Goal: Use online tool/utility: Use online tool/utility

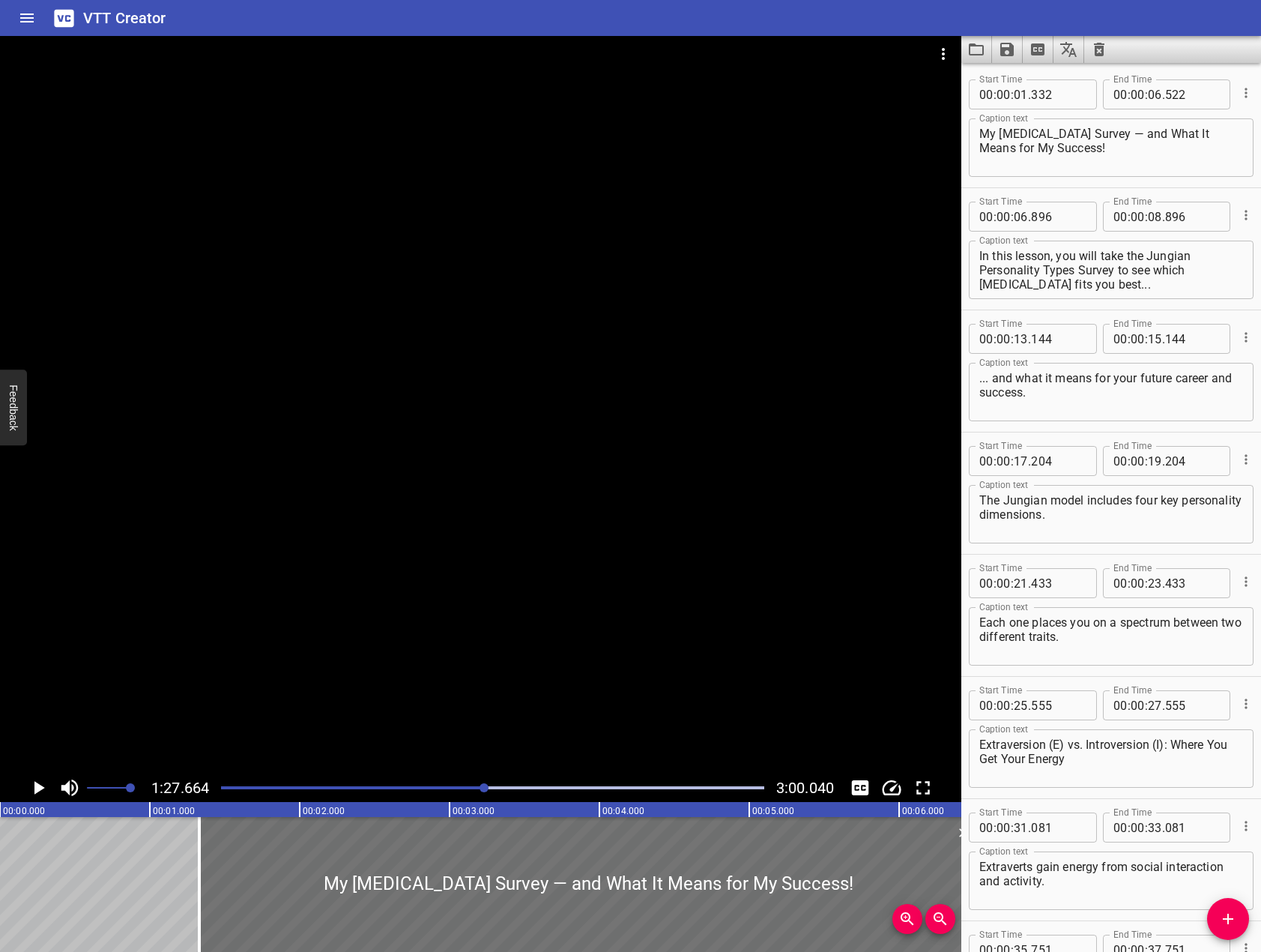
scroll to position [1258, 0]
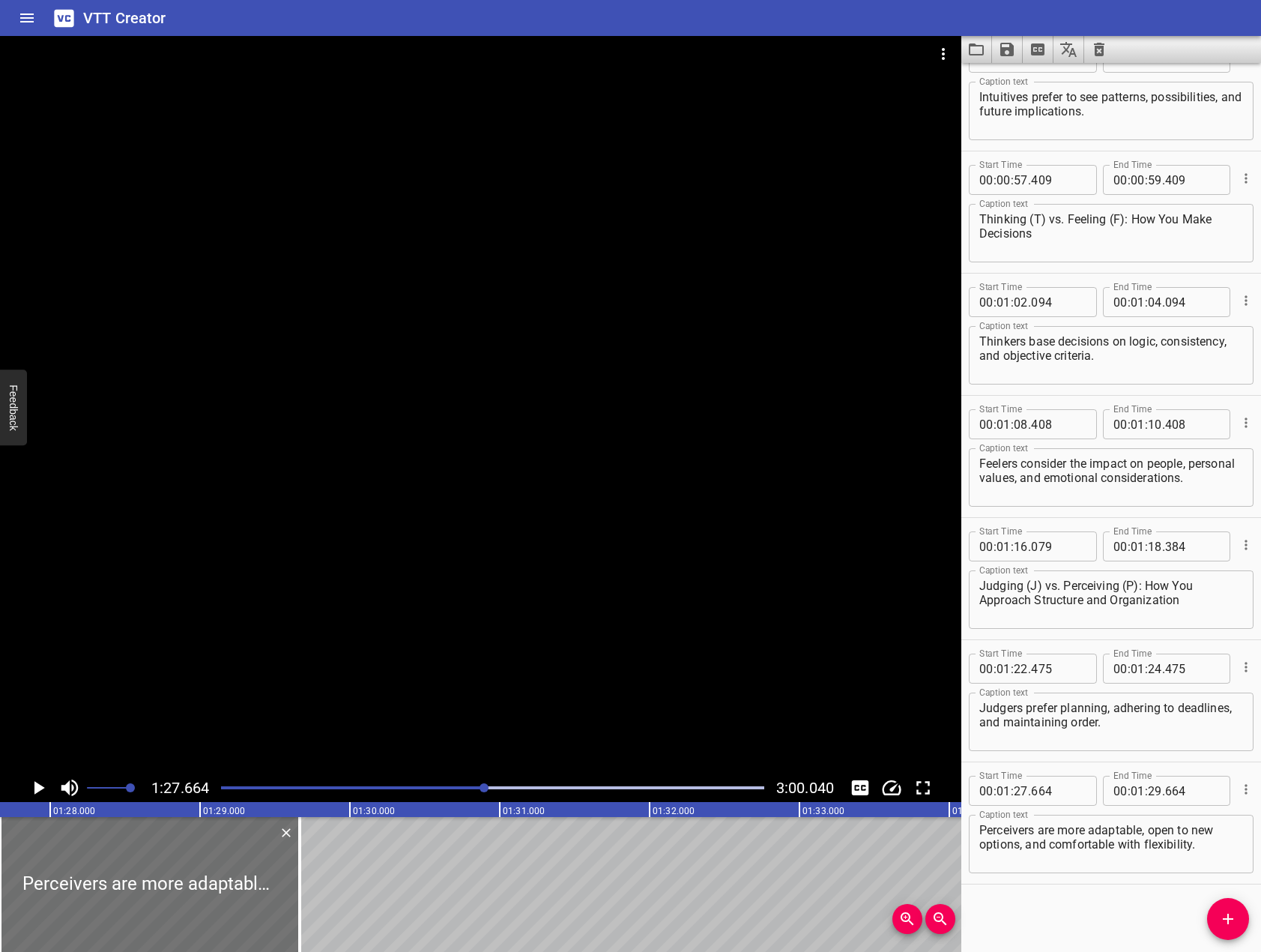
click at [66, 571] on div at bounding box center [481, 404] width 962 height 737
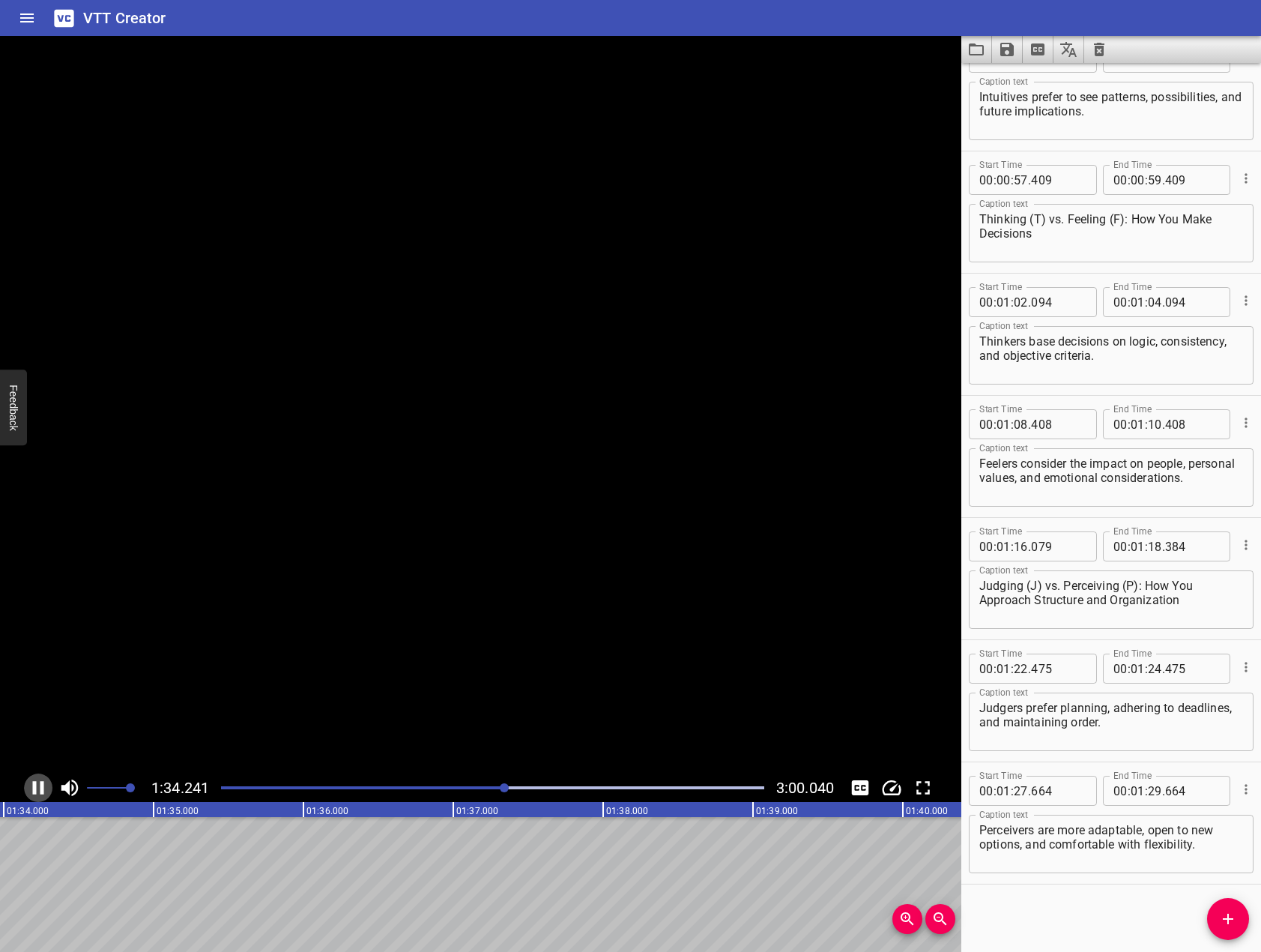
click at [41, 788] on icon "Play/Pause" at bounding box center [38, 787] width 12 height 13
click at [1225, 902] on button "Add Cue" at bounding box center [1227, 918] width 42 height 42
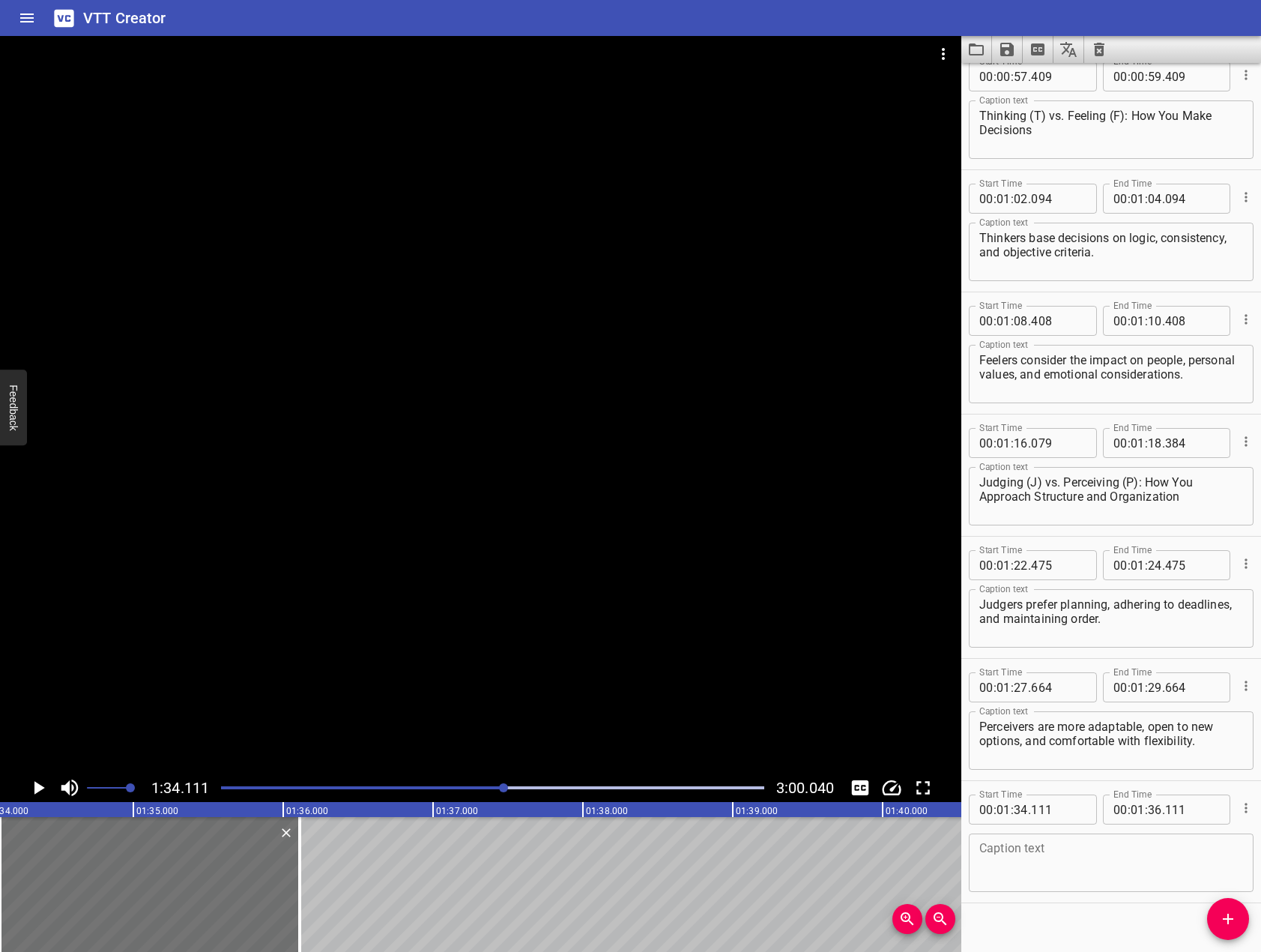
scroll to position [1380, 0]
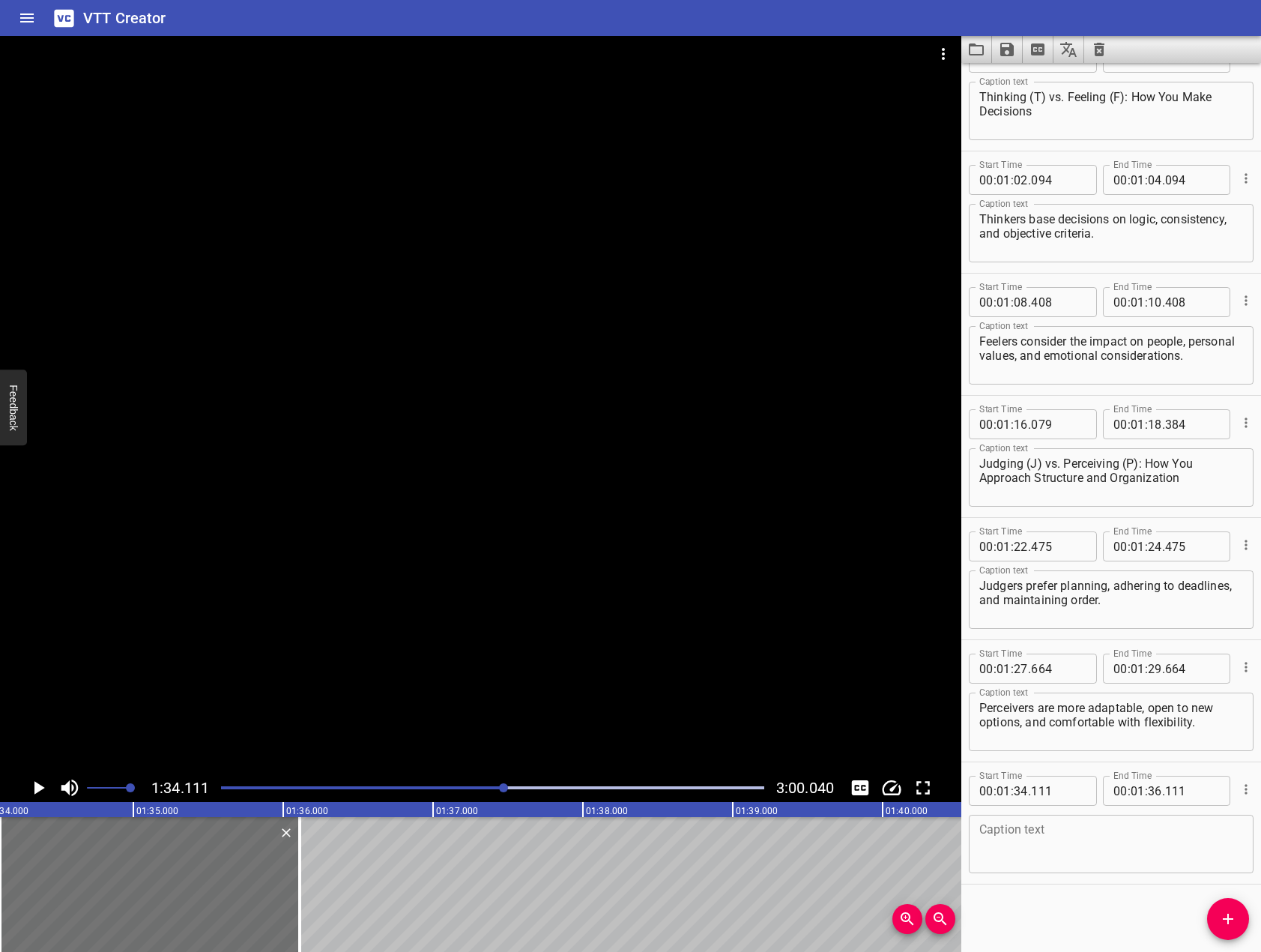
click at [1125, 855] on textarea at bounding box center [1111, 844] width 264 height 43
paste textarea "When you complete your survey, you’ll receive a four-letter acronym based on wh…"
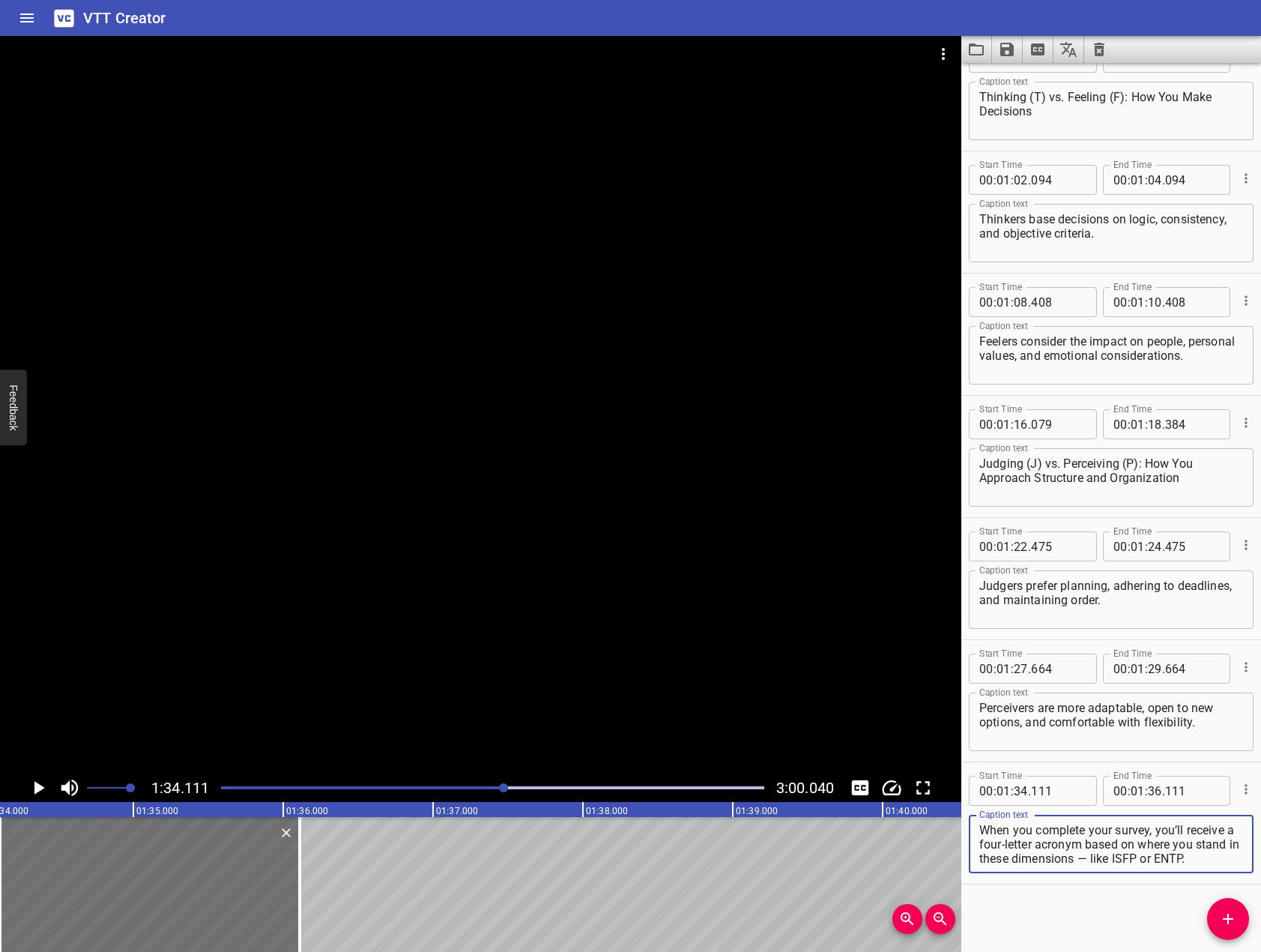
scroll to position [14, 0]
type textarea "When you complete your survey, you’ll receive a four-letter acronym based on wh…"
click at [1215, 916] on span "Add Cue" at bounding box center [1227, 918] width 42 height 18
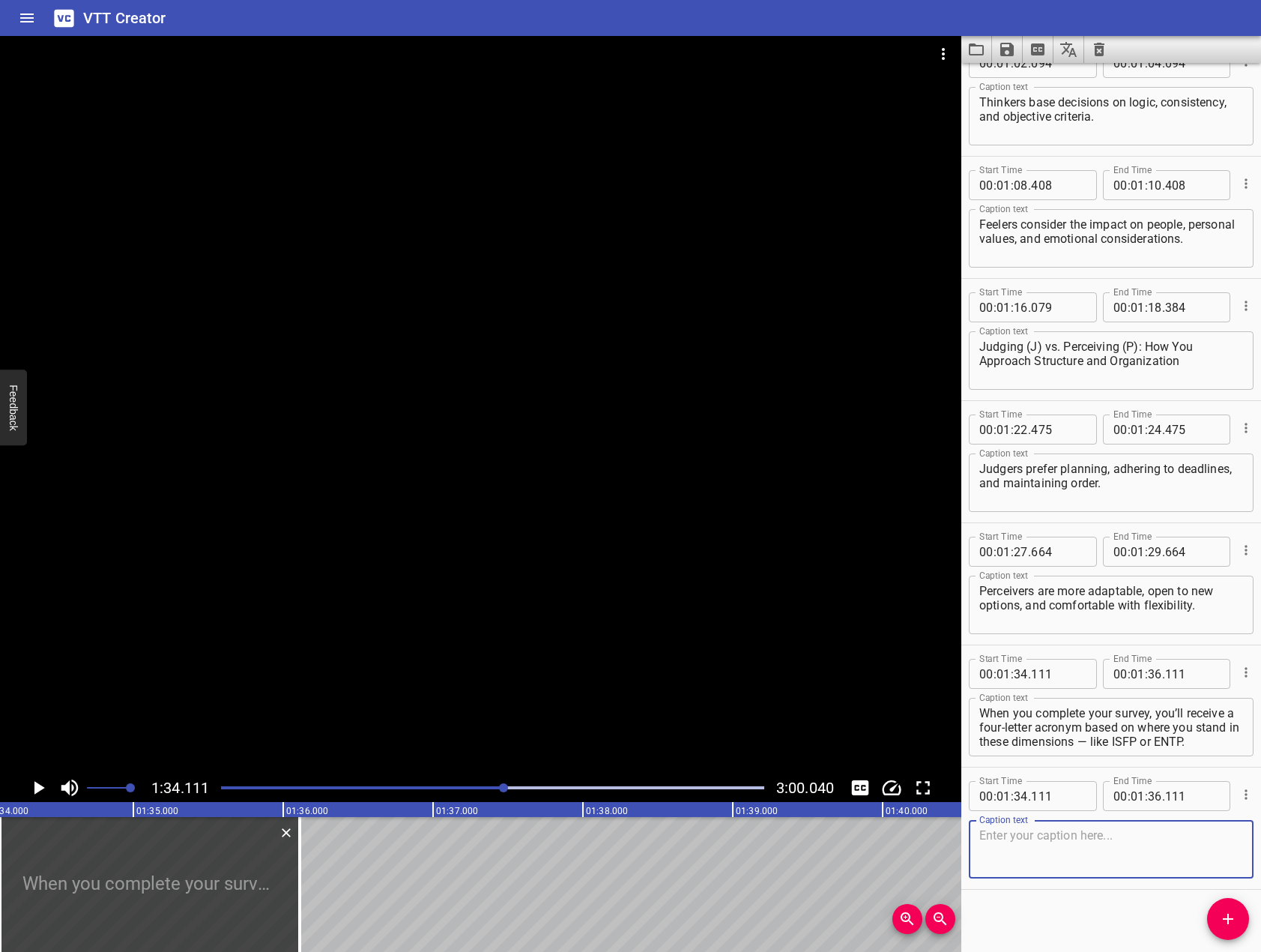
scroll to position [1502, 0]
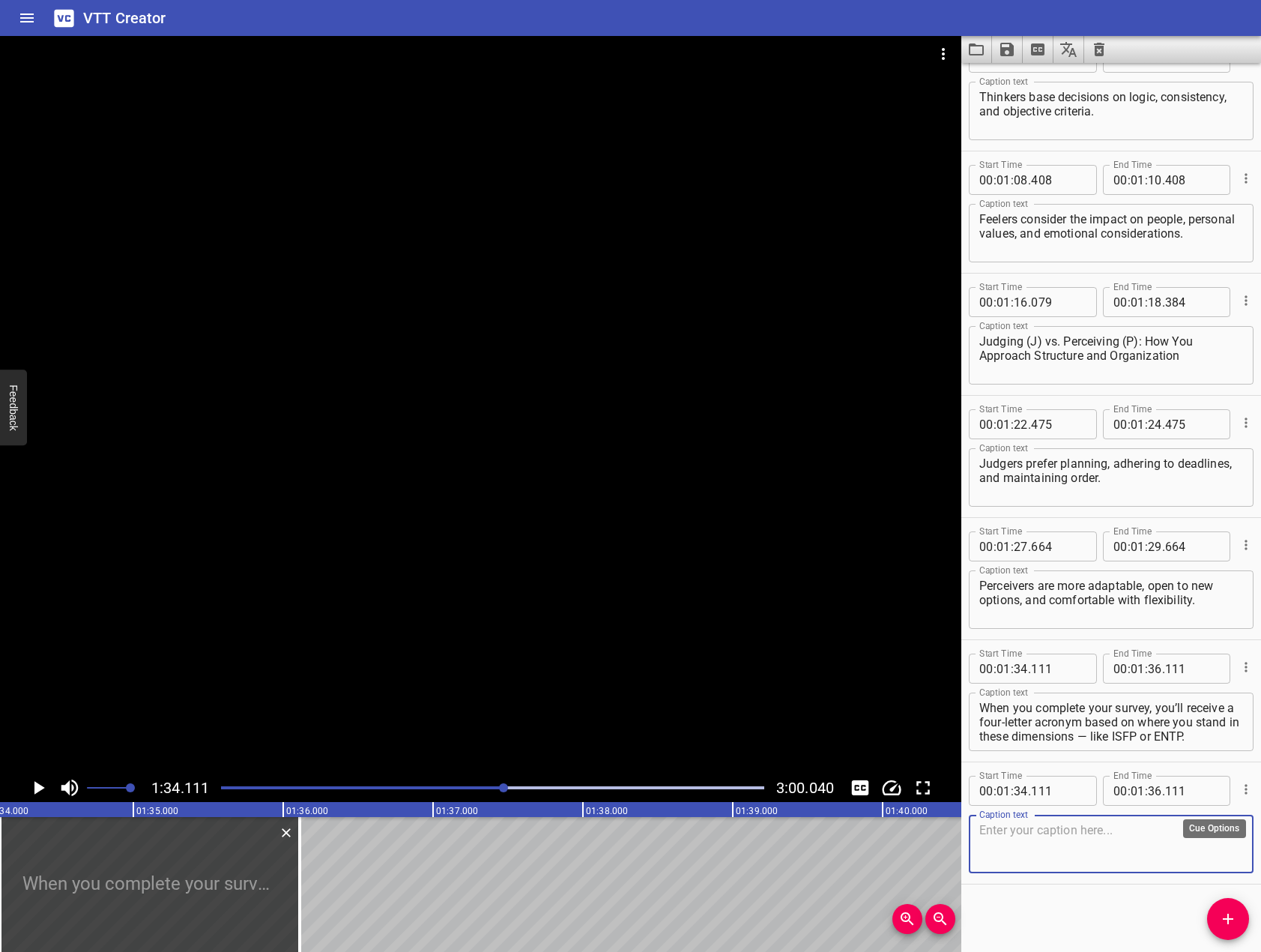
click at [1238, 791] on icon "Cue Options" at bounding box center [1245, 788] width 15 height 15
click at [1155, 808] on li "Delete Cue" at bounding box center [1183, 816] width 131 height 27
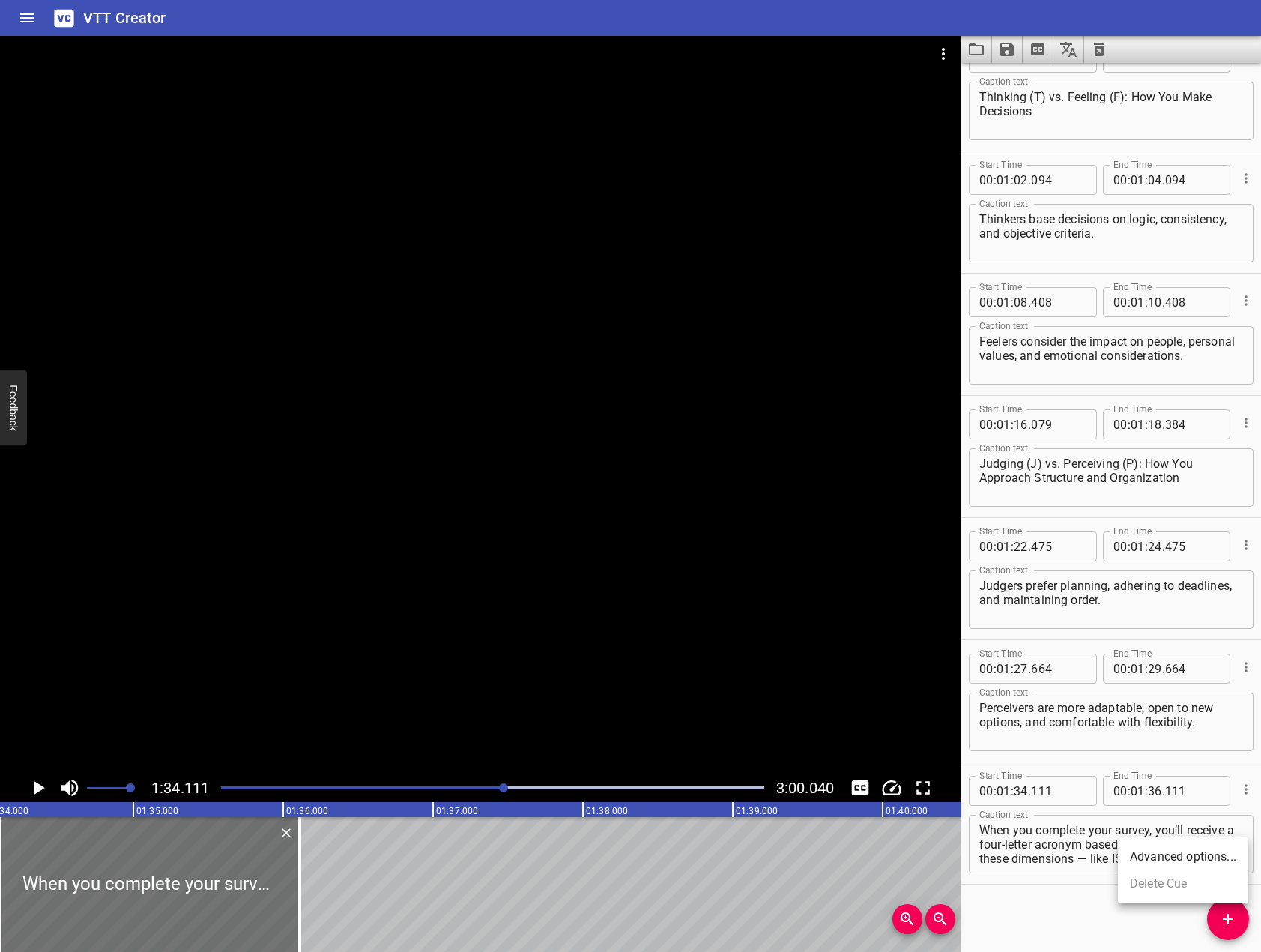
scroll to position [1380, 0]
click at [514, 787] on div "Play progress" at bounding box center [492, 787] width 543 height 3
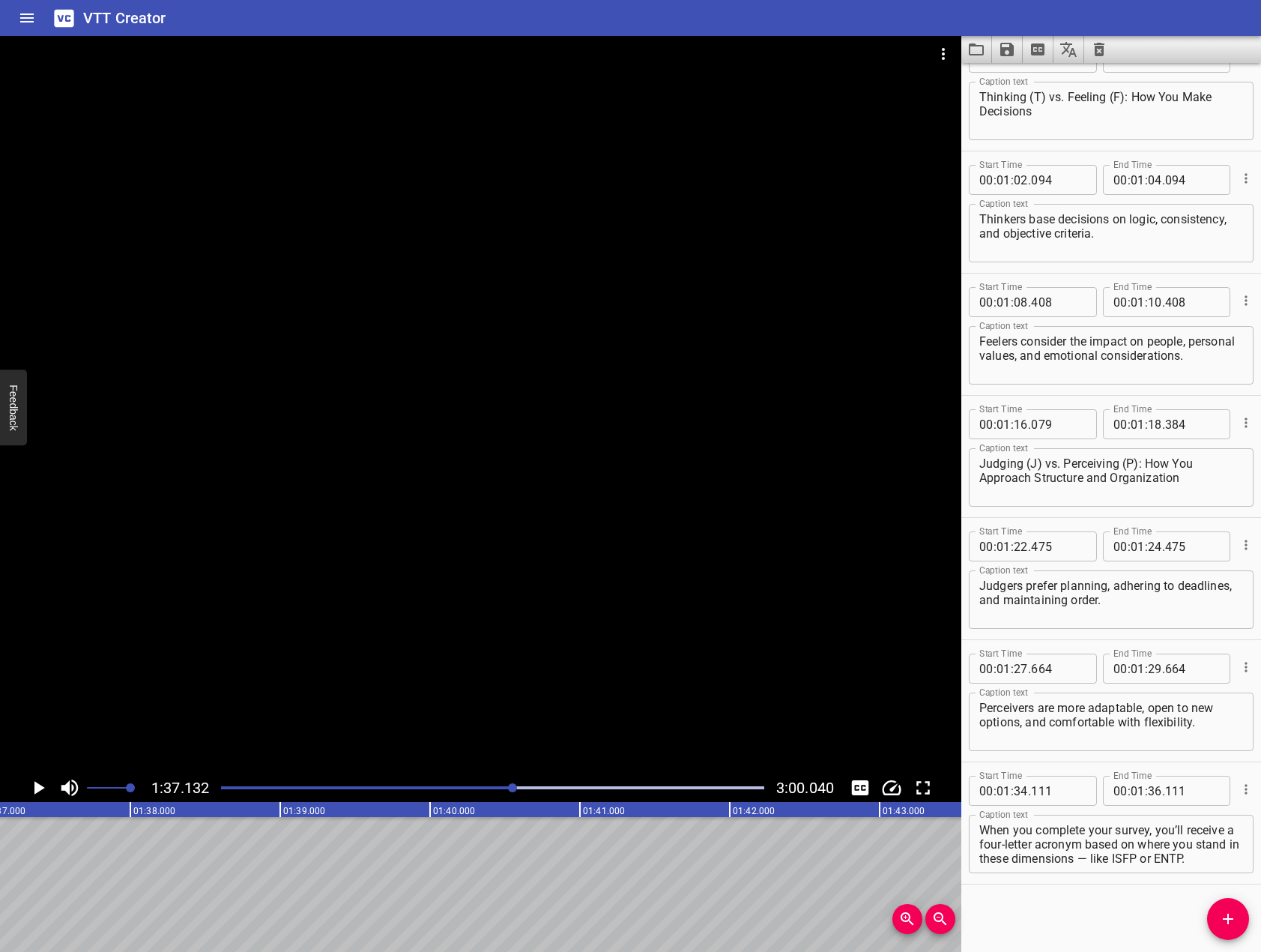
click at [518, 786] on div "Play progress" at bounding box center [492, 787] width 543 height 3
click at [524, 785] on div at bounding box center [492, 788] width 561 height 21
click at [503, 666] on div at bounding box center [481, 404] width 962 height 737
click at [39, 784] on icon "Play/Pause" at bounding box center [37, 787] width 22 height 22
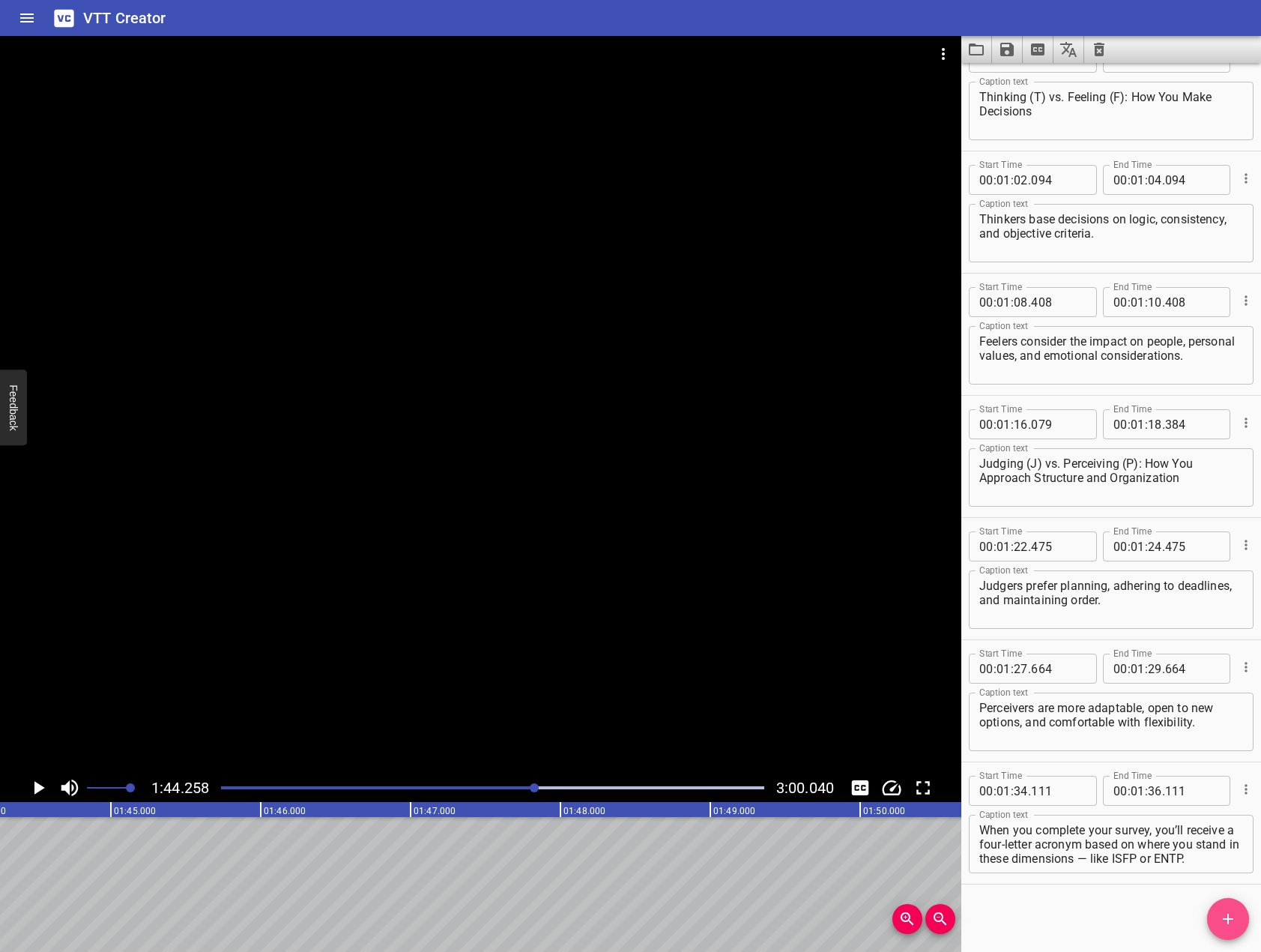
click at [1217, 916] on span "Add Cue" at bounding box center [1227, 918] width 42 height 18
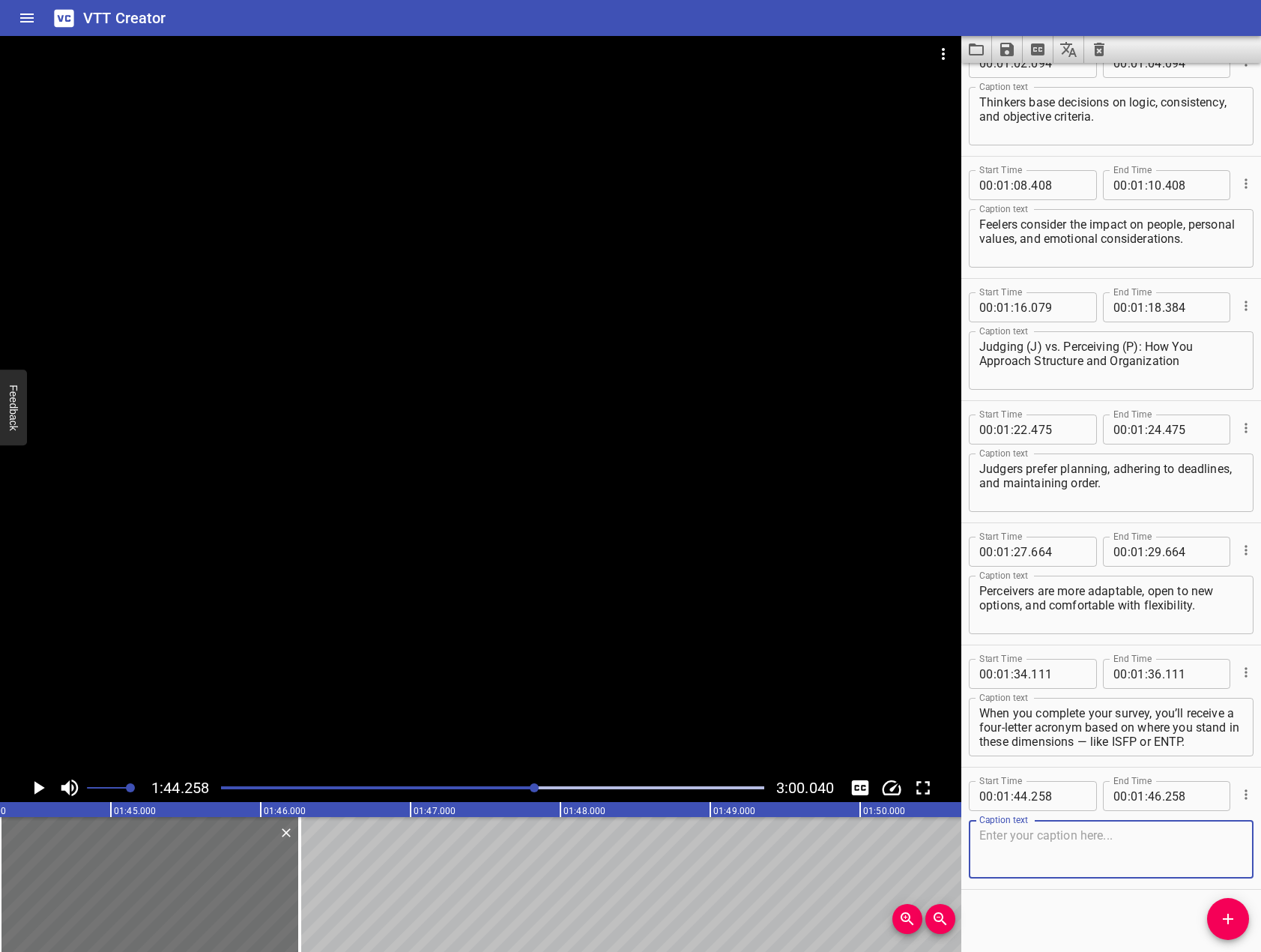
scroll to position [1502, 0]
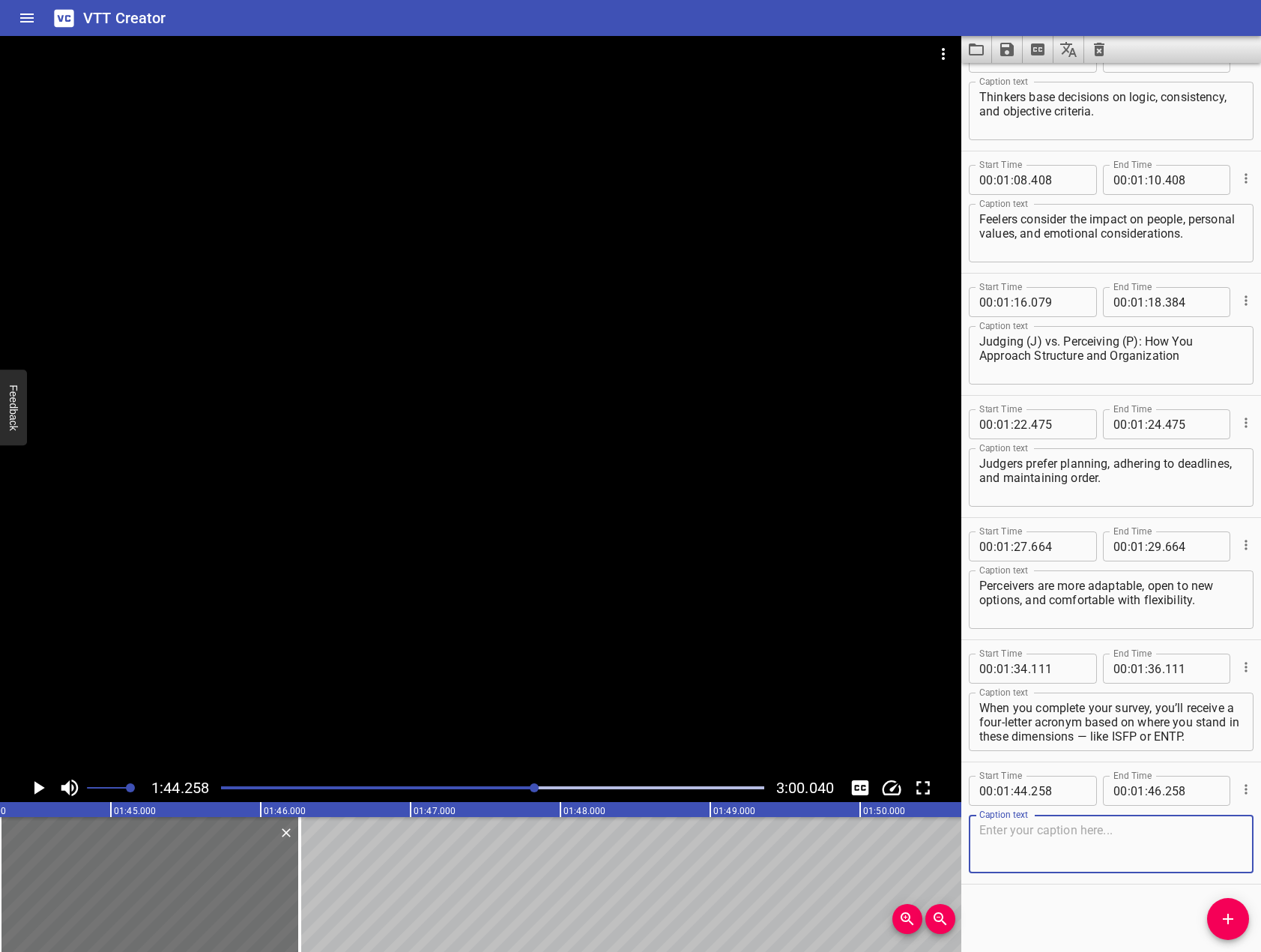
click at [1075, 843] on textarea at bounding box center [1111, 844] width 264 height 43
paste textarea "No one is 100% this or that, so this will help you identify what you align with…"
type textarea "No one is 100% this or that, so this will help you identify what you align with…"
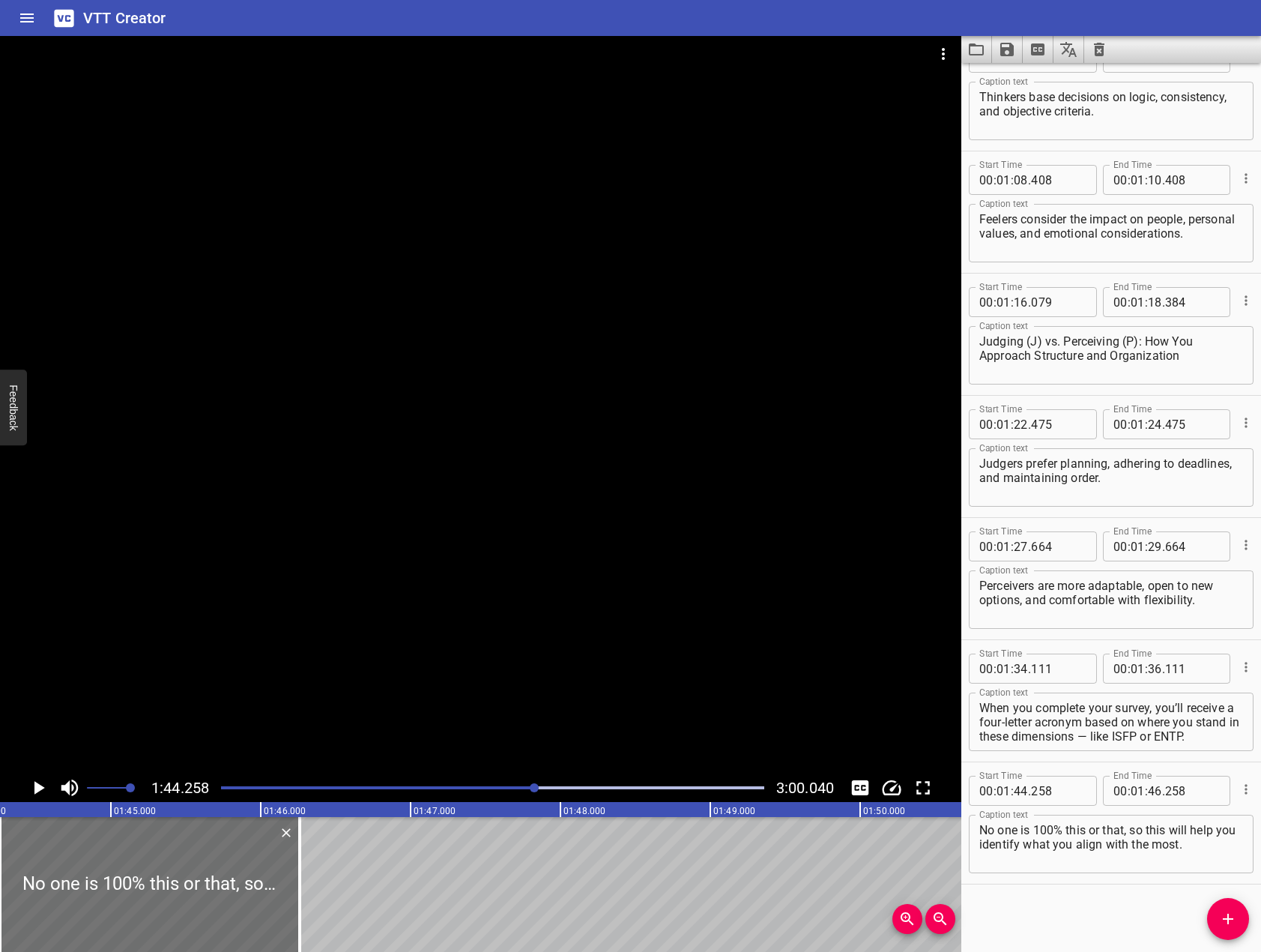
click at [547, 785] on div at bounding box center [492, 788] width 561 height 21
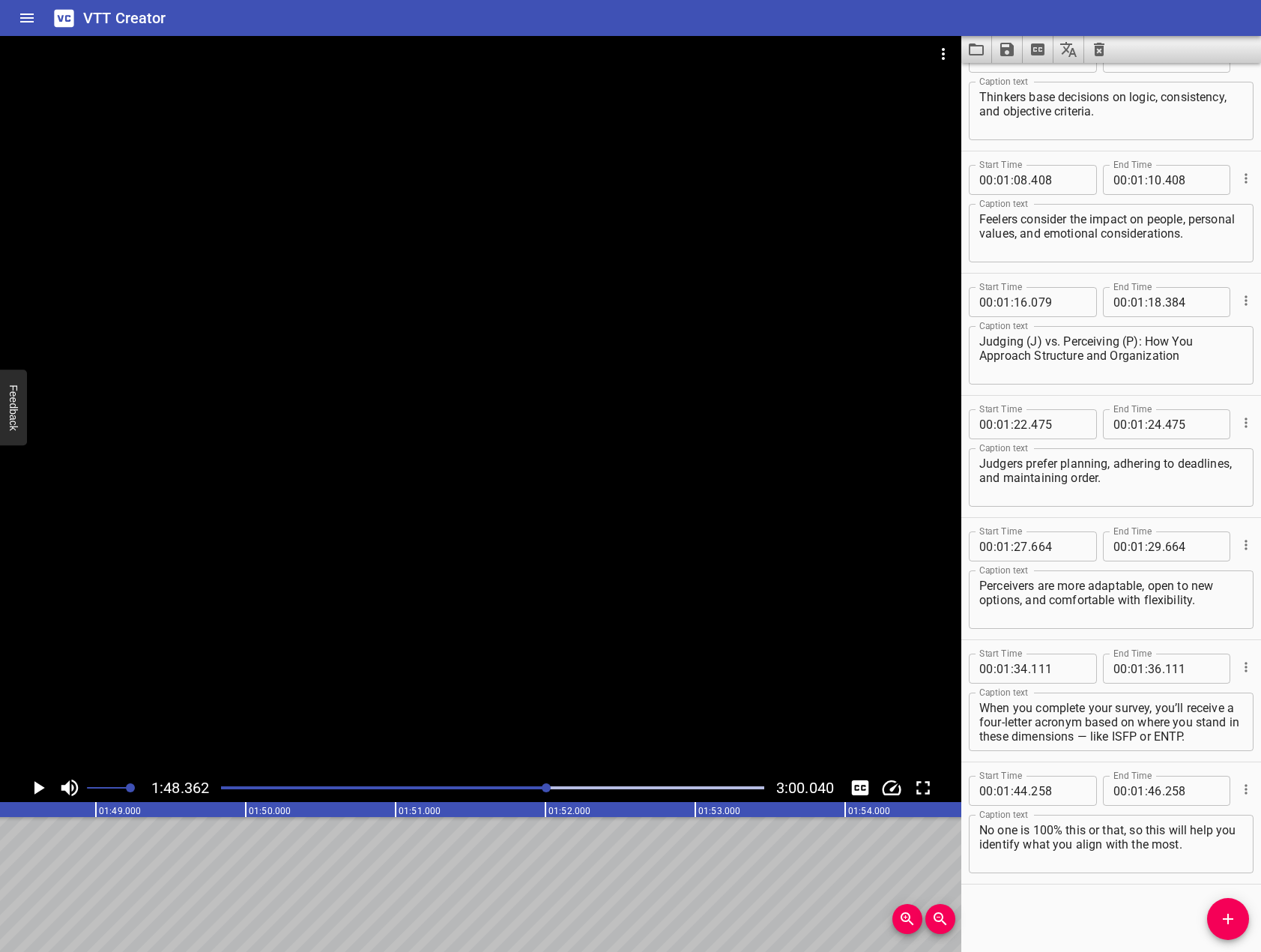
click at [462, 668] on div at bounding box center [481, 404] width 962 height 737
click at [41, 779] on icon "Play/Pause" at bounding box center [37, 787] width 22 height 22
click at [548, 788] on div at bounding box center [551, 788] width 9 height 9
click at [555, 788] on div "Play progress" at bounding box center [492, 787] width 543 height 3
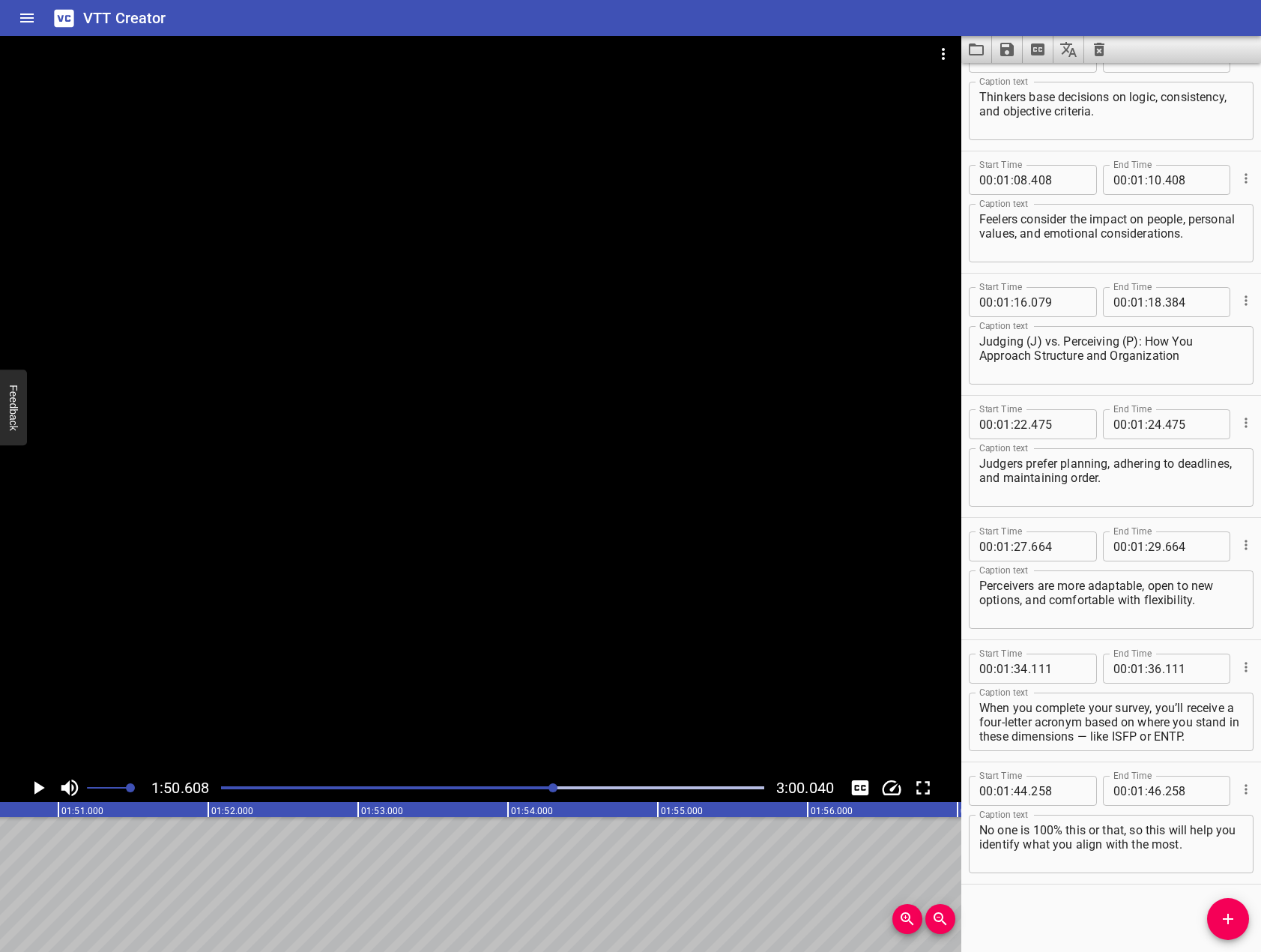
drag, startPoint x: 534, startPoint y: 735, endPoint x: 109, endPoint y: 823, distance: 434.0
click at [502, 746] on div at bounding box center [481, 404] width 962 height 737
click at [34, 788] on icon "Play/Pause" at bounding box center [38, 787] width 12 height 13
click at [1228, 917] on icon "Add Cue" at bounding box center [1228, 919] width 11 height 11
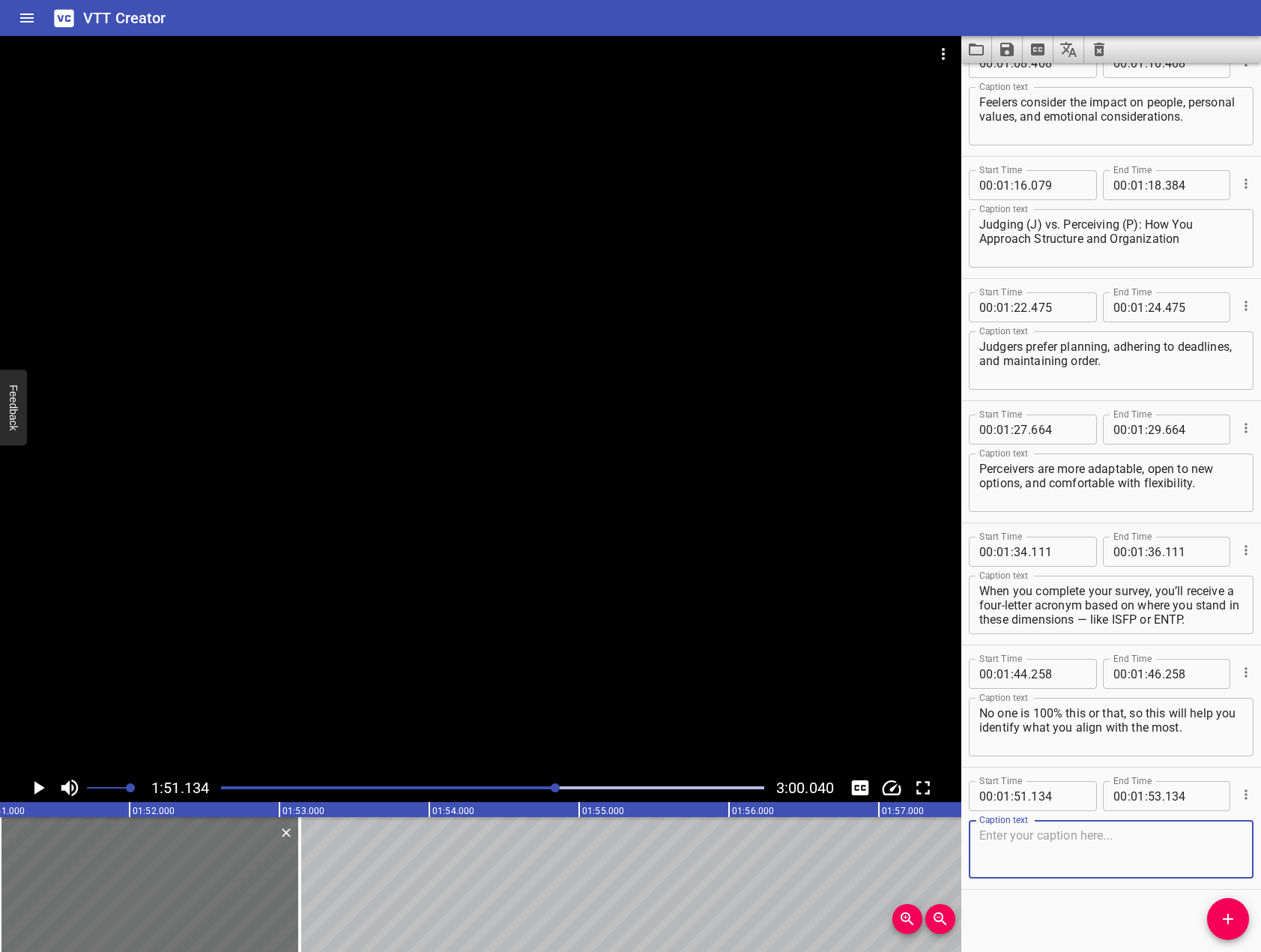
scroll to position [1625, 0]
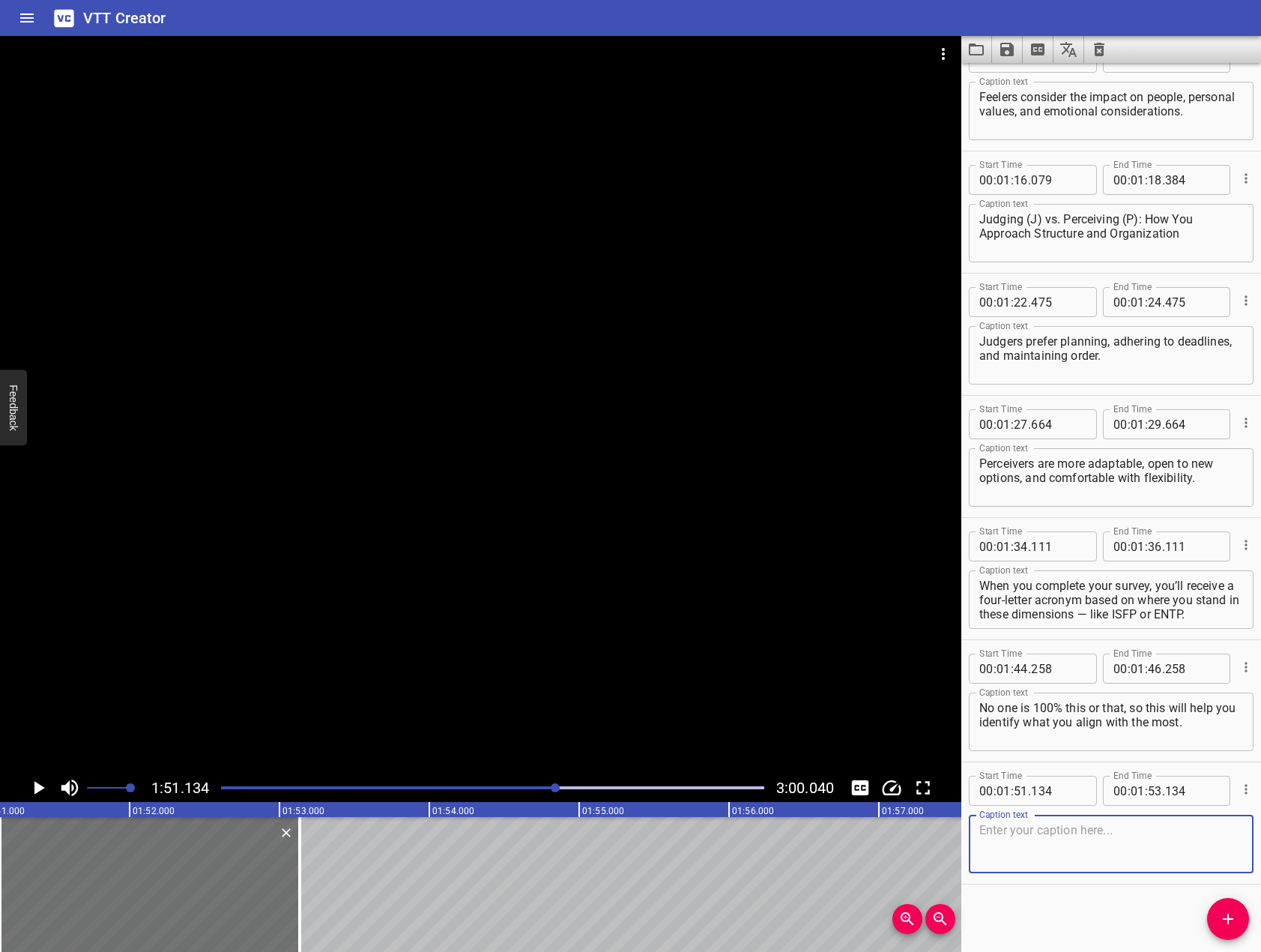
click at [1019, 849] on textarea at bounding box center [1111, 844] width 264 height 43
paste textarea "So, how does your personality impact your future career and success?"
type textarea "So, how does your personality impact your future career and success?"
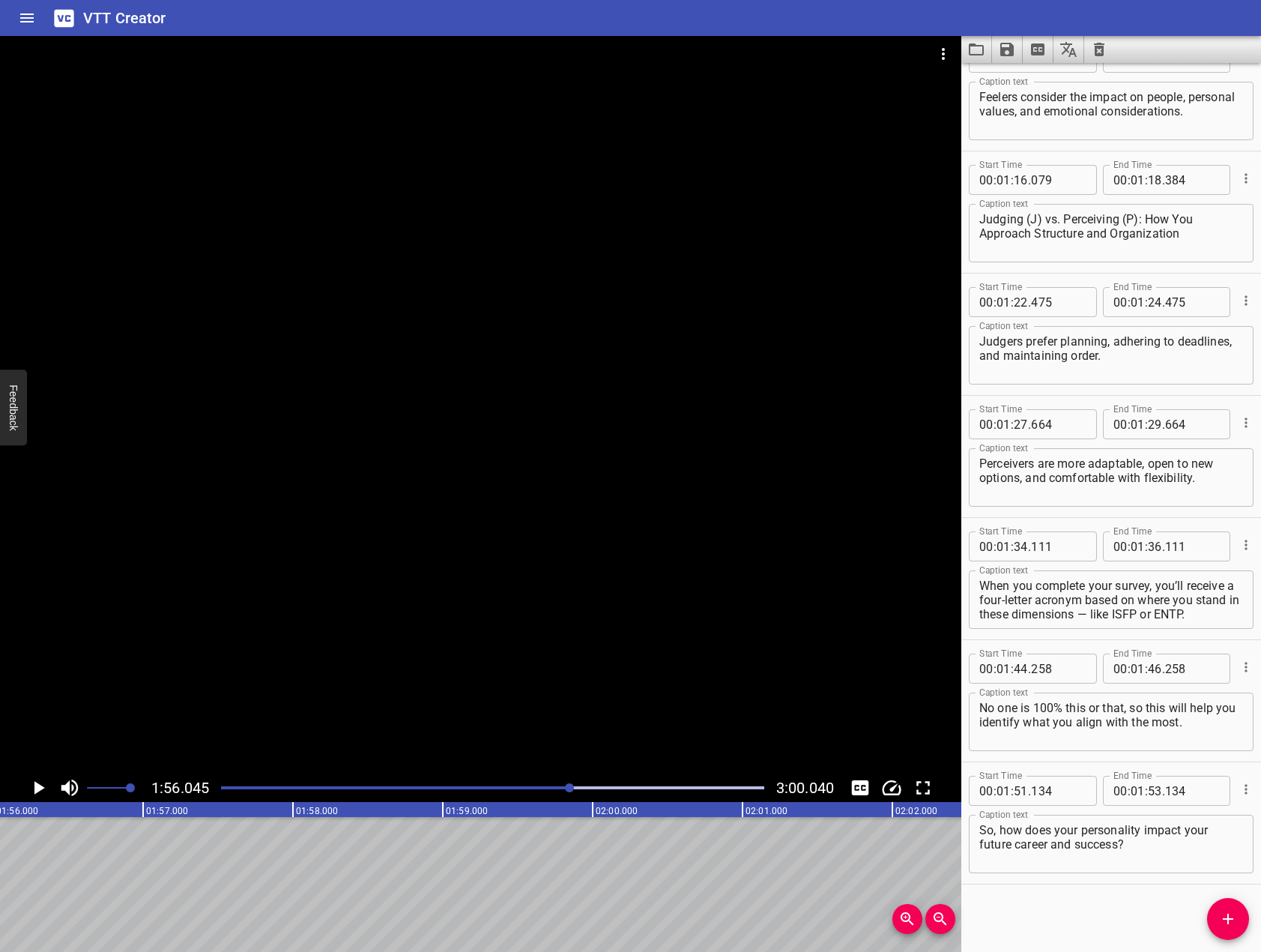
click at [543, 590] on div at bounding box center [481, 404] width 962 height 737
click at [28, 798] on icon "Play/Pause" at bounding box center [37, 787] width 22 height 22
click at [24, 773] on button "Play/Pause" at bounding box center [38, 788] width 28 height 28
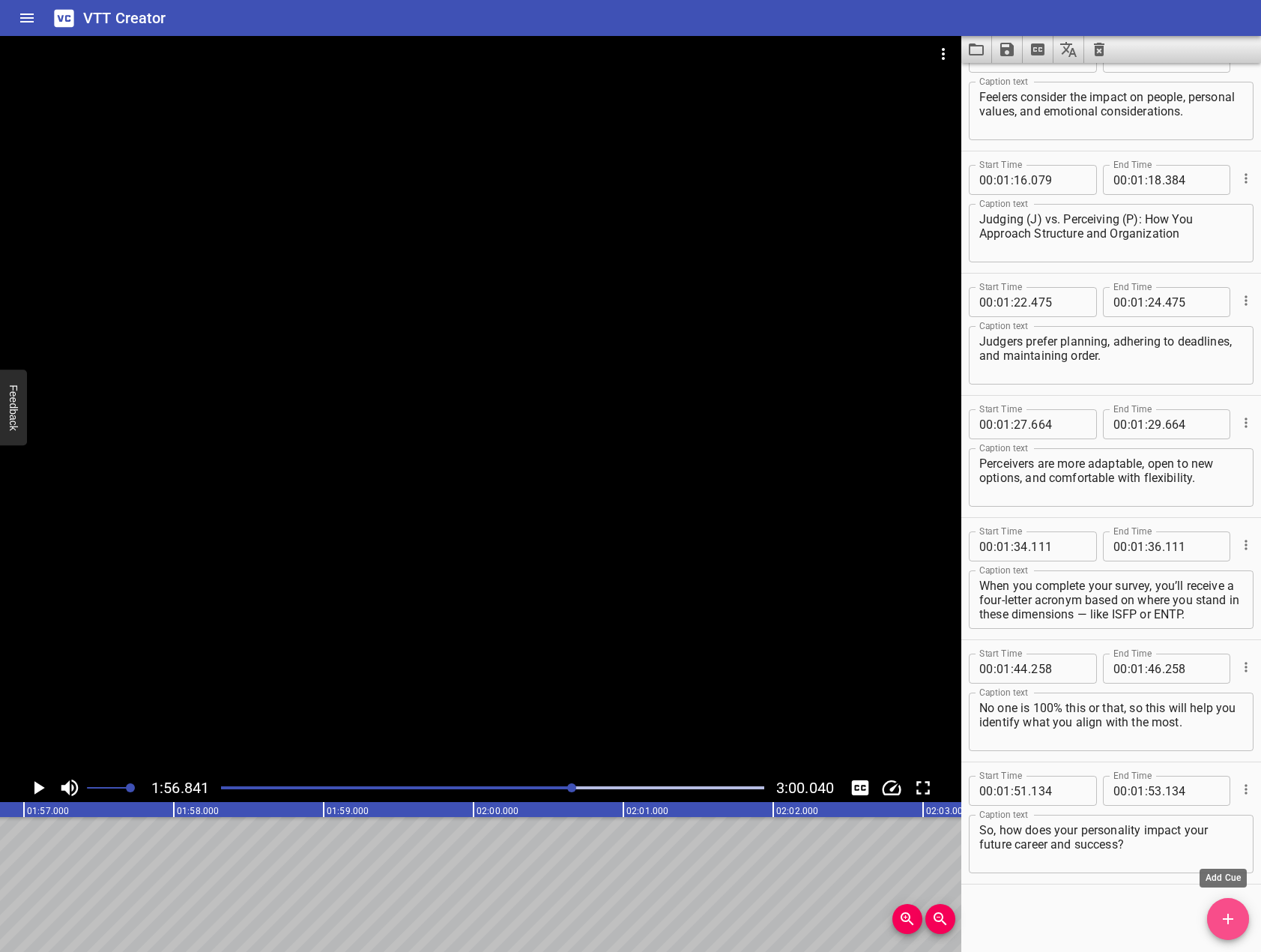
click at [1223, 909] on icon "Add Cue" at bounding box center [1228, 918] width 18 height 18
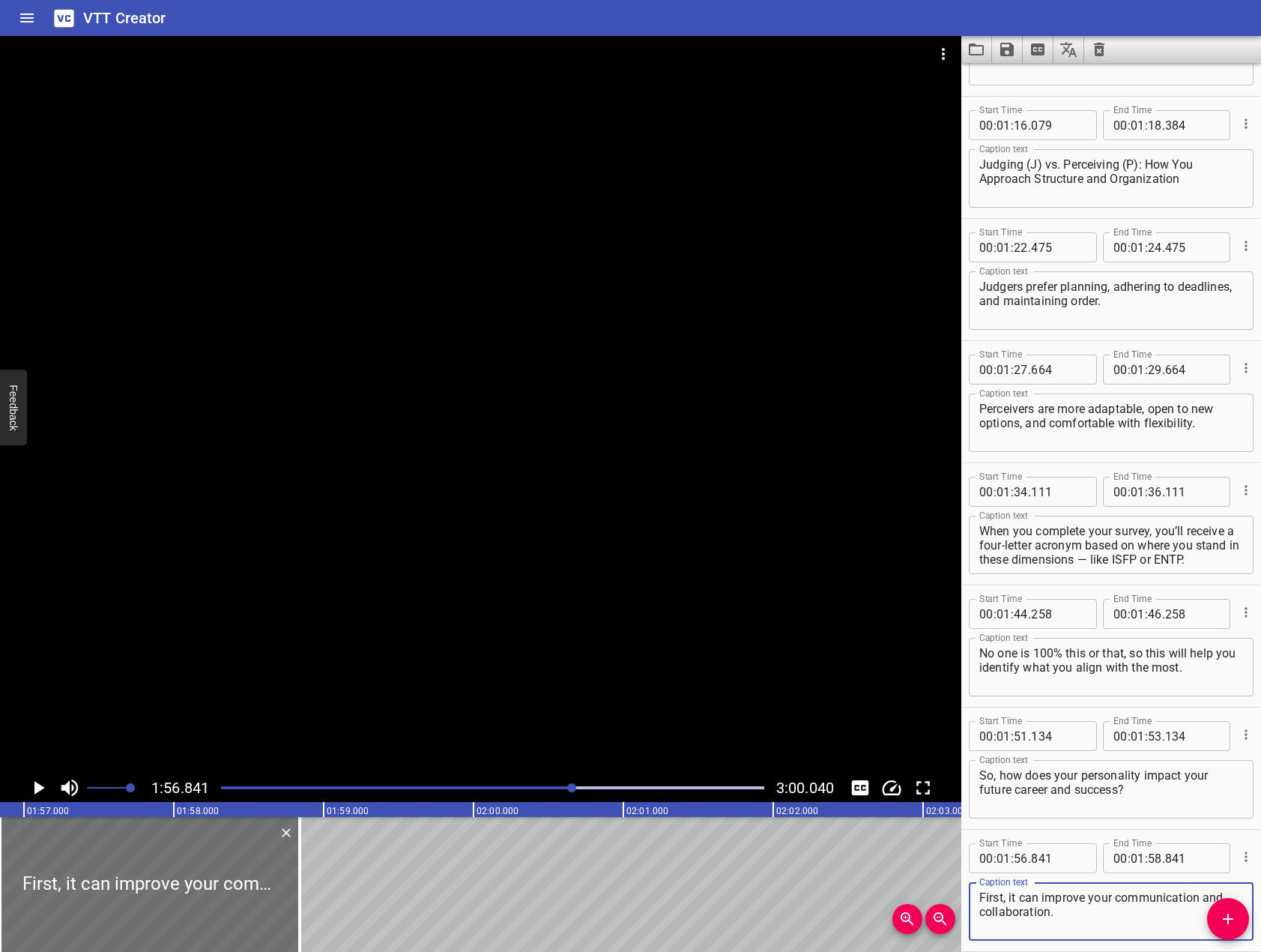
scroll to position [1747, 0]
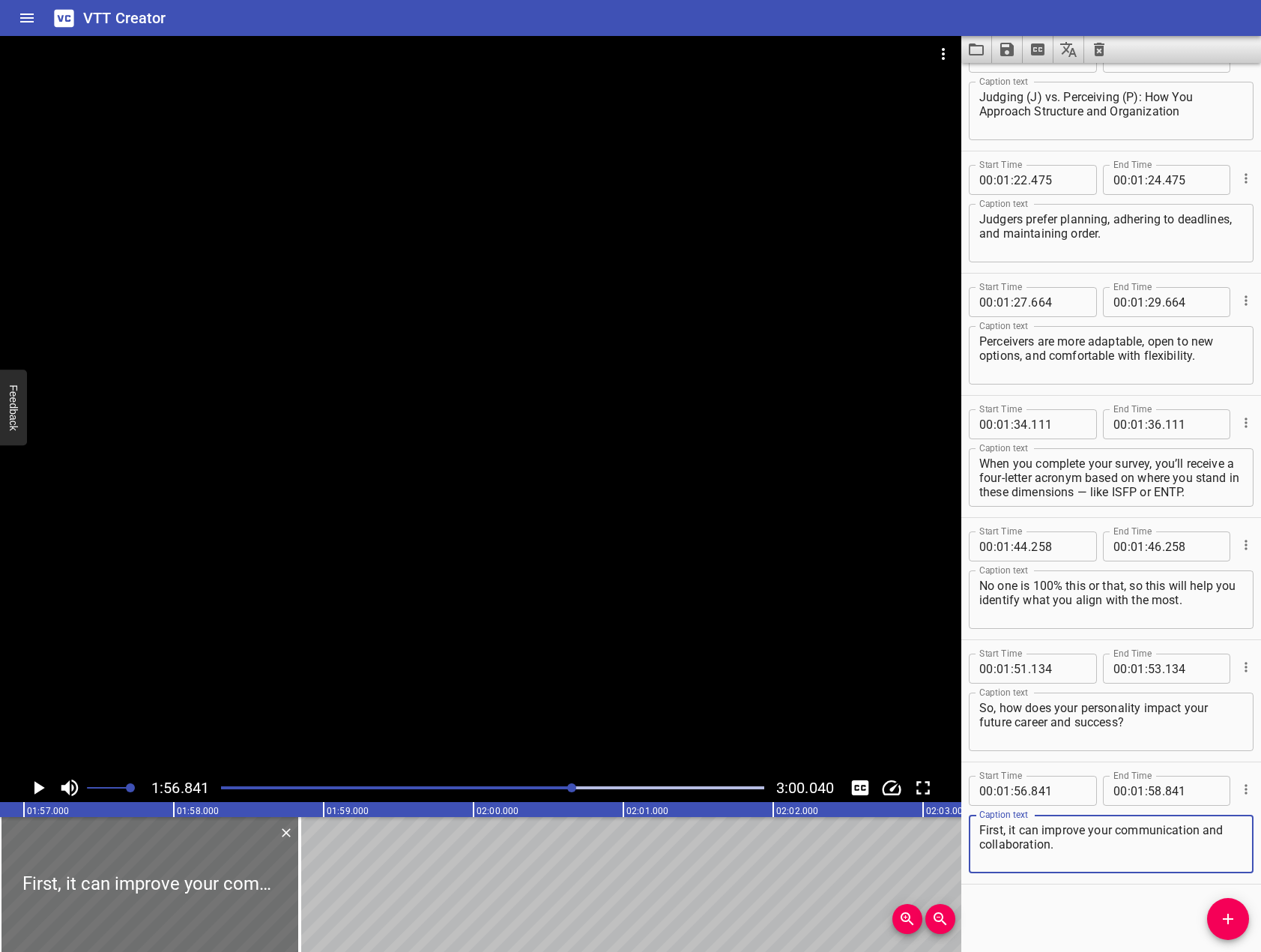
type textarea "First, it can improve your communication and collaboration."
click at [591, 880] on div "My [MEDICAL_DATA] Survey — and What It Means for My Success! In this lesson, yo…" at bounding box center [474, 884] width 35957 height 135
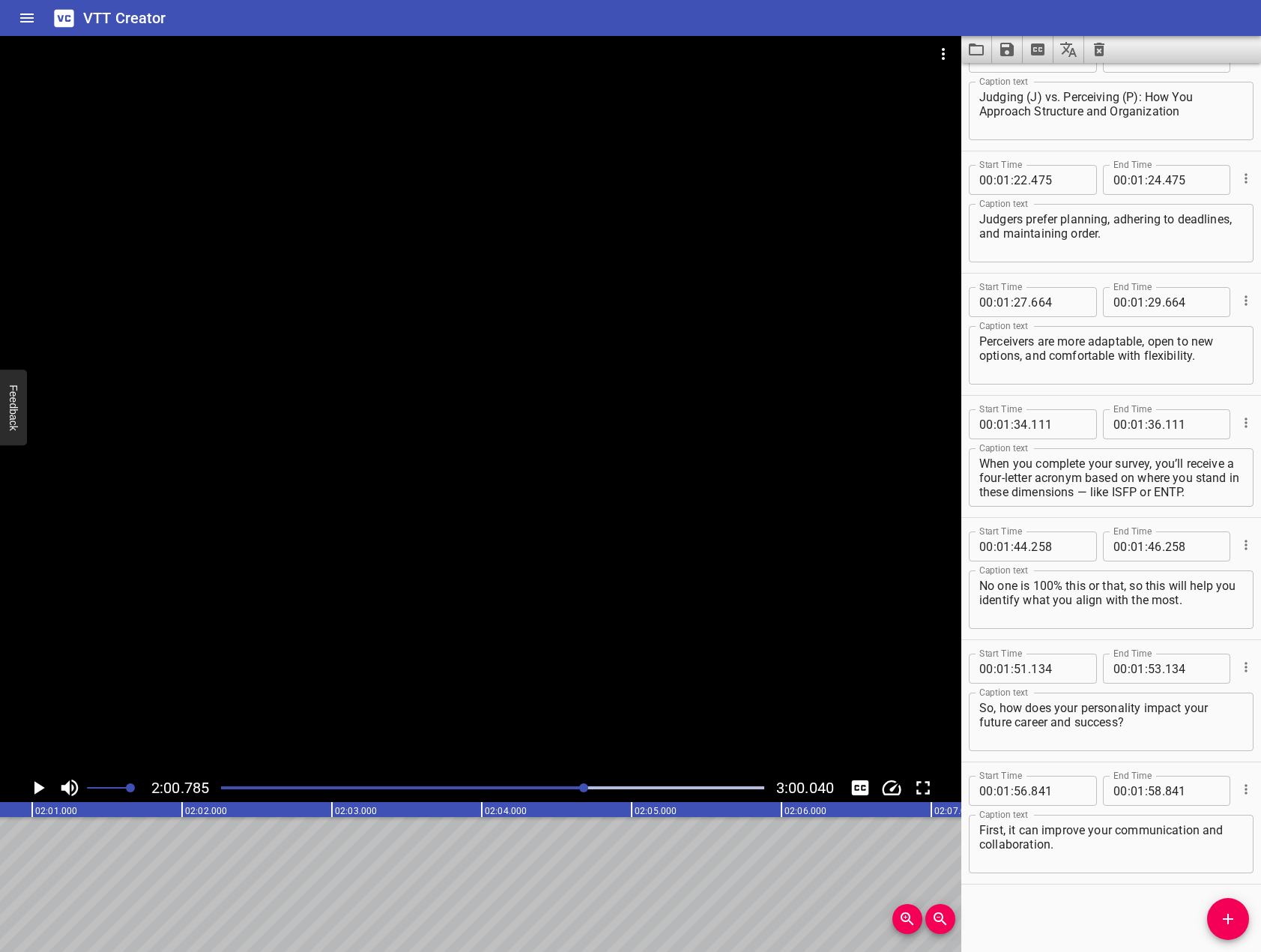
click at [283, 624] on div at bounding box center [481, 404] width 962 height 737
click at [225, 652] on div at bounding box center [481, 404] width 962 height 737
drag, startPoint x: 1212, startPoint y: 922, endPoint x: 1194, endPoint y: 916, distance: 19.0
click at [1196, 916] on div "Start Time 00 : 00 : 01 . 332 Start Time End Time 00 : 00 : 06 . 522 End Time C…" at bounding box center [1111, 508] width 299 height 889
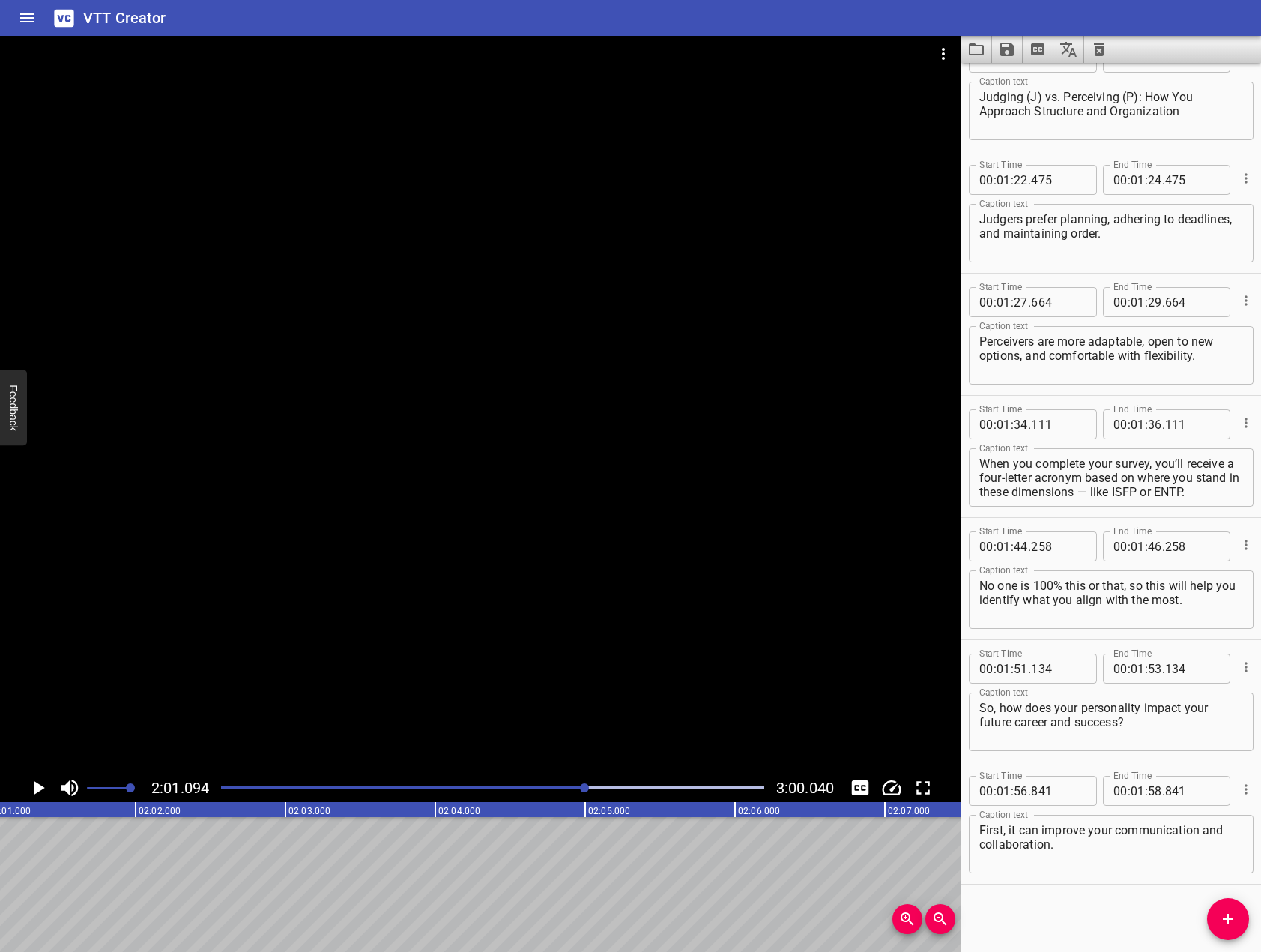
click at [1224, 916] on icon "Add Cue" at bounding box center [1228, 918] width 18 height 18
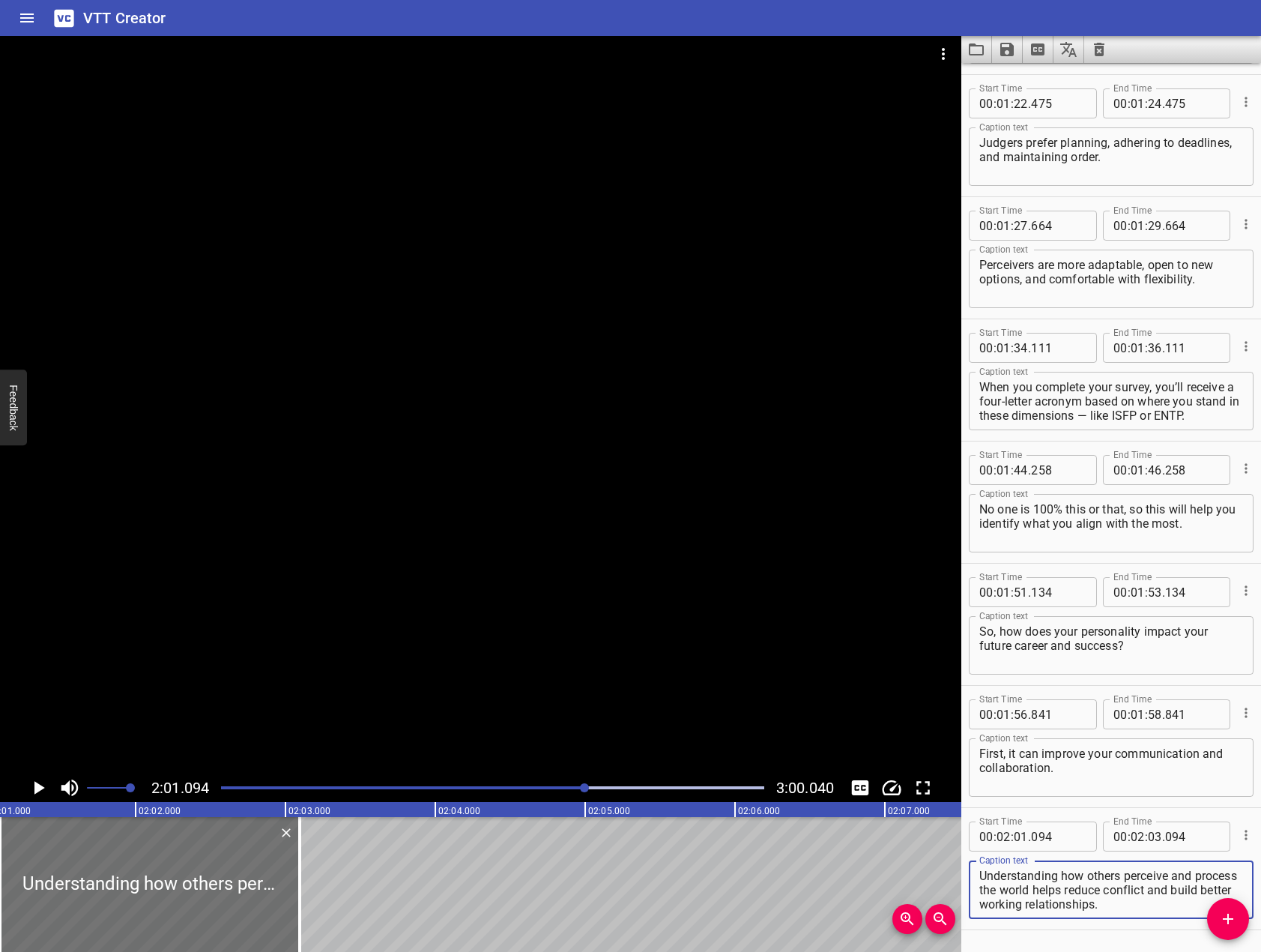
scroll to position [1868, 0]
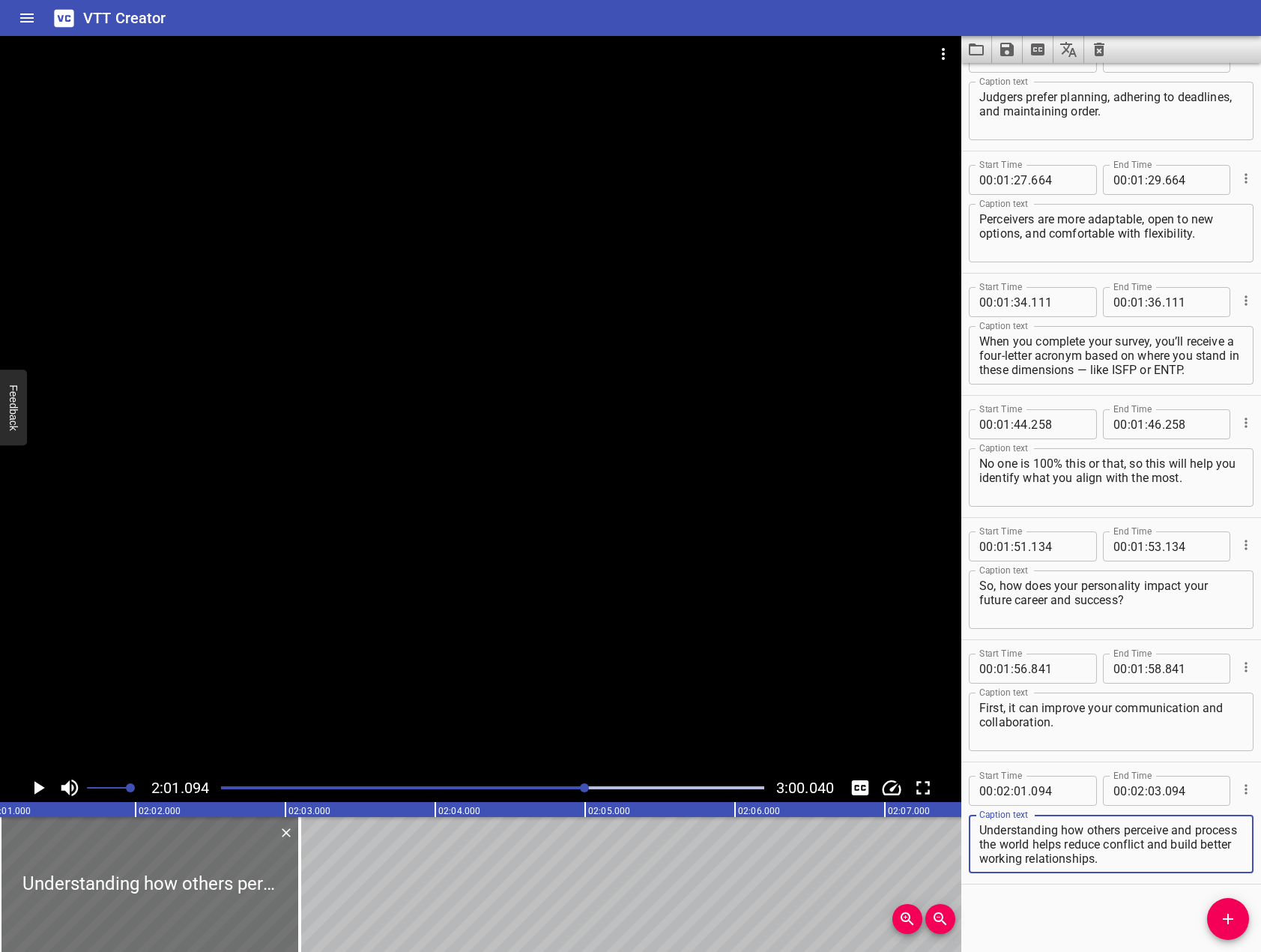
type textarea "Understanding how others perceive and process the world helps reduce conflict a…"
click at [419, 637] on div at bounding box center [481, 404] width 962 height 737
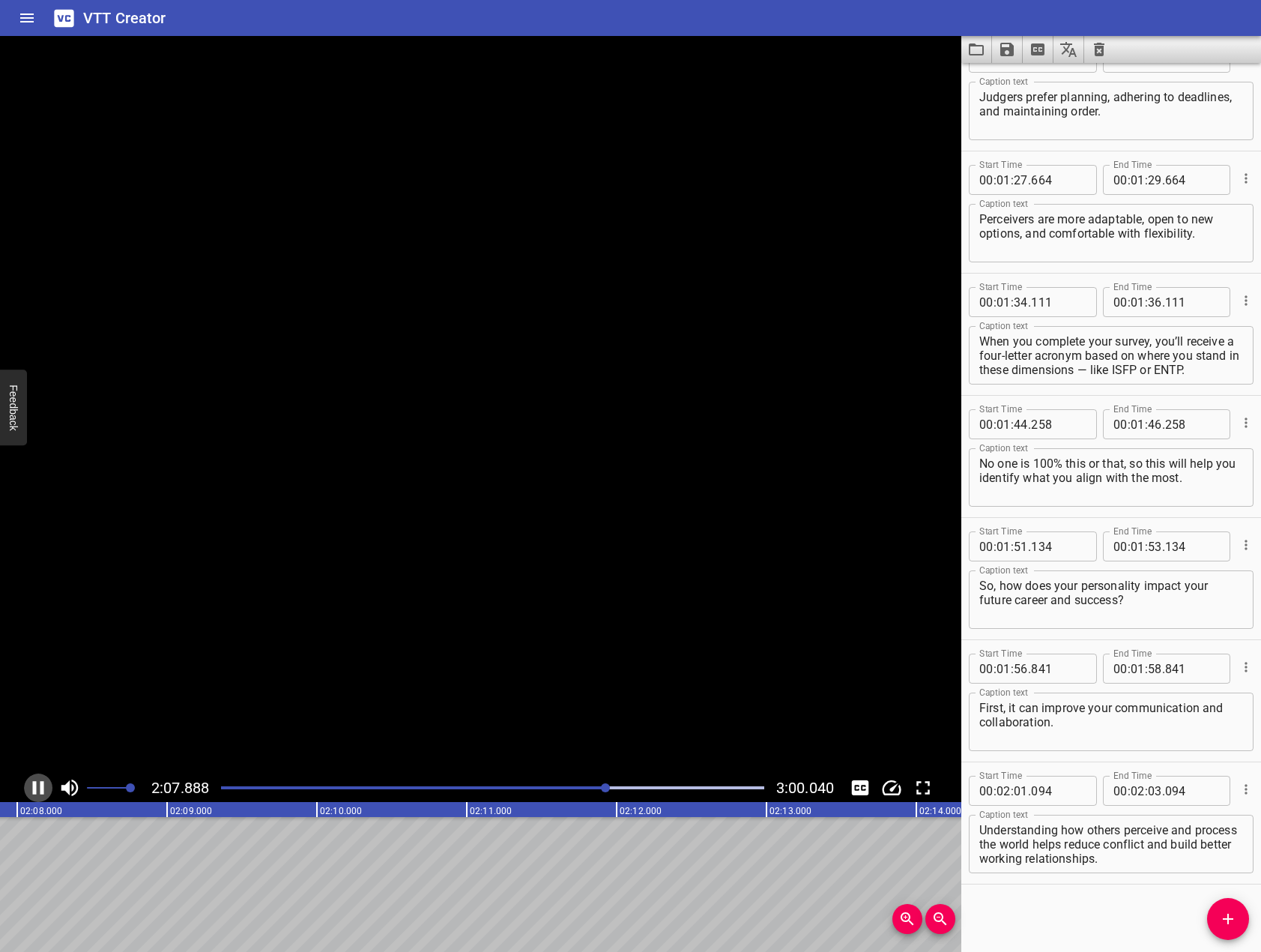
click at [36, 788] on icon "Play/Pause" at bounding box center [38, 787] width 12 height 13
click at [1222, 926] on icon "Add Cue" at bounding box center [1228, 918] width 18 height 18
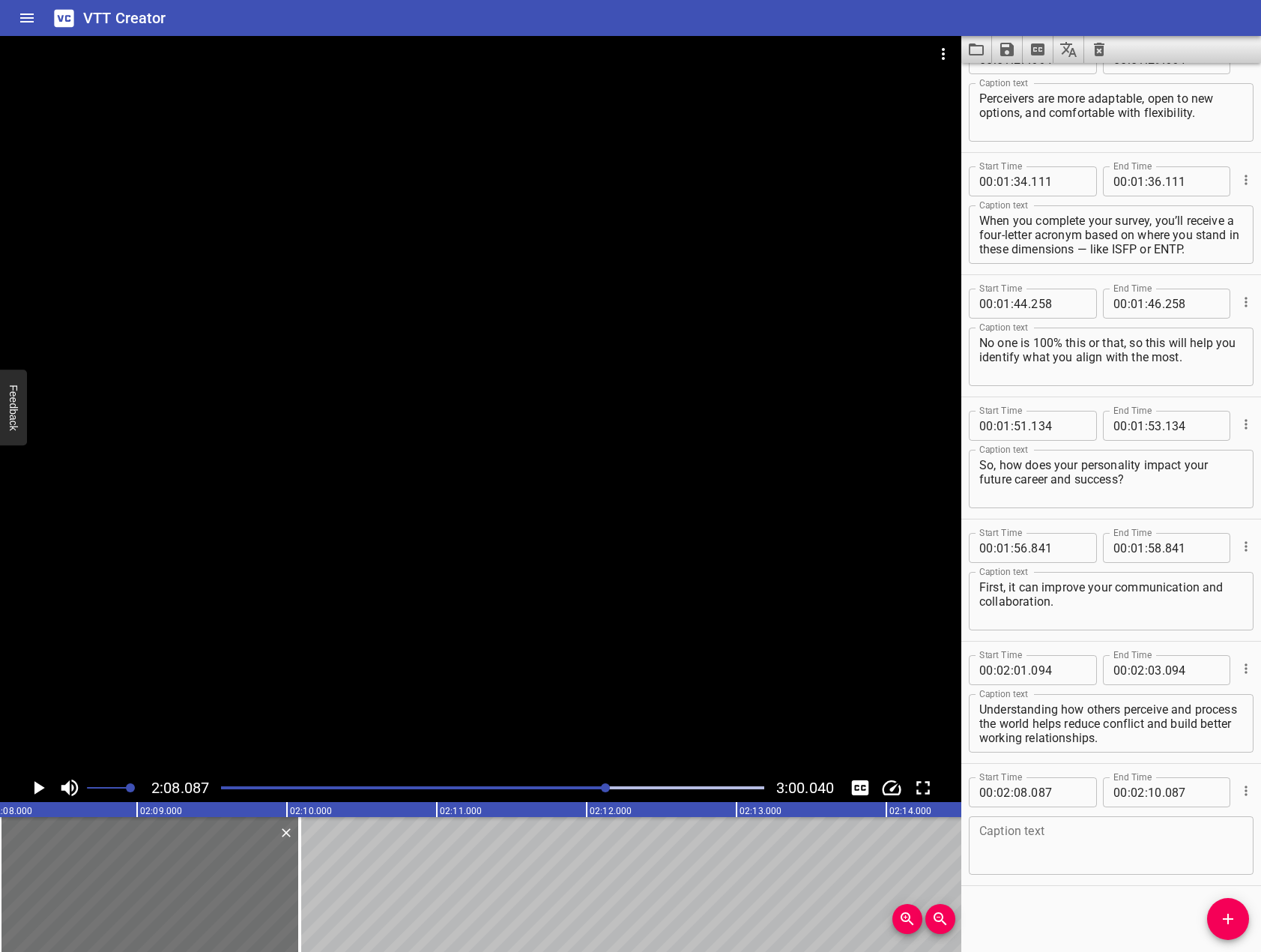
scroll to position [1991, 0]
click at [1145, 833] on textarea at bounding box center [1111, 844] width 264 height 43
paste textarea "Second, it can guide your career choices."
type textarea "Second, it can guide your career choices."
click at [358, 534] on div at bounding box center [481, 404] width 962 height 737
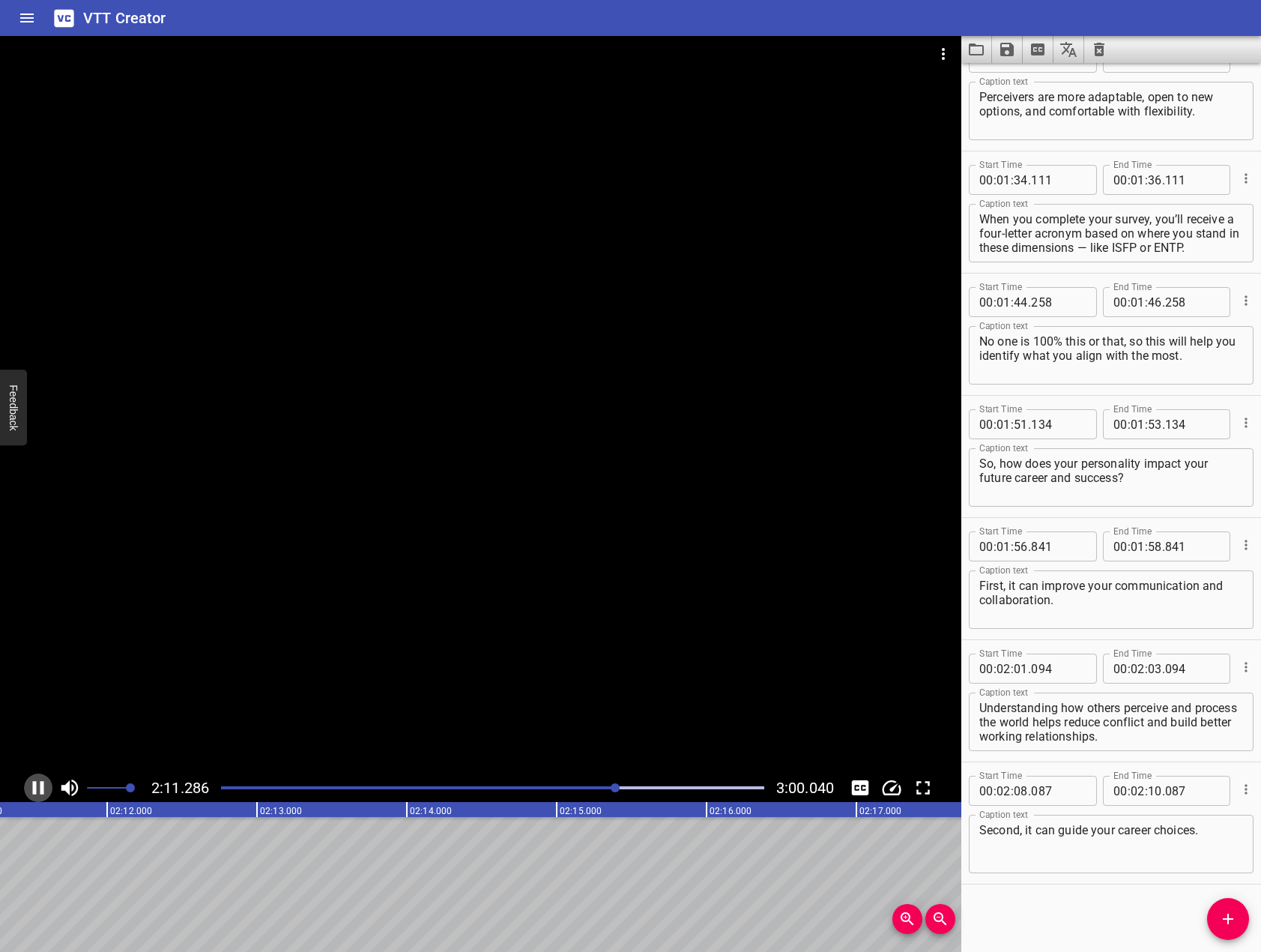
click at [45, 788] on icon "Play/Pause" at bounding box center [37, 787] width 22 height 22
click at [1225, 922] on icon "Add Cue" at bounding box center [1228, 918] width 18 height 18
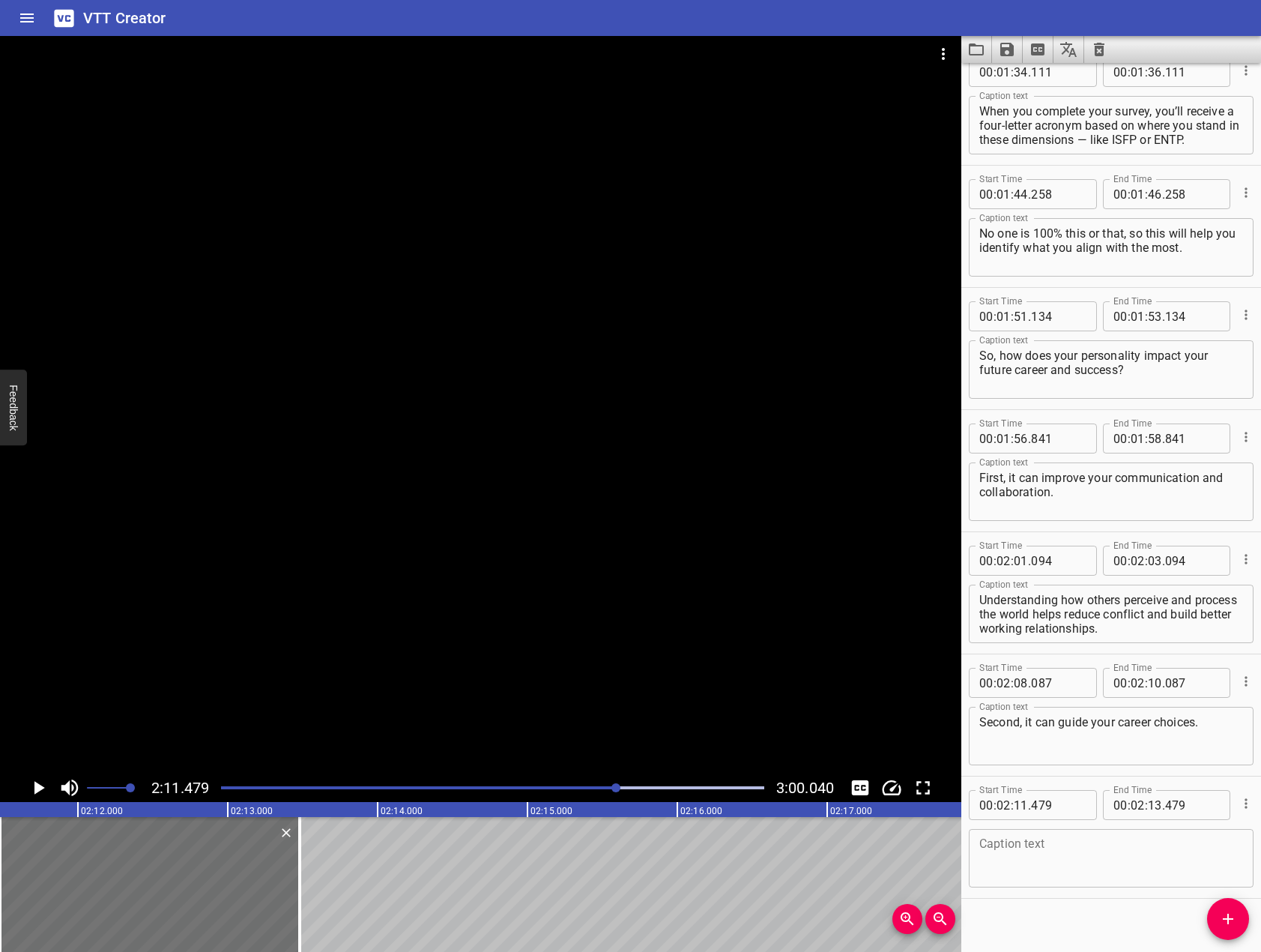
scroll to position [2113, 0]
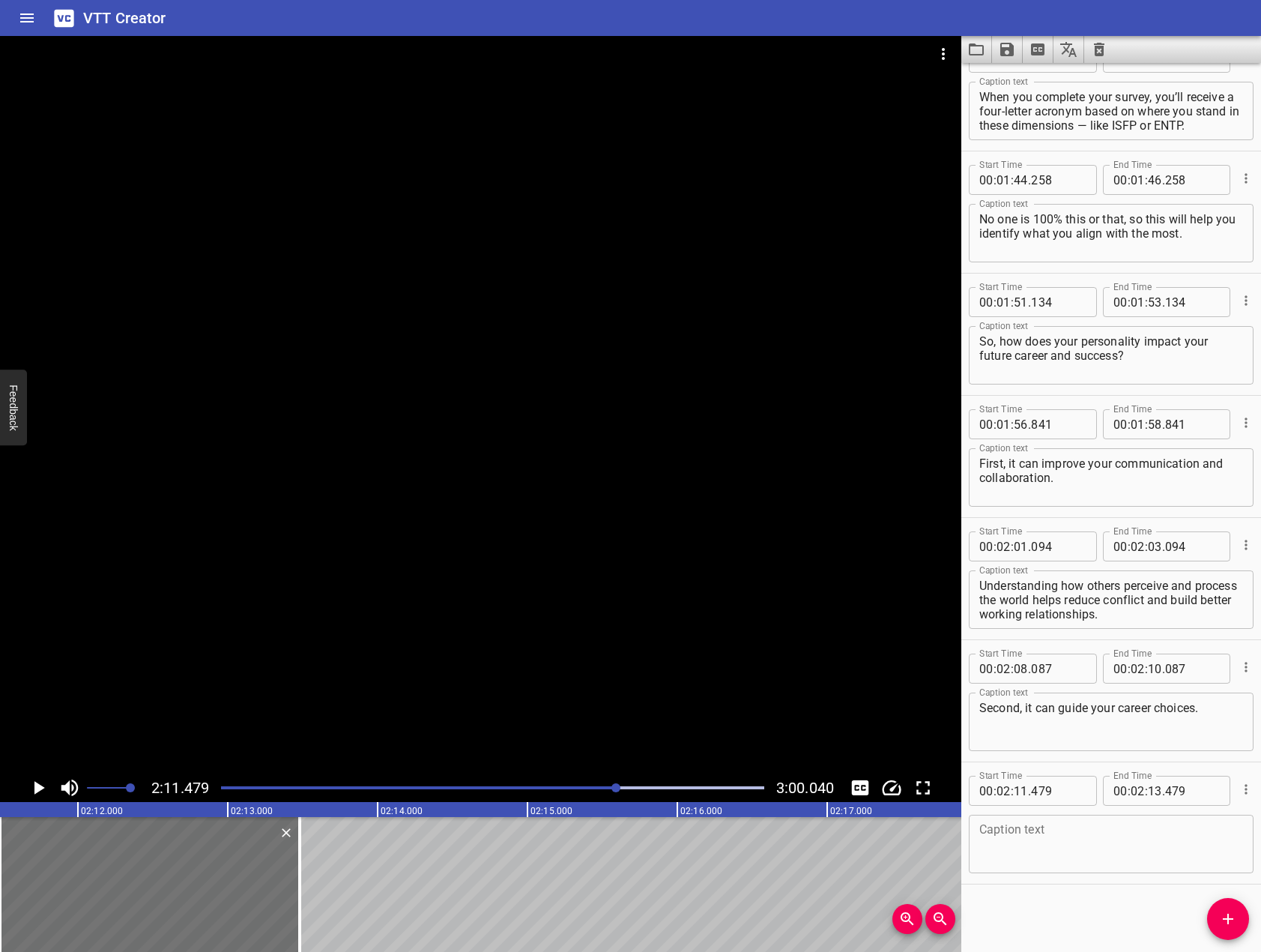
click at [1126, 866] on div "Caption text" at bounding box center [1111, 844] width 284 height 59
paste textarea "Your [MEDICAL_DATA] won’t tell you what job to take, but it can highlight envir…"
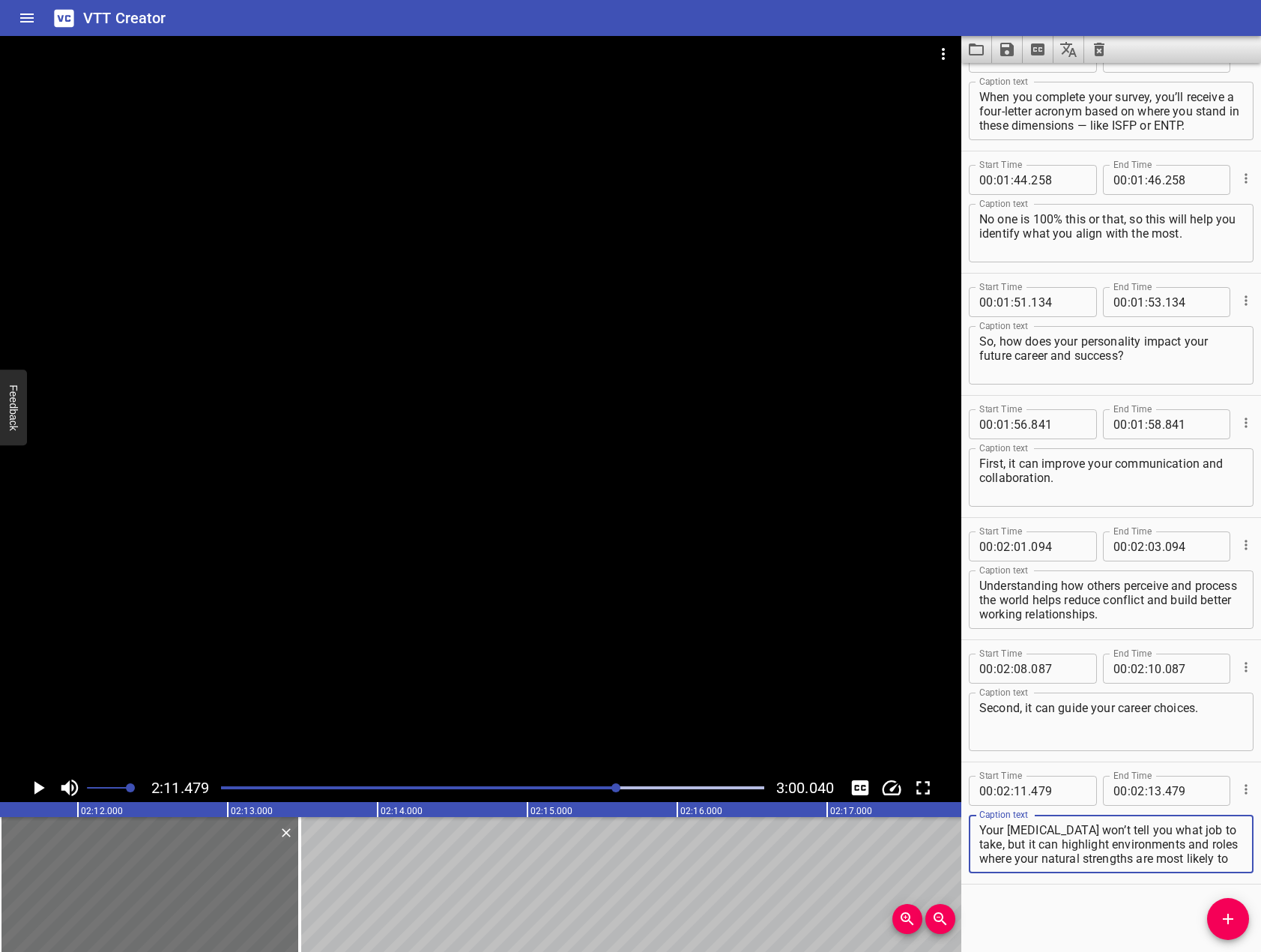
scroll to position [14, 0]
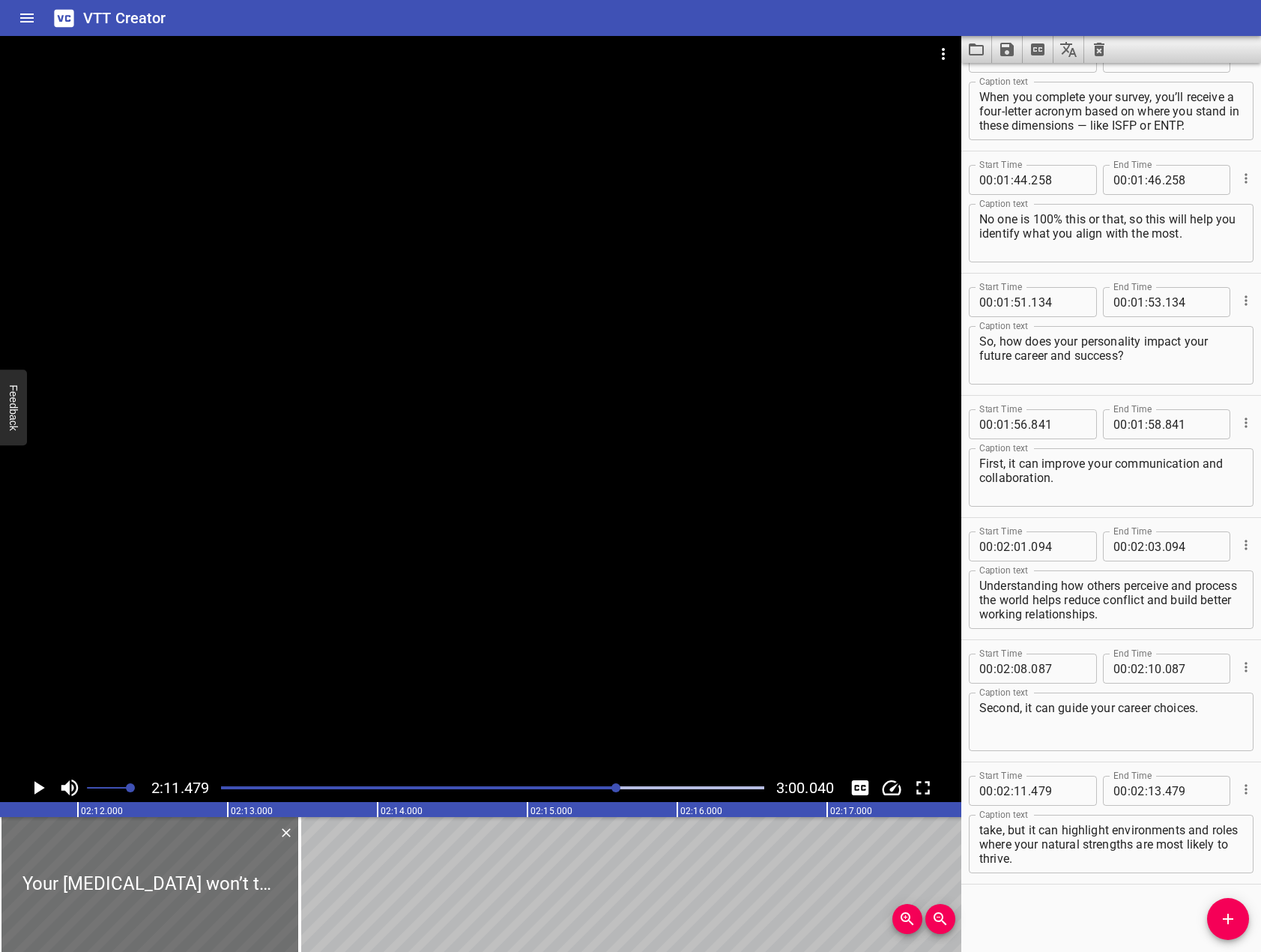
click at [468, 548] on div at bounding box center [481, 404] width 962 height 737
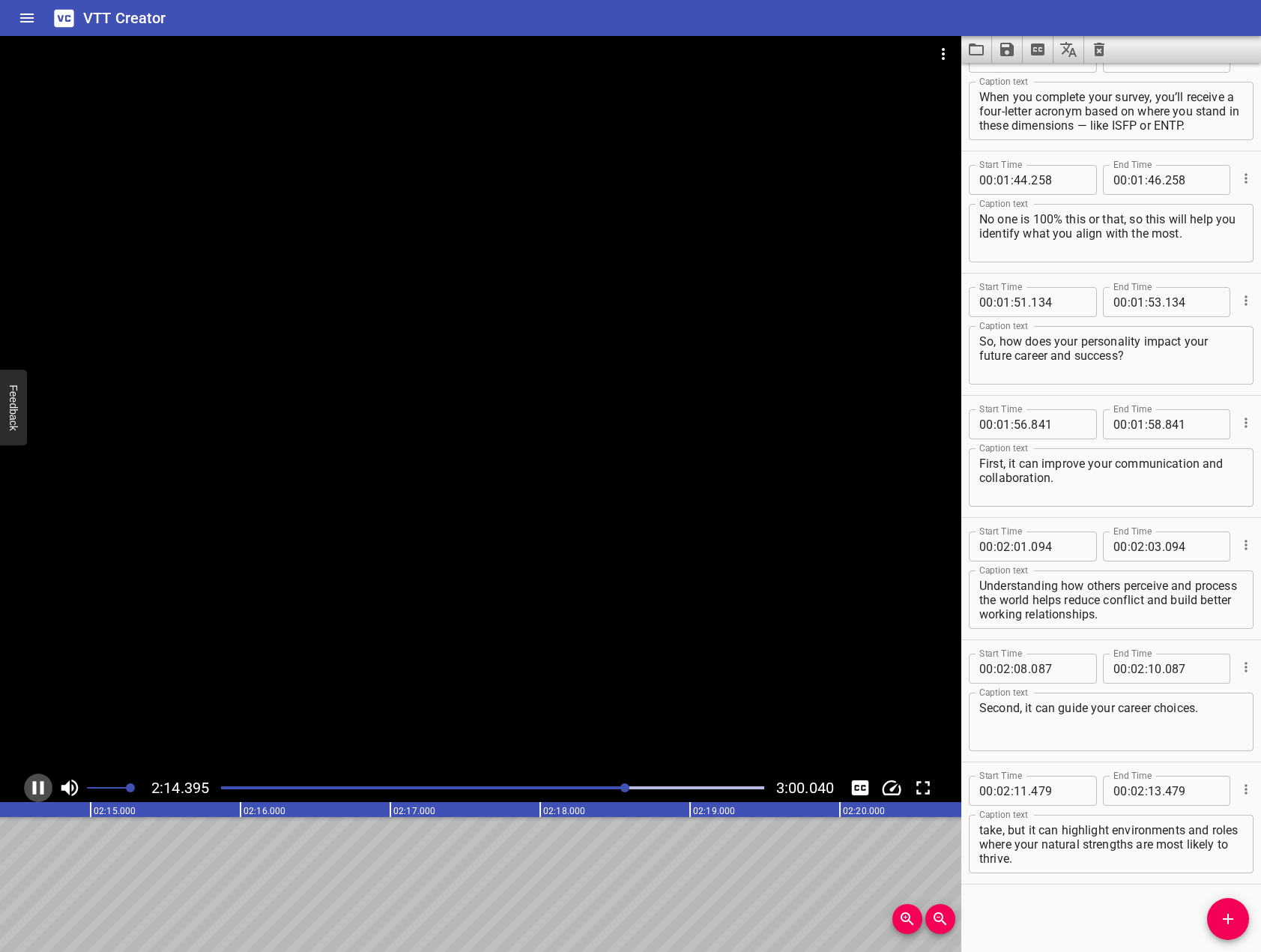
click at [35, 780] on icon "Play/Pause" at bounding box center [37, 787] width 22 height 22
click at [1217, 923] on span "Add Cue" at bounding box center [1227, 918] width 42 height 18
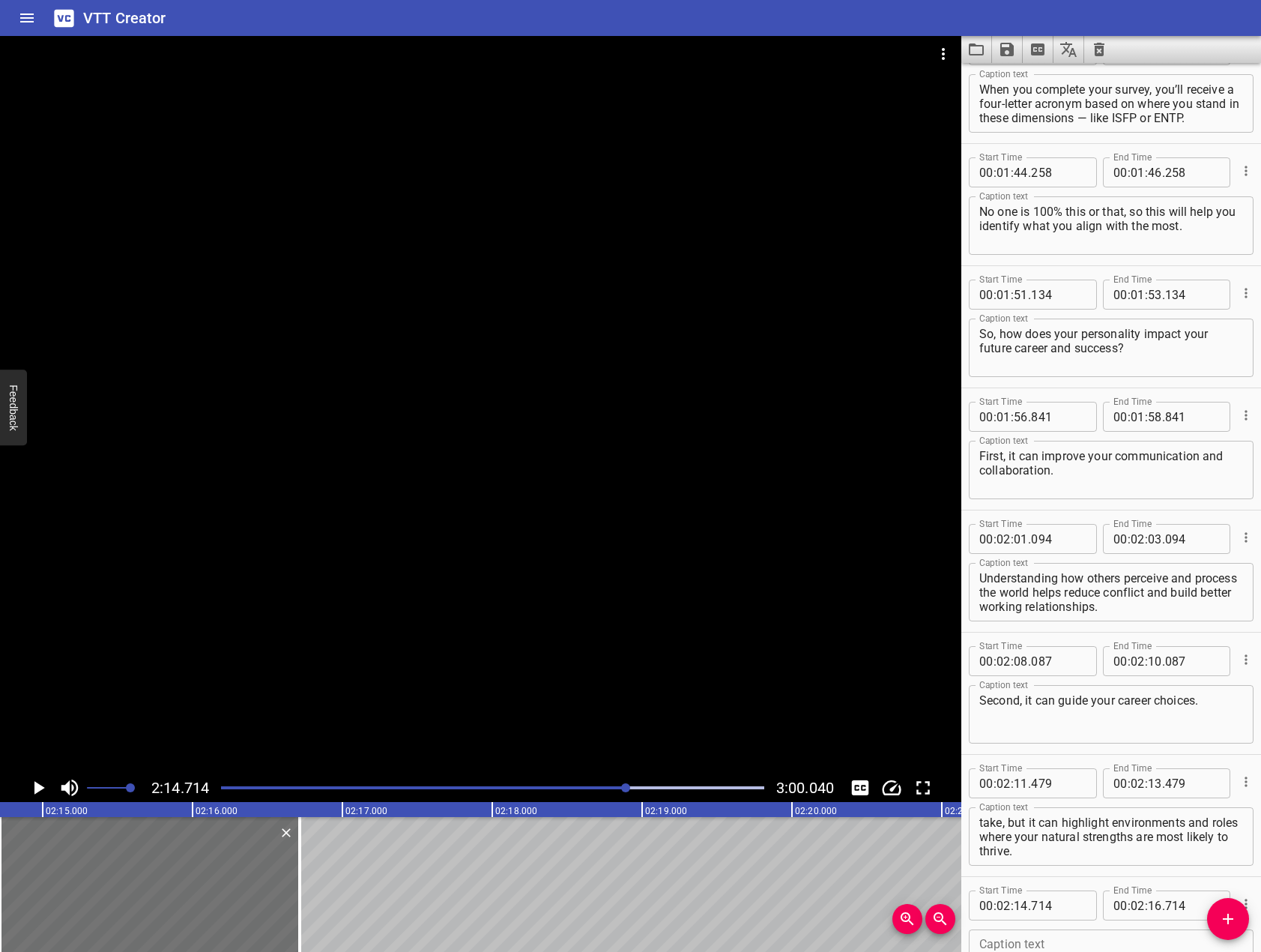
drag, startPoint x: 1108, startPoint y: 861, endPoint x: 1018, endPoint y: 824, distance: 97.3
click at [1018, 824] on div "Your [MEDICAL_DATA] won’t tell you what job to take, but it can highlight envir…" at bounding box center [1111, 836] width 284 height 59
drag, startPoint x: 1020, startPoint y: 825, endPoint x: 1167, endPoint y: 890, distance: 160.7
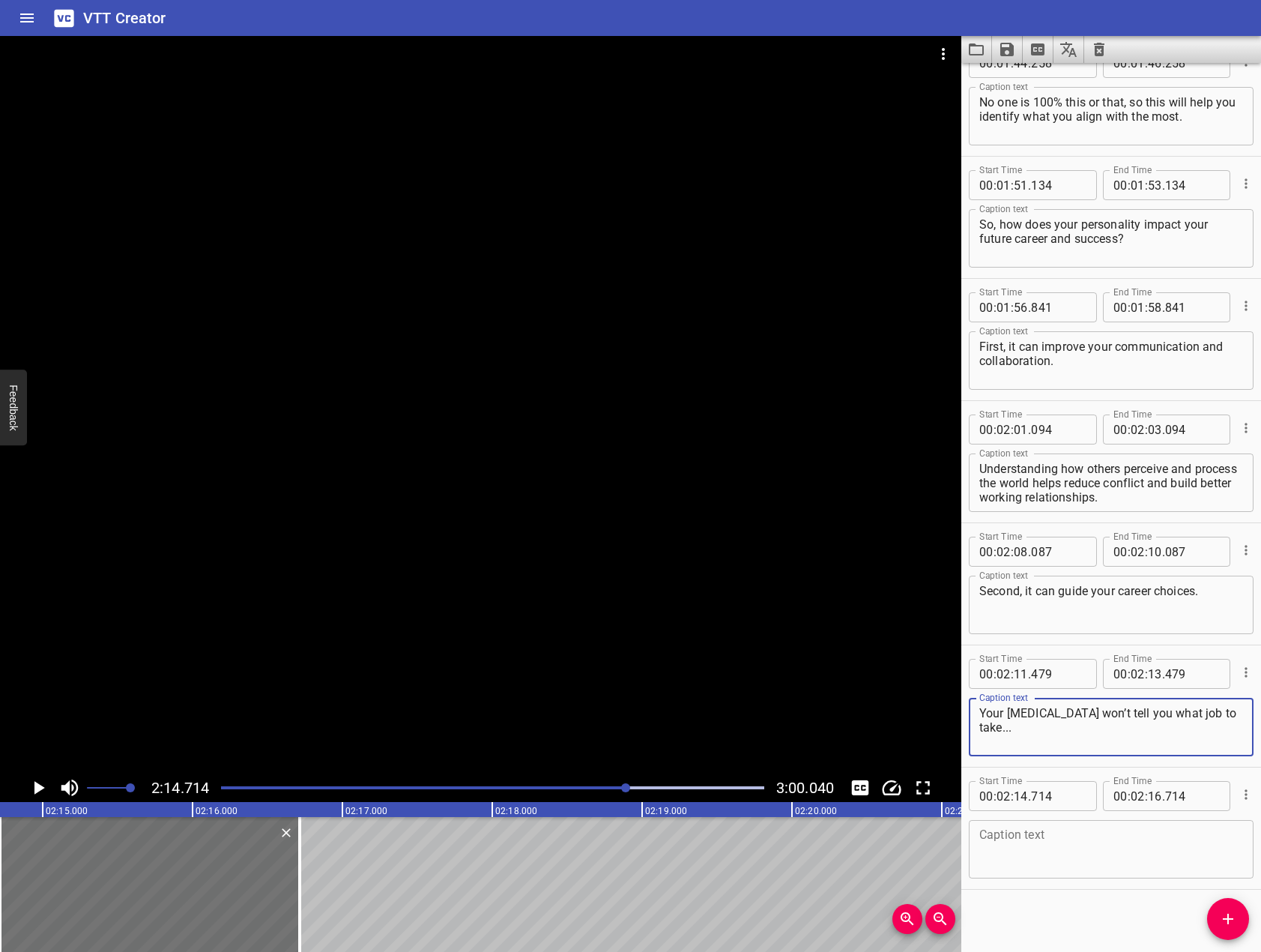
scroll to position [2236, 0]
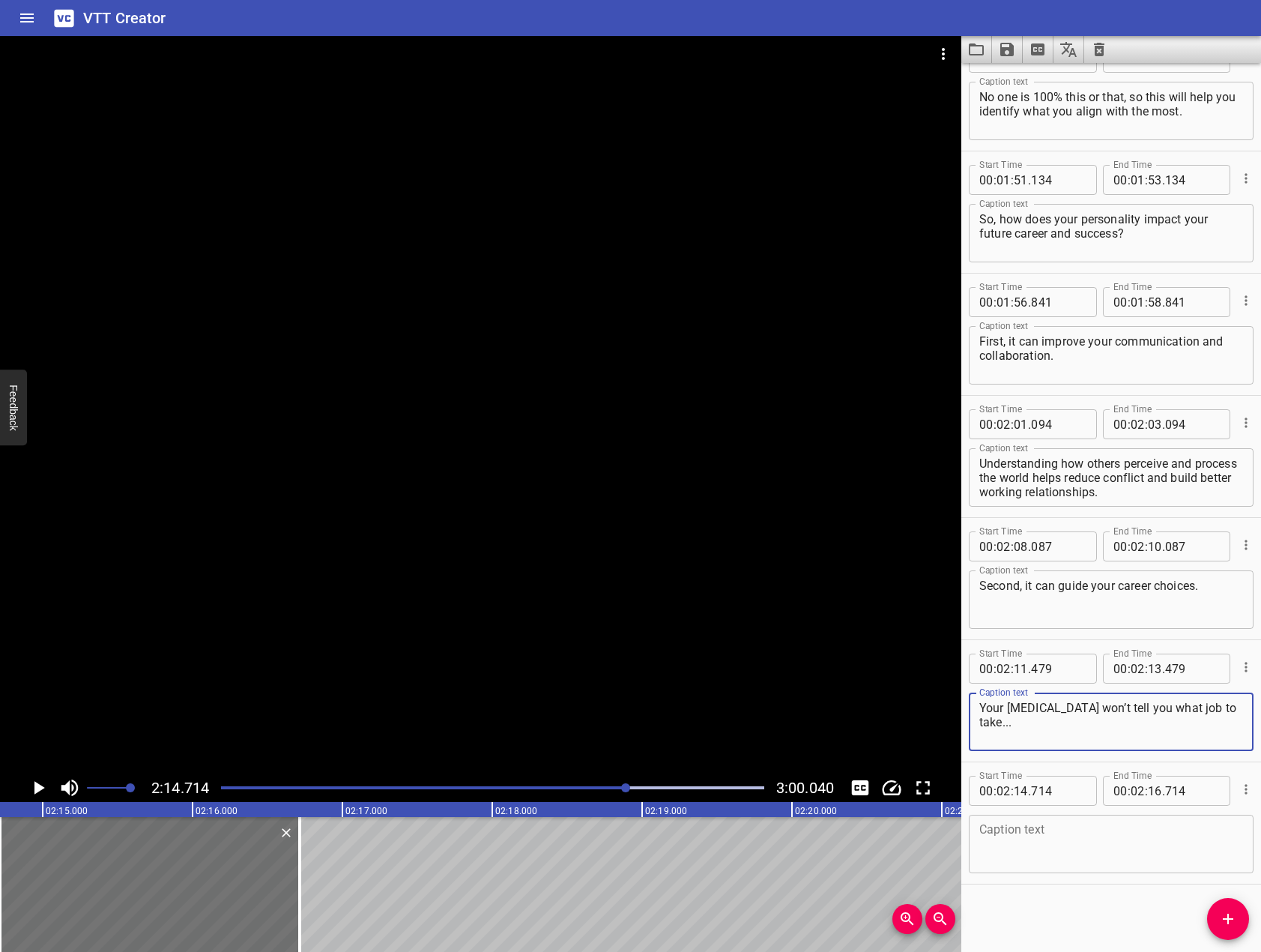
type textarea "Your [MEDICAL_DATA] won’t tell you what job to take..."
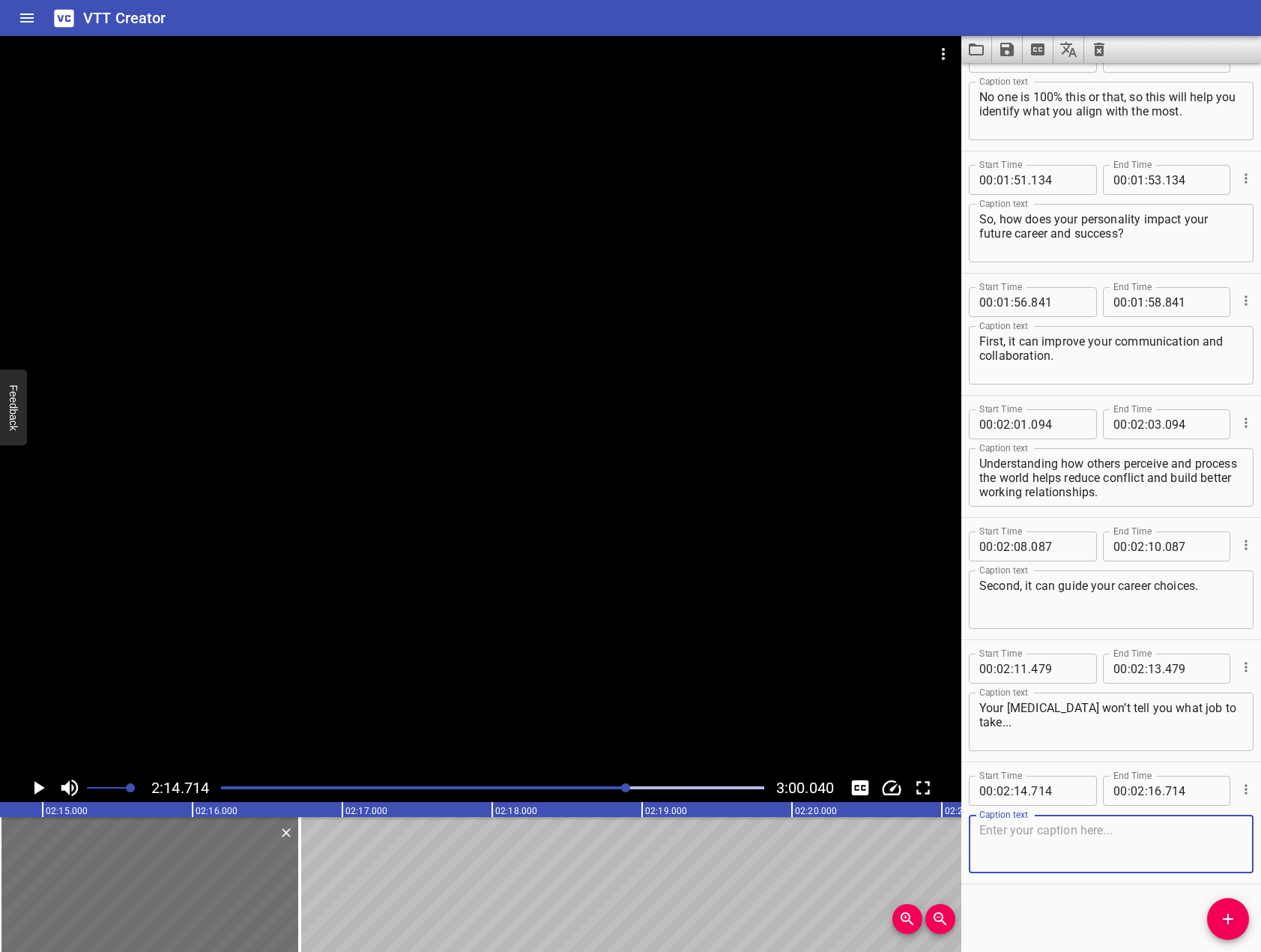
click at [1117, 838] on textarea at bounding box center [1111, 844] width 264 height 43
paste textarea "but it can highlight environments and roles where your natural strengths are mo…"
type textarea "... but it can highlight environments and roles where your natural strengths ar…"
click at [254, 652] on div at bounding box center [481, 404] width 962 height 737
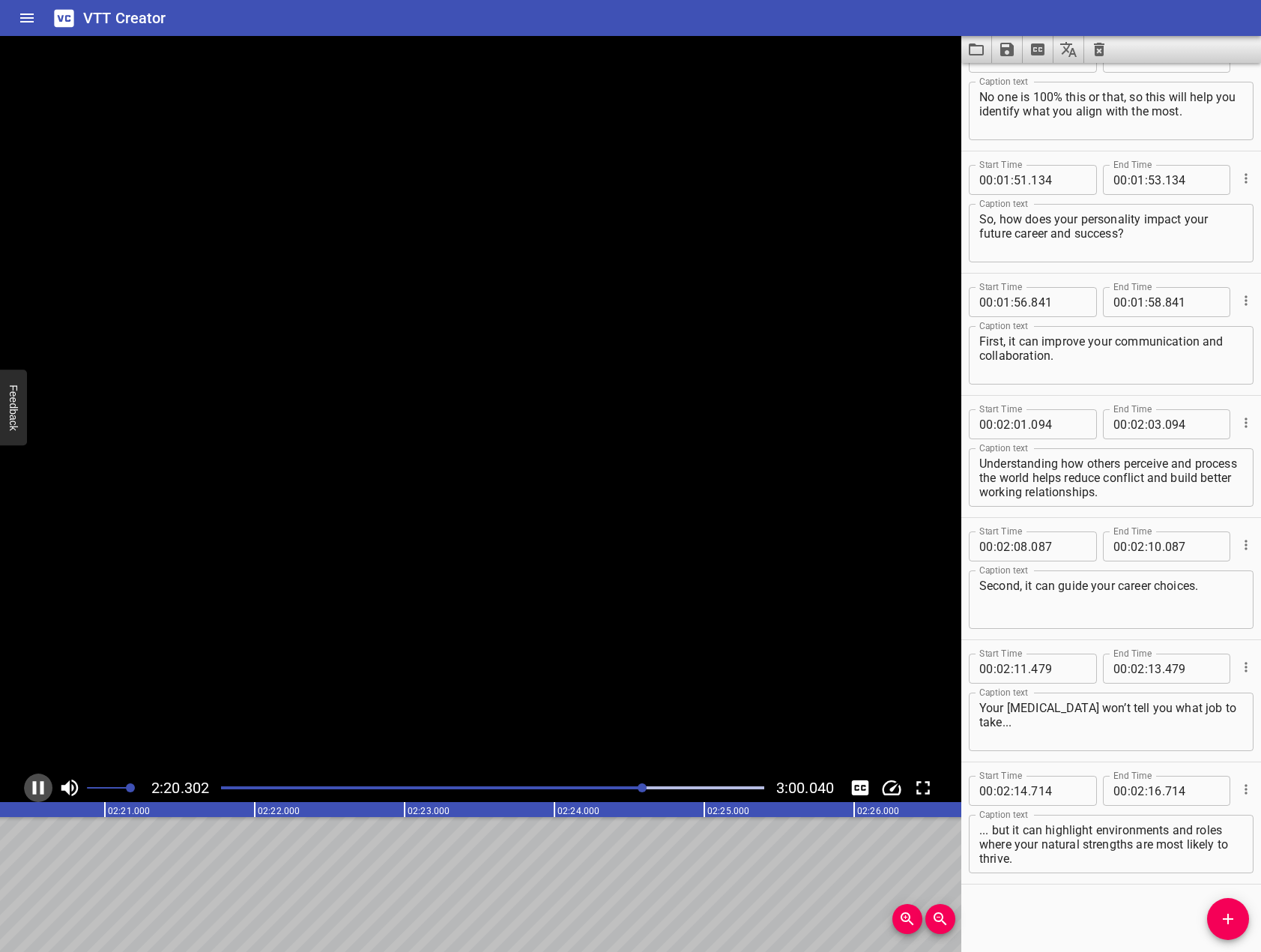
click at [34, 782] on icon "Play/Pause" at bounding box center [38, 787] width 12 height 13
click at [1233, 922] on icon "Add Cue" at bounding box center [1228, 918] width 18 height 18
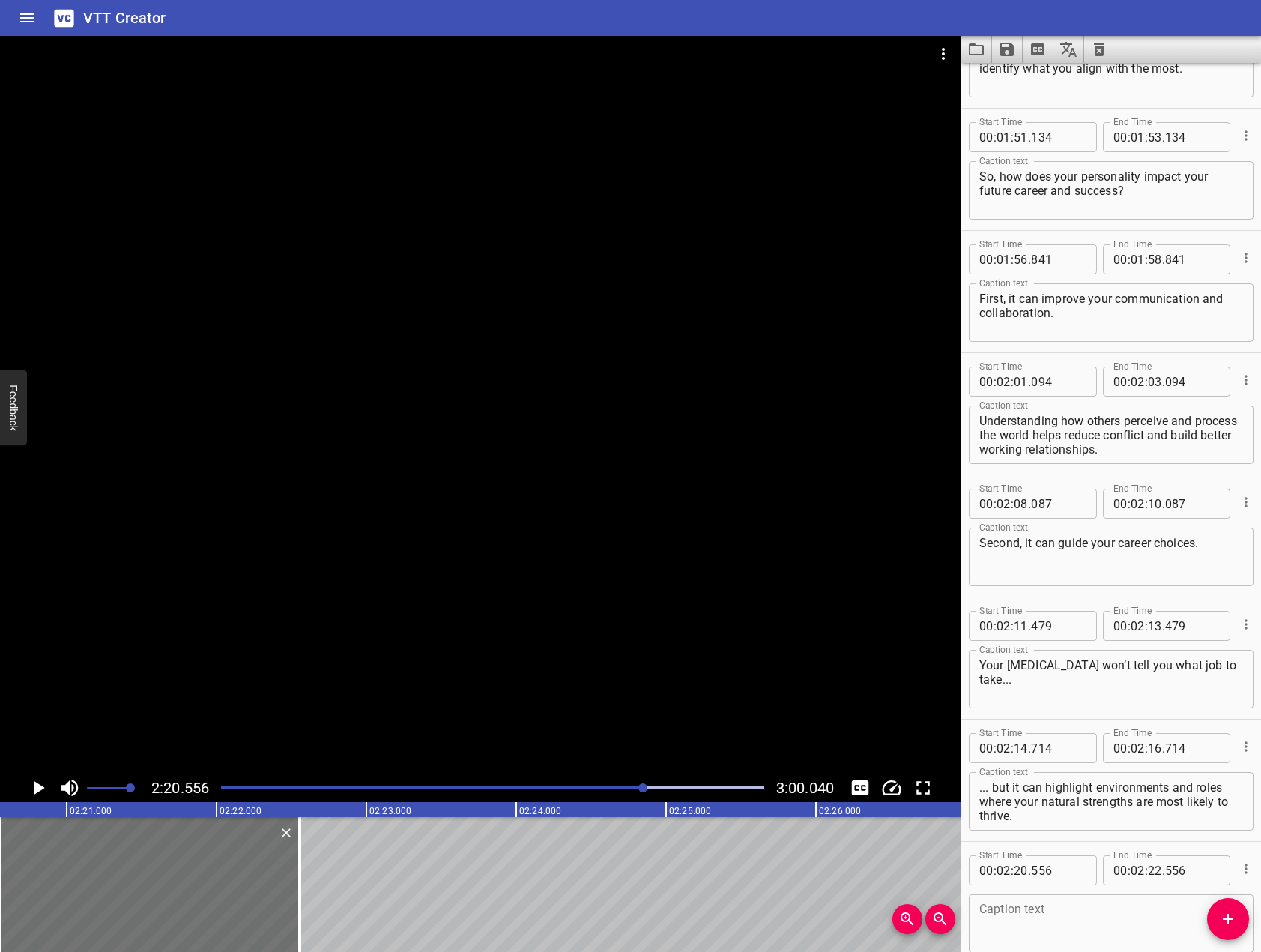
scroll to position [2357, 0]
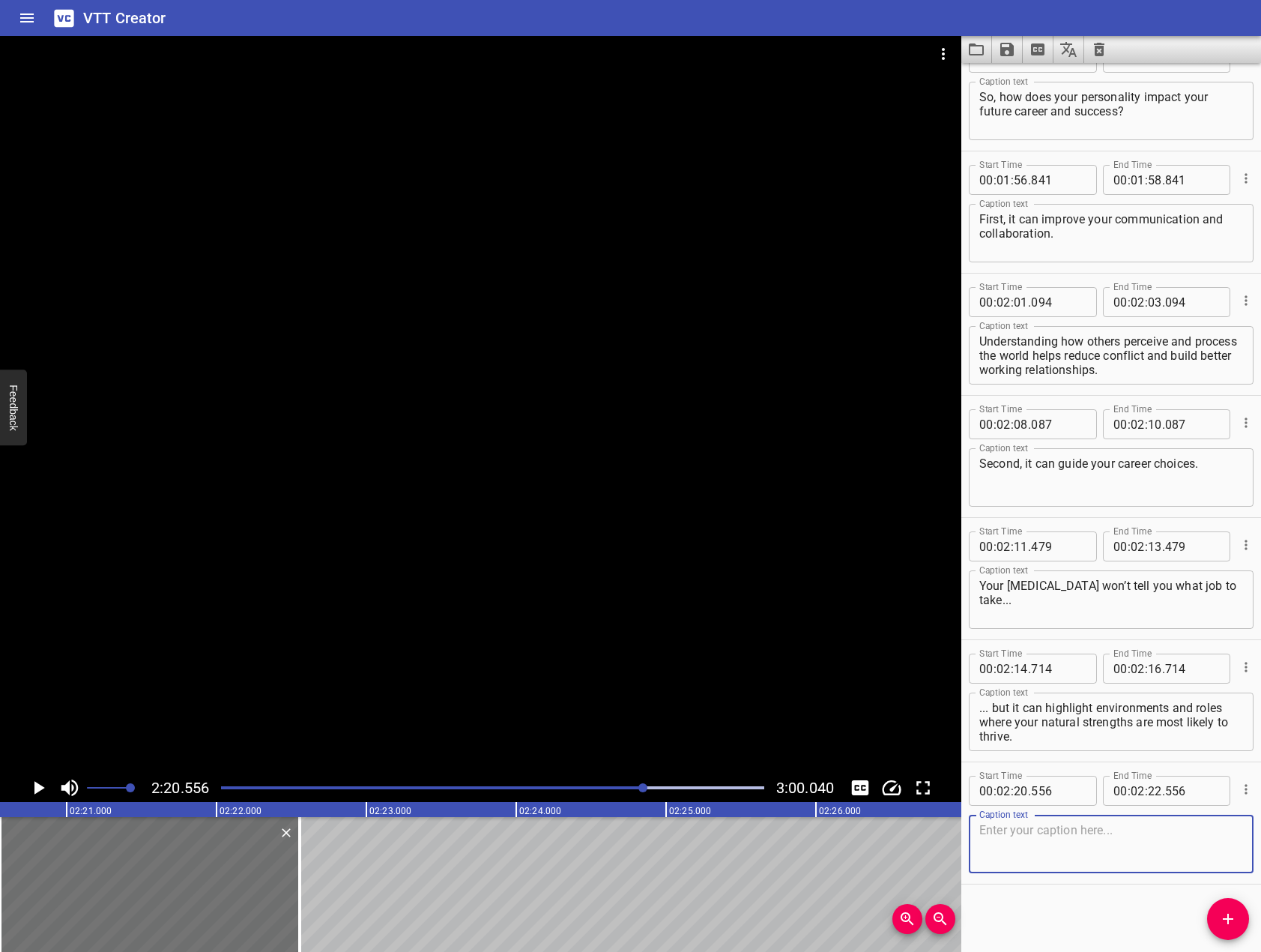
drag, startPoint x: 1109, startPoint y: 842, endPoint x: 1046, endPoint y: 823, distance: 65.8
click at [1109, 842] on textarea at bounding box center [1111, 844] width 264 height 43
paste textarea "And third, it builds self-awareness."
type textarea "And third, it builds self-awareness."
drag, startPoint x: 326, startPoint y: 530, endPoint x: 138, endPoint y: 626, distance: 211.1
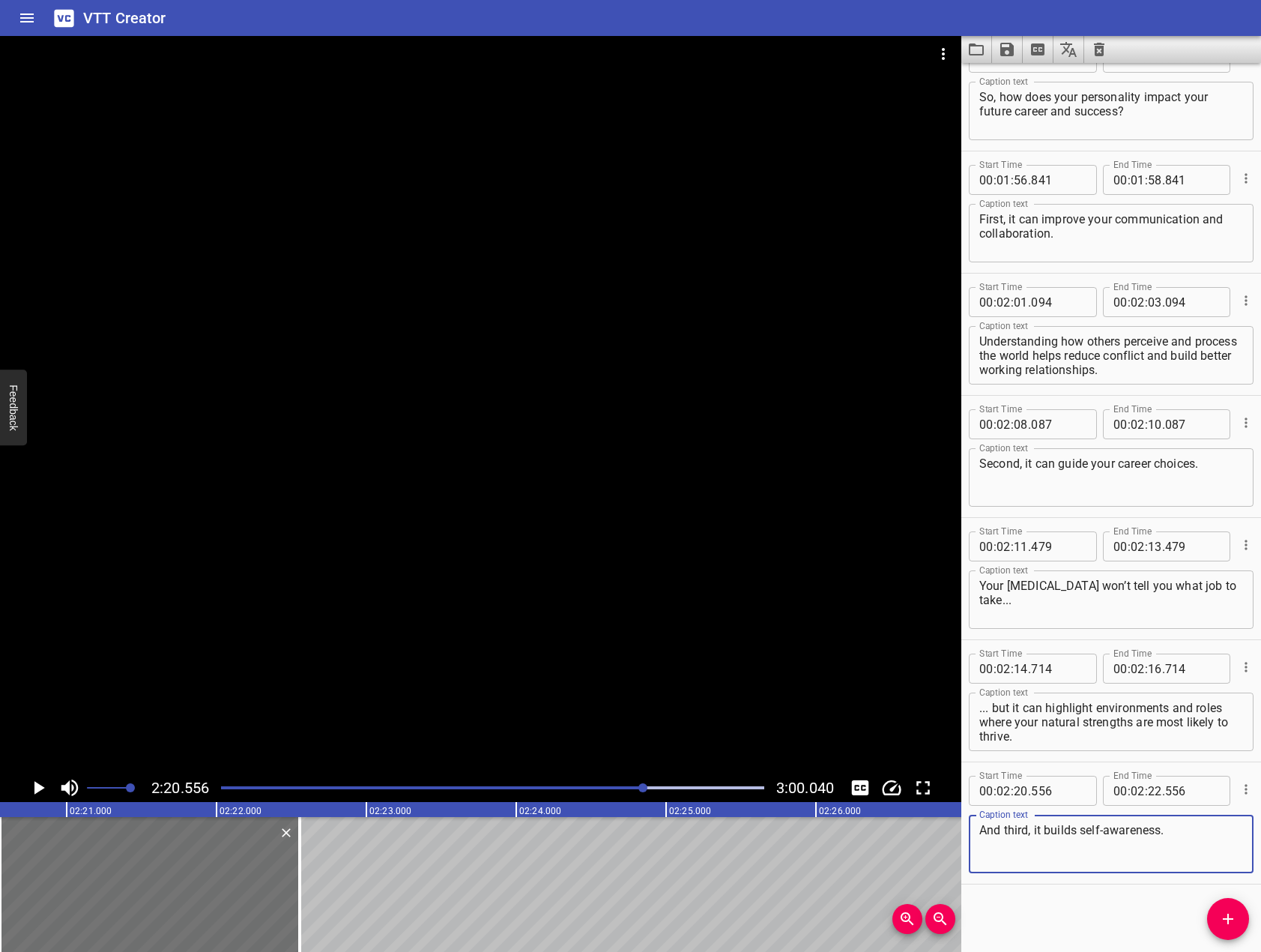
click at [302, 538] on div at bounding box center [481, 404] width 962 height 737
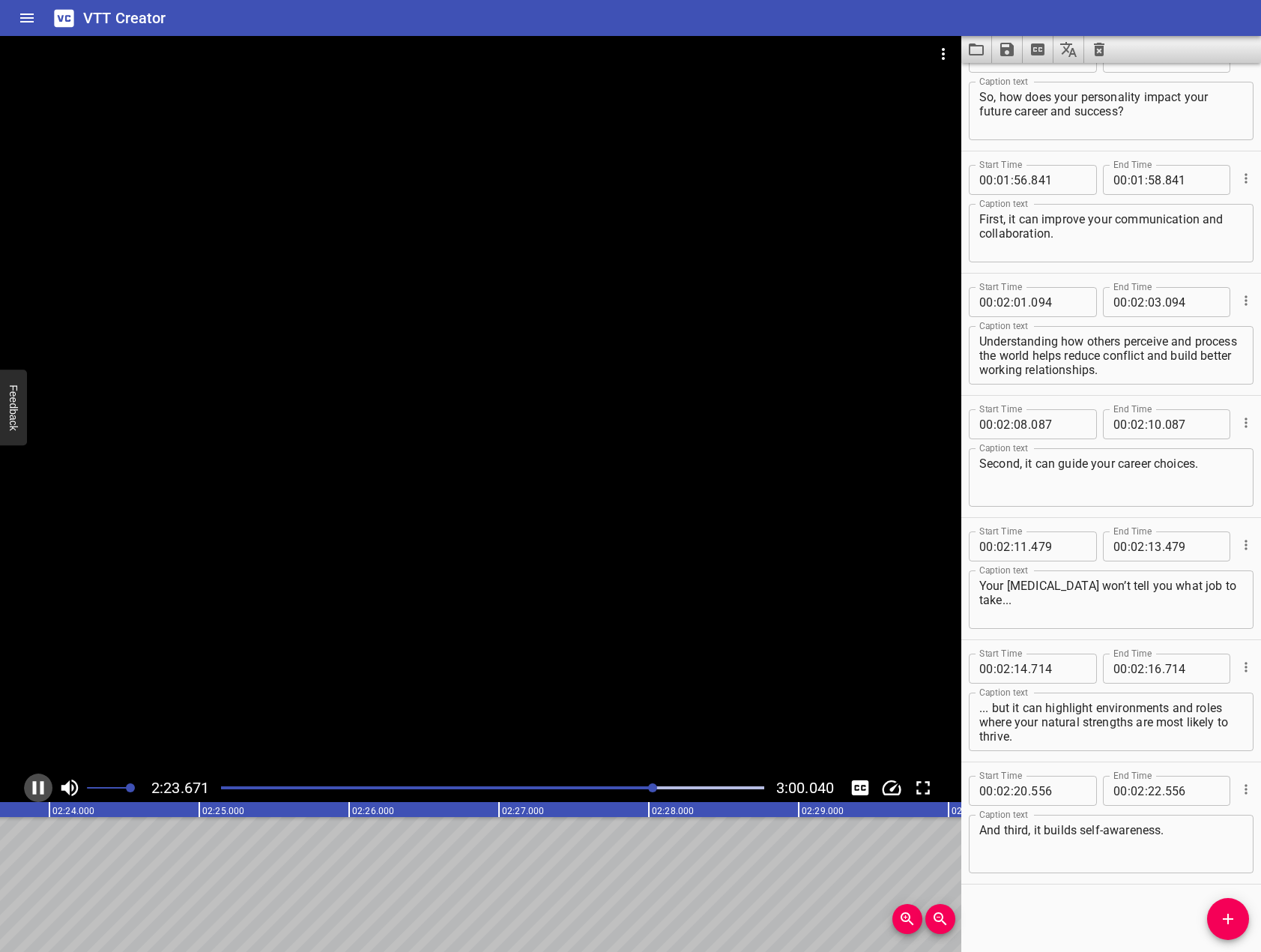
click at [44, 788] on icon "Play/Pause" at bounding box center [38, 787] width 12 height 13
click at [1219, 909] on button "Add Cue" at bounding box center [1227, 918] width 42 height 42
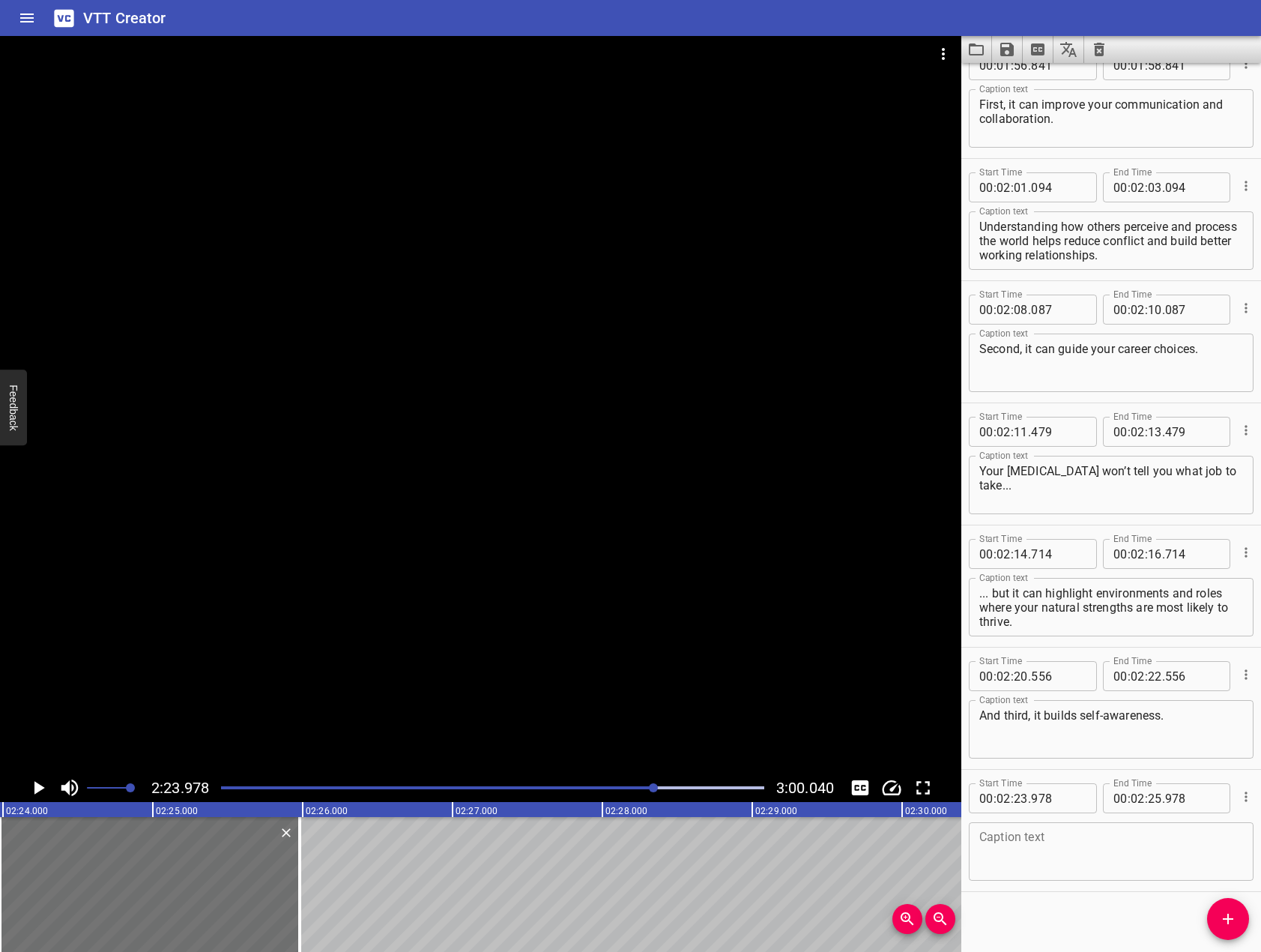
scroll to position [2479, 0]
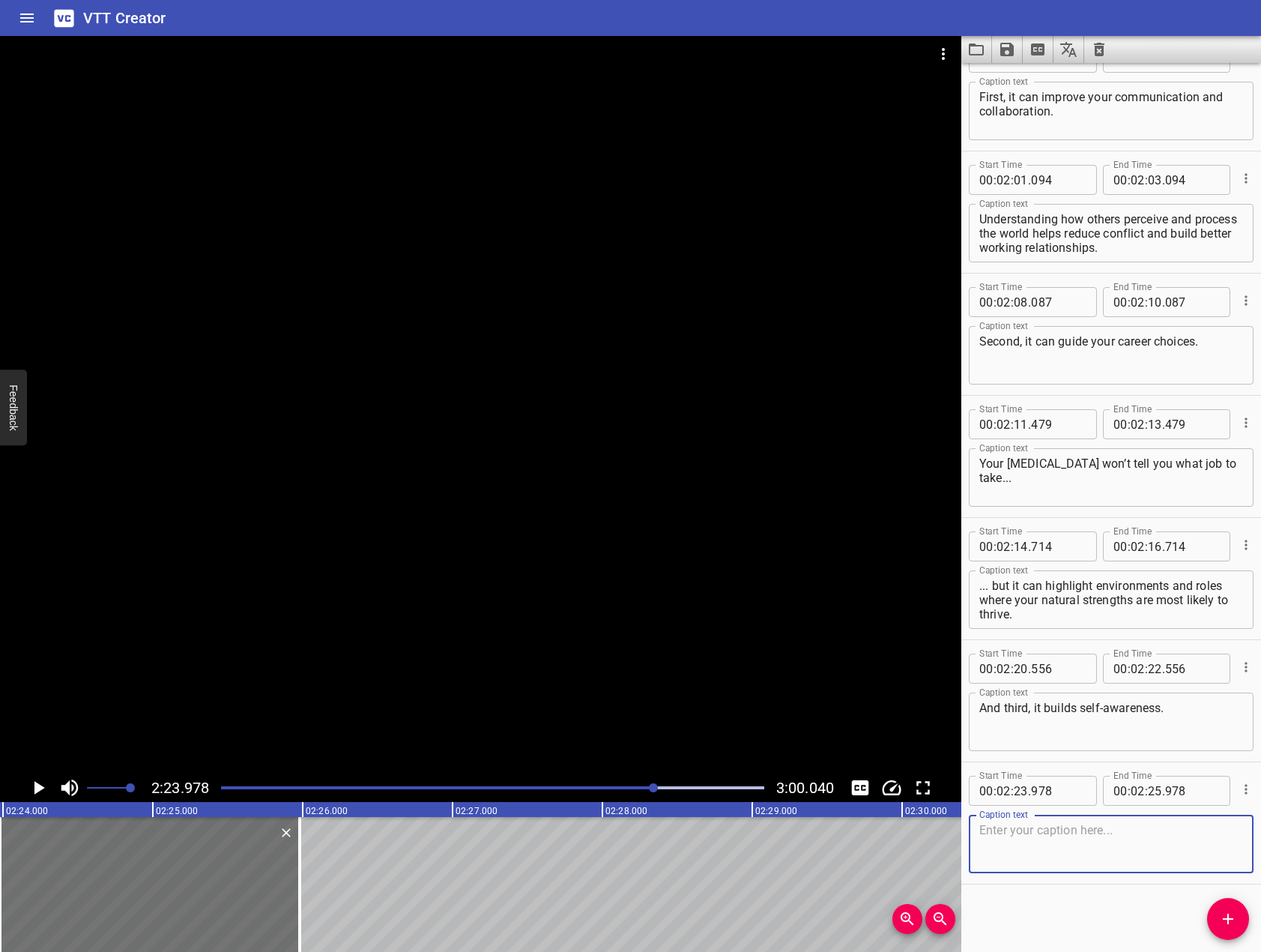
click at [1153, 828] on textarea at bounding box center [1111, 844] width 264 height 43
paste textarea "When you recognize your preferences — and your blind spots — you can make smart…"
type textarea "When you recognize your preferences — and your blind spots — you can make smart…"
drag, startPoint x: 525, startPoint y: 704, endPoint x: 304, endPoint y: 696, distance: 221.1
click at [474, 695] on div at bounding box center [481, 404] width 962 height 737
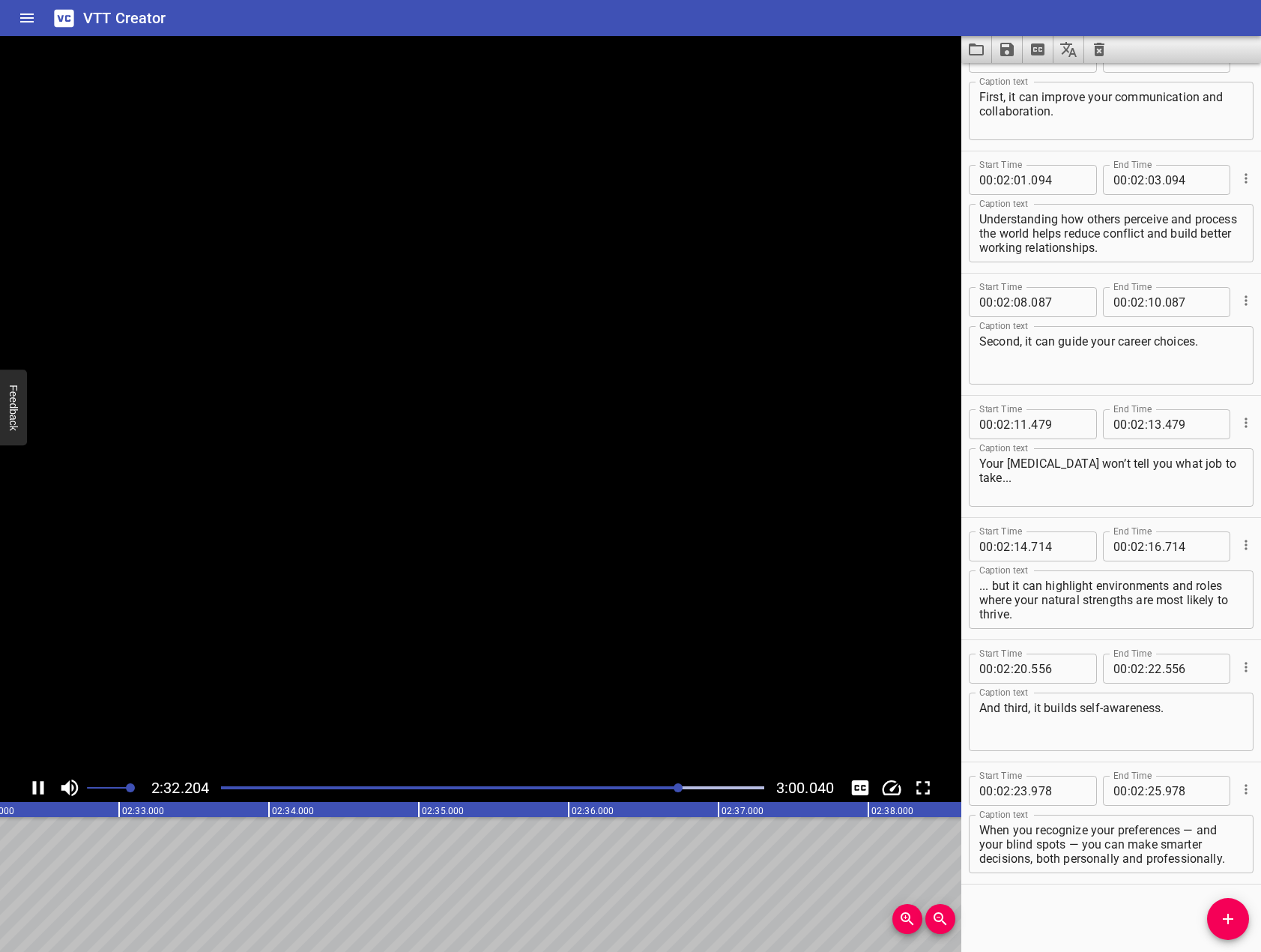
click at [38, 784] on icon "Play/Pause" at bounding box center [37, 787] width 22 height 22
click at [1233, 918] on icon "Add Cue" at bounding box center [1228, 918] width 18 height 18
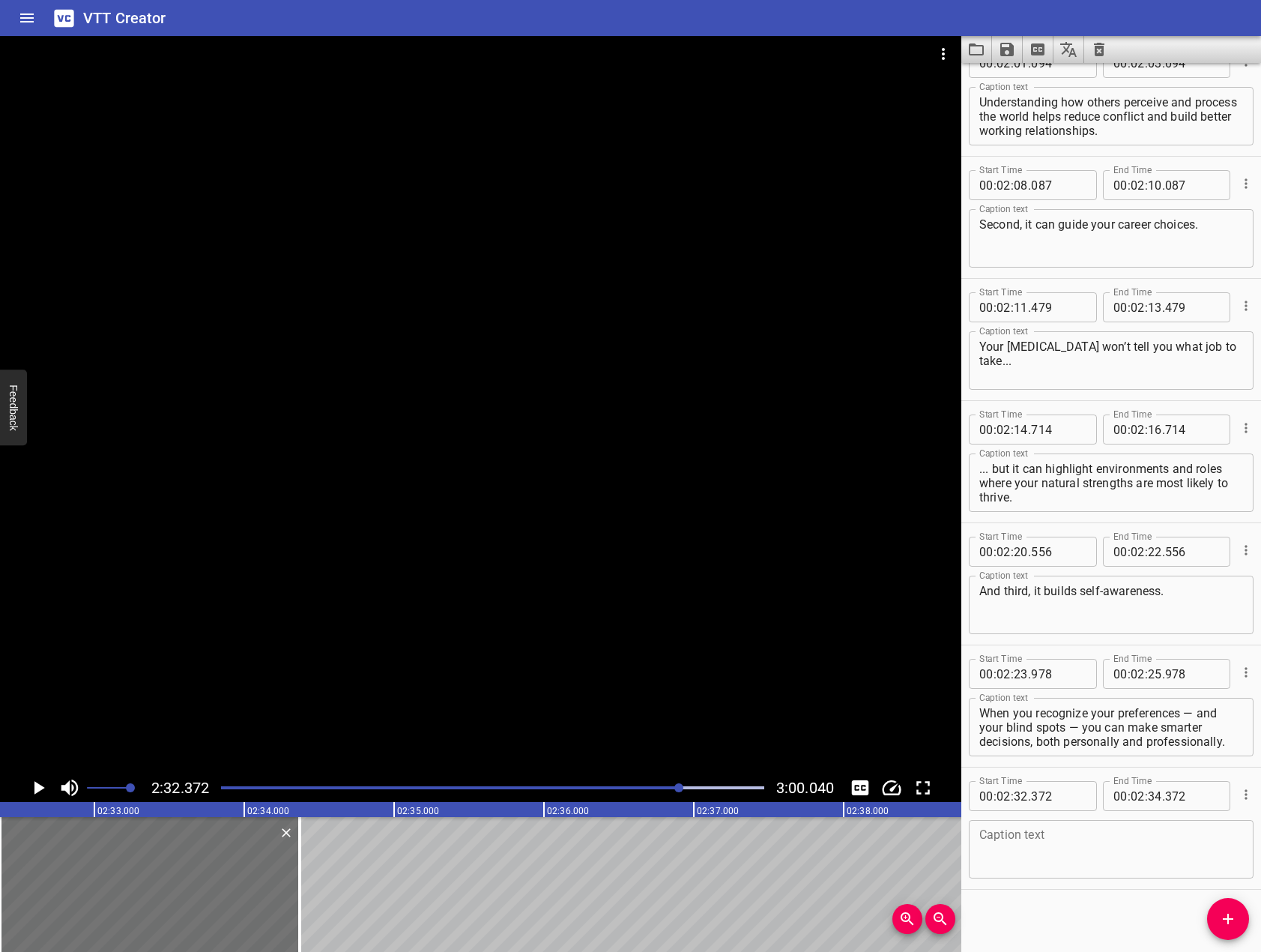
scroll to position [2602, 0]
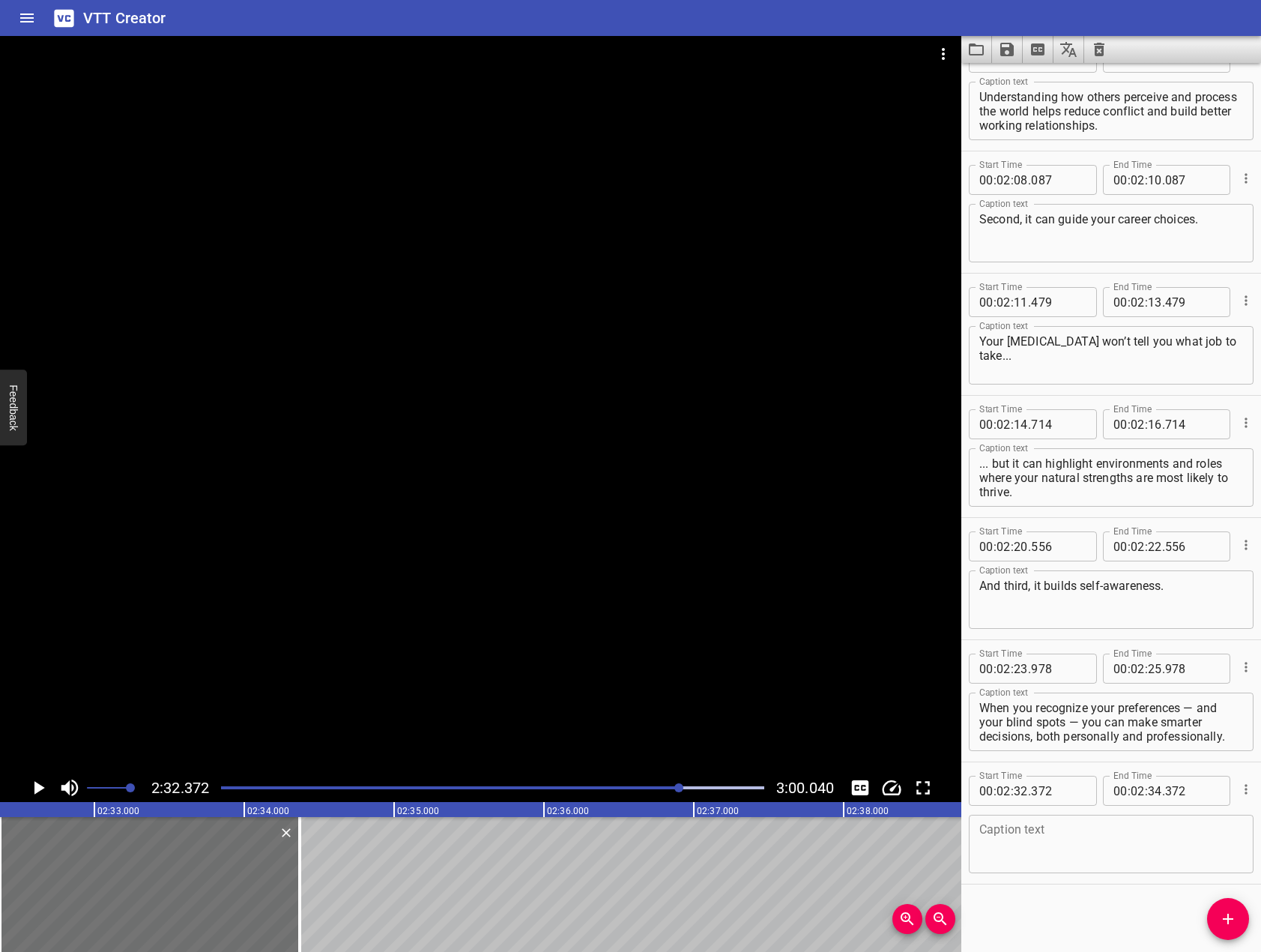
drag, startPoint x: 1109, startPoint y: 809, endPoint x: 1120, endPoint y: 820, distance: 15.6
click at [1120, 820] on div "Caption text Caption text" at bounding box center [1111, 843] width 284 height 68
click at [1126, 829] on textarea at bounding box center [1111, 844] width 264 height 43
paste textarea "No matter what [MEDICAL_DATA] you are, we all need to be adaptable to different…"
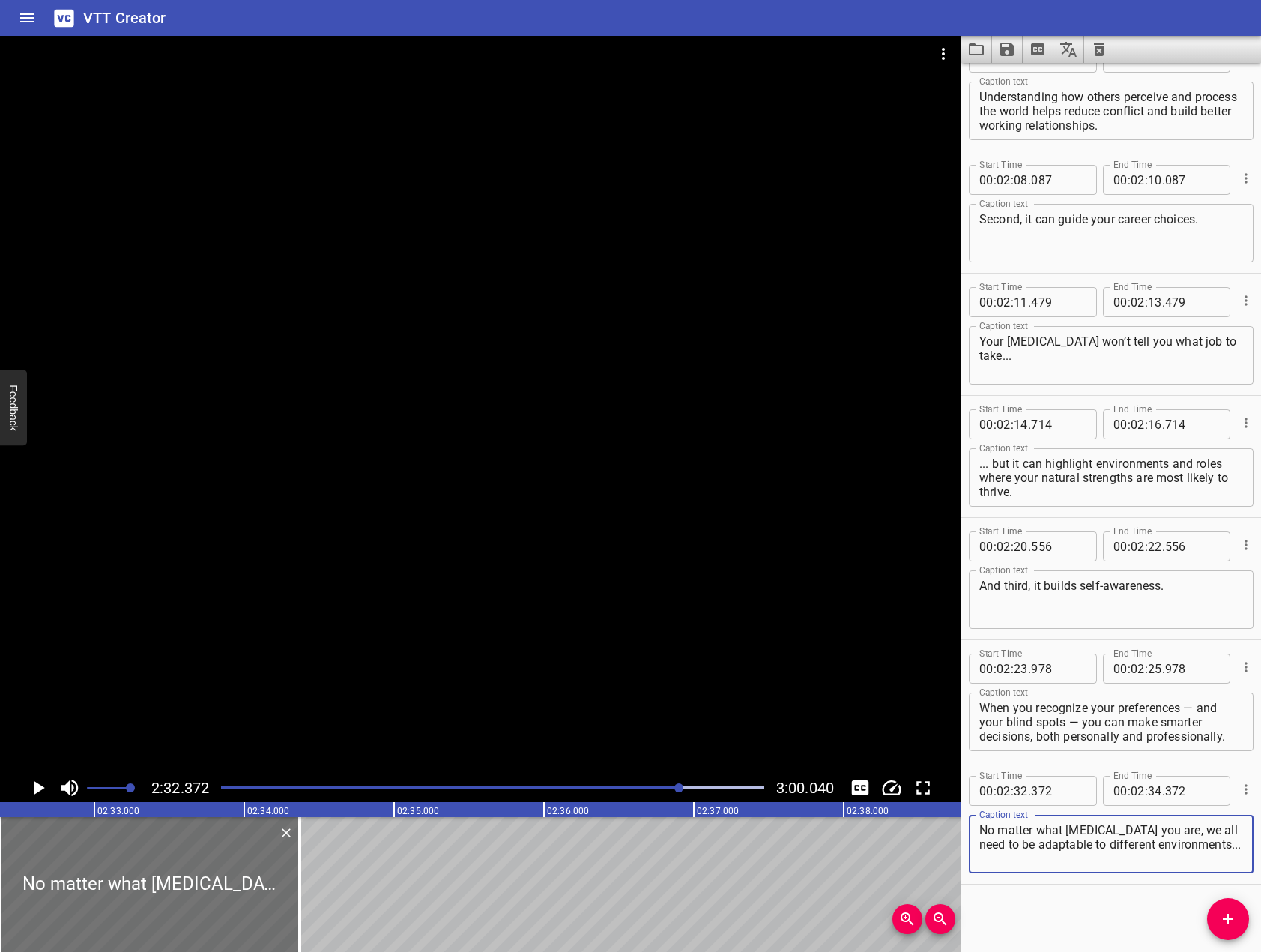
type textarea "No matter what [MEDICAL_DATA] you are, we all need to be adaptable to different…"
click at [678, 564] on div at bounding box center [481, 404] width 962 height 737
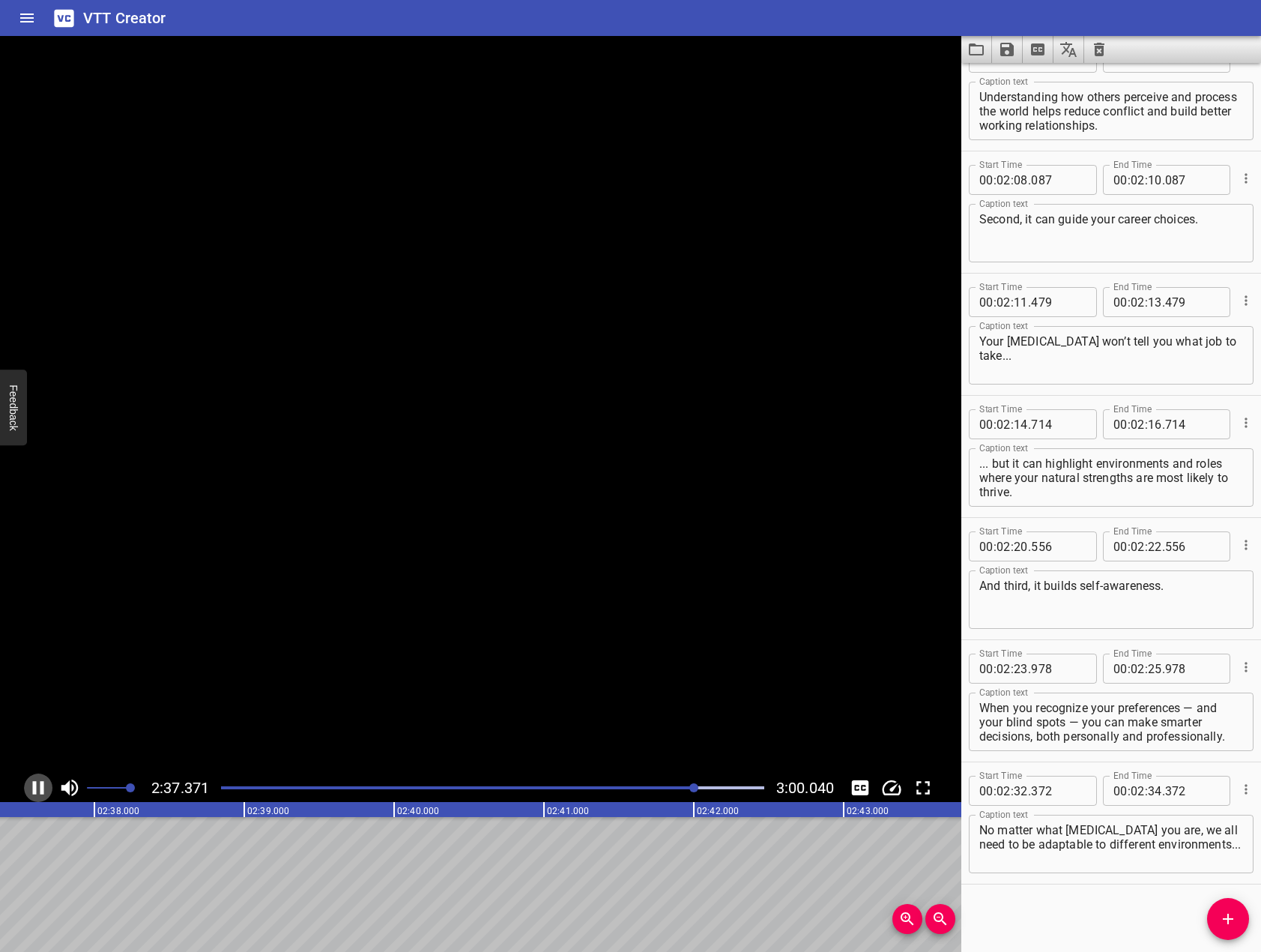
click at [43, 789] on icon "Play/Pause" at bounding box center [38, 787] width 12 height 13
click at [1240, 924] on span "Add Cue" at bounding box center [1227, 918] width 42 height 18
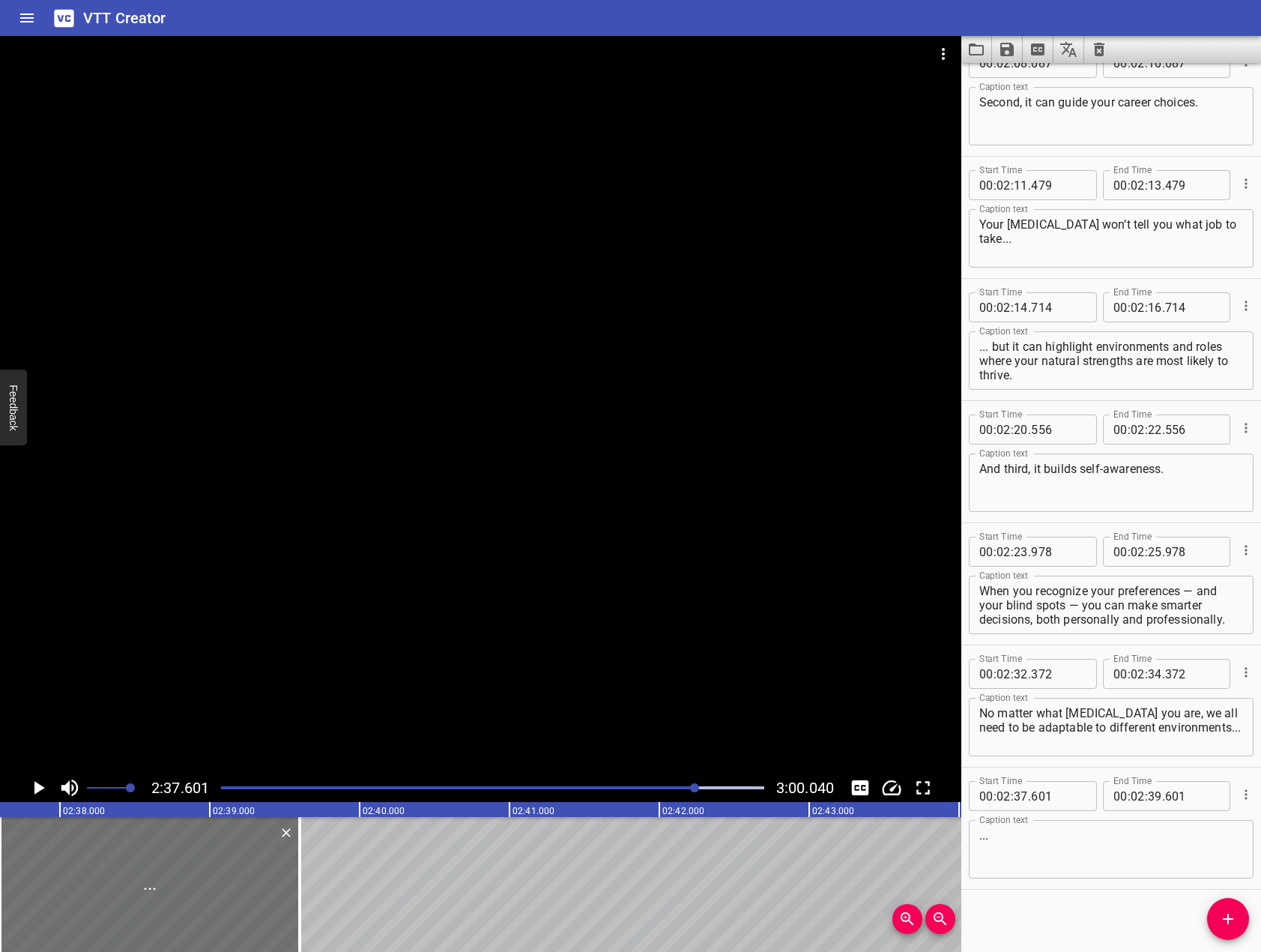
scroll to position [2724, 0]
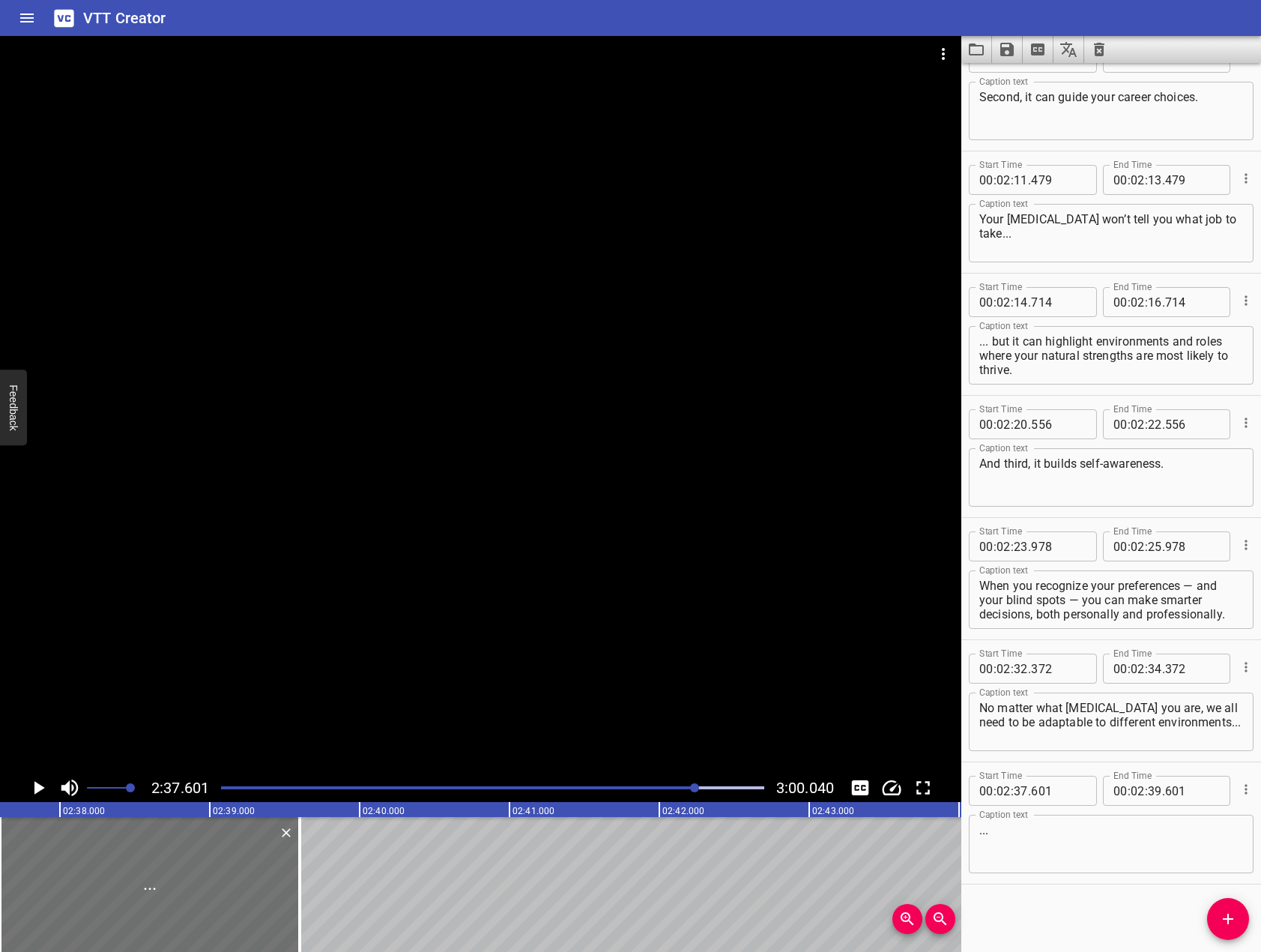
drag, startPoint x: 1090, startPoint y: 819, endPoint x: 1090, endPoint y: 836, distance: 17.0
click at [1090, 822] on div "... Caption text" at bounding box center [1111, 844] width 284 height 59
click at [1090, 836] on textarea "..." at bounding box center [1111, 844] width 264 height 43
paste textarea "even if they aren't perfectly tailored for your individual needs."
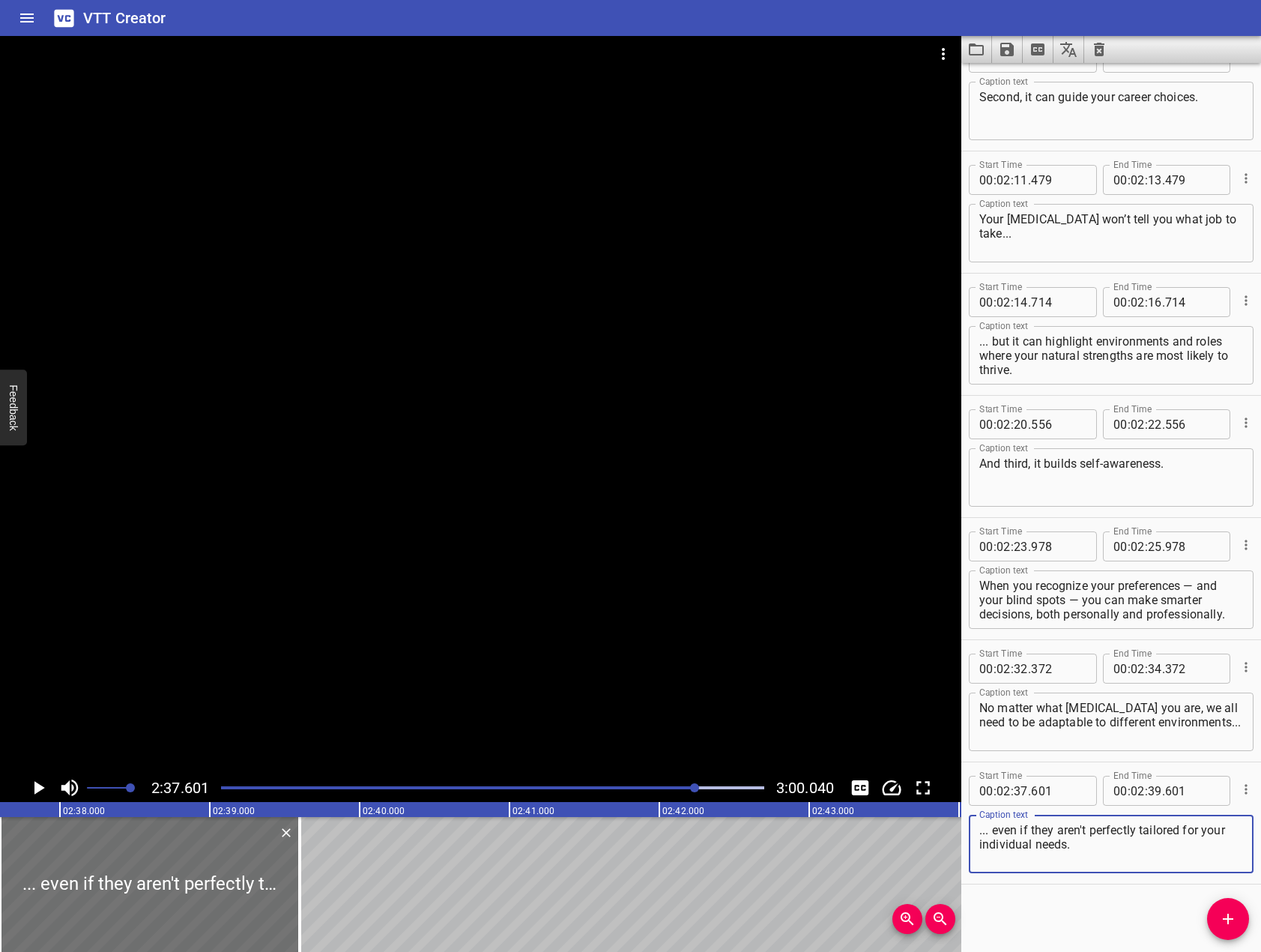
type textarea "... even if they aren't perfectly tailored for your individual needs."
click at [1097, 896] on div "Start Time 00 : 00 : 01 . 332 Start Time End Time 00 : 00 : 06 . 522 End Time C…" at bounding box center [1111, 508] width 299 height 889
drag, startPoint x: 514, startPoint y: 603, endPoint x: 198, endPoint y: 700, distance: 330.6
click at [506, 608] on div at bounding box center [481, 404] width 962 height 737
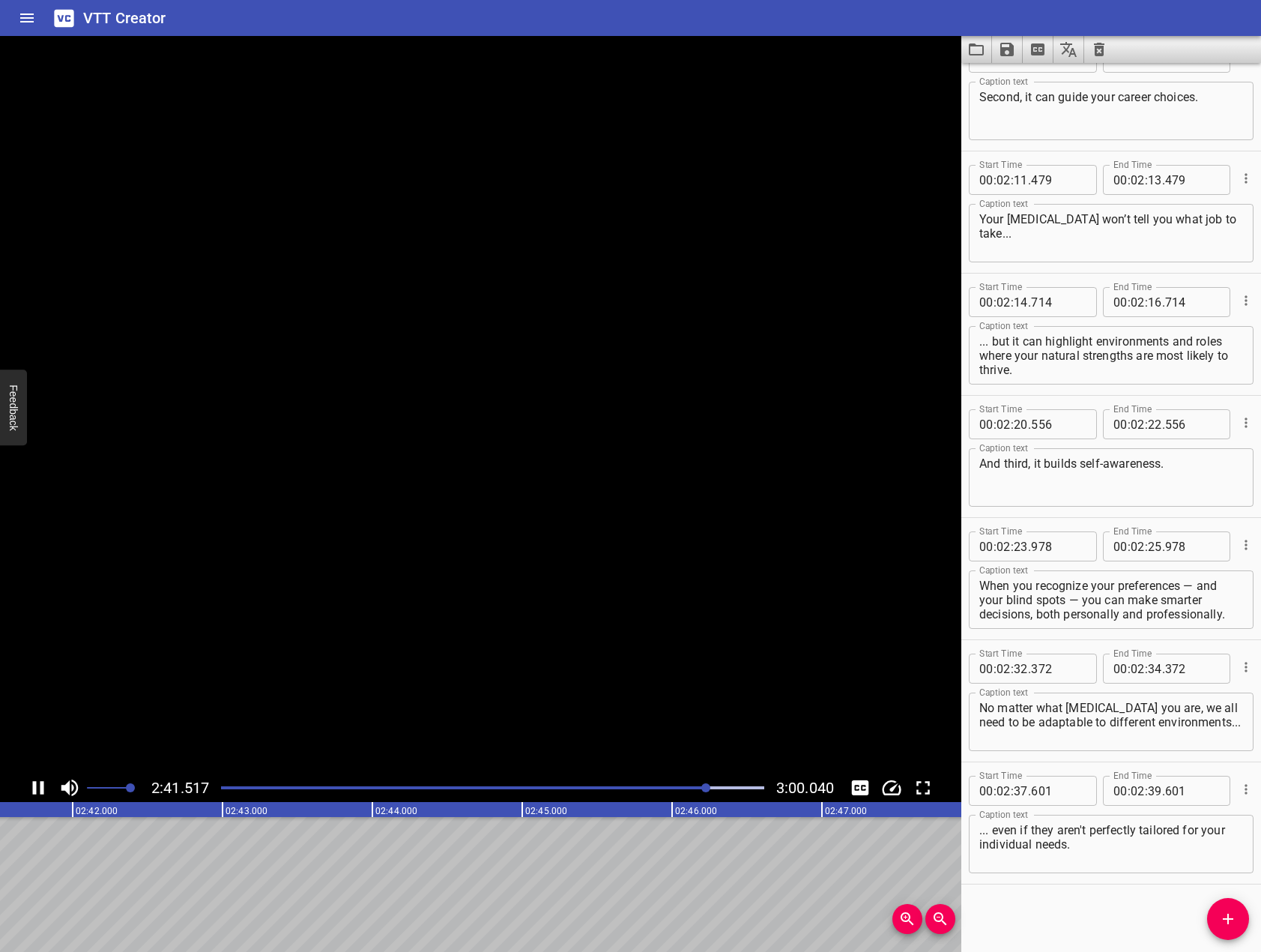
click at [38, 789] on icon "Play/Pause" at bounding box center [37, 787] width 22 height 22
click at [1233, 928] on button "Add Cue" at bounding box center [1227, 918] width 42 height 42
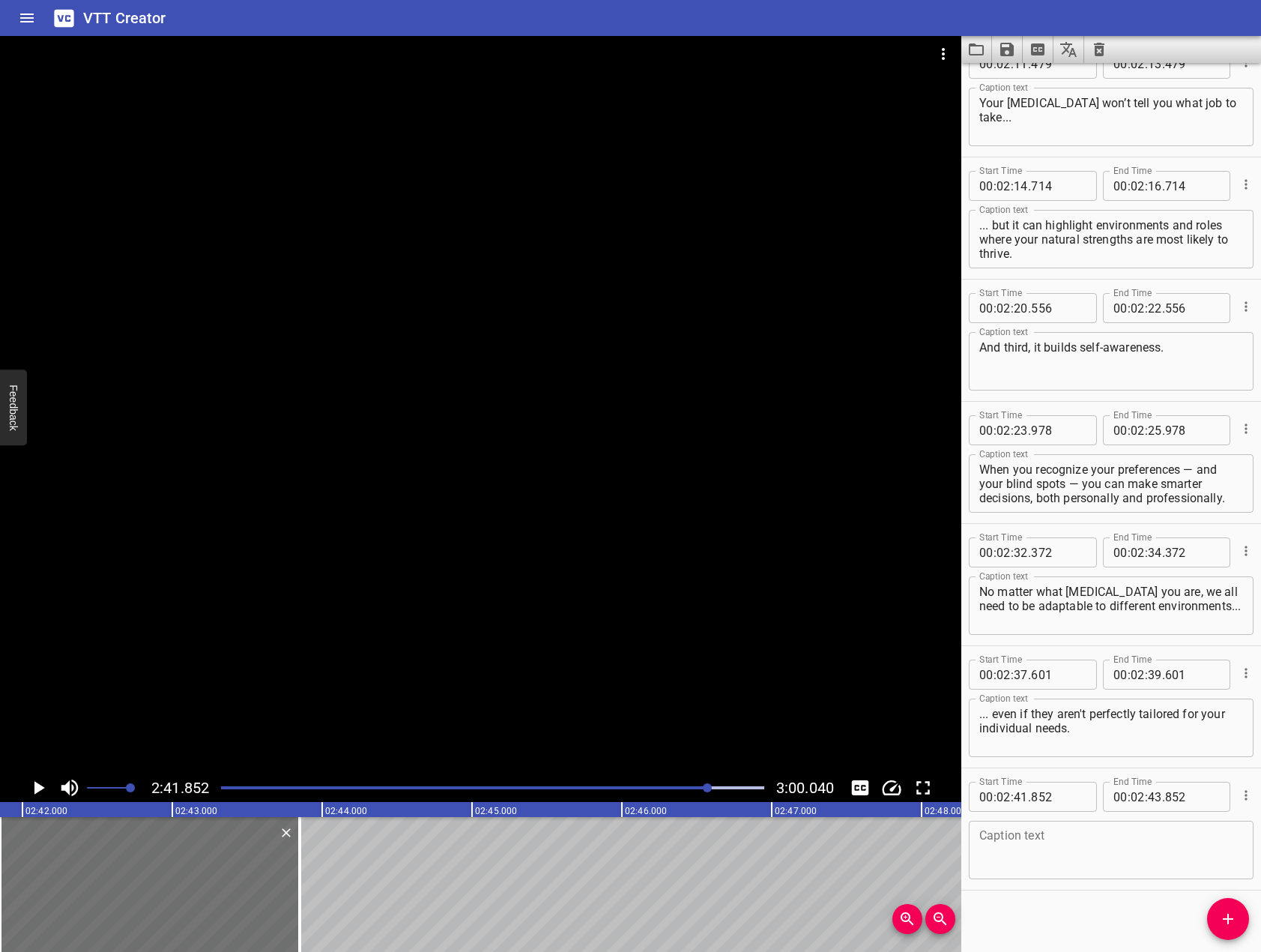
scroll to position [2846, 0]
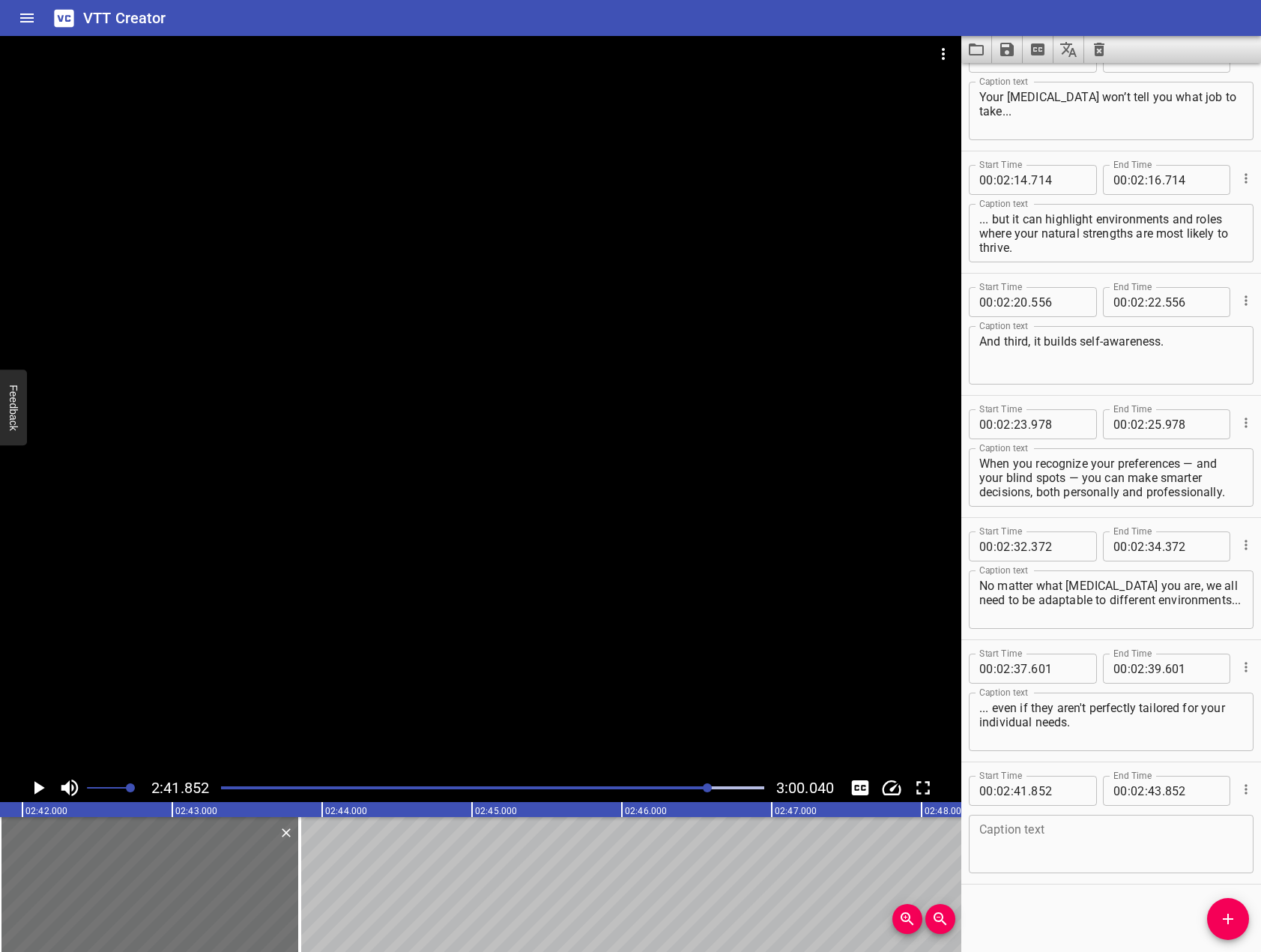
click at [1104, 837] on textarea at bounding box center [1111, 844] width 264 height 43
paste textarea "As you take the Smart Futures [MEDICAL_DATA] Survey, remember this:"
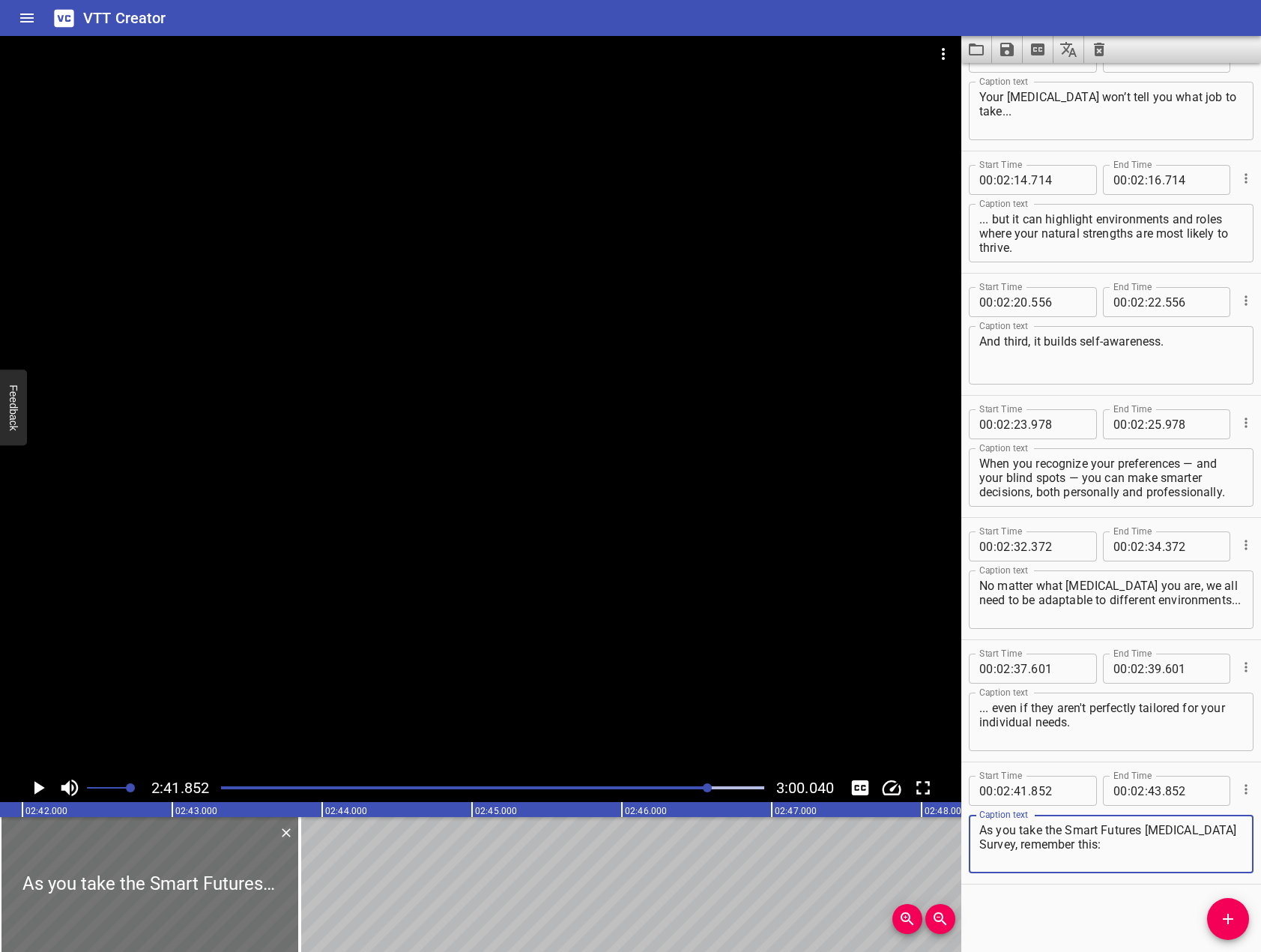
type textarea "As you take the Smart Futures [MEDICAL_DATA] Survey, remember this:"
click at [525, 672] on div at bounding box center [481, 404] width 962 height 737
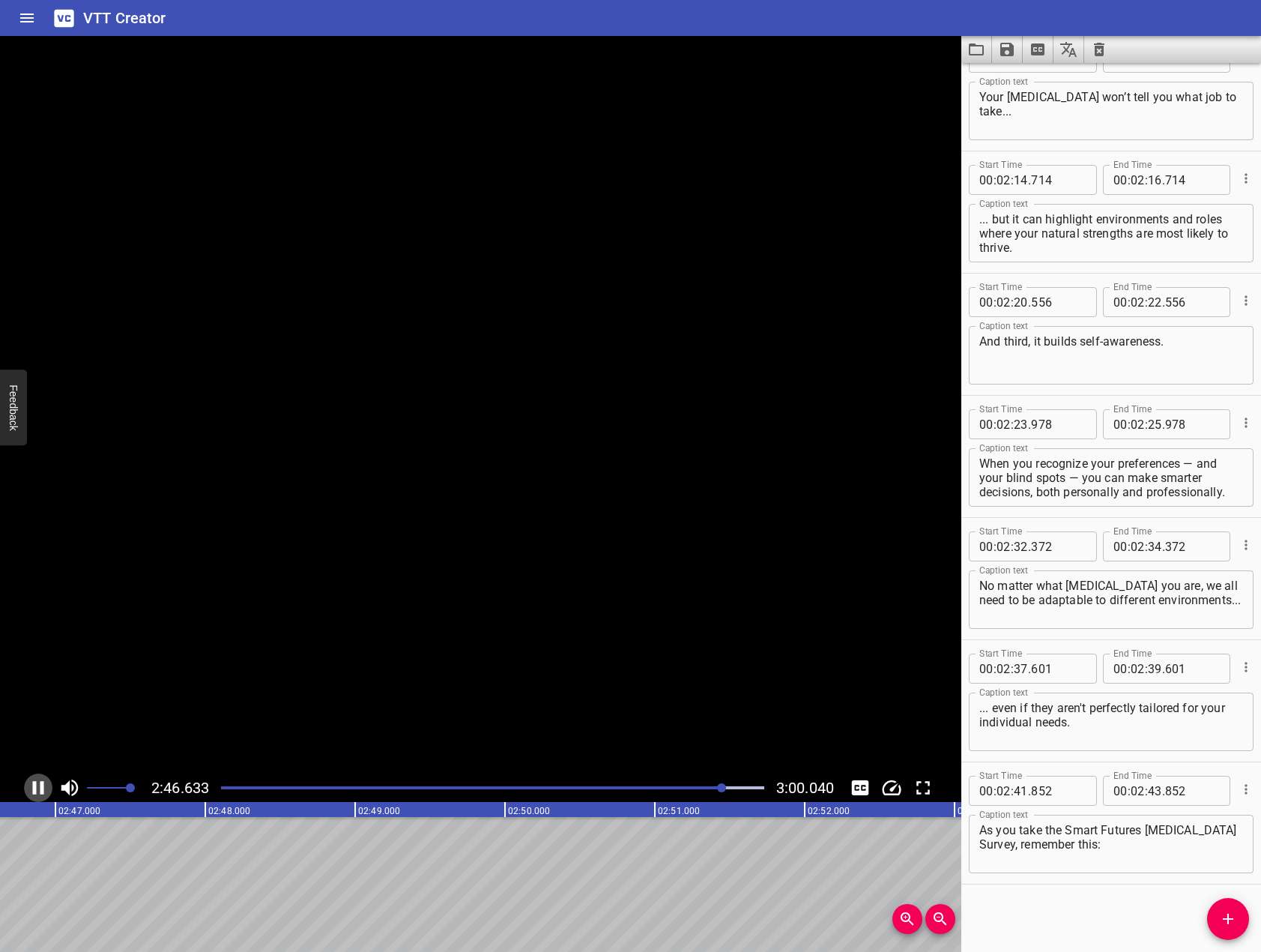
click at [36, 791] on icon "Play/Pause" at bounding box center [37, 787] width 22 height 22
click at [1226, 916] on icon "Add Cue" at bounding box center [1228, 918] width 18 height 18
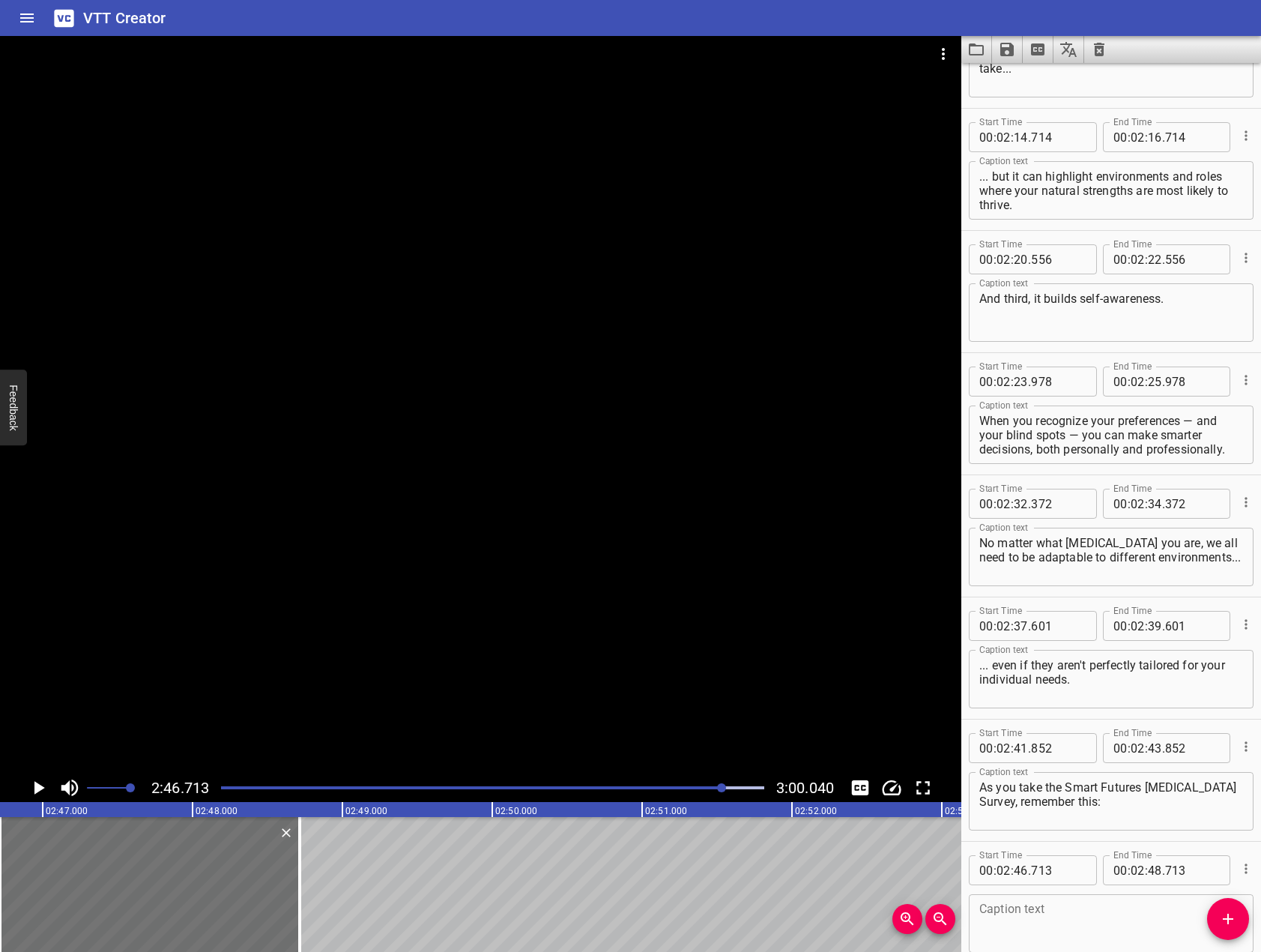
scroll to position [2968, 0]
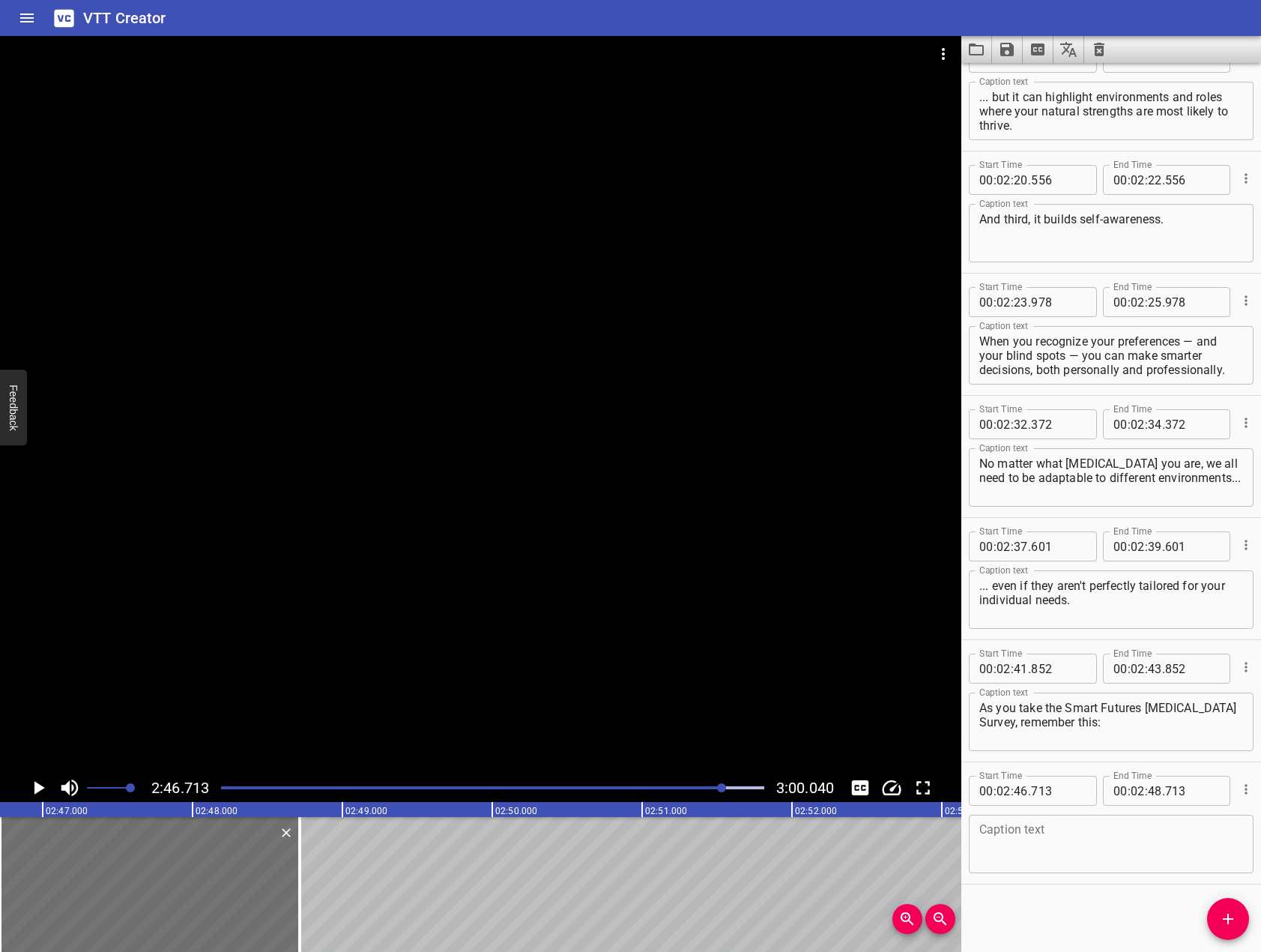
drag, startPoint x: 1152, startPoint y: 877, endPoint x: 1145, endPoint y: 874, distance: 7.6
click at [1147, 876] on div "Start Time 00 : 02 : 46 . 713 Start Time End Time 00 : 02 : 48 . 713 End Time C…" at bounding box center [1111, 822] width 299 height 122
click at [1147, 854] on textarea at bounding box center [1111, 844] width 264 height 43
paste textarea "there are no right or wrong answers — and no better or worse personality types."
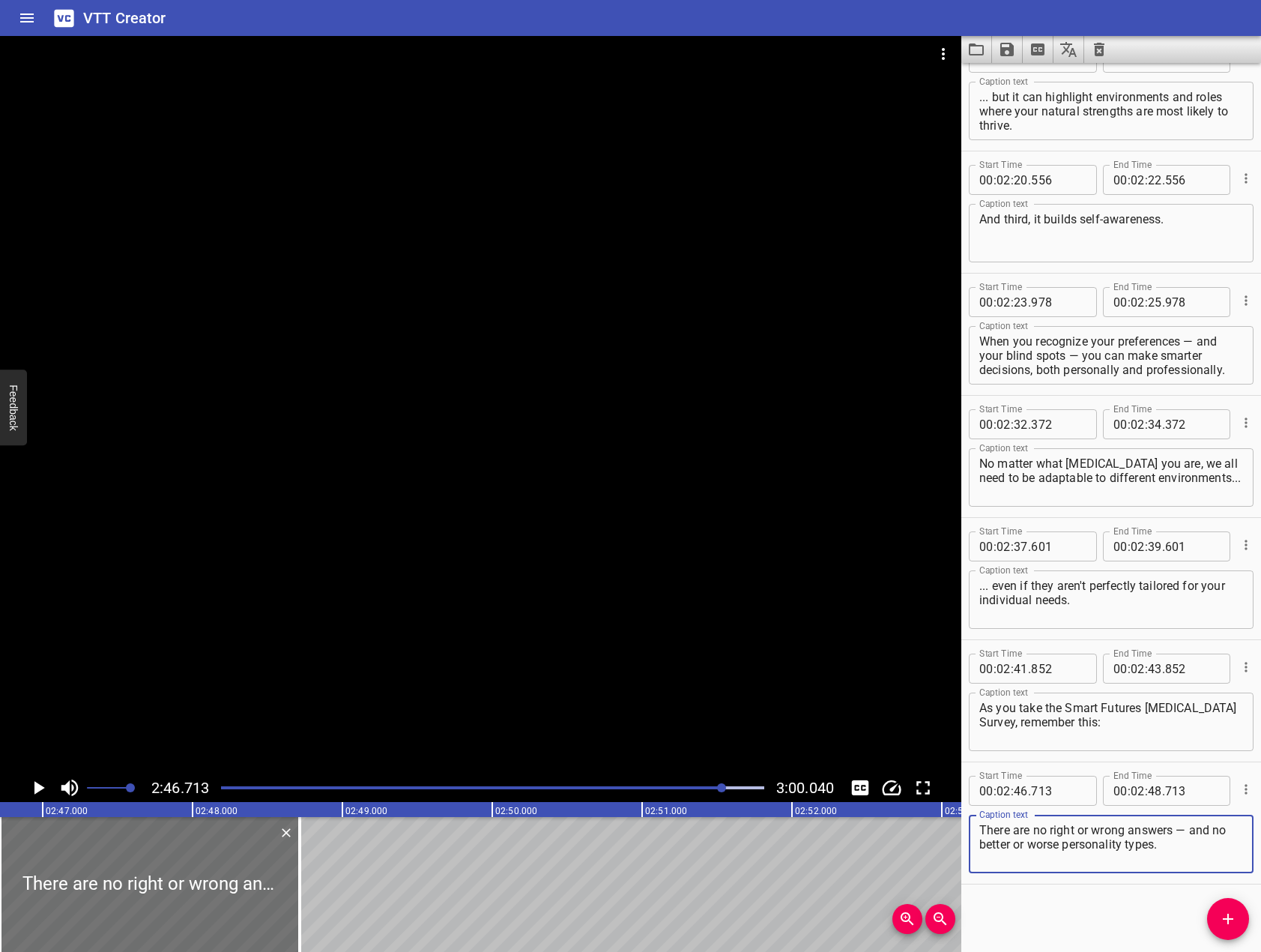
type textarea "There are no right or wrong answers — and no better or worse personality types."
click at [681, 576] on div at bounding box center [481, 404] width 962 height 737
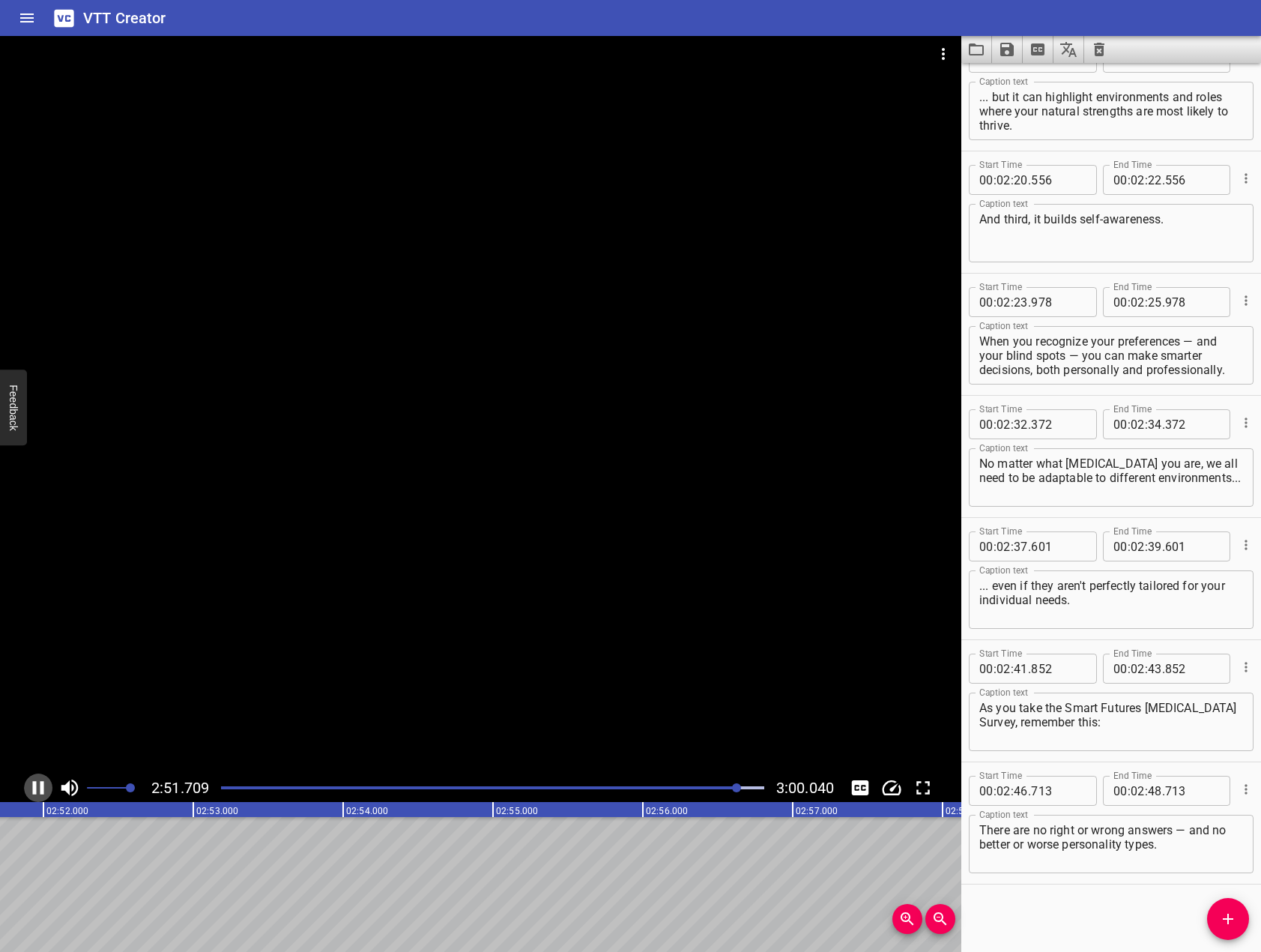
click at [41, 788] on icon "Play/Pause" at bounding box center [38, 787] width 12 height 13
click at [1219, 914] on icon "Add Cue" at bounding box center [1228, 918] width 18 height 18
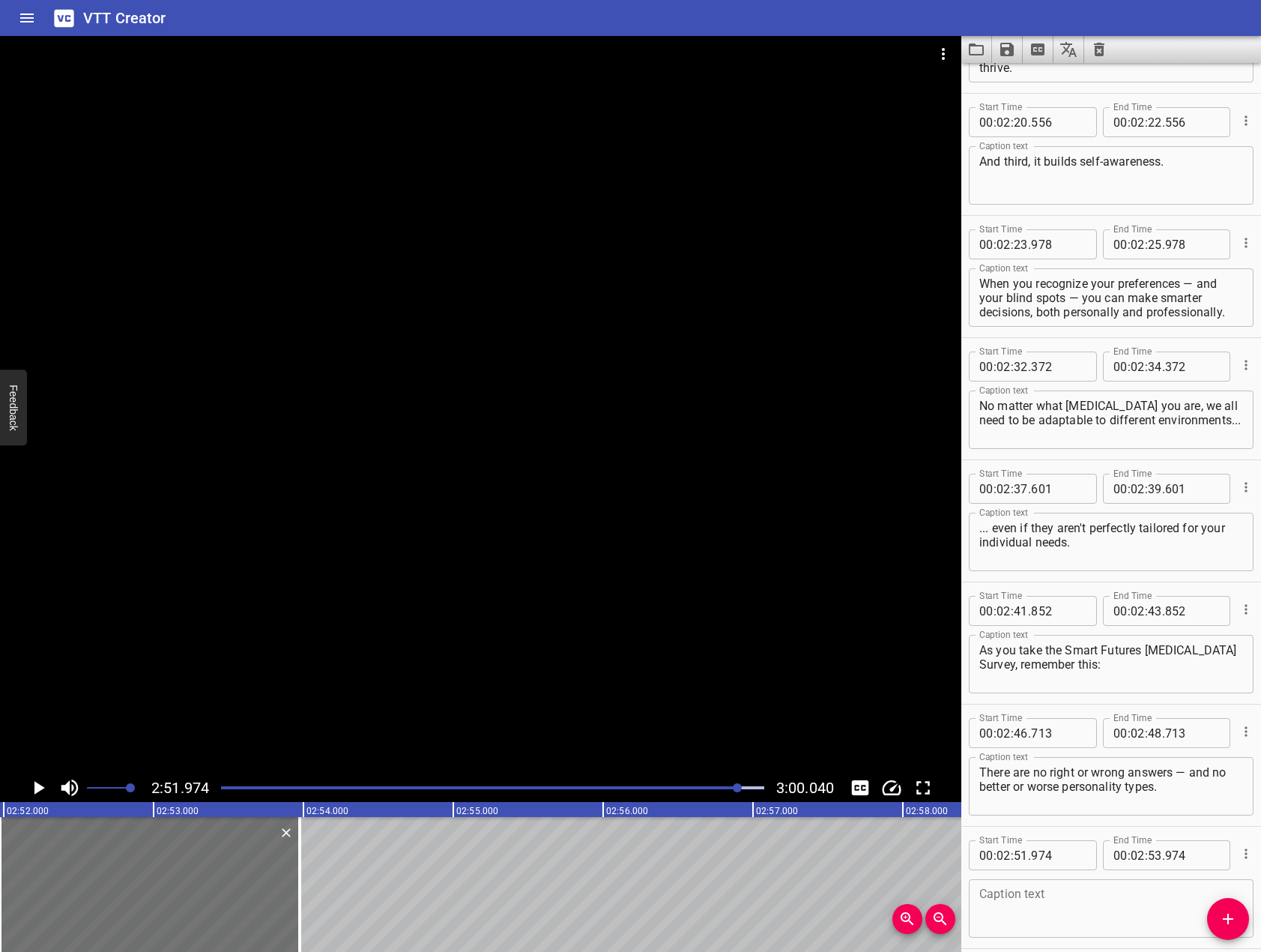
scroll to position [3090, 0]
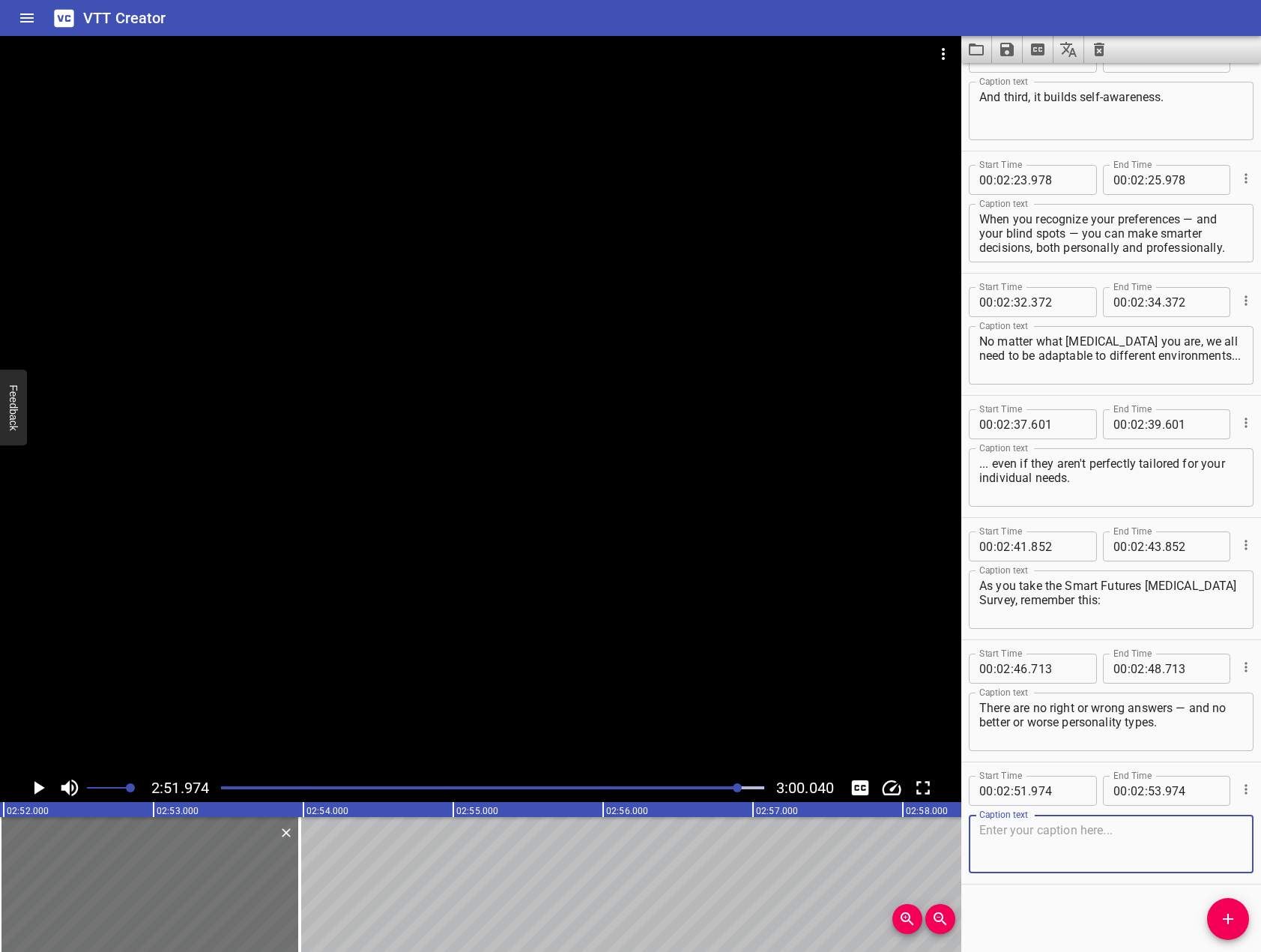
click at [1102, 839] on textarea at bounding box center [1111, 844] width 264 height 43
paste textarea "nswer honestly, go with your first instinct, and stay curious!"
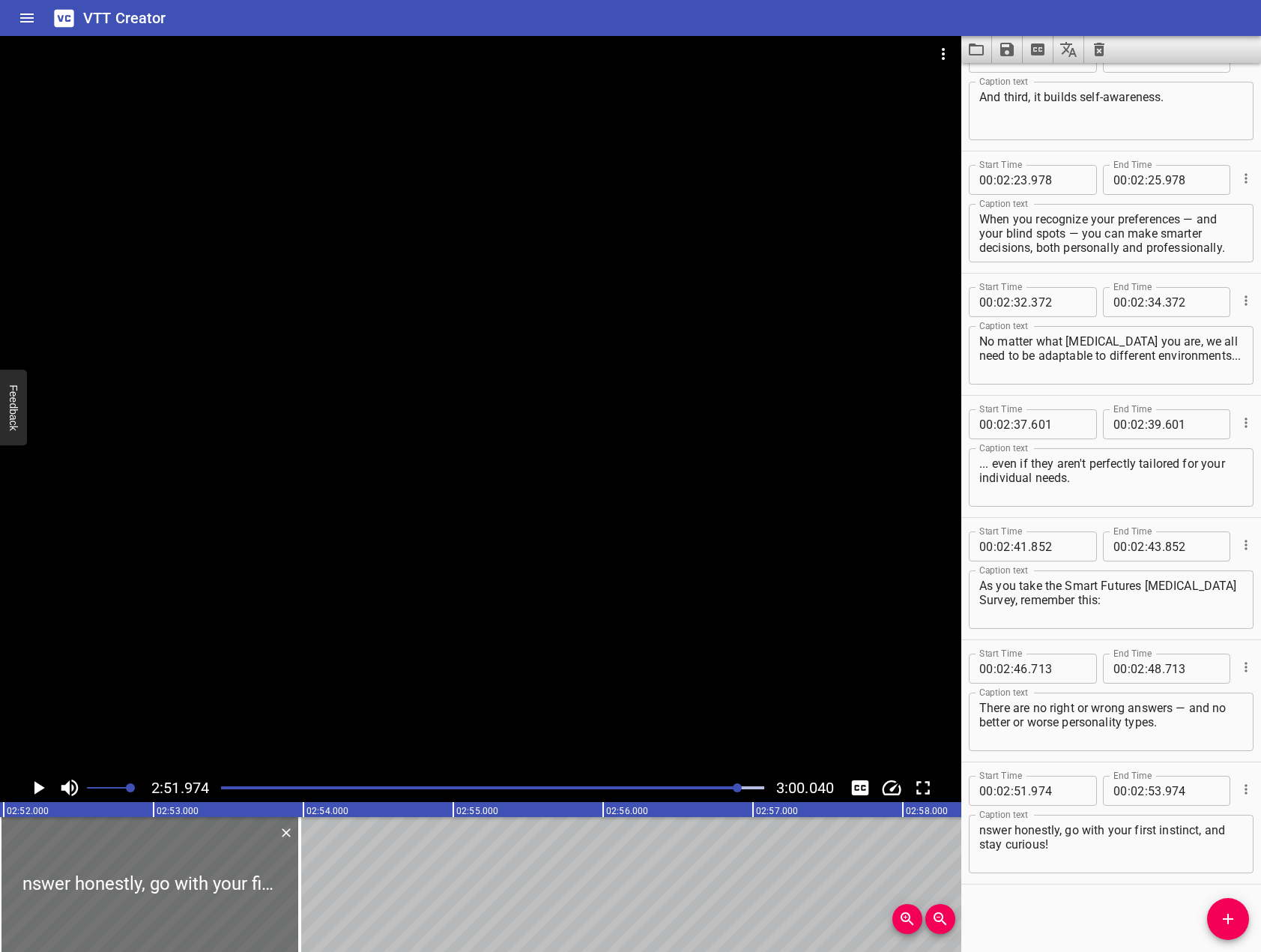
click at [502, 532] on div at bounding box center [481, 404] width 962 height 737
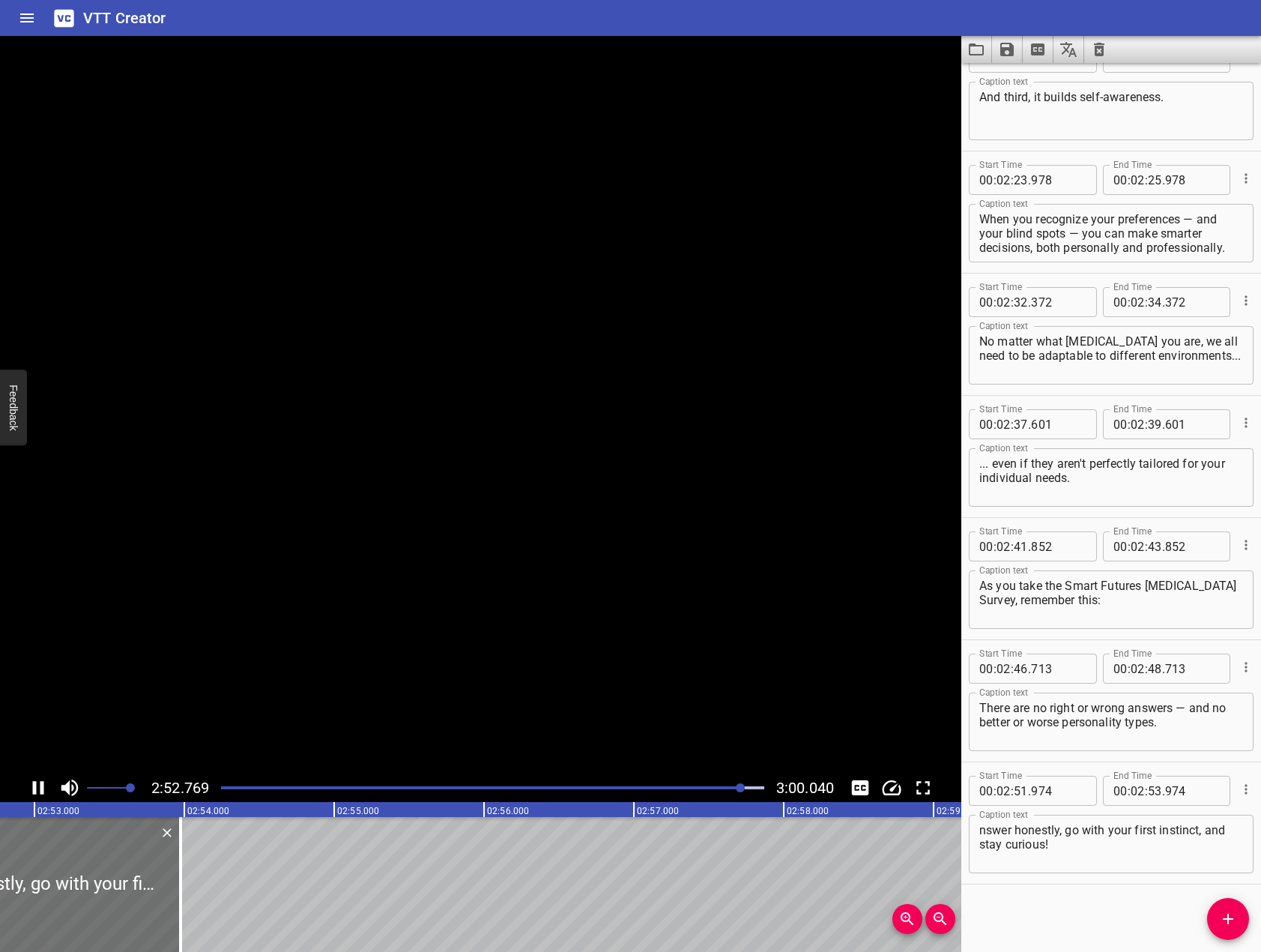
click at [1129, 868] on div "nswer honestly, go with your first instinct, and stay curious! Caption text" at bounding box center [1111, 844] width 284 height 59
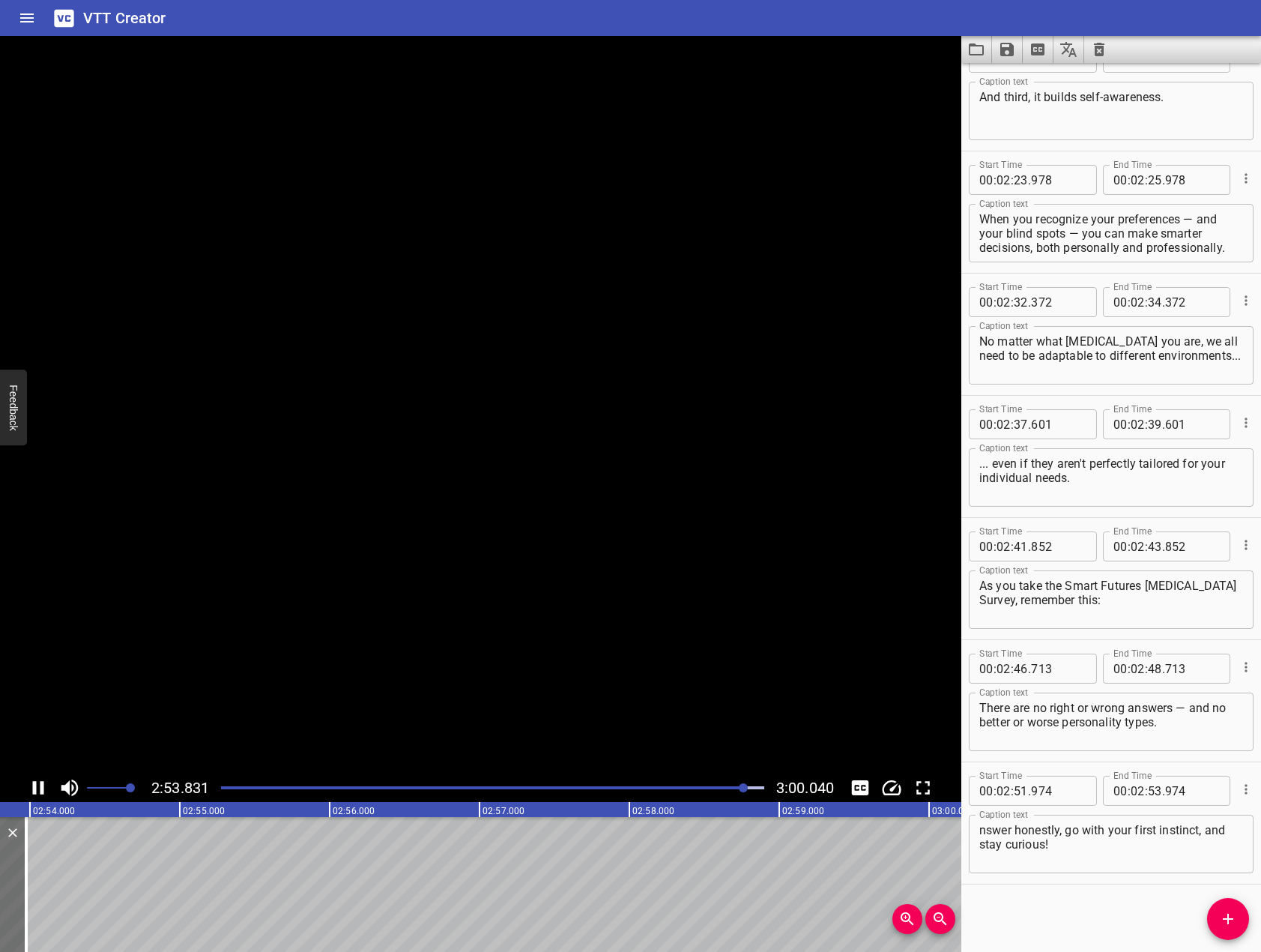
click at [1113, 938] on div "Start Time 00 : 00 : 01 . 332 Start Time End Time 00 : 00 : 06 . 522 End Time C…" at bounding box center [1111, 508] width 299 height 889
click at [986, 829] on textarea "nswer honestly, go with your first instinct, and stay curious!" at bounding box center [1111, 844] width 264 height 43
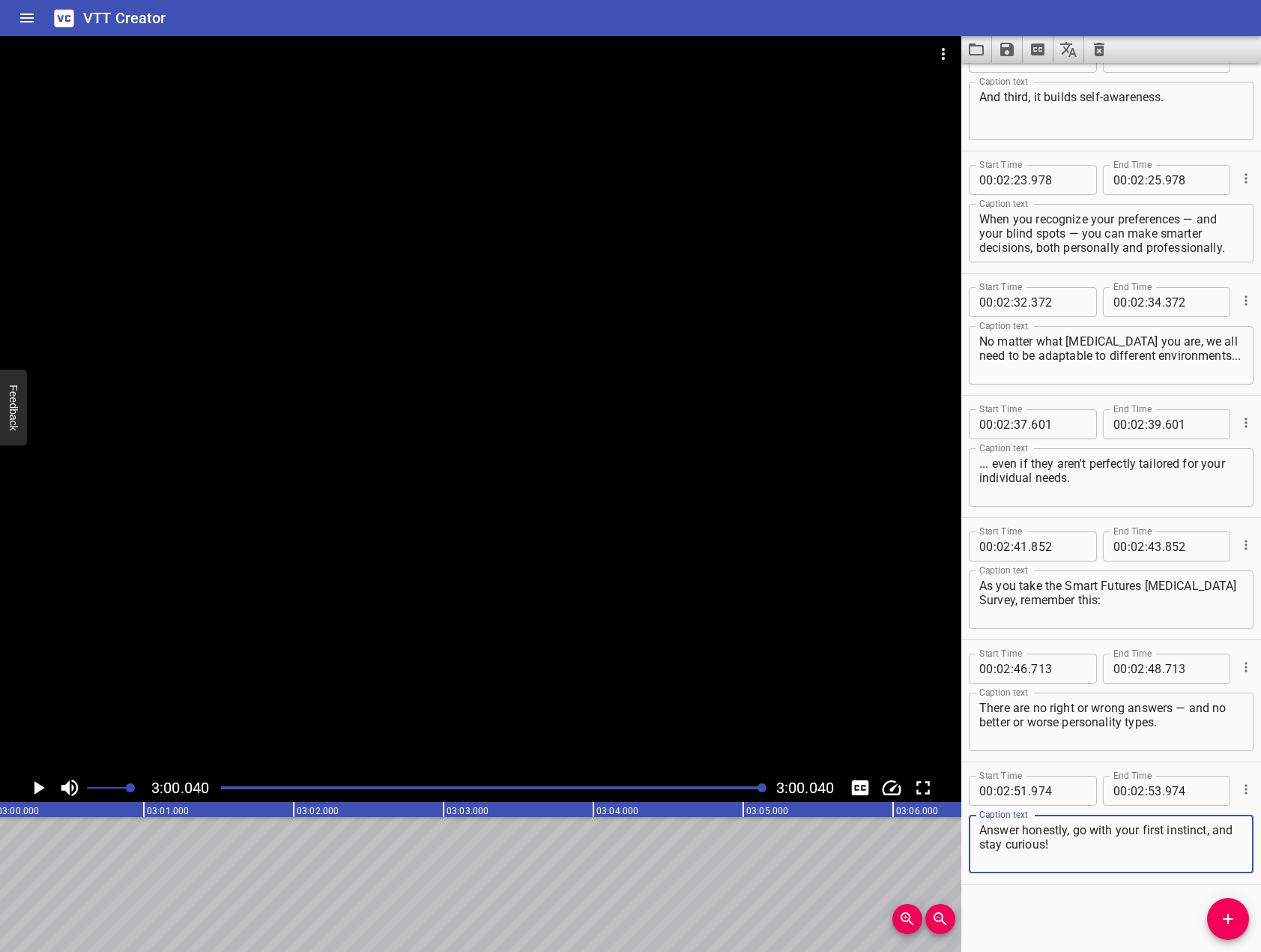
type textarea "Answer honestly, go with your first instinct, and stay curious!"
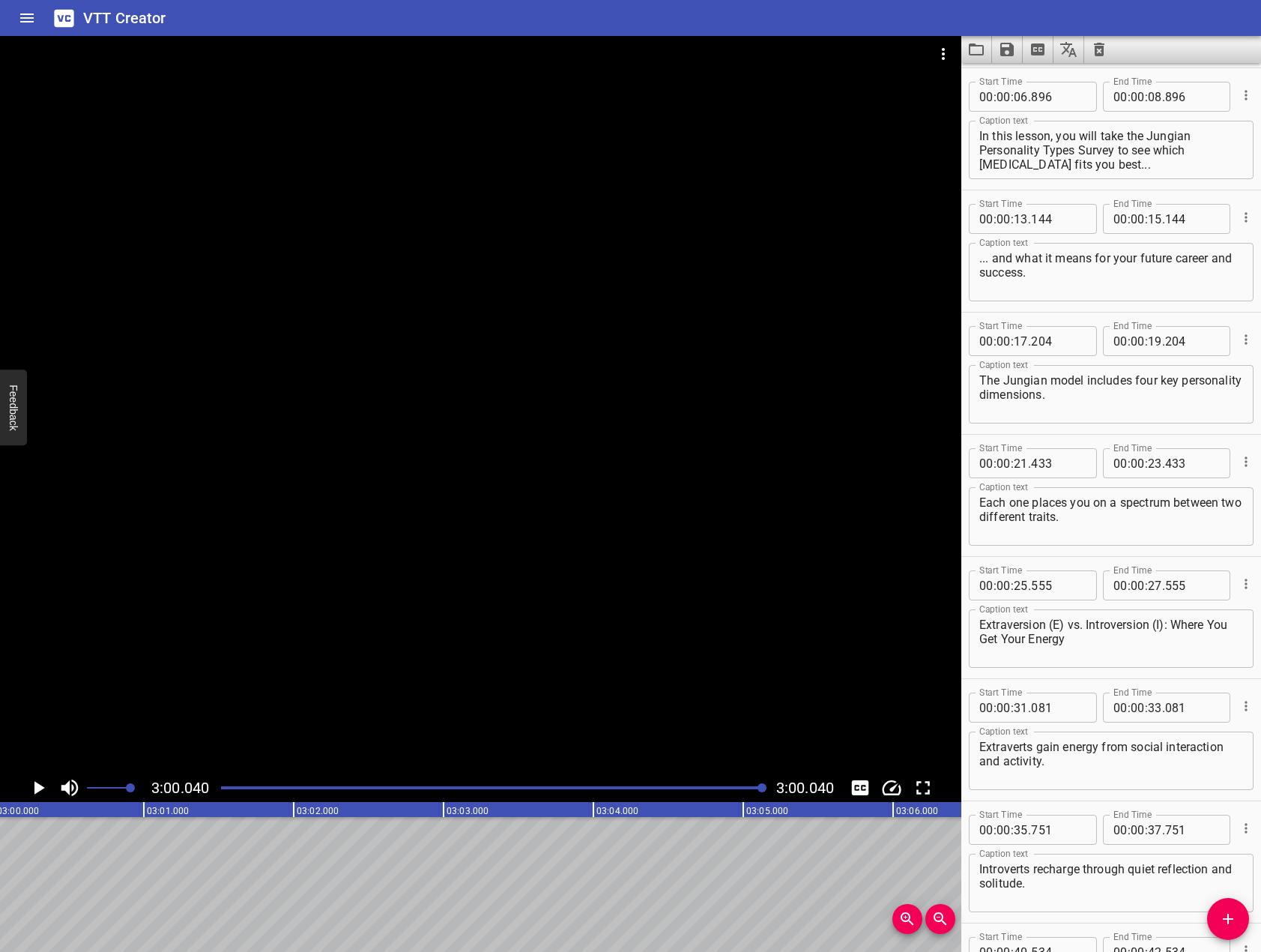
scroll to position [0, 0]
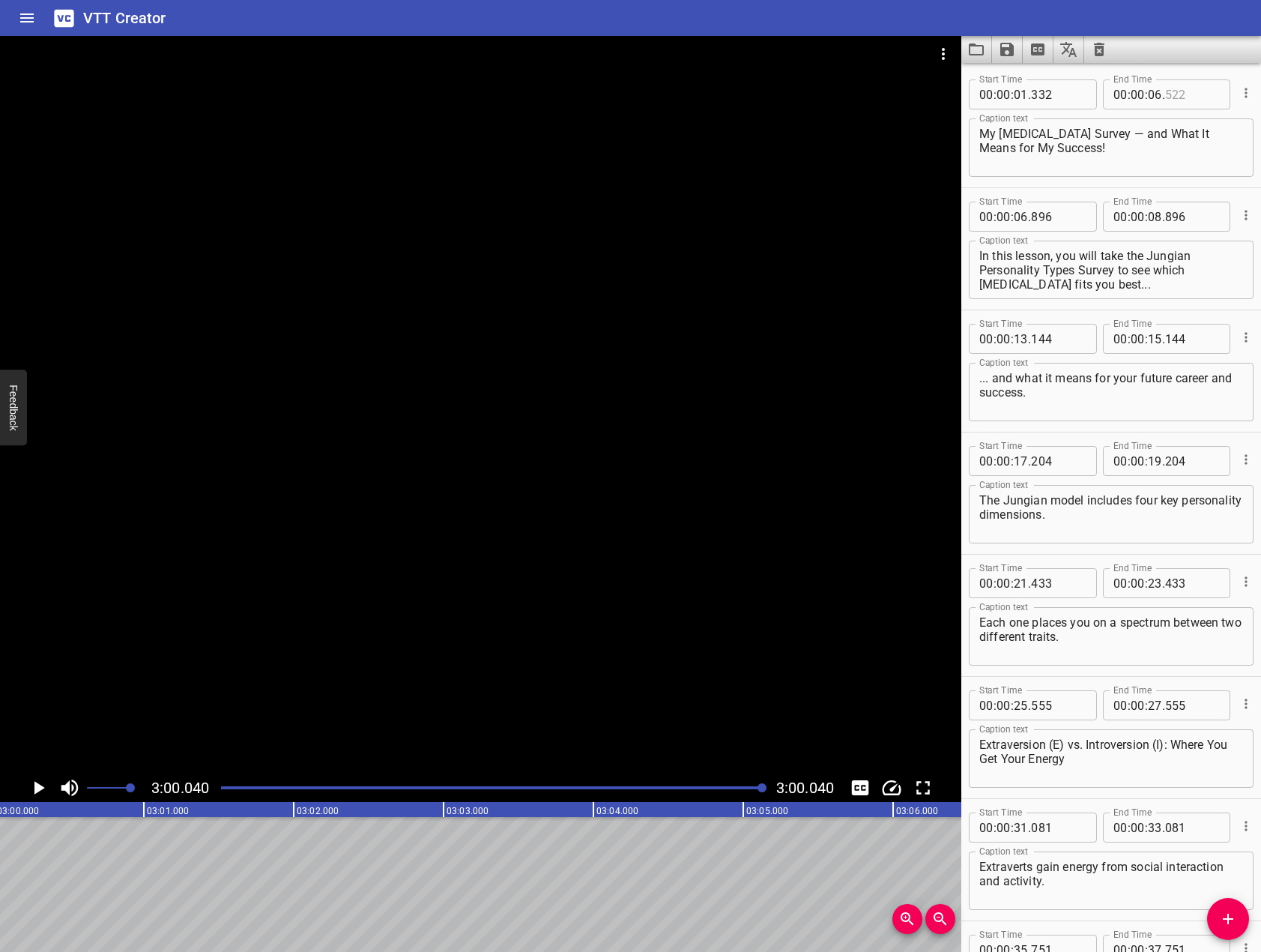
click at [1190, 96] on input "number" at bounding box center [1193, 94] width 55 height 30
type input "896"
click at [1153, 211] on input "number" at bounding box center [1154, 217] width 14 height 30
type input "13"
type input "144"
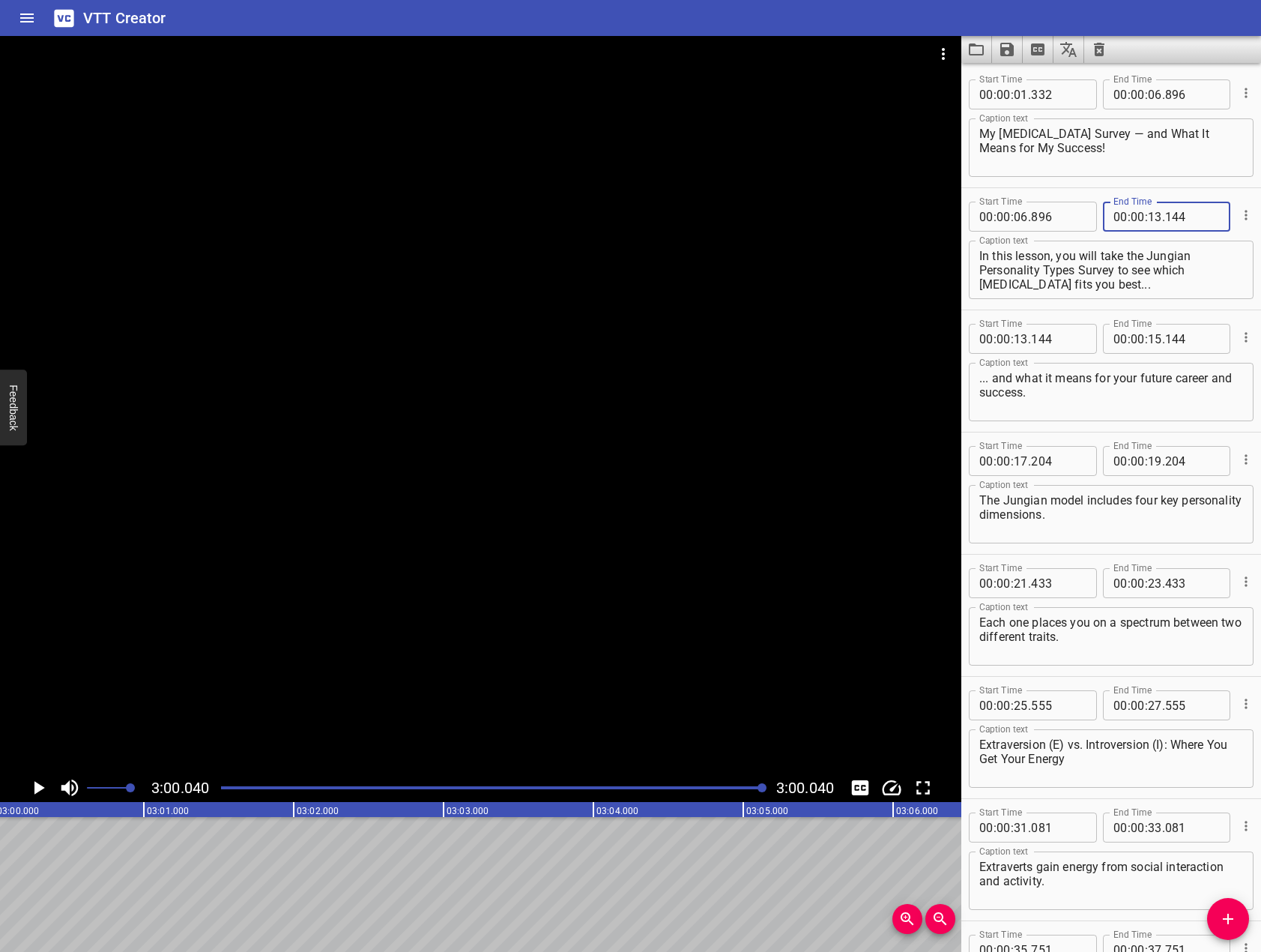
click at [1161, 345] on span "." at bounding box center [1162, 339] width 3 height 30
click at [1153, 343] on input "number" at bounding box center [1154, 339] width 14 height 30
type input "17"
type input "204"
click at [1151, 460] on input "number" at bounding box center [1154, 461] width 14 height 30
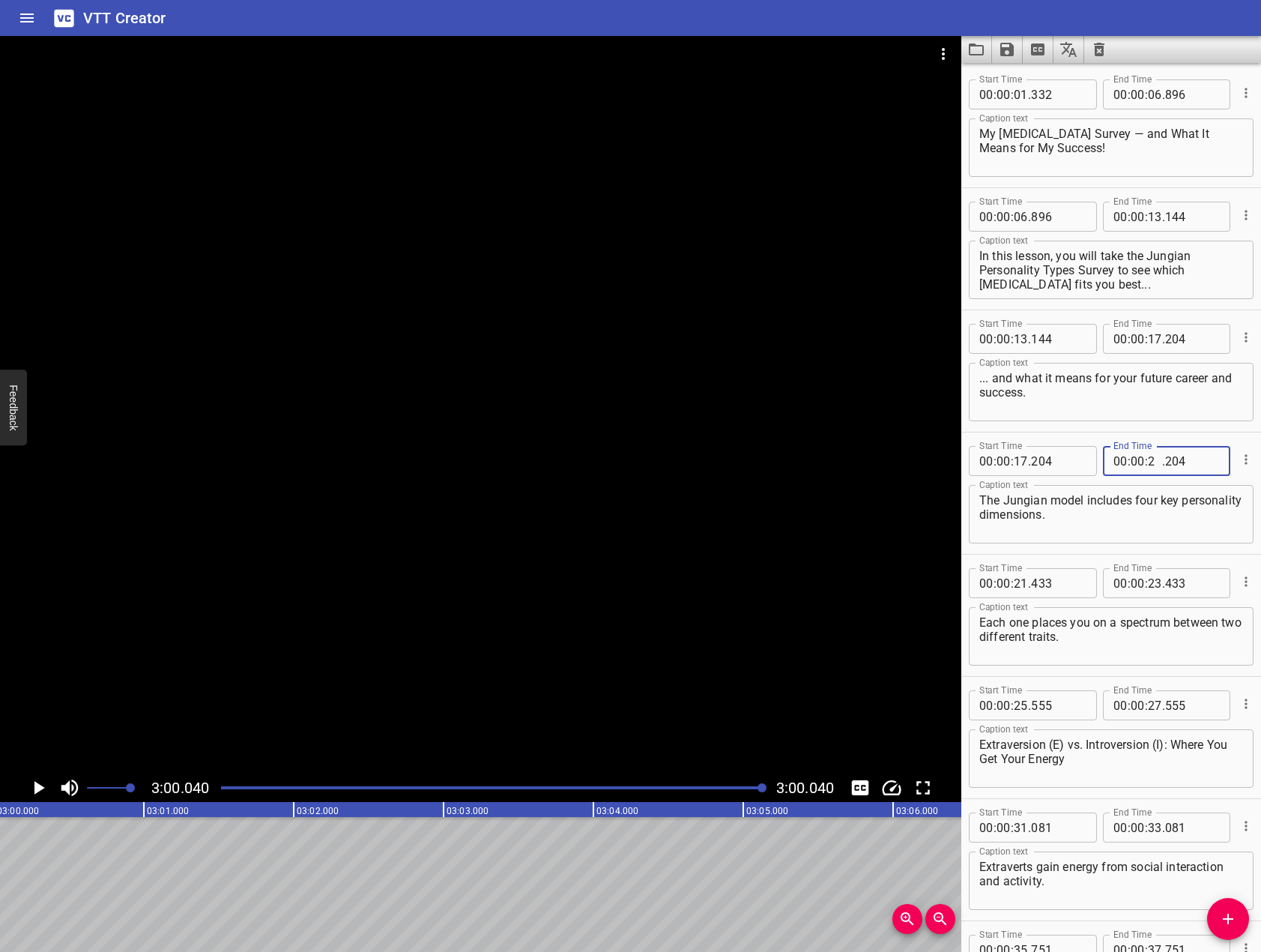
type input "21"
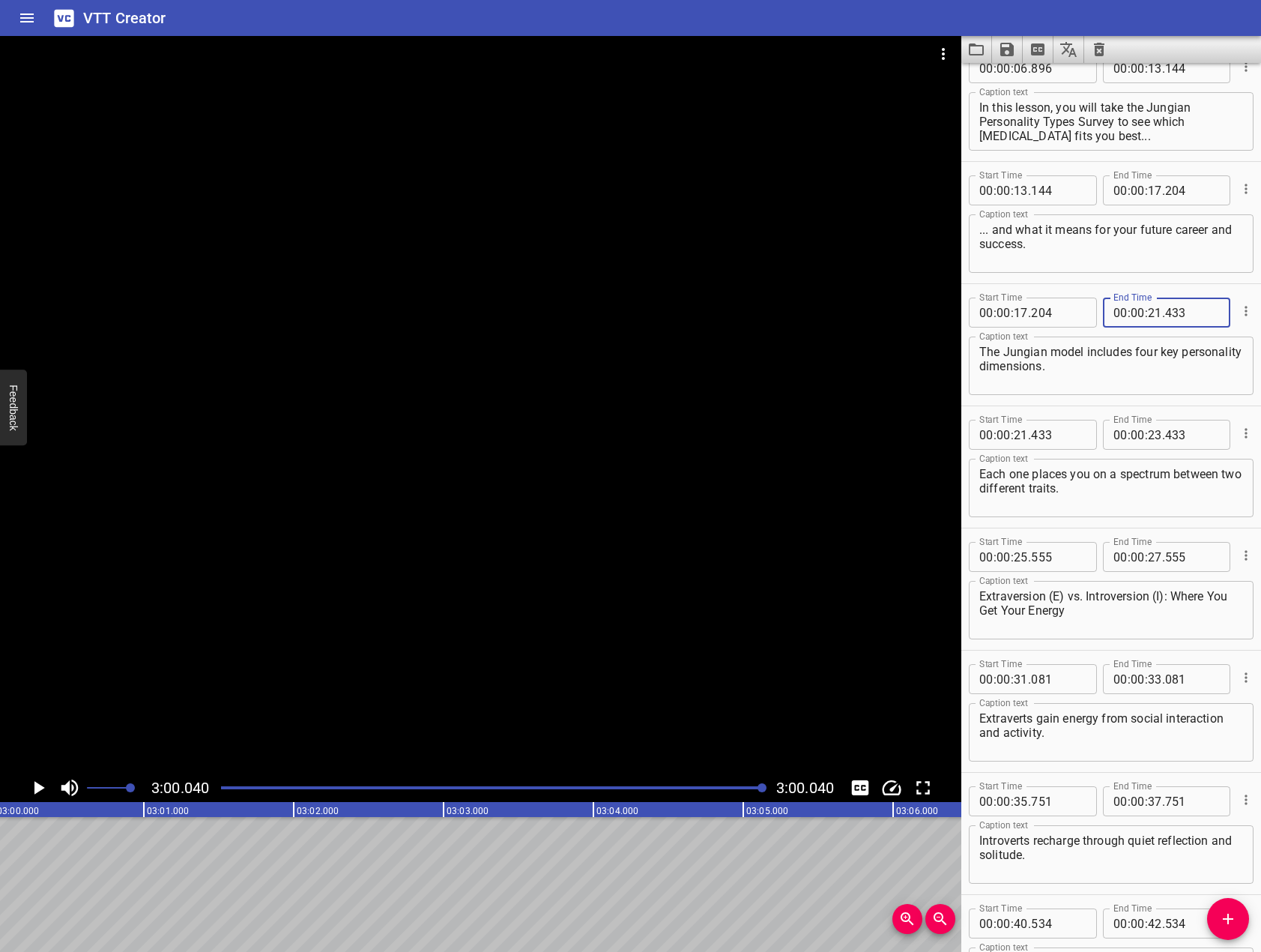
scroll to position [150, 0]
type input "433"
click at [1149, 437] on input "number" at bounding box center [1154, 433] width 14 height 30
type input "25"
type input "555"
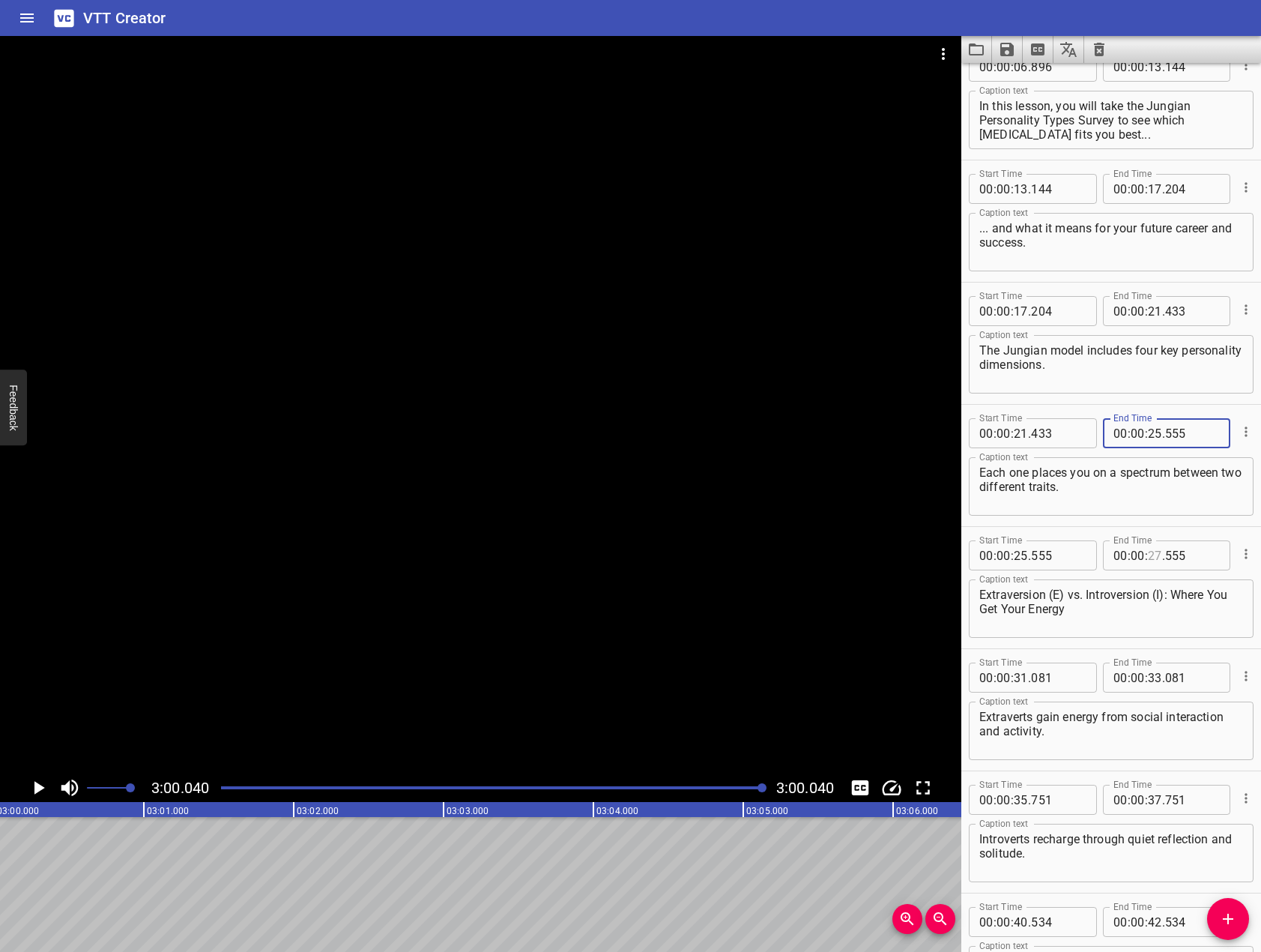
click at [1147, 561] on input "number" at bounding box center [1154, 556] width 14 height 30
type input "31"
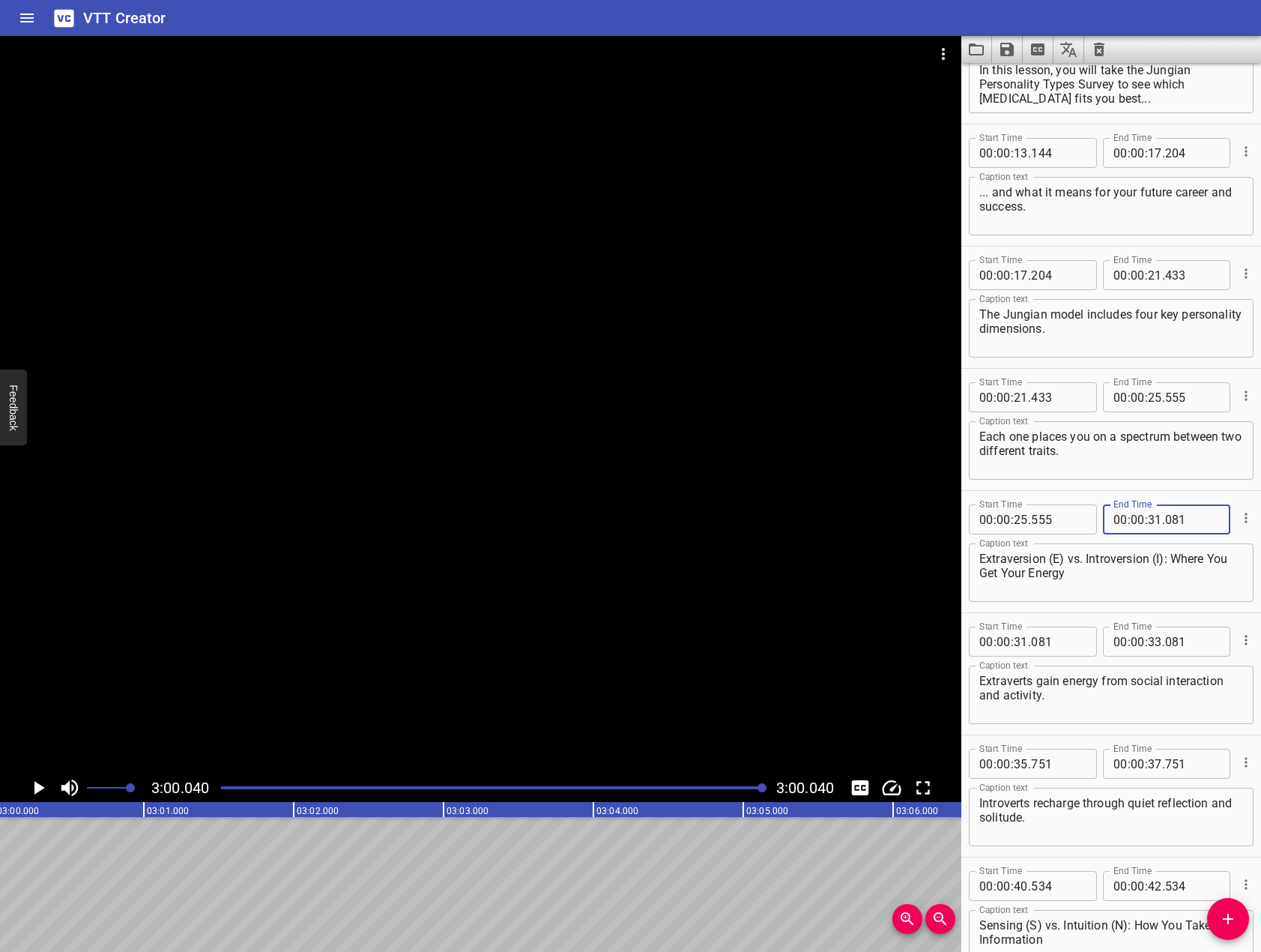
scroll to position [225, 0]
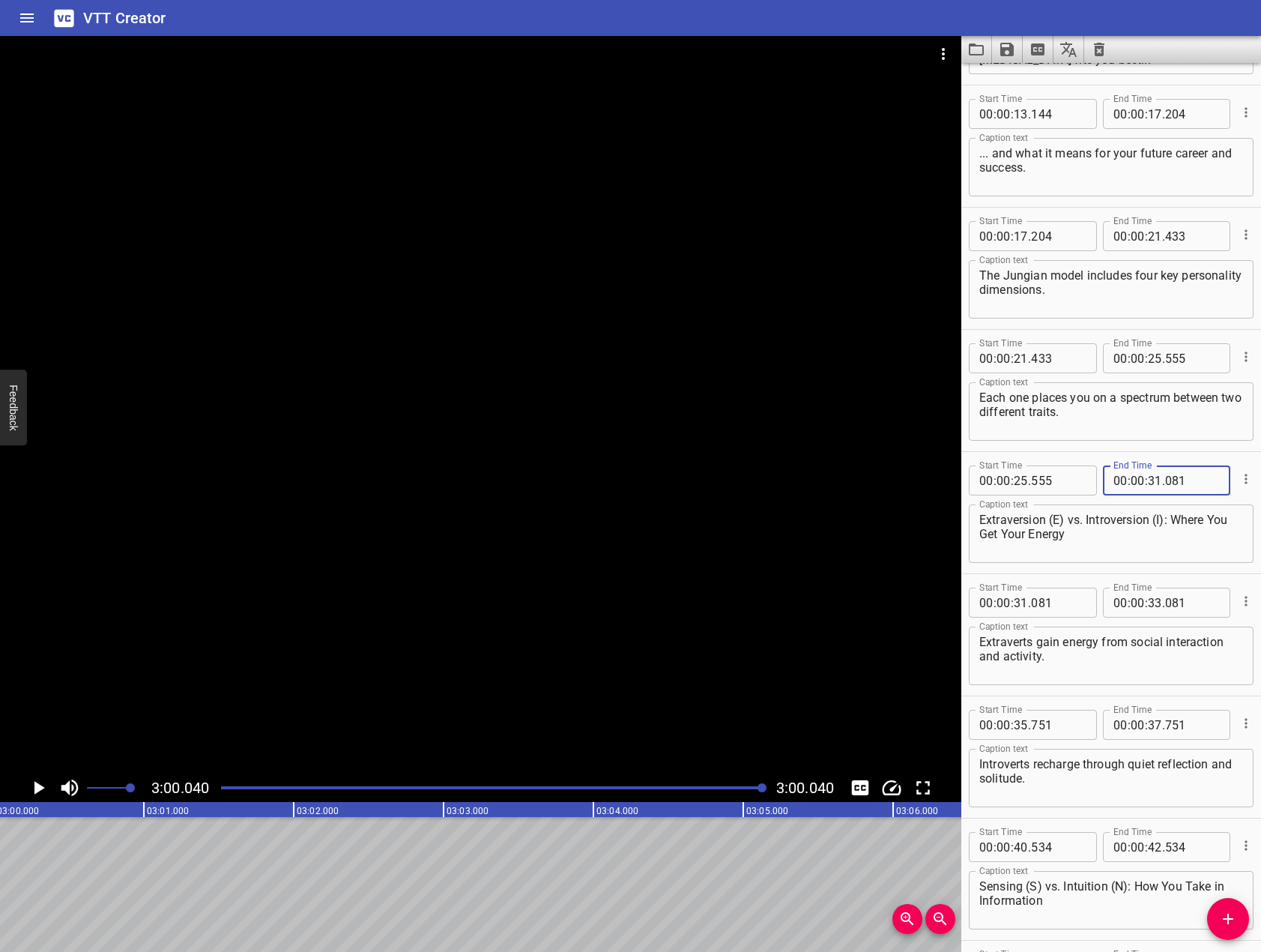
type input "081"
click at [1155, 607] on input "number" at bounding box center [1154, 603] width 14 height 30
type input "35"
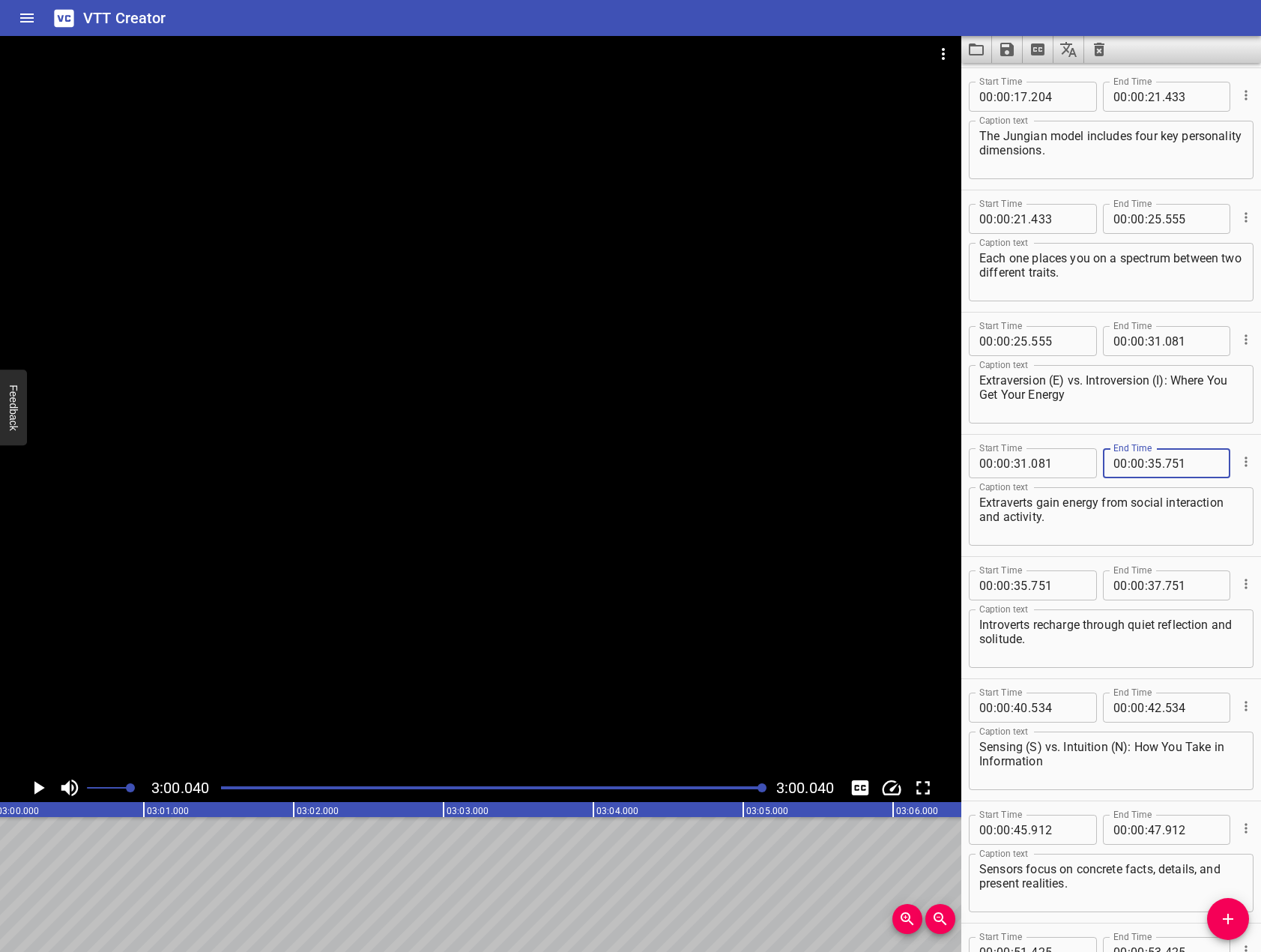
scroll to position [450, 0]
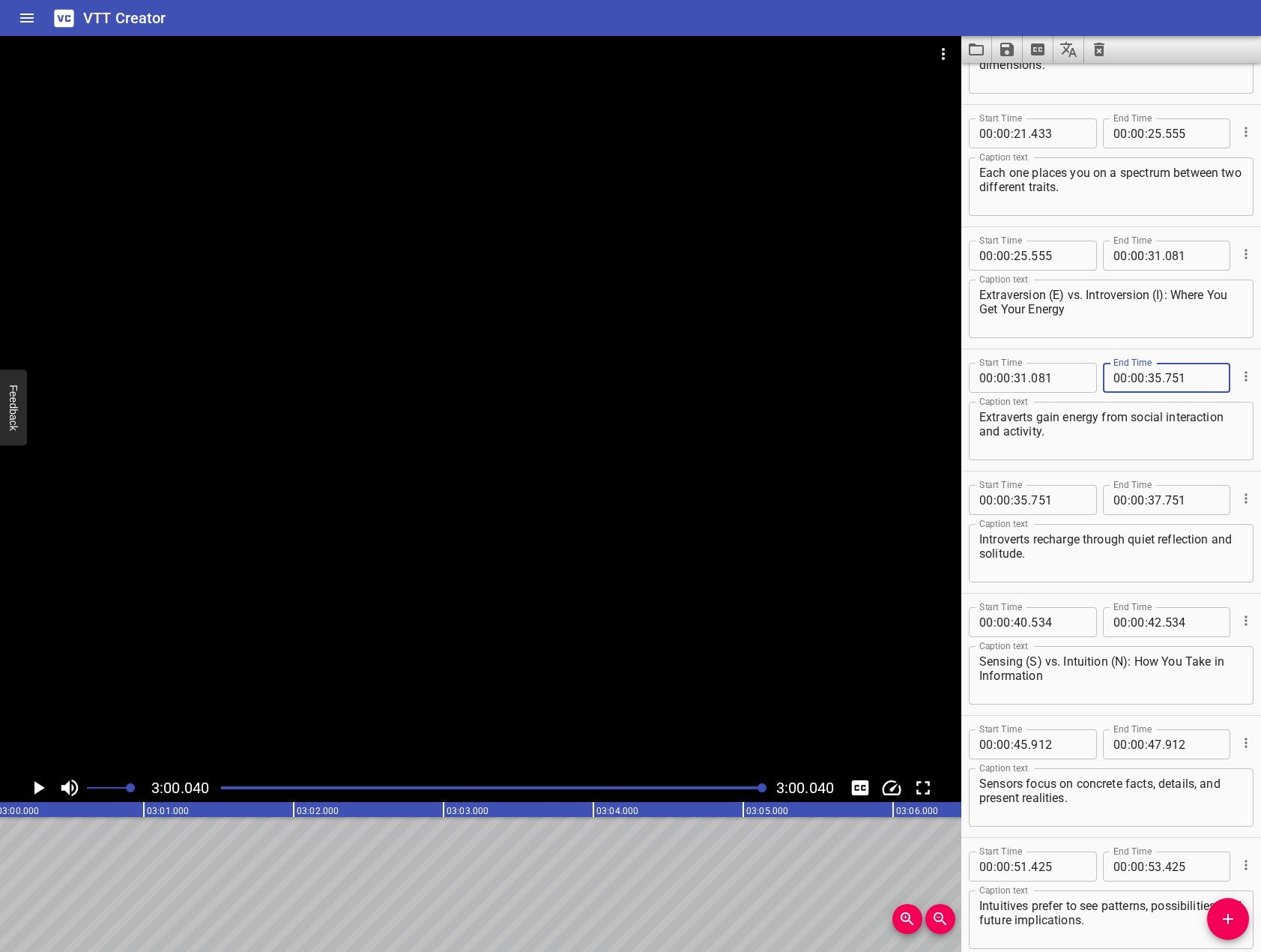
type input "751"
click at [1152, 503] on input "number" at bounding box center [1154, 500] width 14 height 30
type input "40"
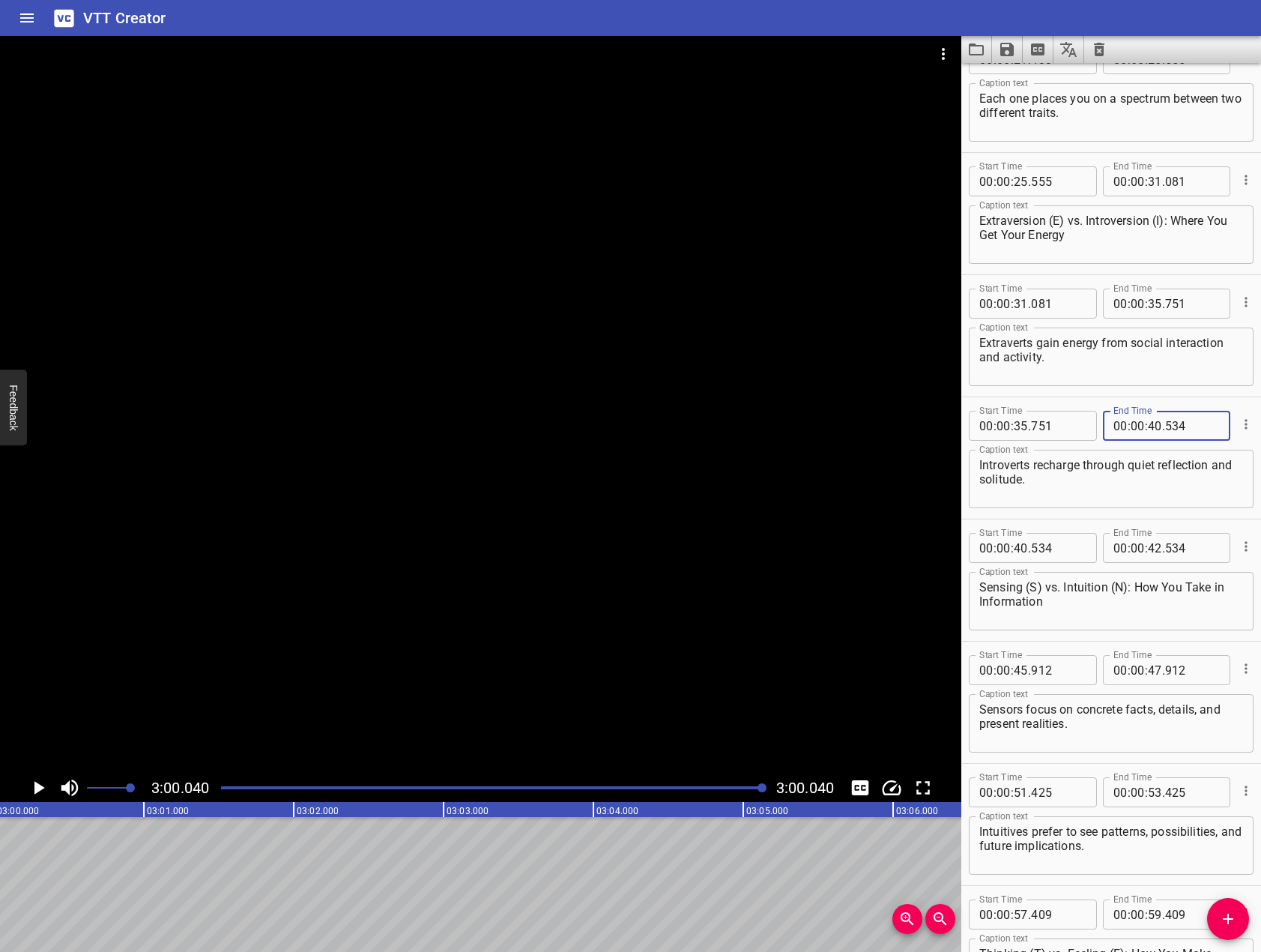
scroll to position [524, 0]
type input "534"
click at [1148, 556] on input "number" at bounding box center [1154, 548] width 14 height 30
type input "45"
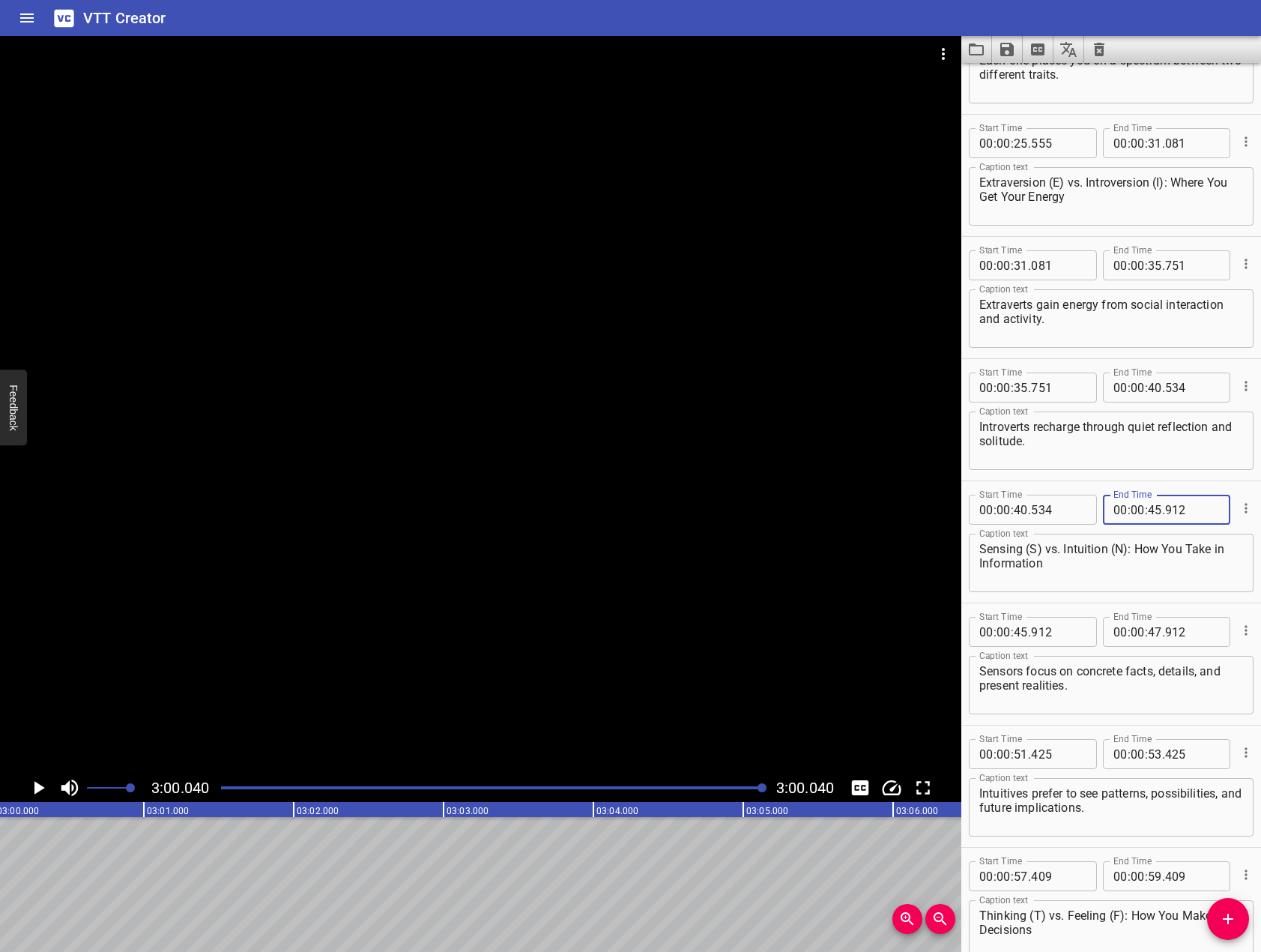
scroll to position [675, 0]
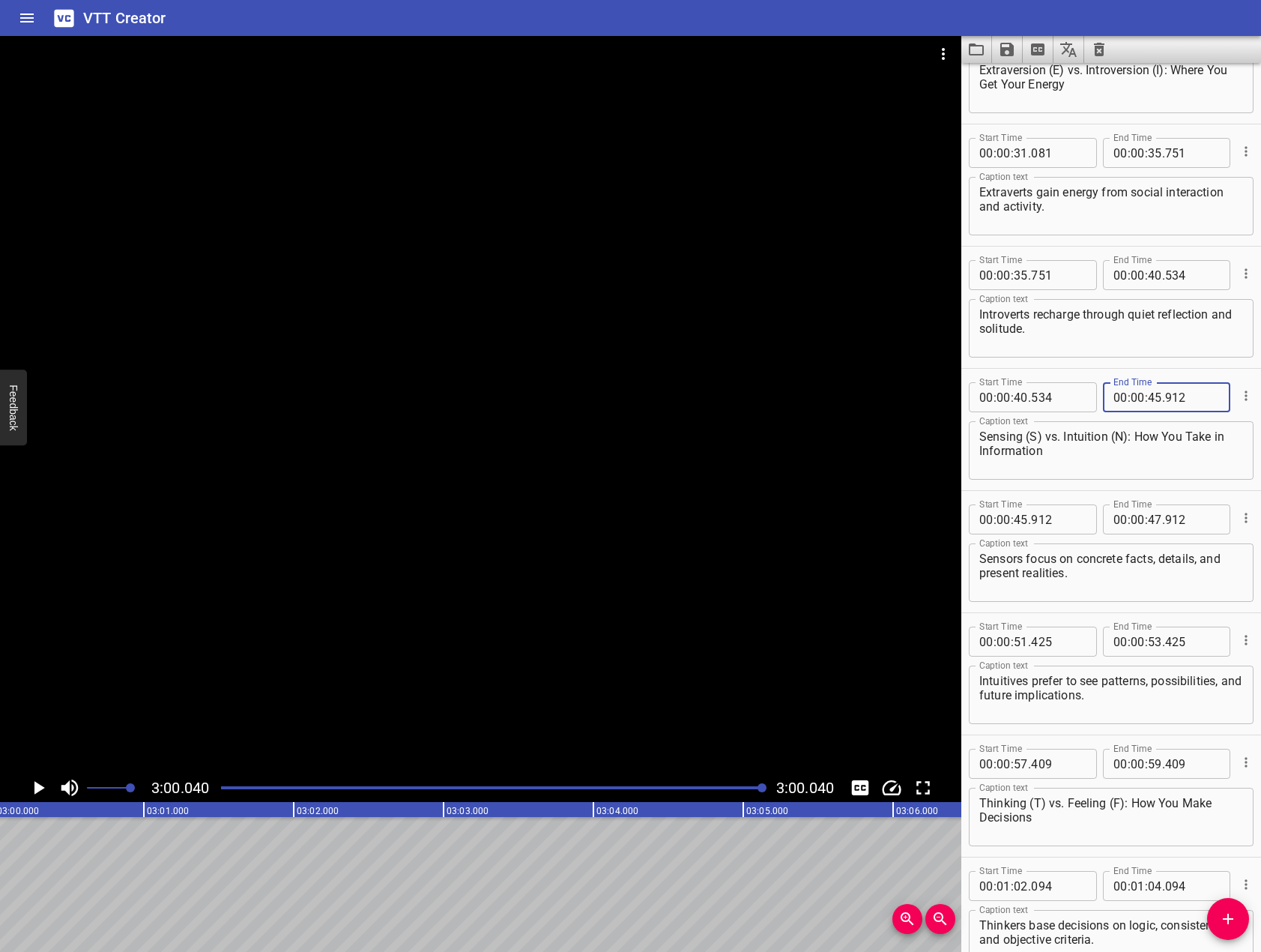
type input "912"
click at [1152, 519] on input "number" at bounding box center [1154, 519] width 14 height 30
type input "51"
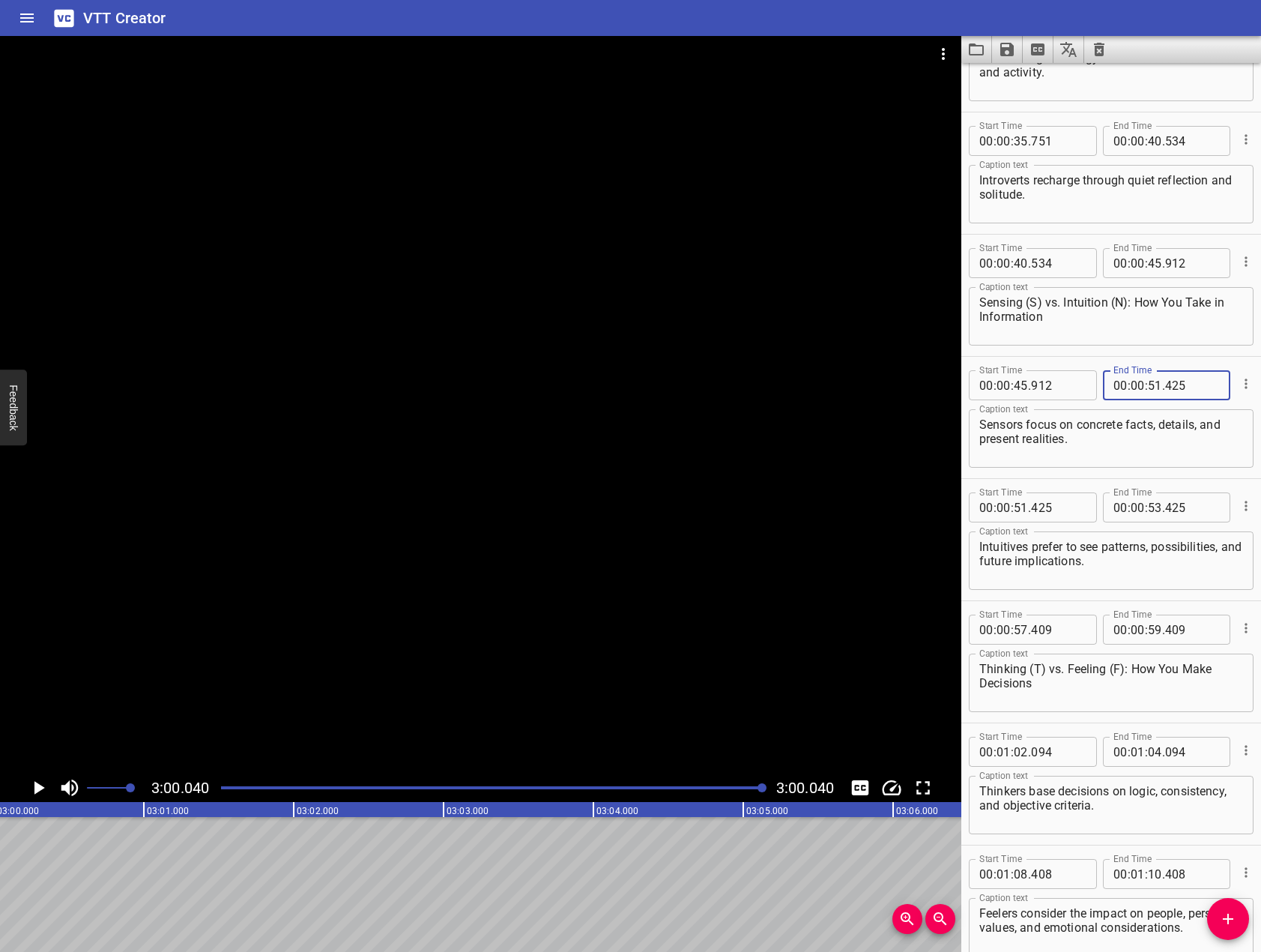
scroll to position [824, 0]
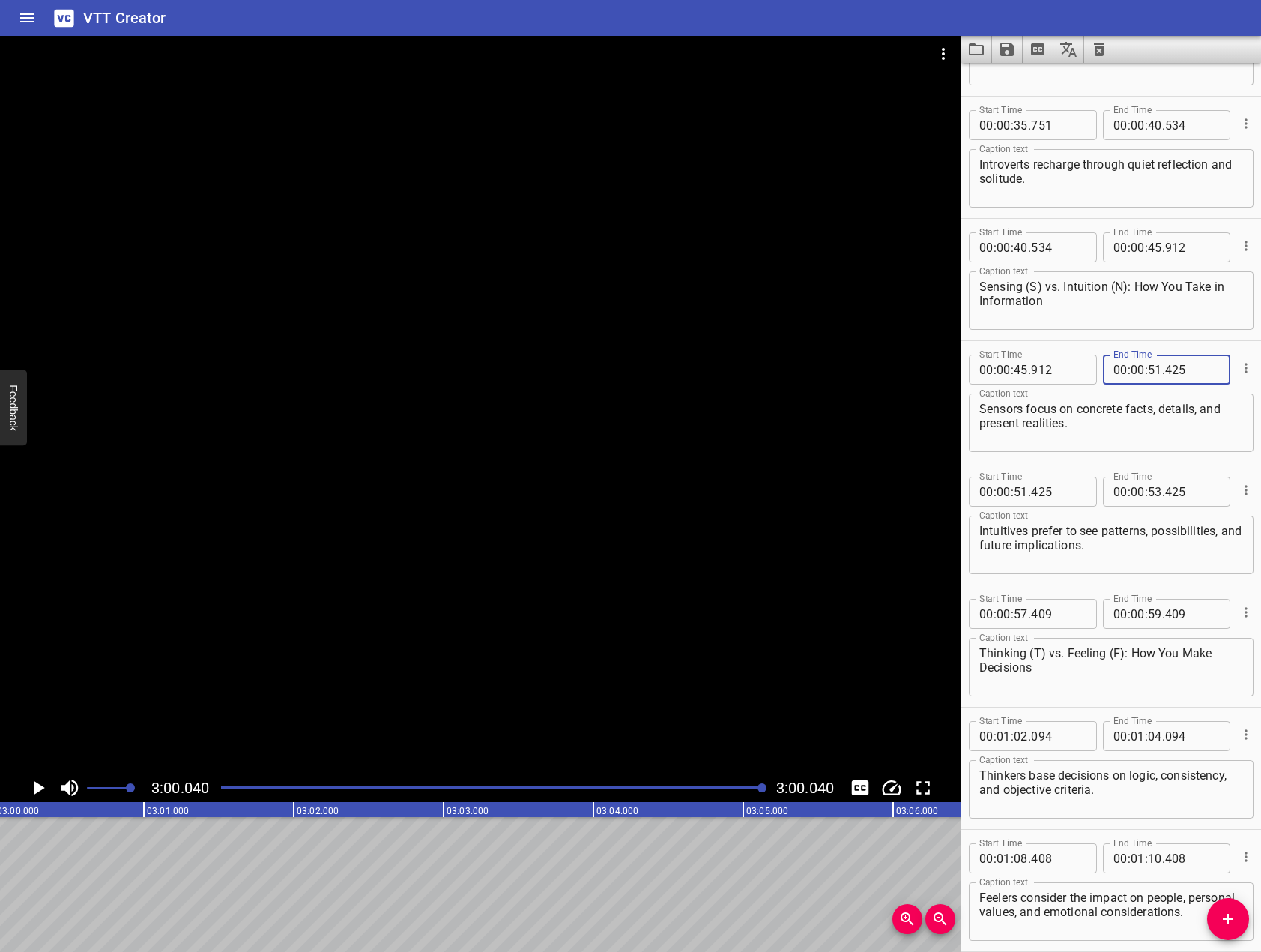
type input "425"
click at [1147, 500] on input "number" at bounding box center [1154, 492] width 14 height 30
type input "57"
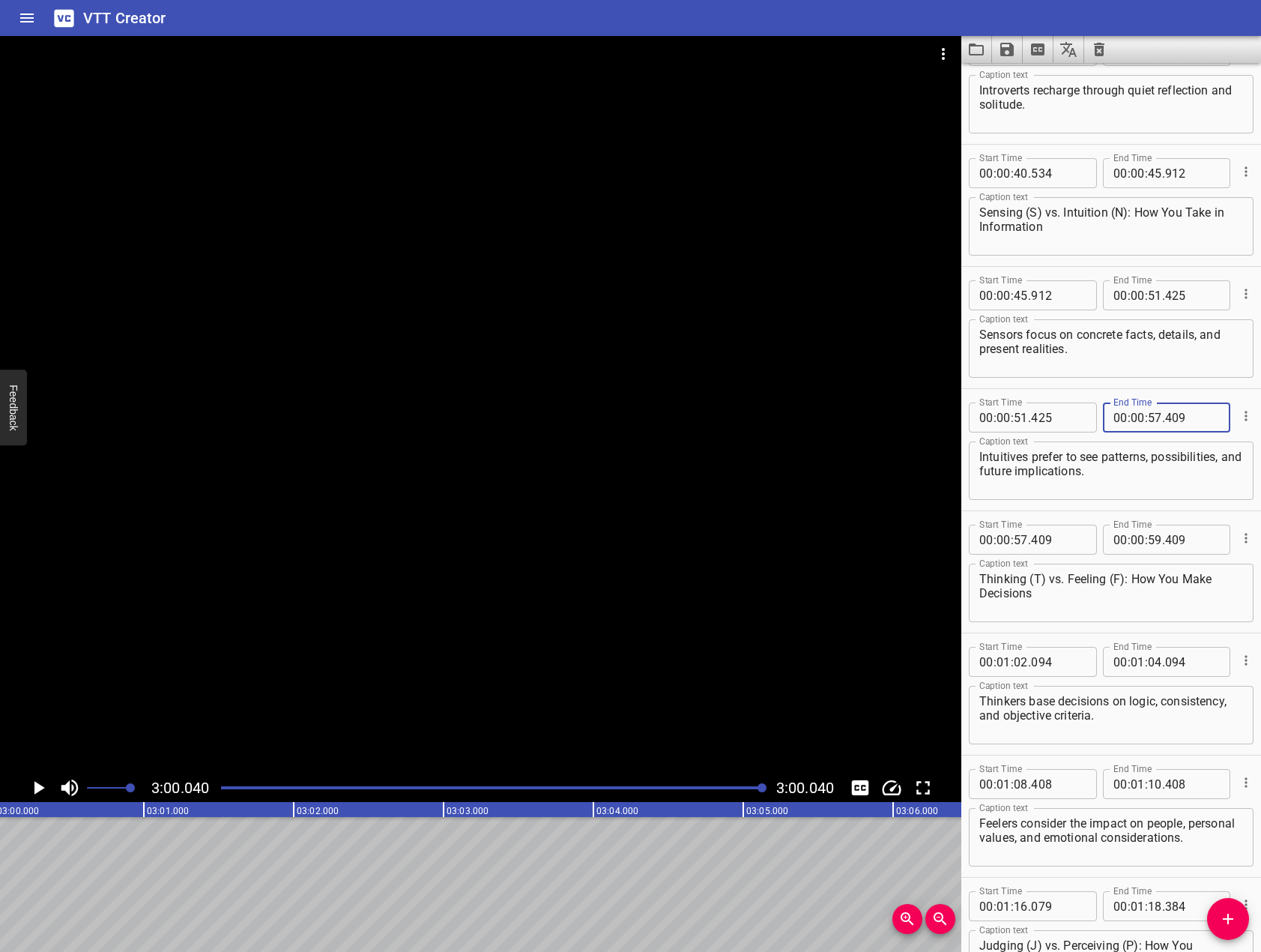
scroll to position [900, 0]
type input "409"
click at [1136, 537] on input "number" at bounding box center [1137, 539] width 14 height 30
type input "01"
type input "02"
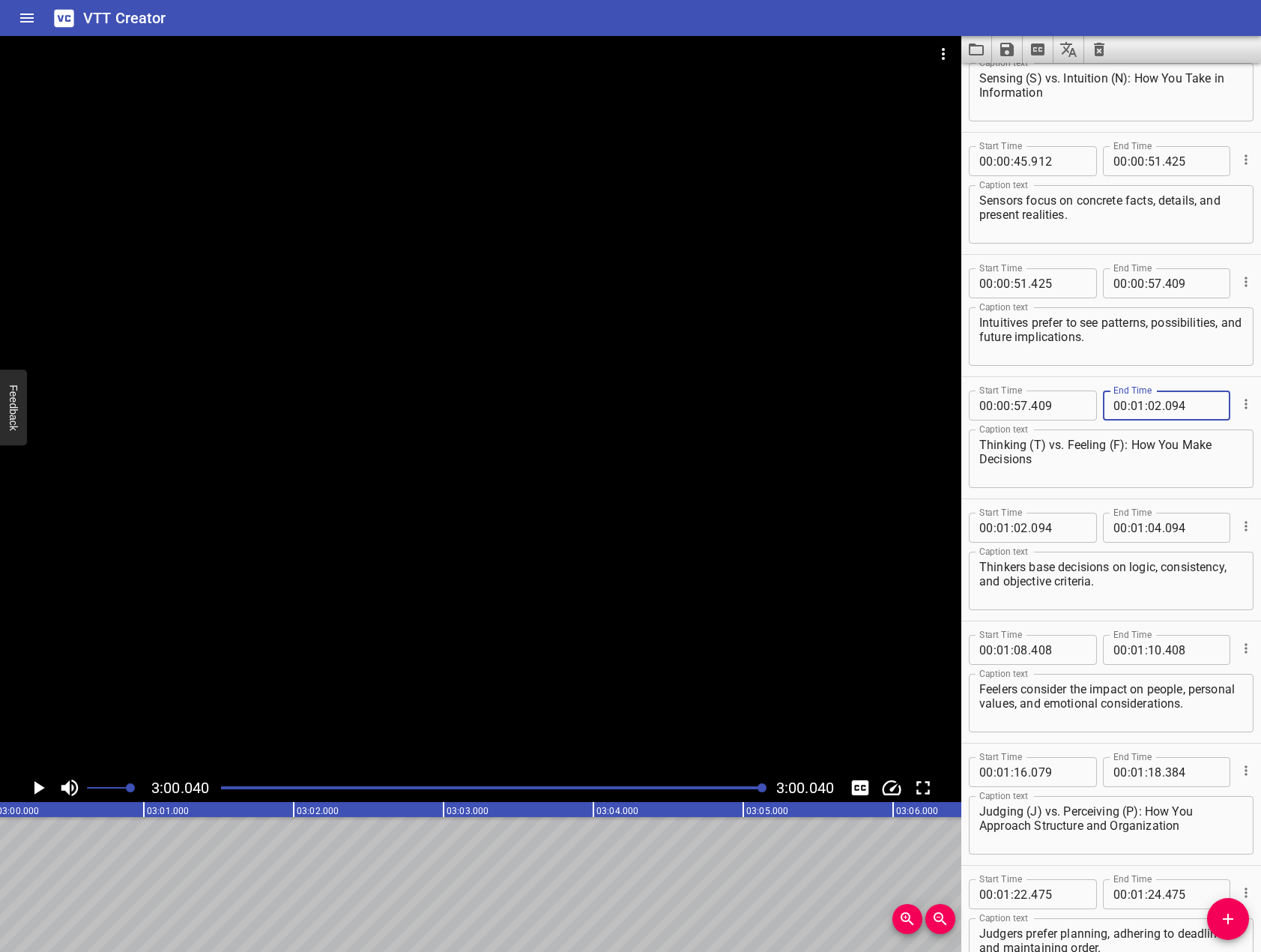
scroll to position [1049, 0]
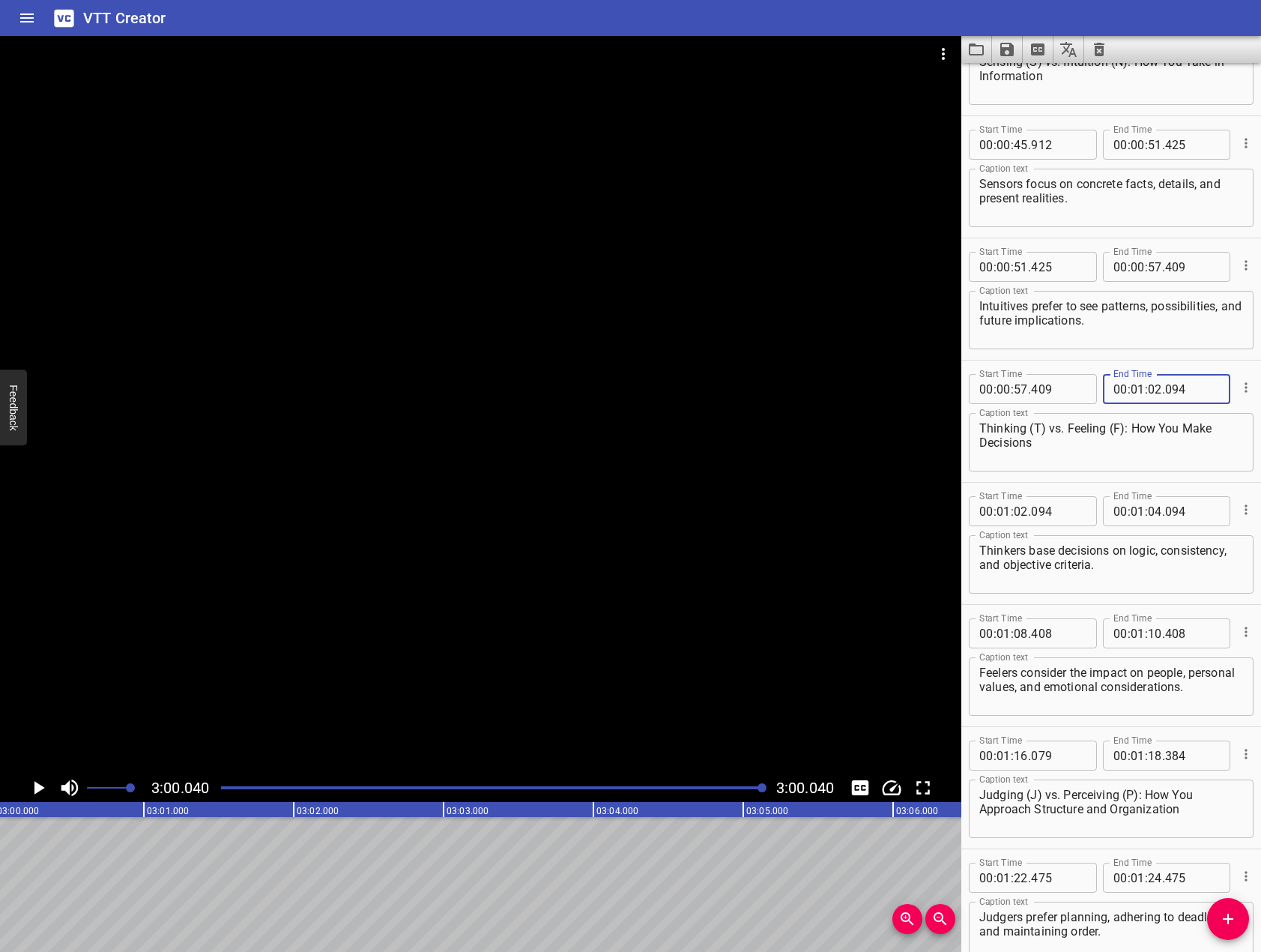
type input "094"
click at [1150, 516] on input "number" at bounding box center [1154, 511] width 14 height 30
type input "08"
type input "408"
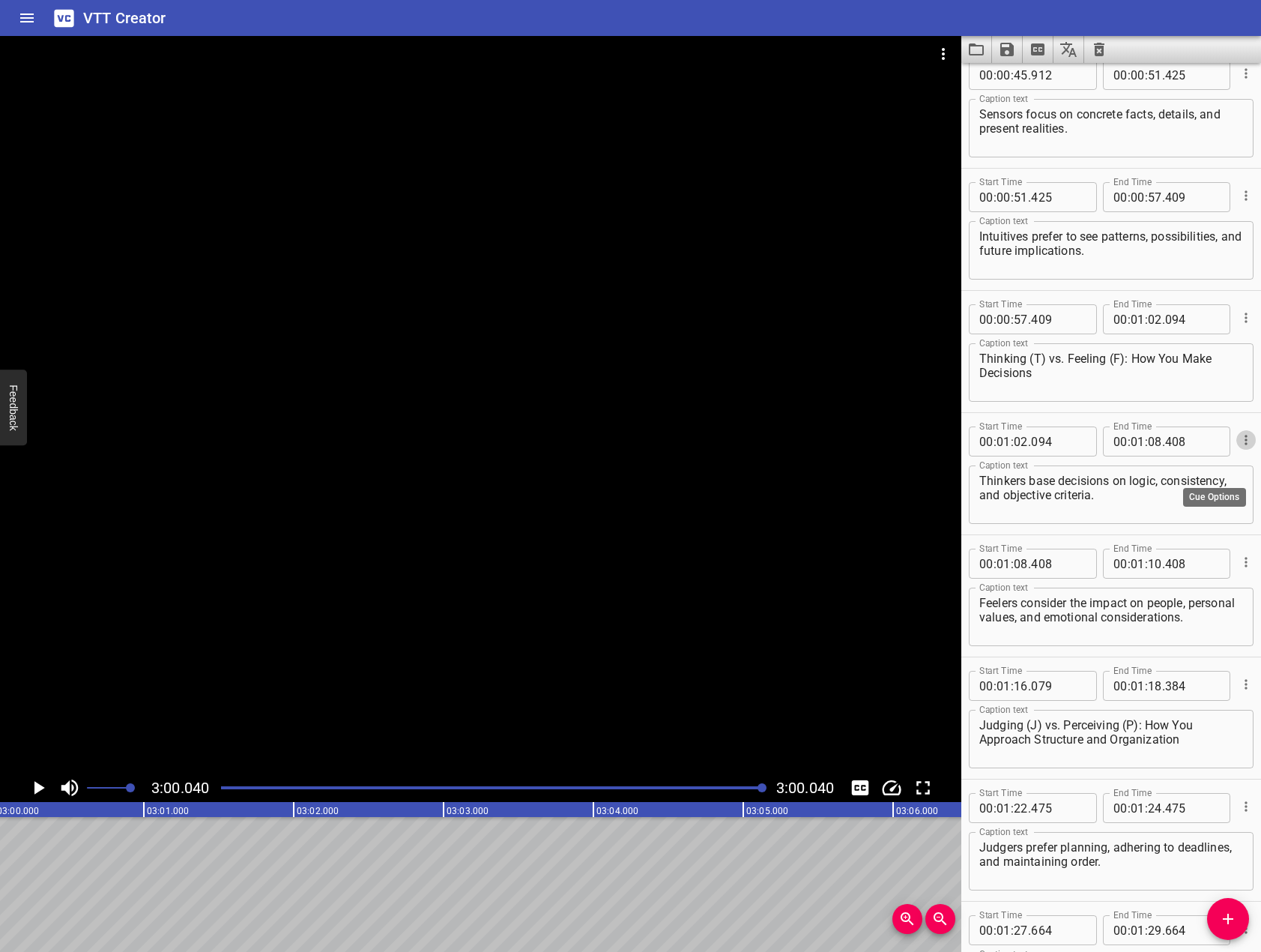
scroll to position [1124, 0]
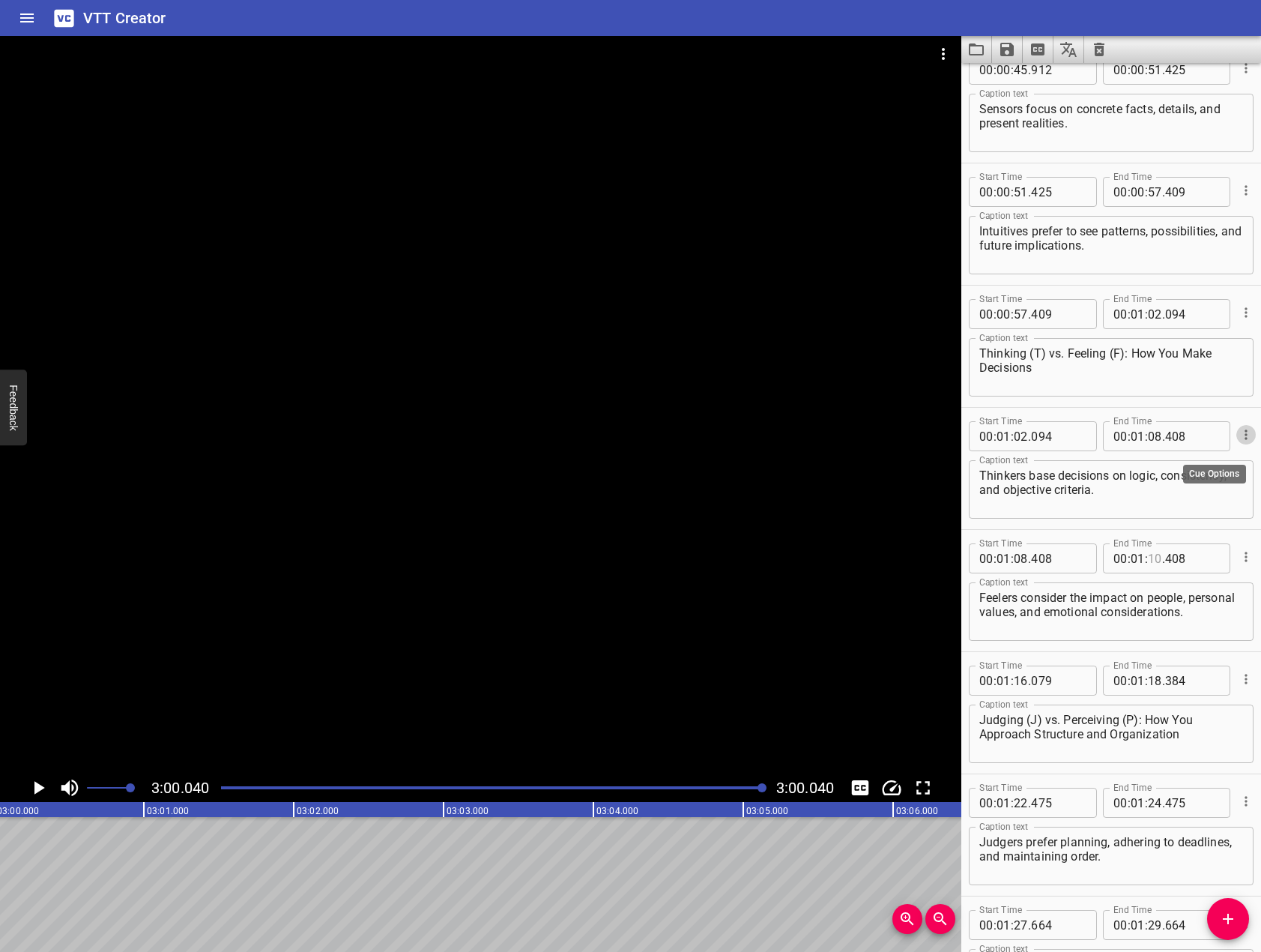
click at [1151, 556] on input "number" at bounding box center [1154, 558] width 14 height 30
type input "16"
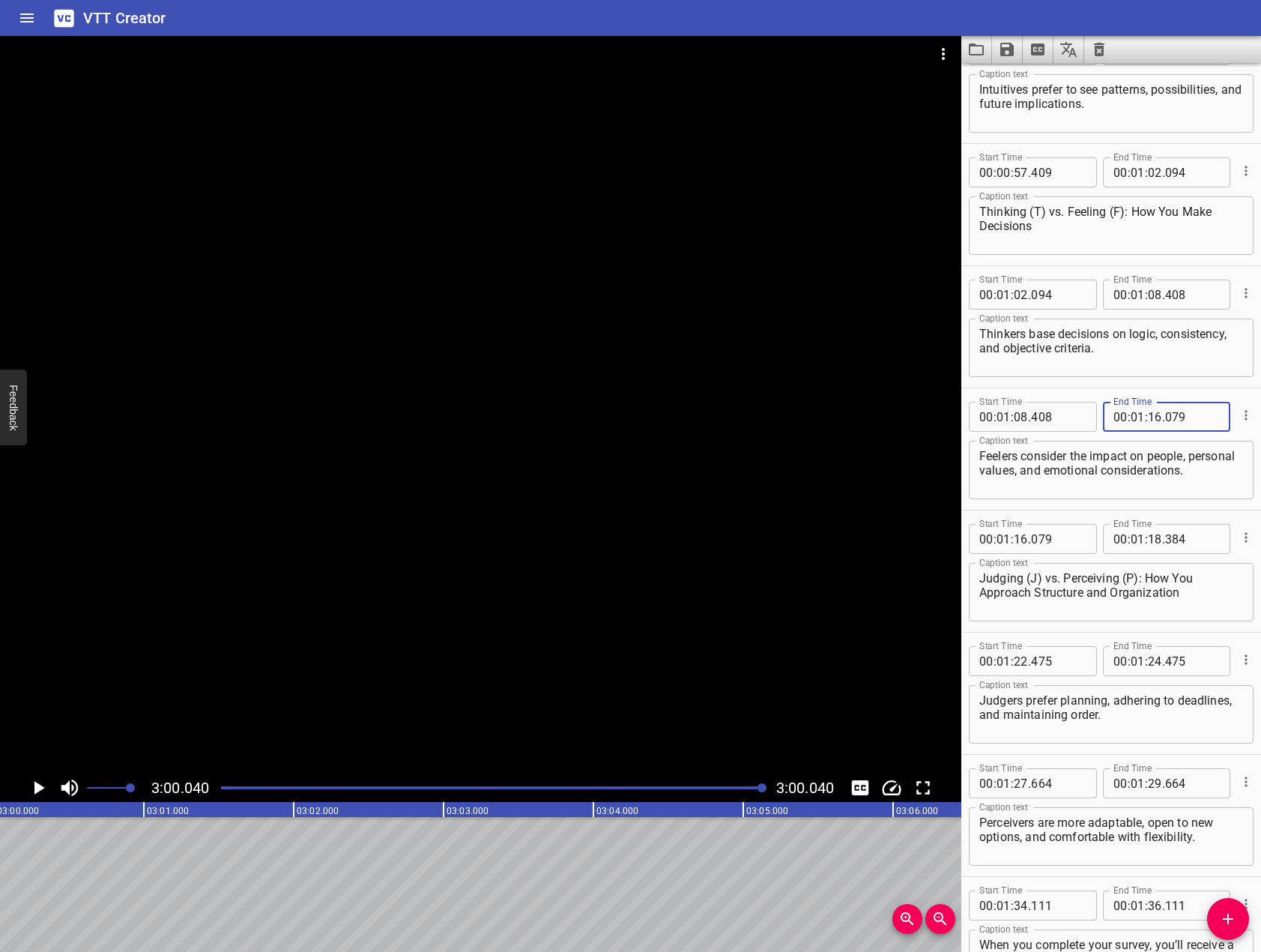
scroll to position [1274, 0]
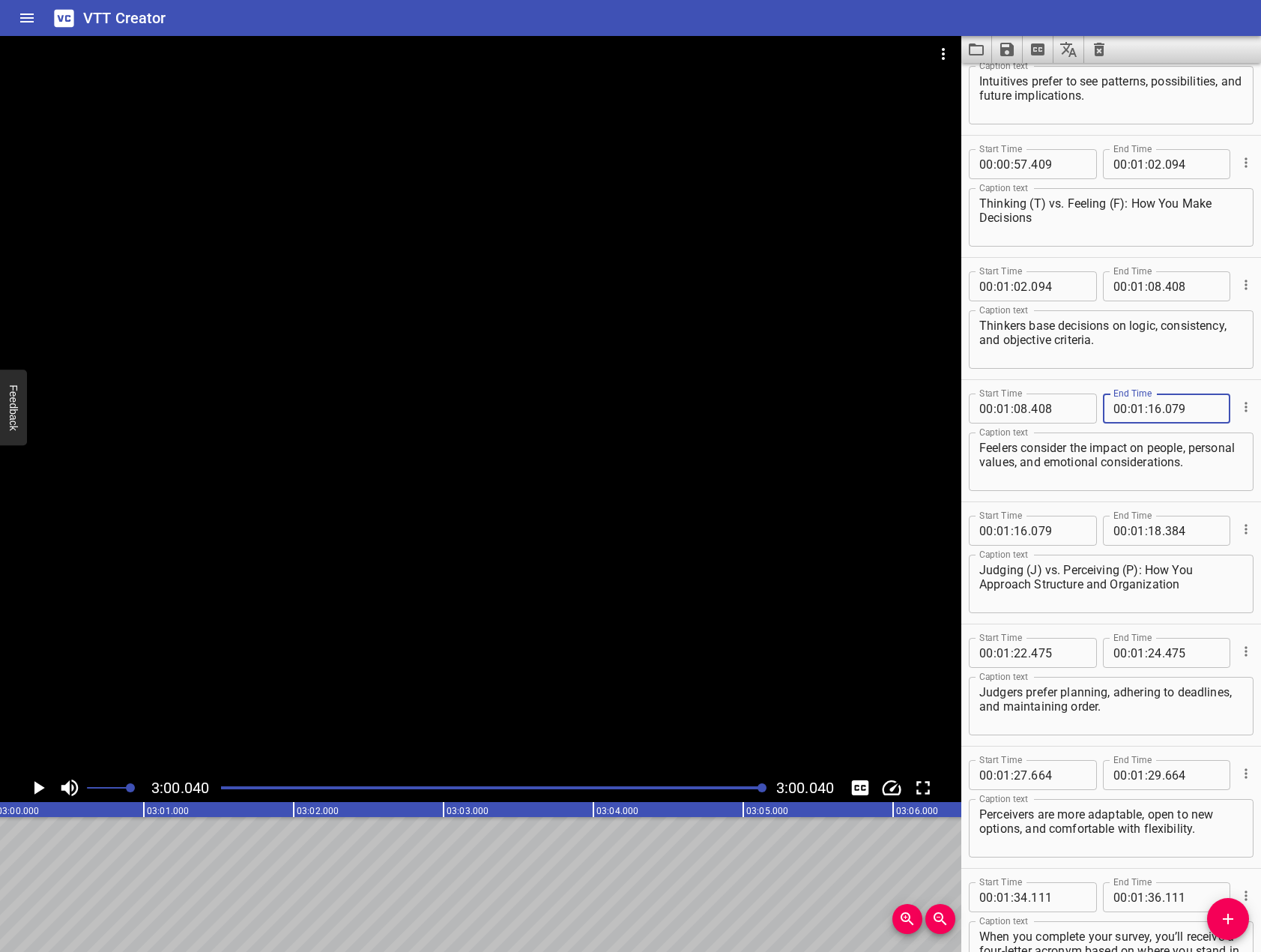
type input "079"
click at [1152, 523] on input "number" at bounding box center [1154, 531] width 14 height 30
type input "22"
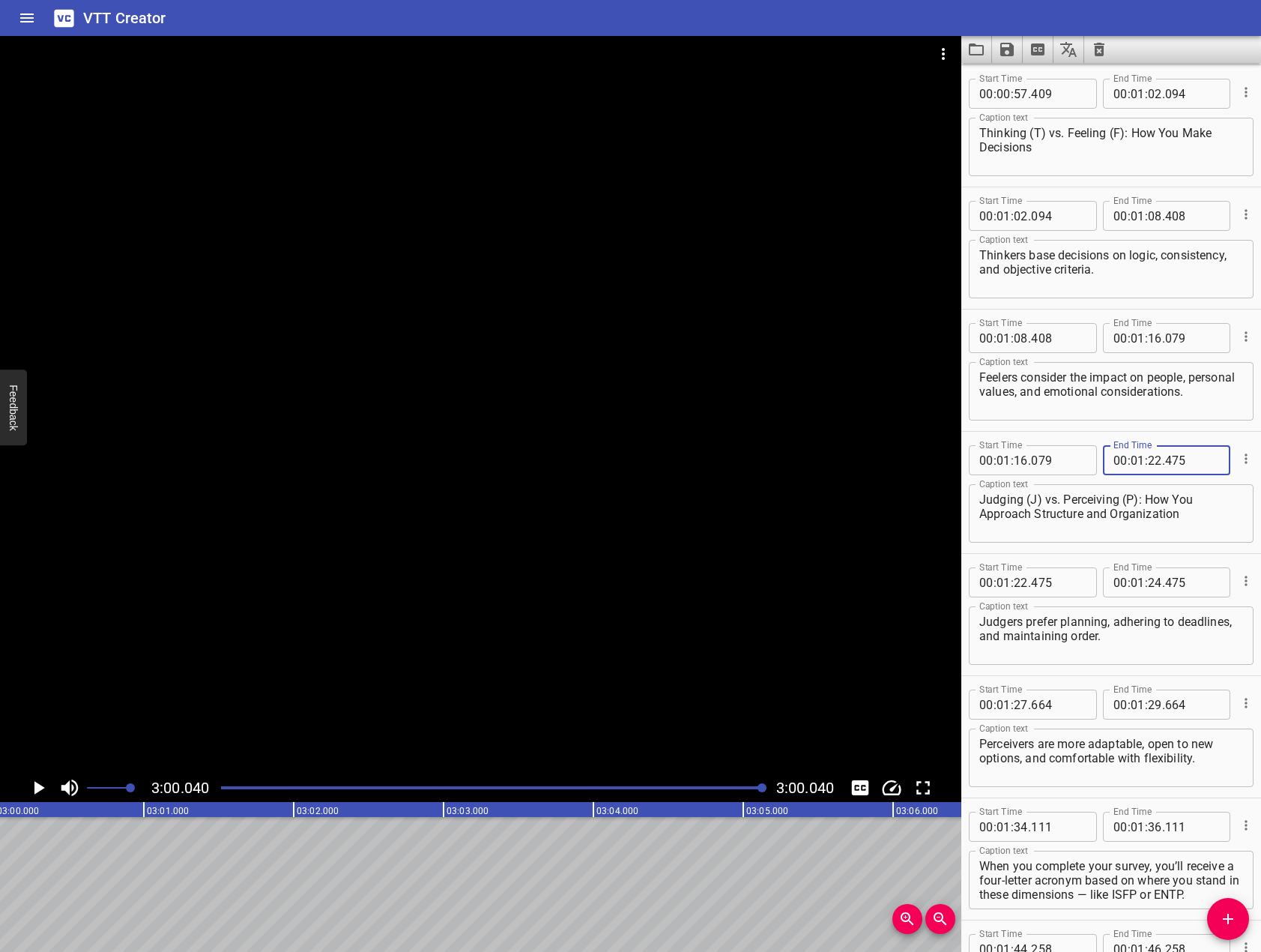
scroll to position [1424, 0]
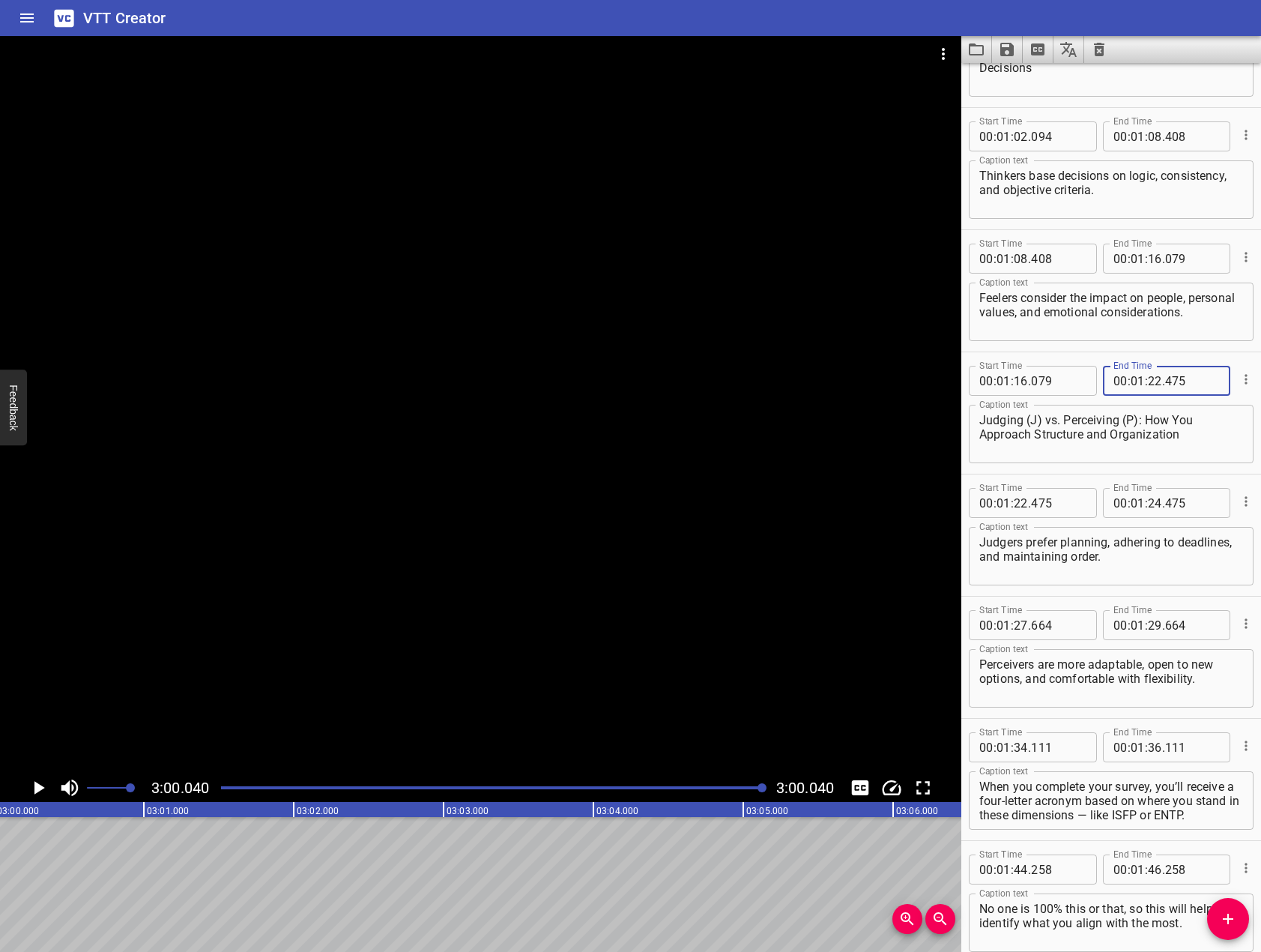
type input "475"
click at [1153, 496] on input "number" at bounding box center [1154, 503] width 14 height 30
type input "27"
type input "664"
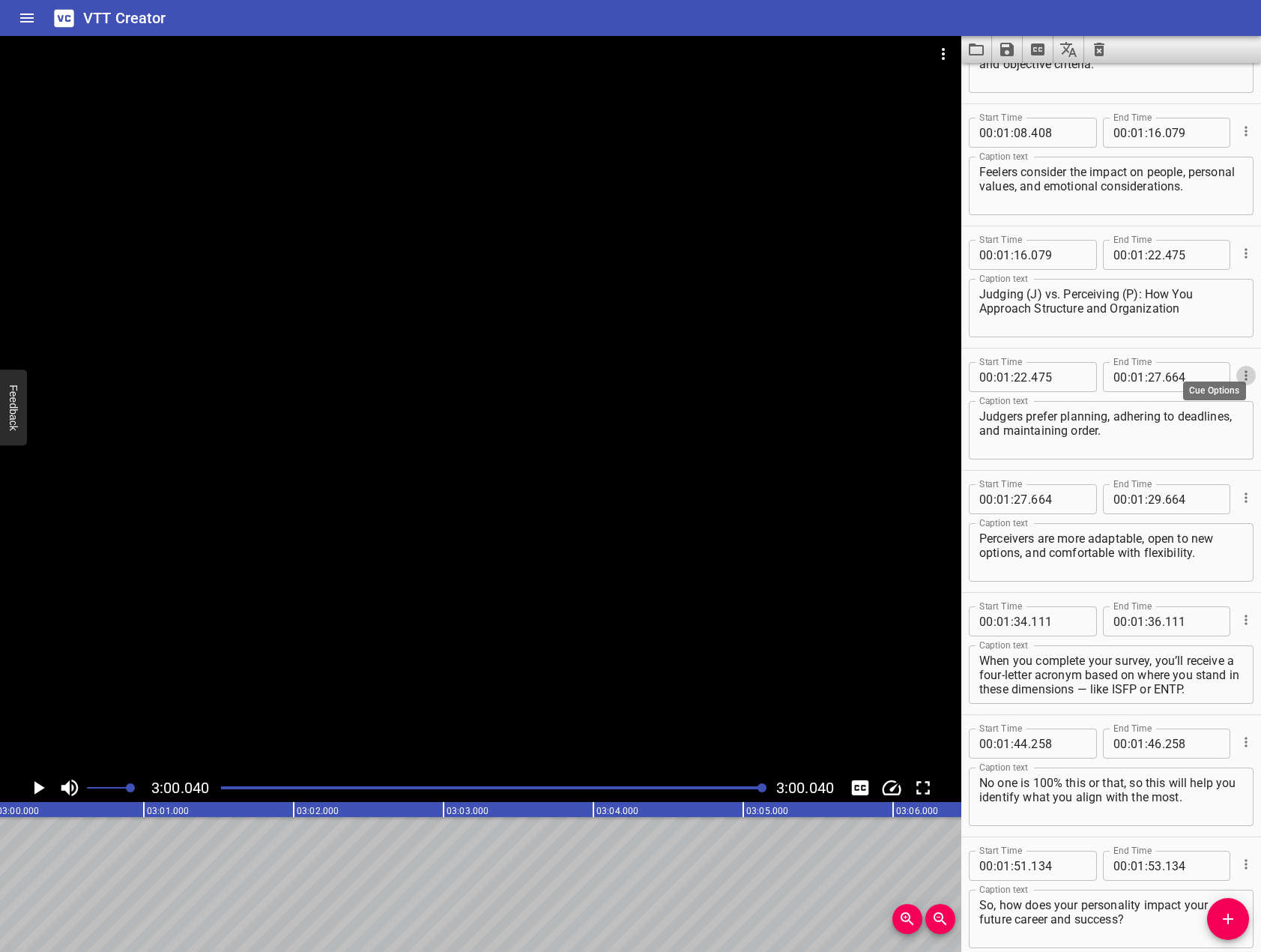
scroll to position [1573, 0]
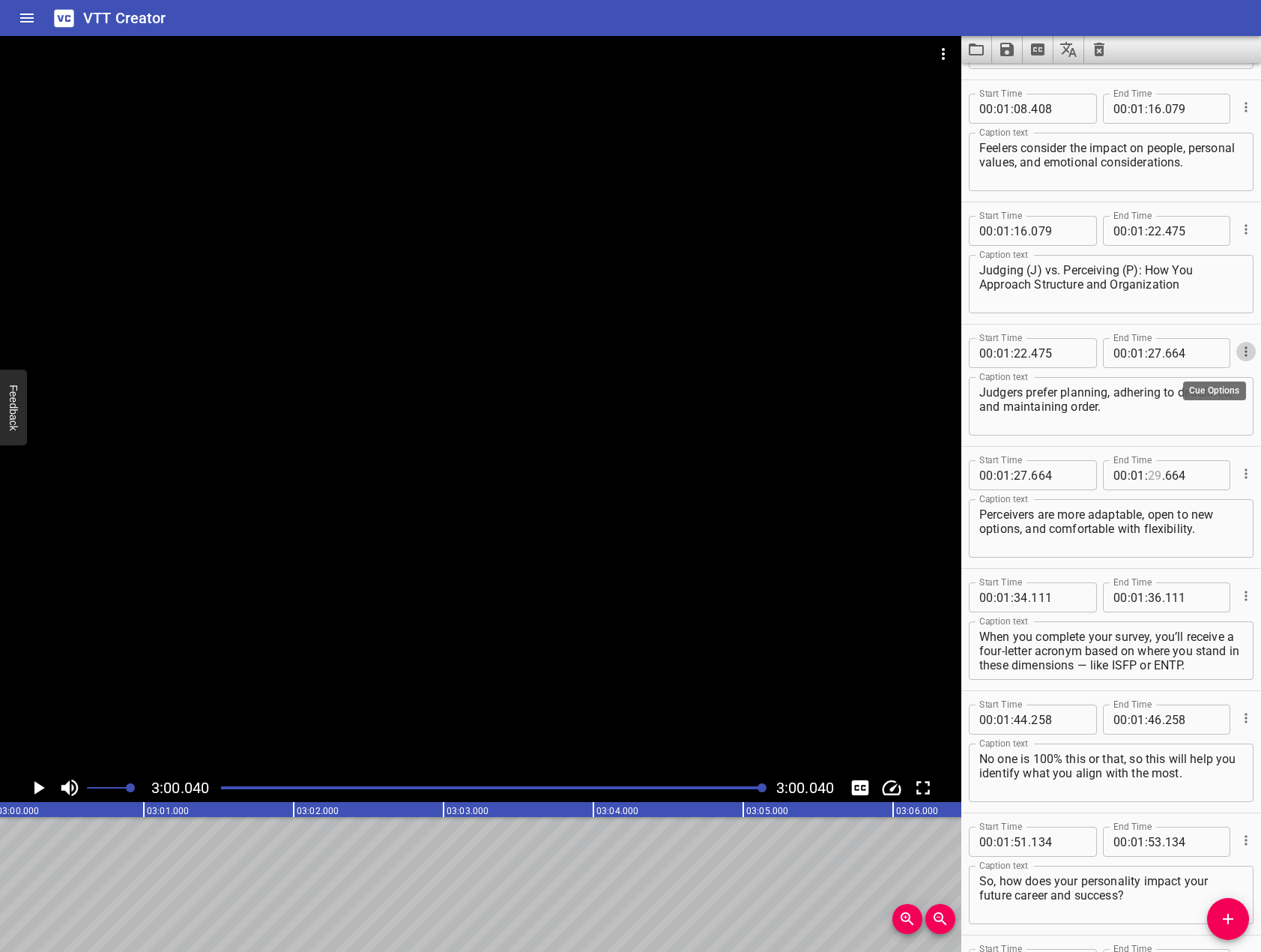
click at [1152, 487] on input "number" at bounding box center [1154, 476] width 14 height 30
type input "34"
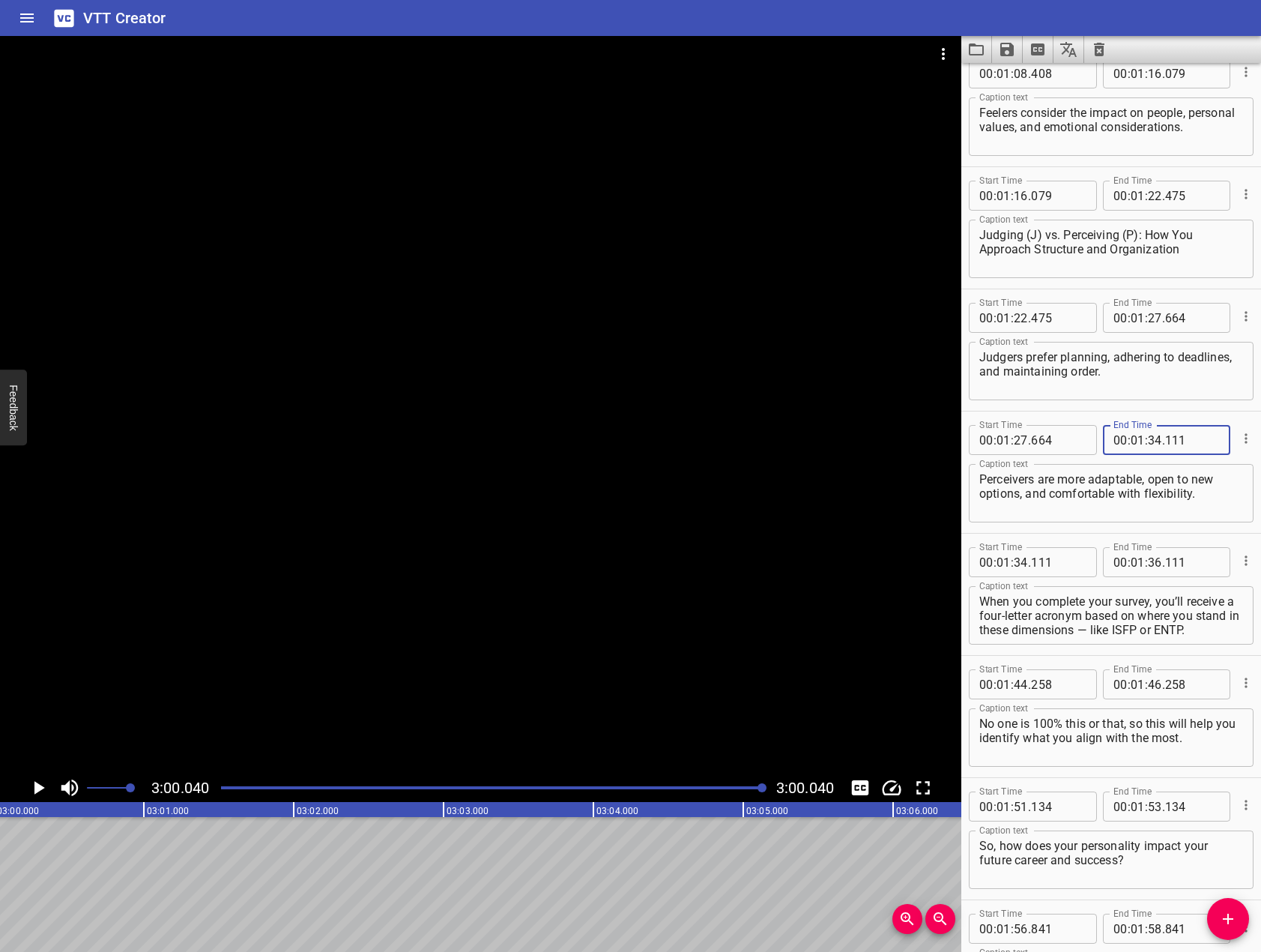
scroll to position [1649, 0]
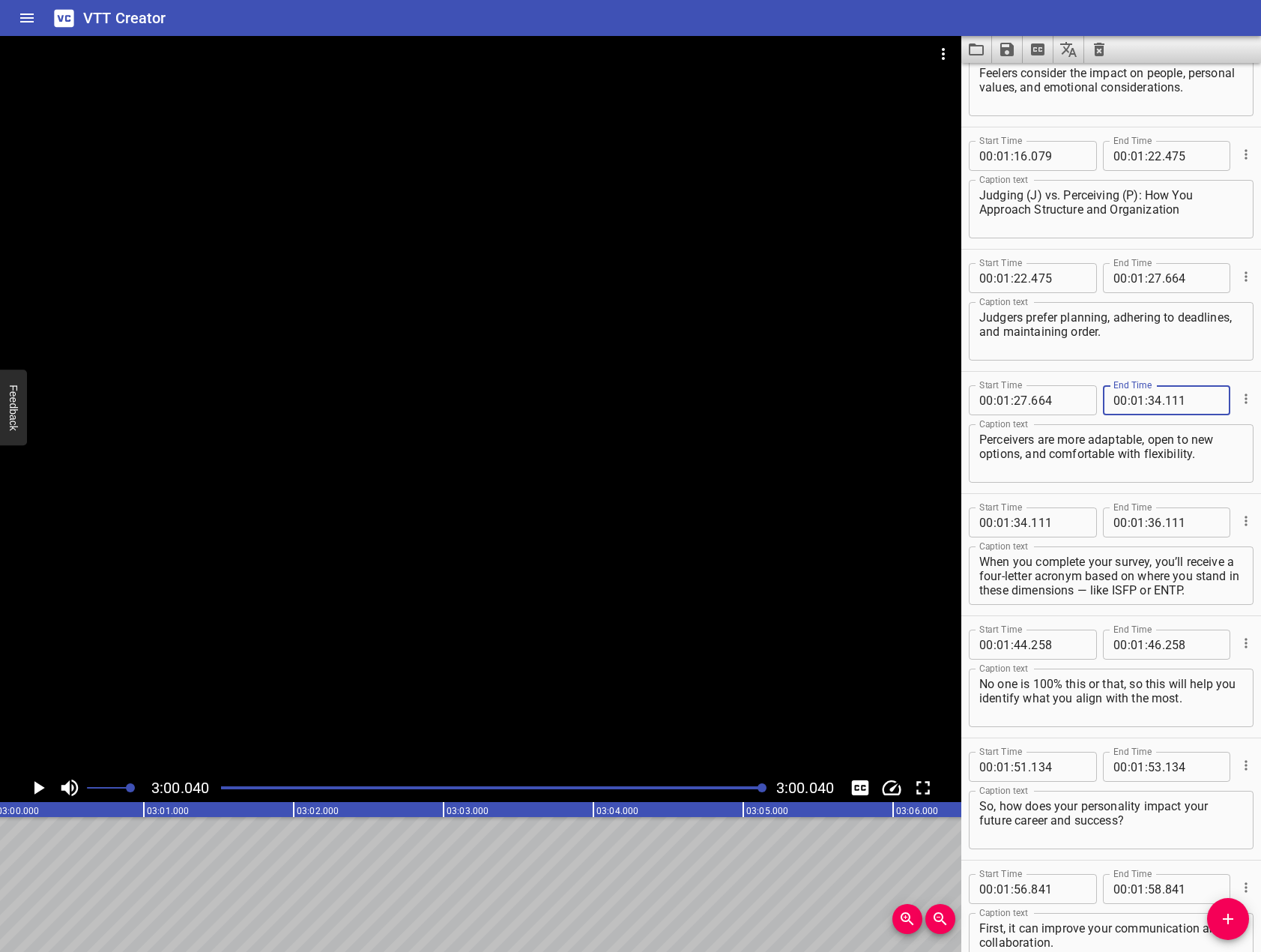
type input "111"
click at [1154, 523] on input "number" at bounding box center [1154, 523] width 14 height 30
type input "44"
type input "4"
type input "004"
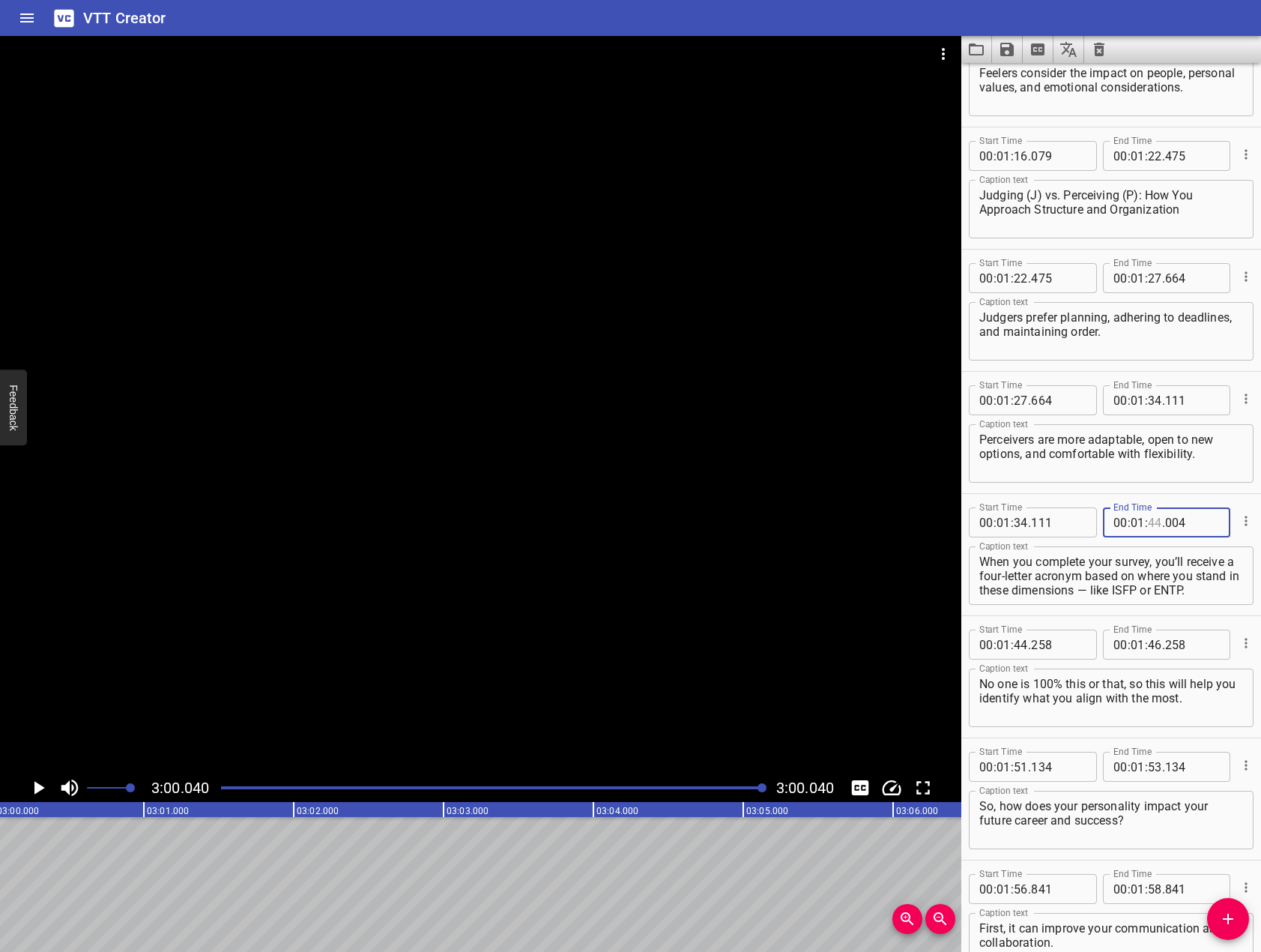
click at [1154, 523] on input "number" at bounding box center [1154, 523] width 14 height 30
type input "44"
click at [1176, 528] on input "number" at bounding box center [1193, 523] width 55 height 30
type input "258"
click at [1152, 646] on input "number" at bounding box center [1154, 644] width 14 height 30
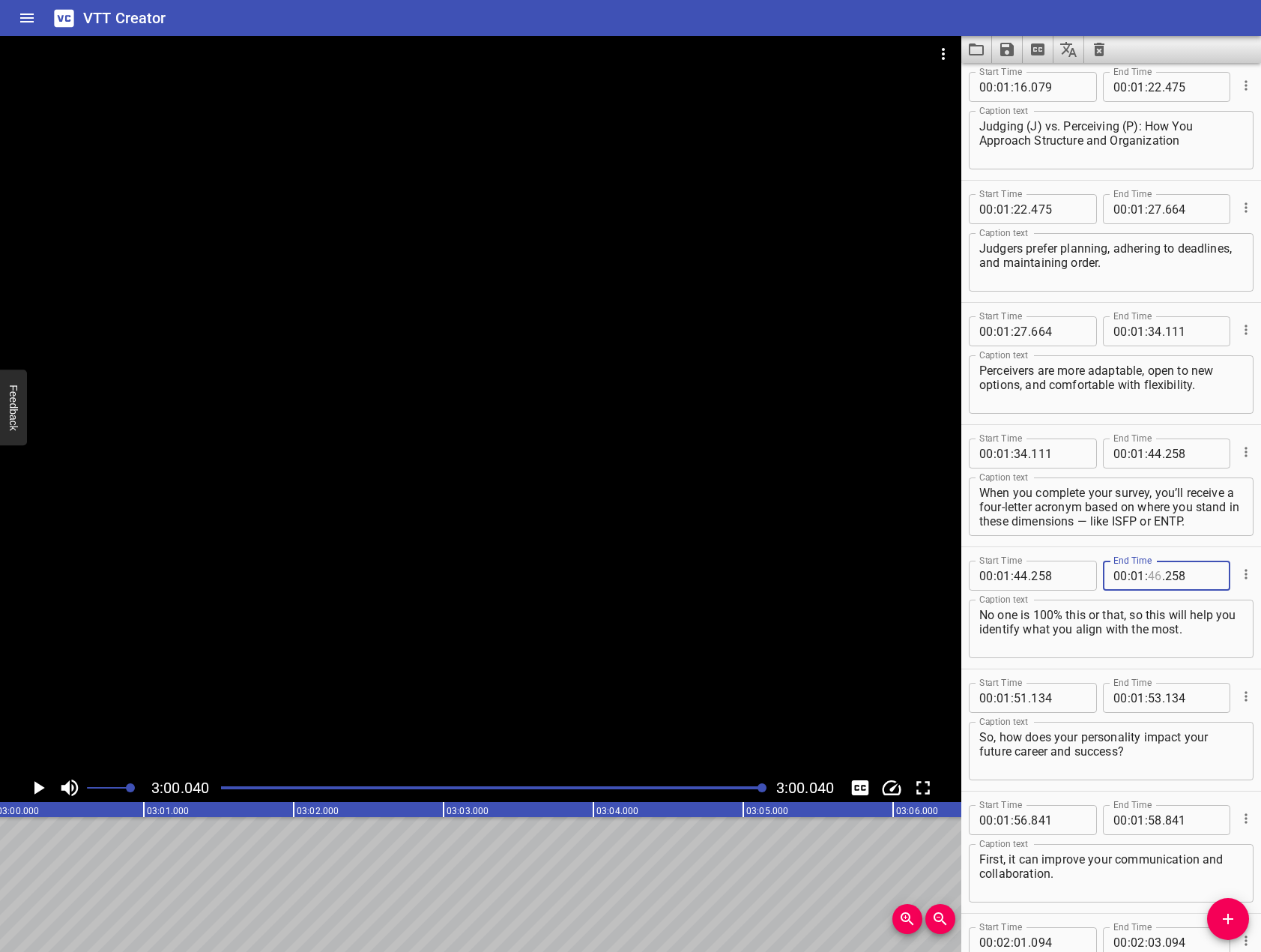
scroll to position [1948, 0]
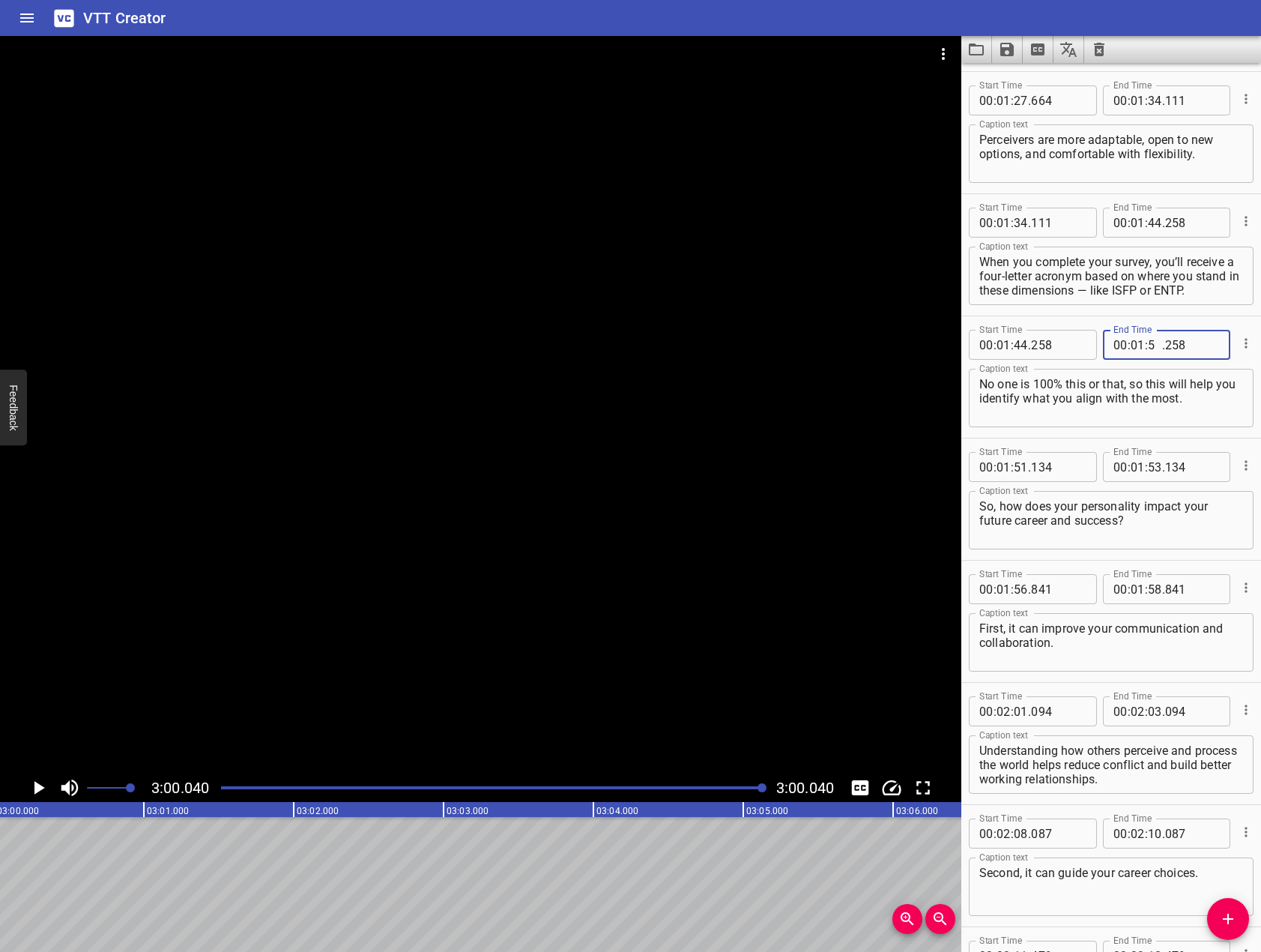
type input "51"
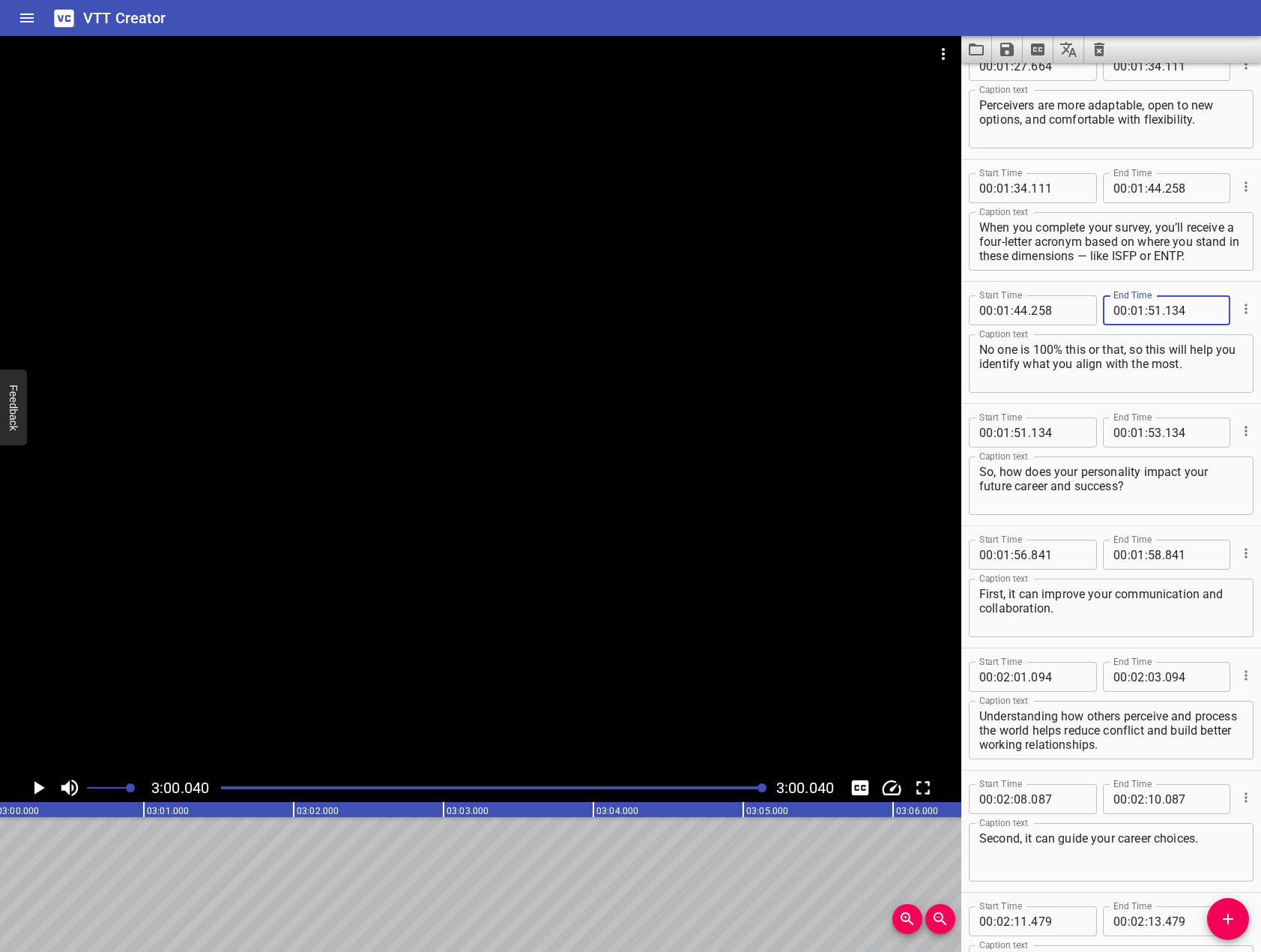
scroll to position [2023, 0]
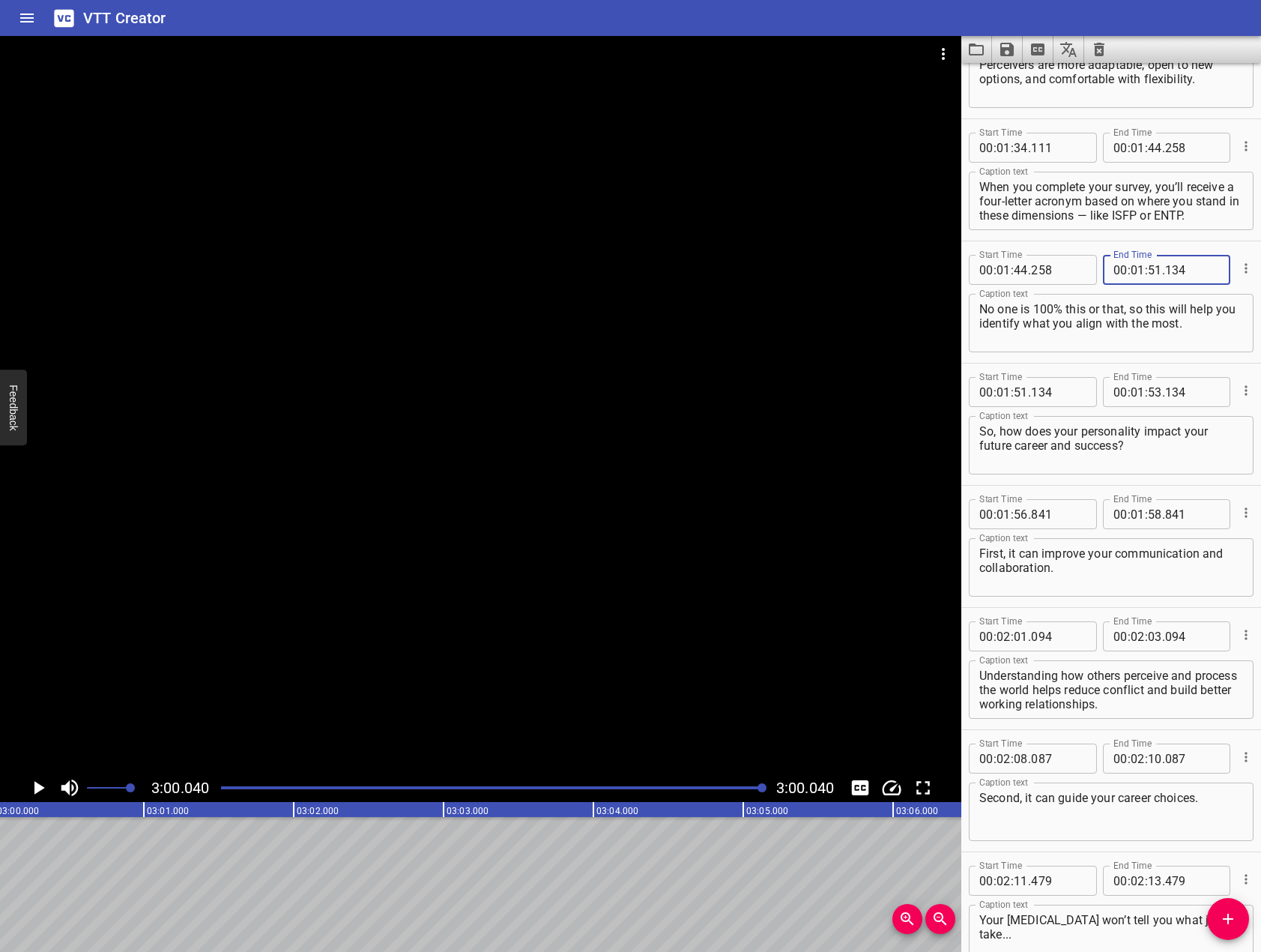
type input "134"
click at [1153, 395] on input "number" at bounding box center [1154, 392] width 14 height 30
type input "56"
type input "841"
click at [1136, 518] on input "number" at bounding box center [1137, 514] width 14 height 30
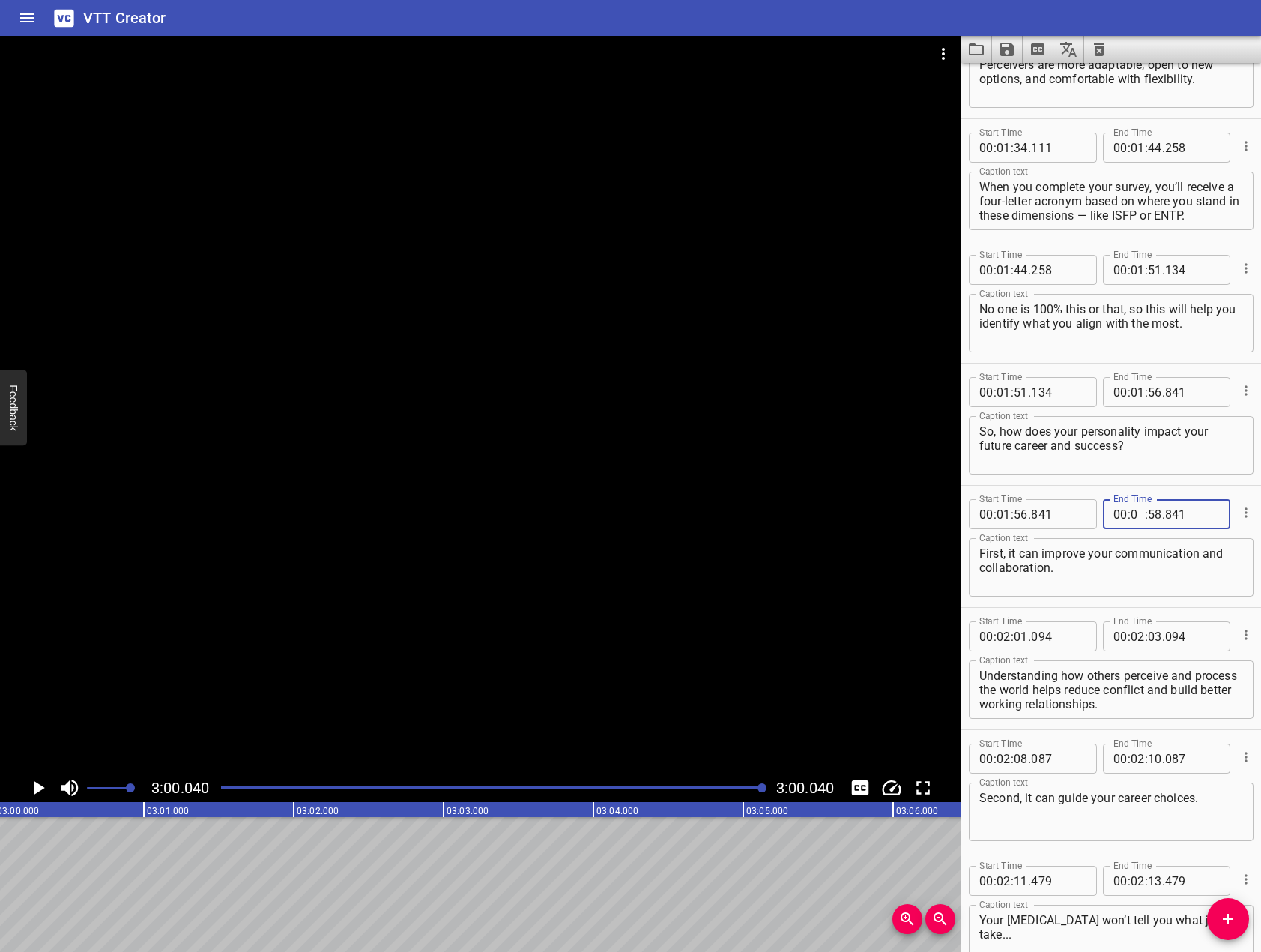
type input "02"
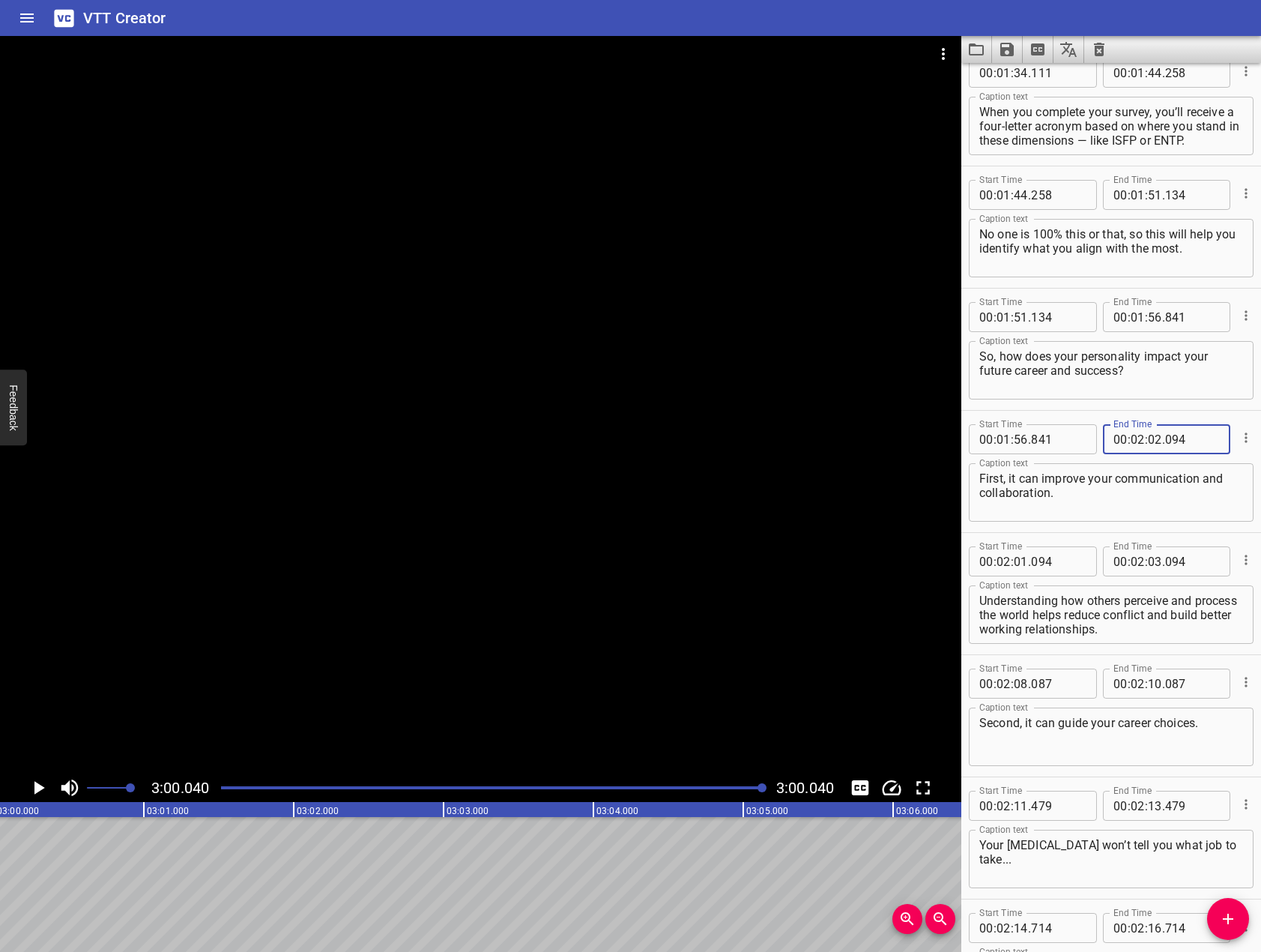
type input "094"
click at [1148, 443] on input "number" at bounding box center [1154, 439] width 14 height 30
type input "01"
type input "094"
click at [1149, 559] on input "number" at bounding box center [1154, 562] width 14 height 30
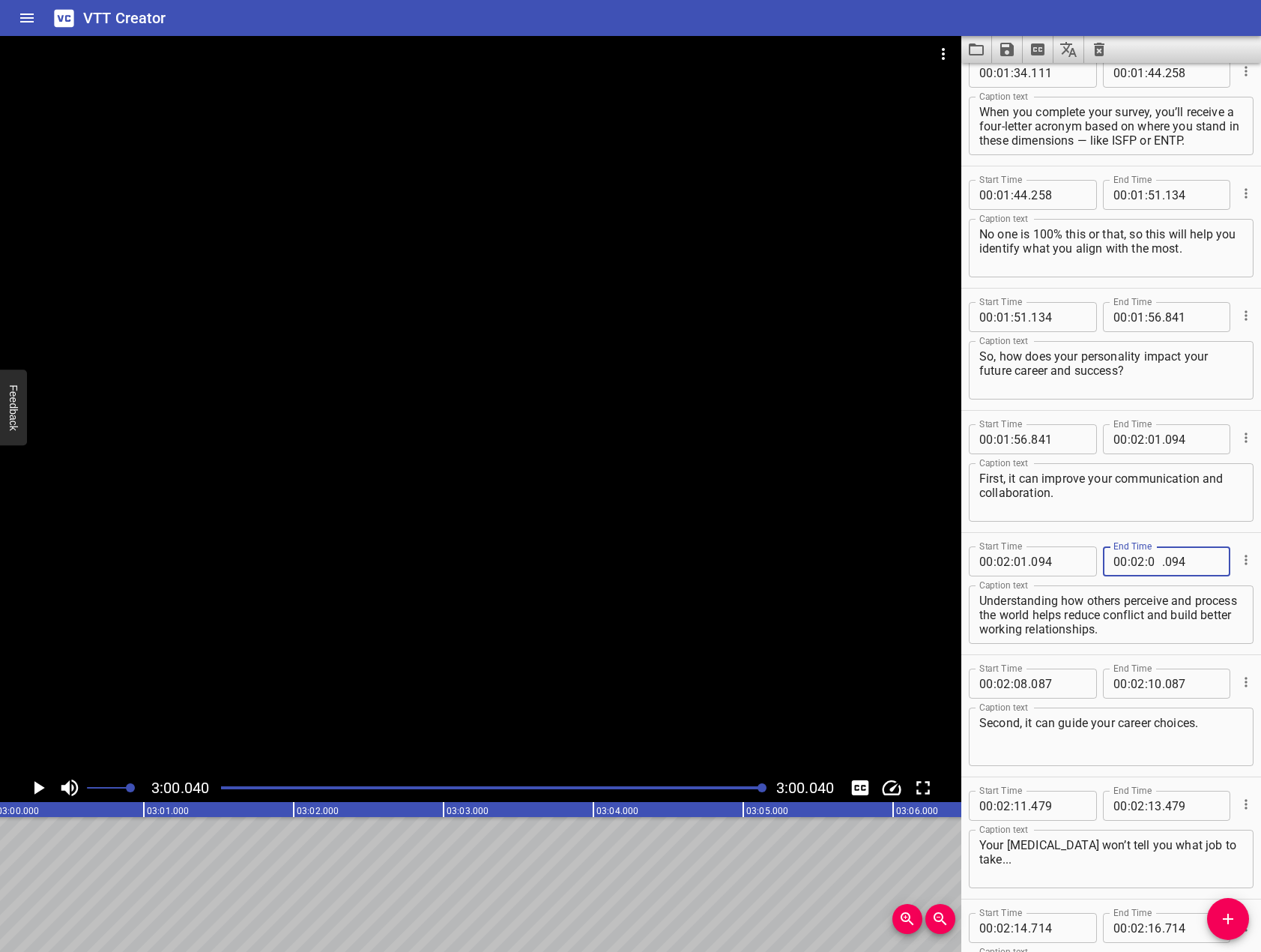
type input "08"
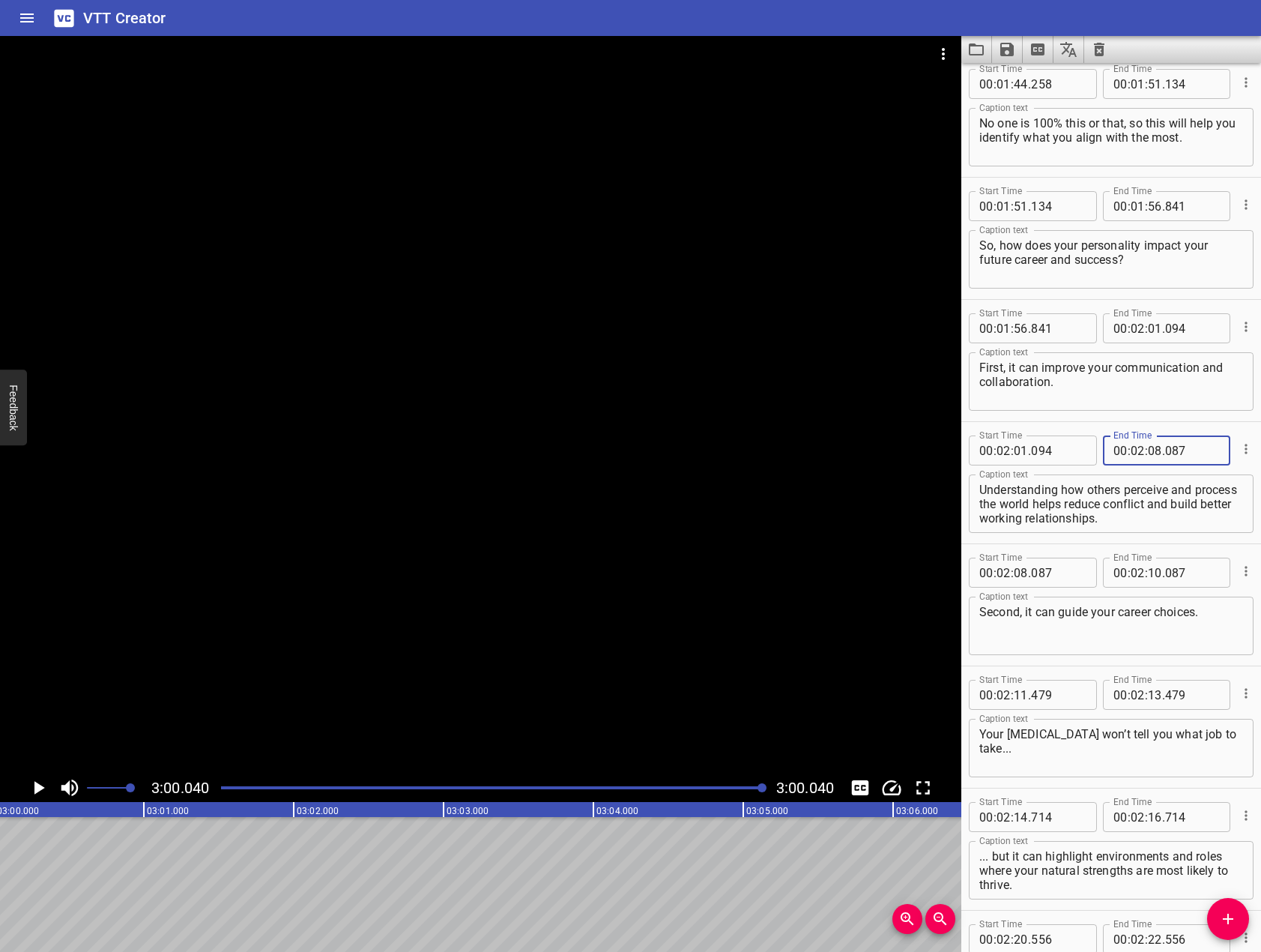
scroll to position [2248, 0]
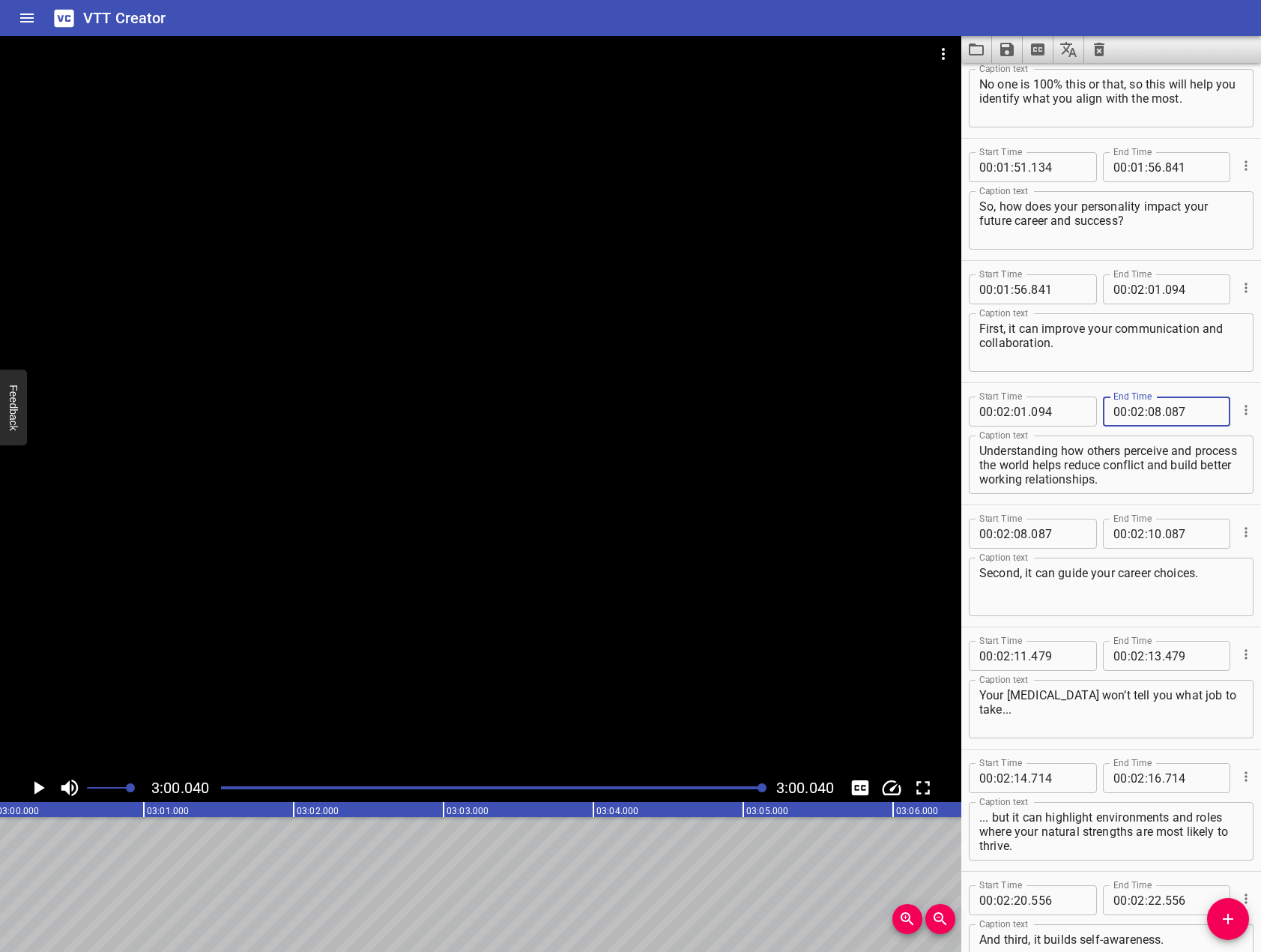
type input "087"
click at [1155, 532] on input "number" at bounding box center [1154, 533] width 14 height 30
type input "11"
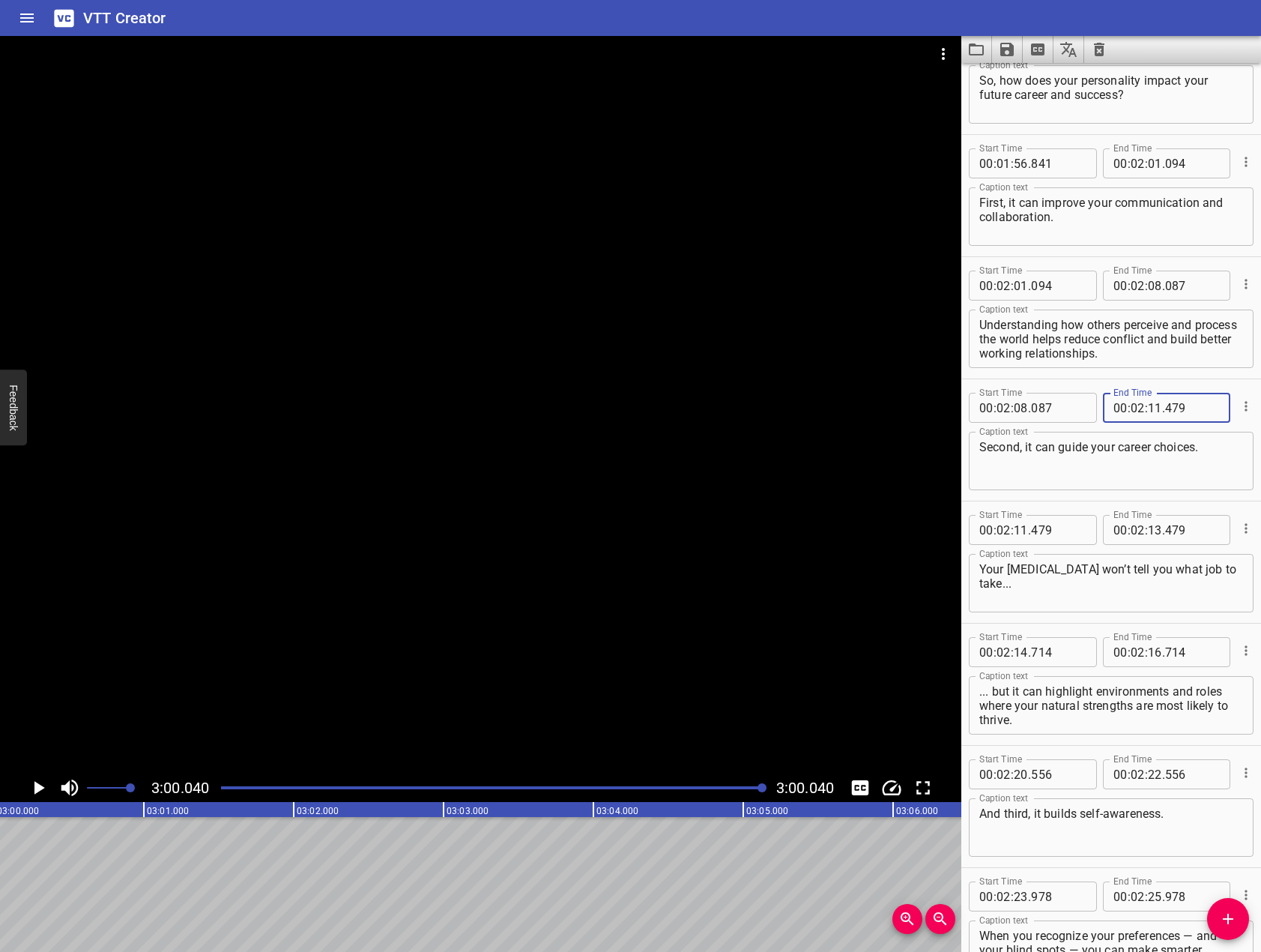
scroll to position [2397, 0]
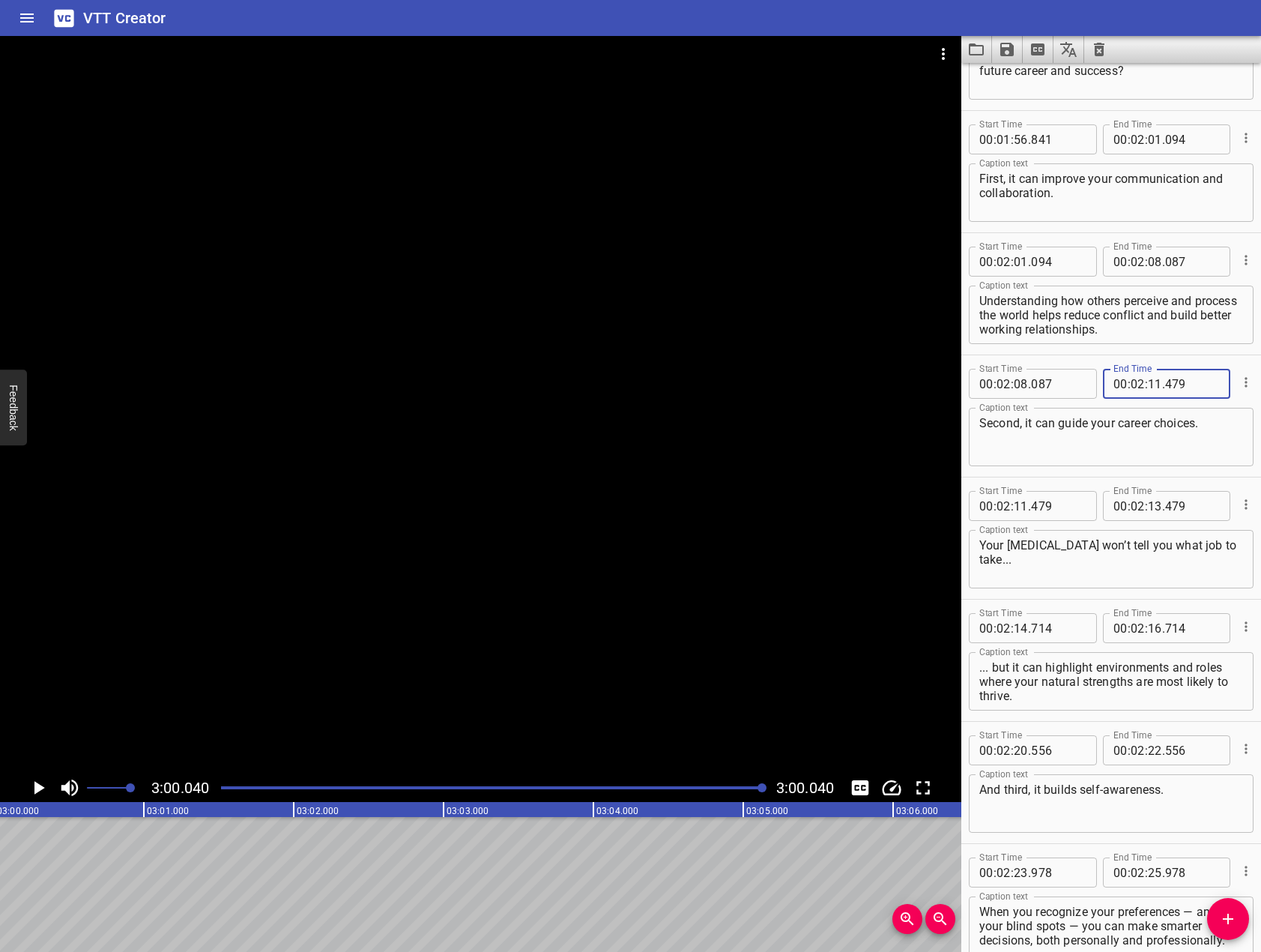
type input "479"
click at [1154, 507] on input "number" at bounding box center [1154, 506] width 14 height 30
type input "14"
type input "714"
click at [1152, 623] on input "number" at bounding box center [1154, 628] width 14 height 30
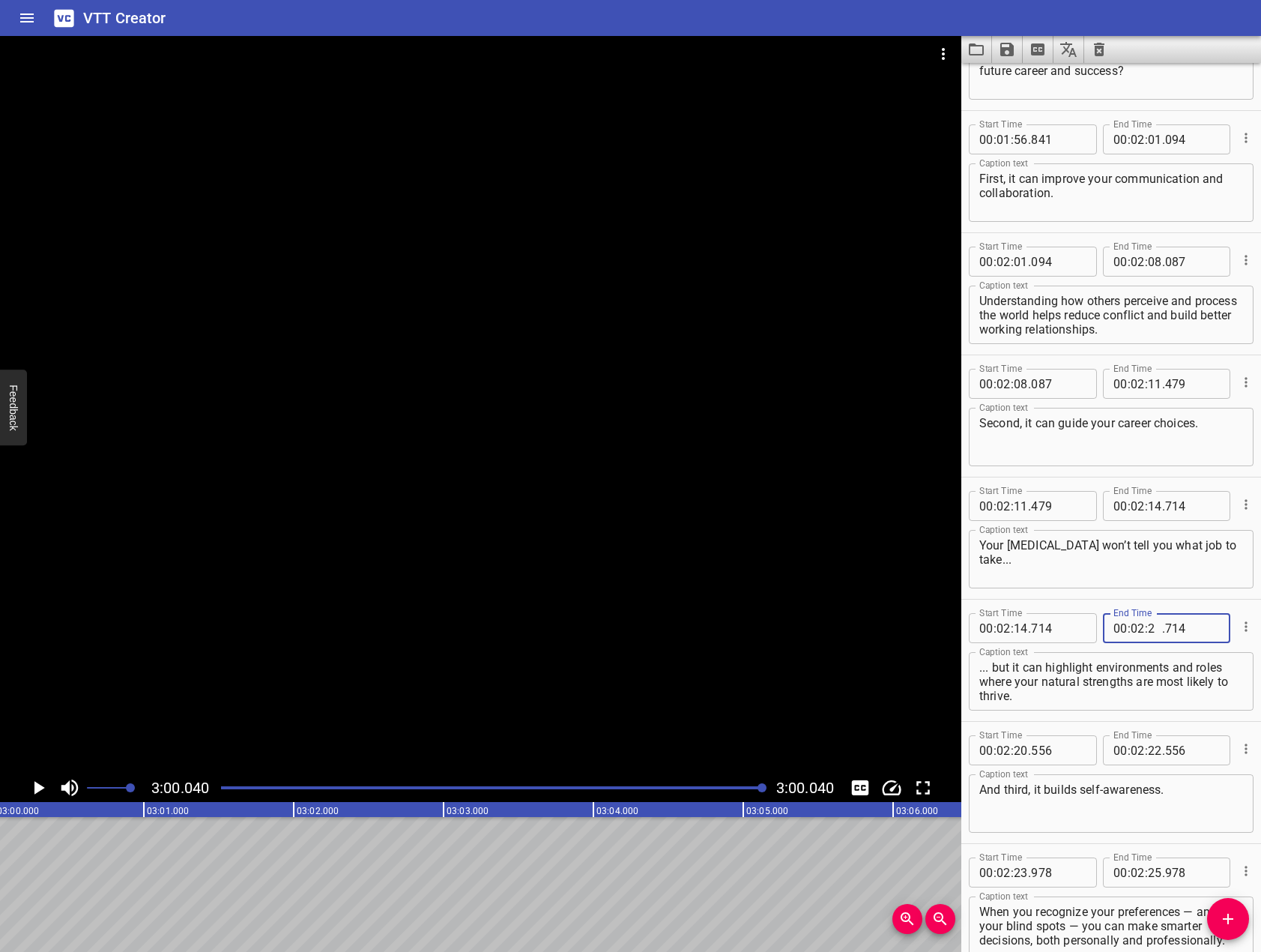
type input "20"
type input "556"
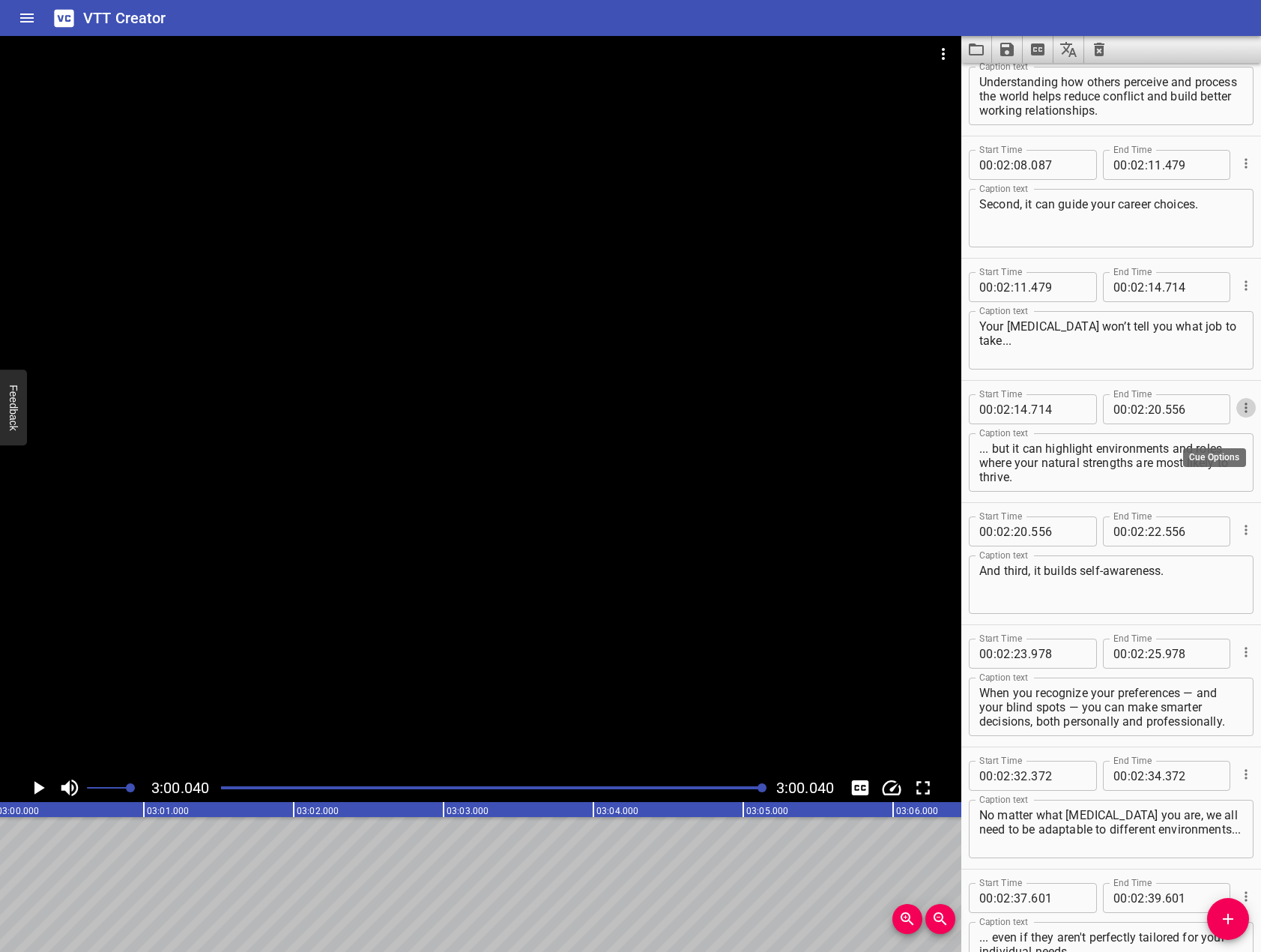
scroll to position [2622, 0]
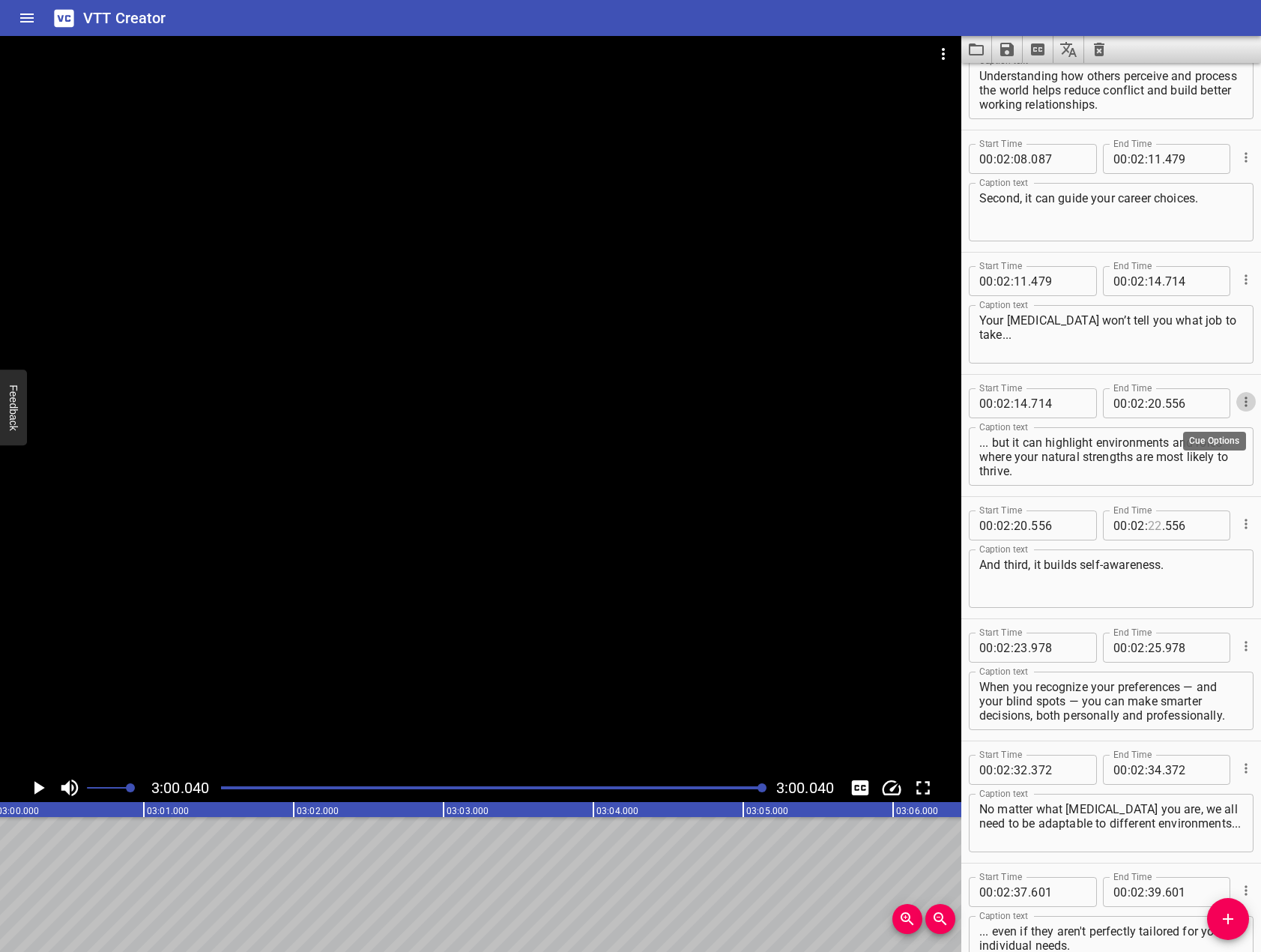
click at [1148, 527] on input "number" at bounding box center [1154, 525] width 14 height 30
type input "23"
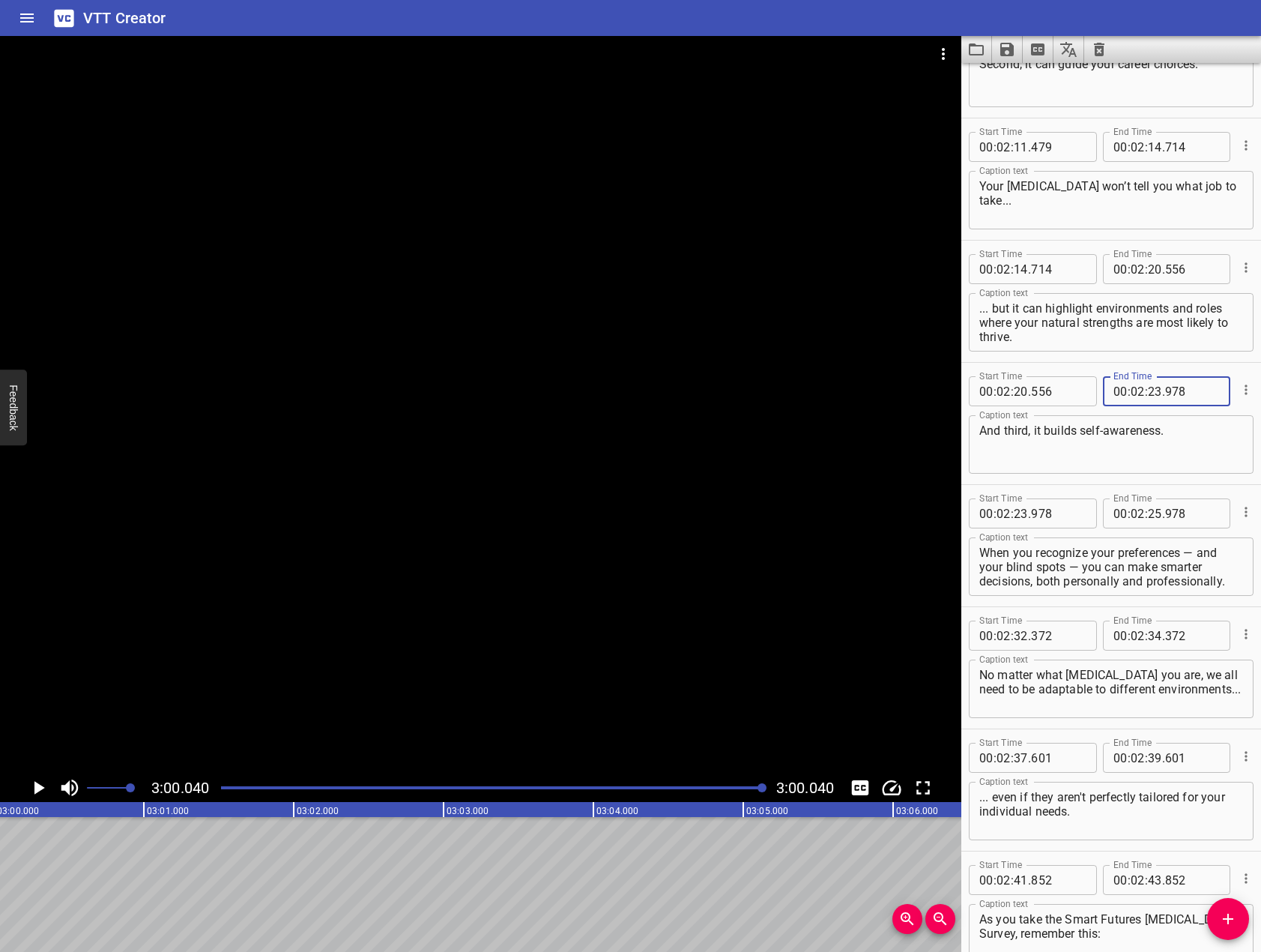
scroll to position [2772, 0]
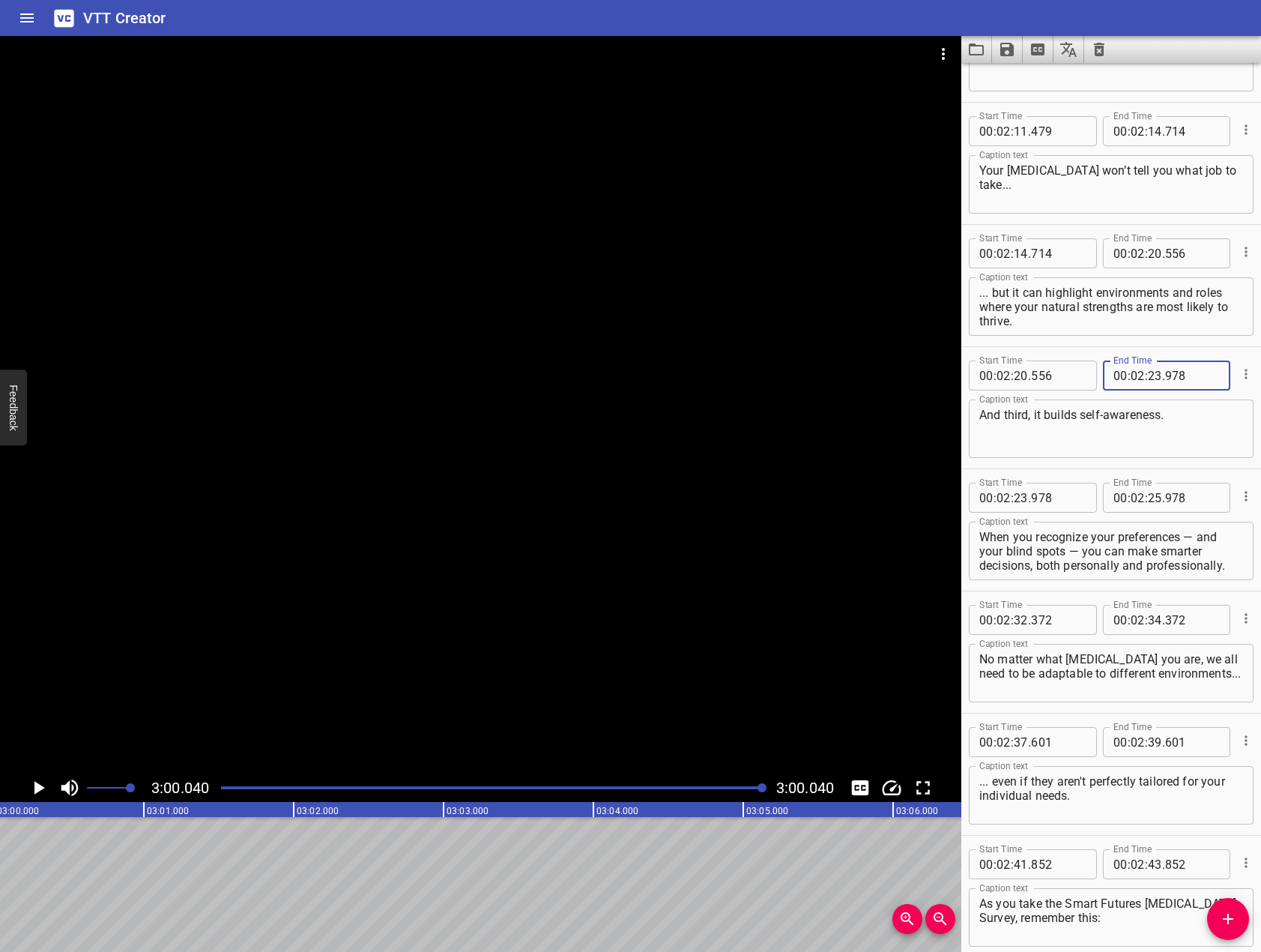
type input "978"
click at [1150, 499] on input "number" at bounding box center [1154, 498] width 14 height 30
type input "32"
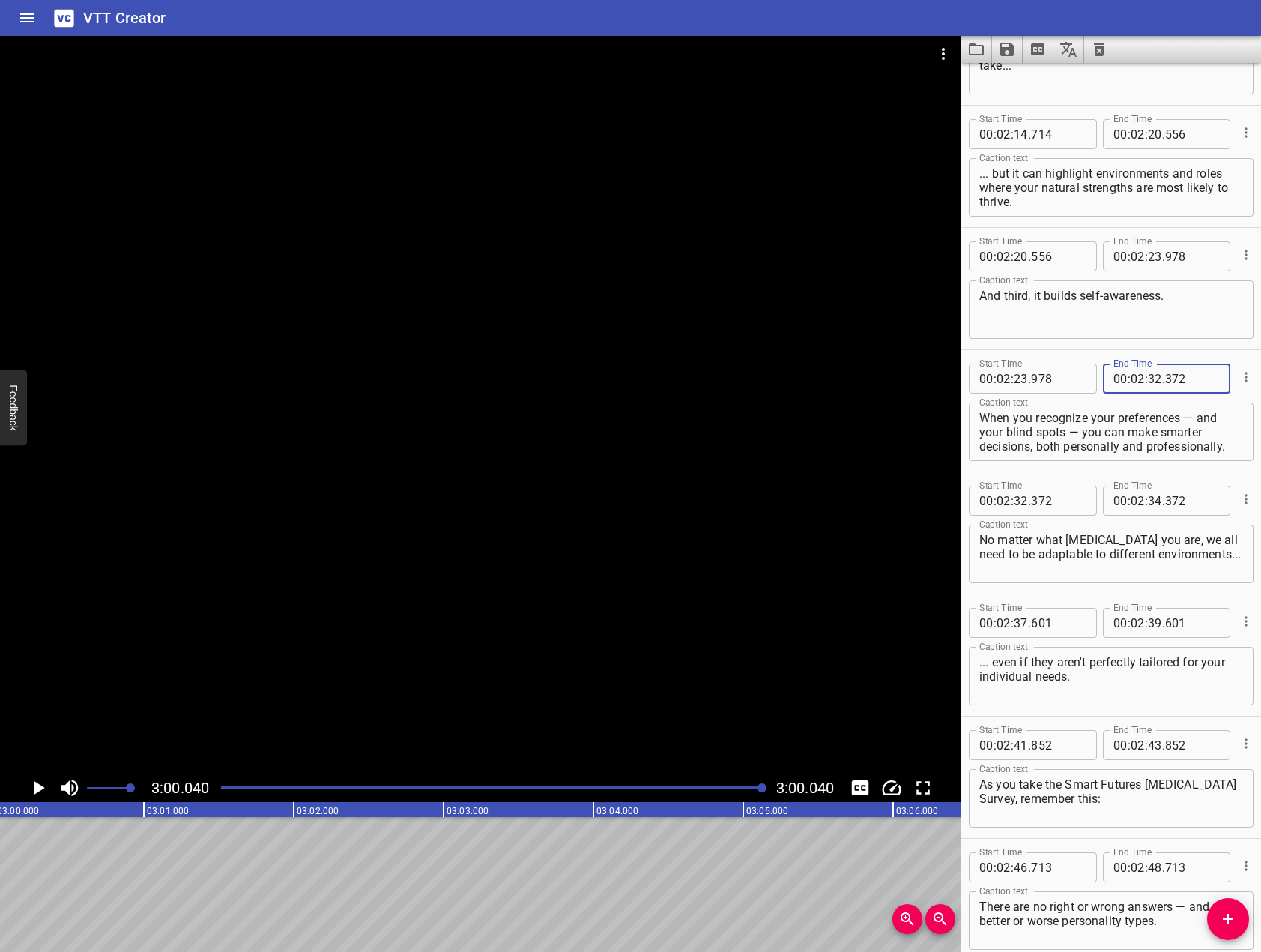
scroll to position [2923, 0]
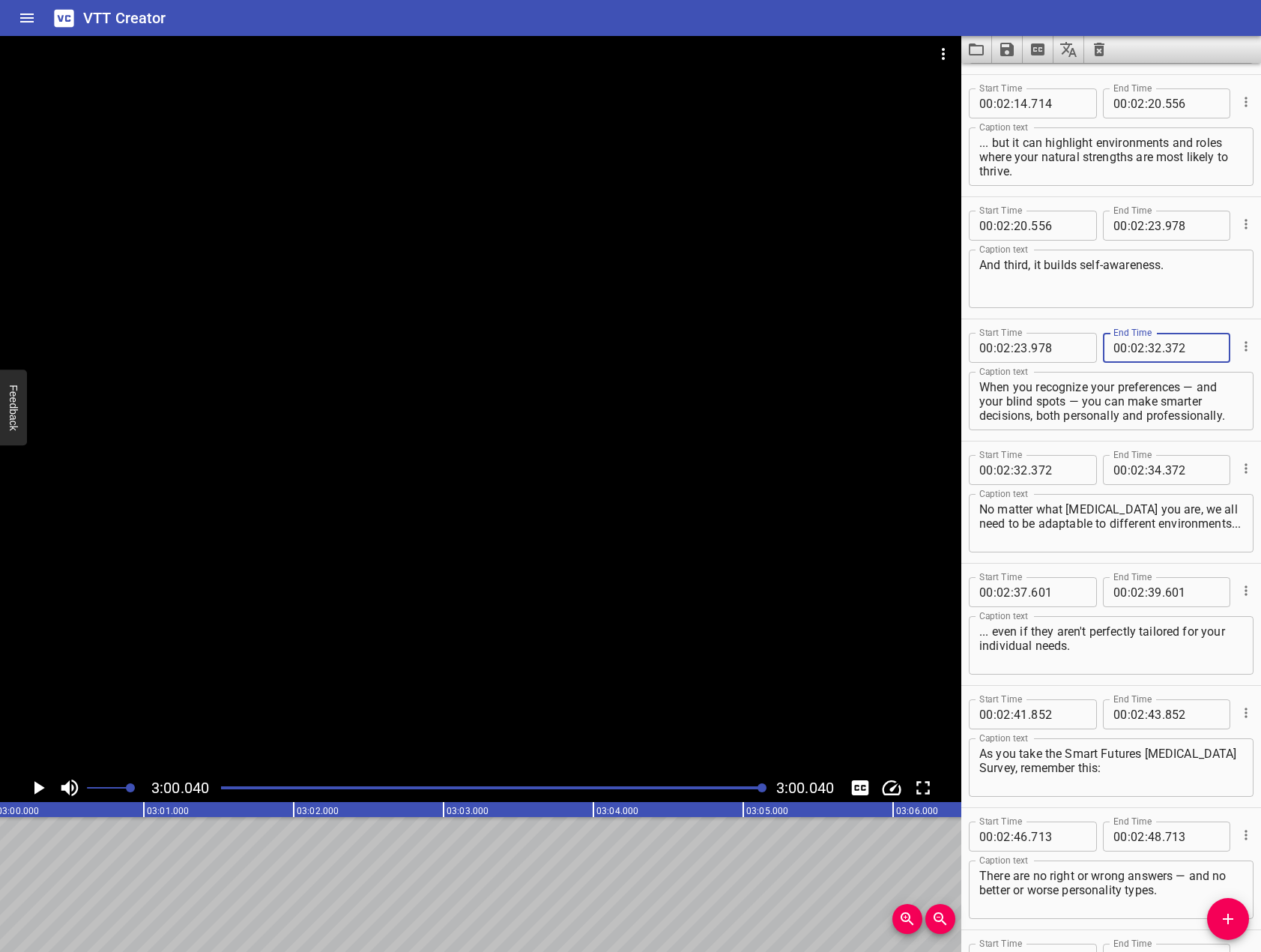
type input "372"
click at [1161, 472] on span "." at bounding box center [1162, 470] width 3 height 30
click at [1153, 468] on input "number" at bounding box center [1154, 470] width 14 height 30
type input "37"
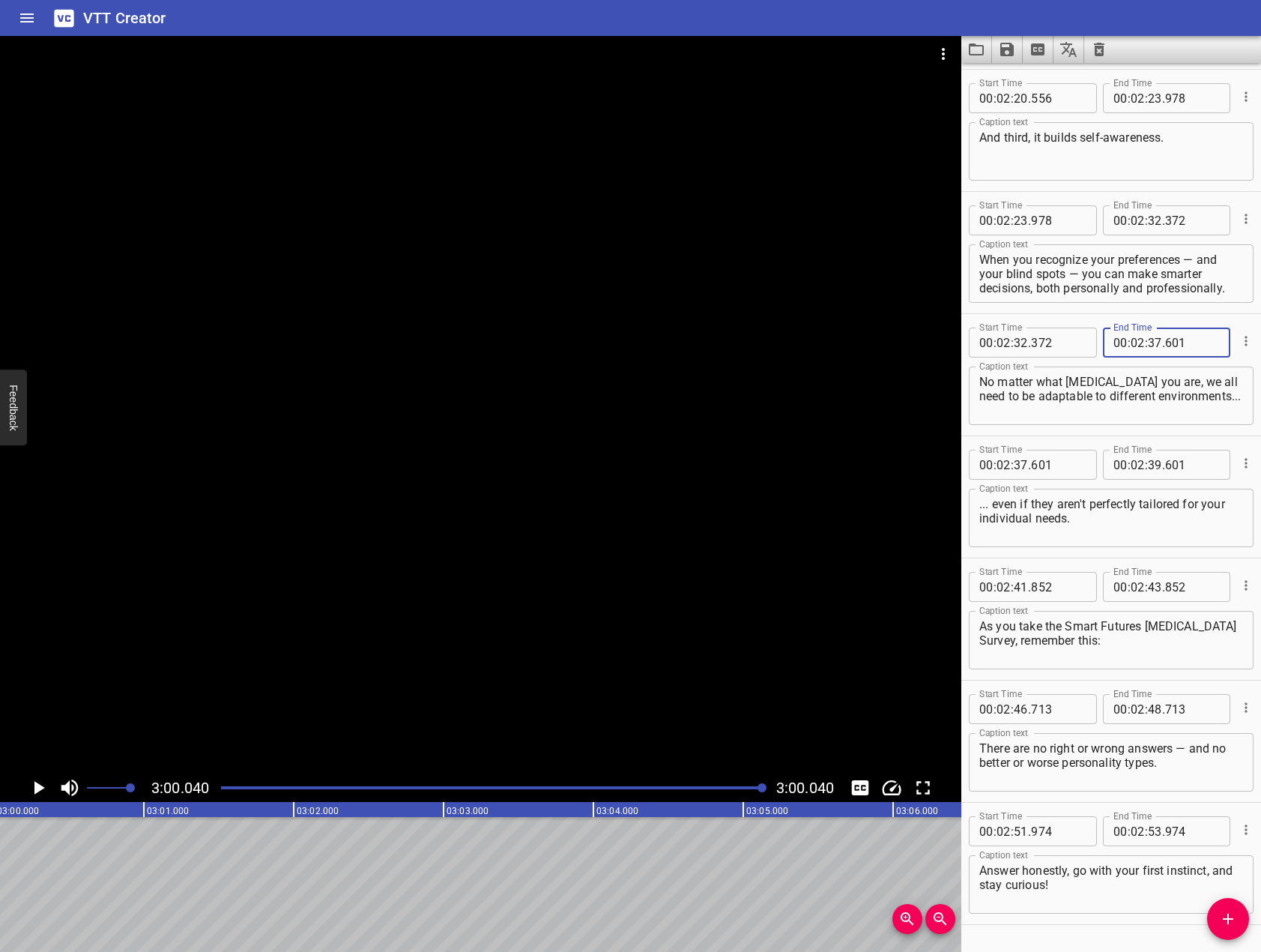
scroll to position [3072, 0]
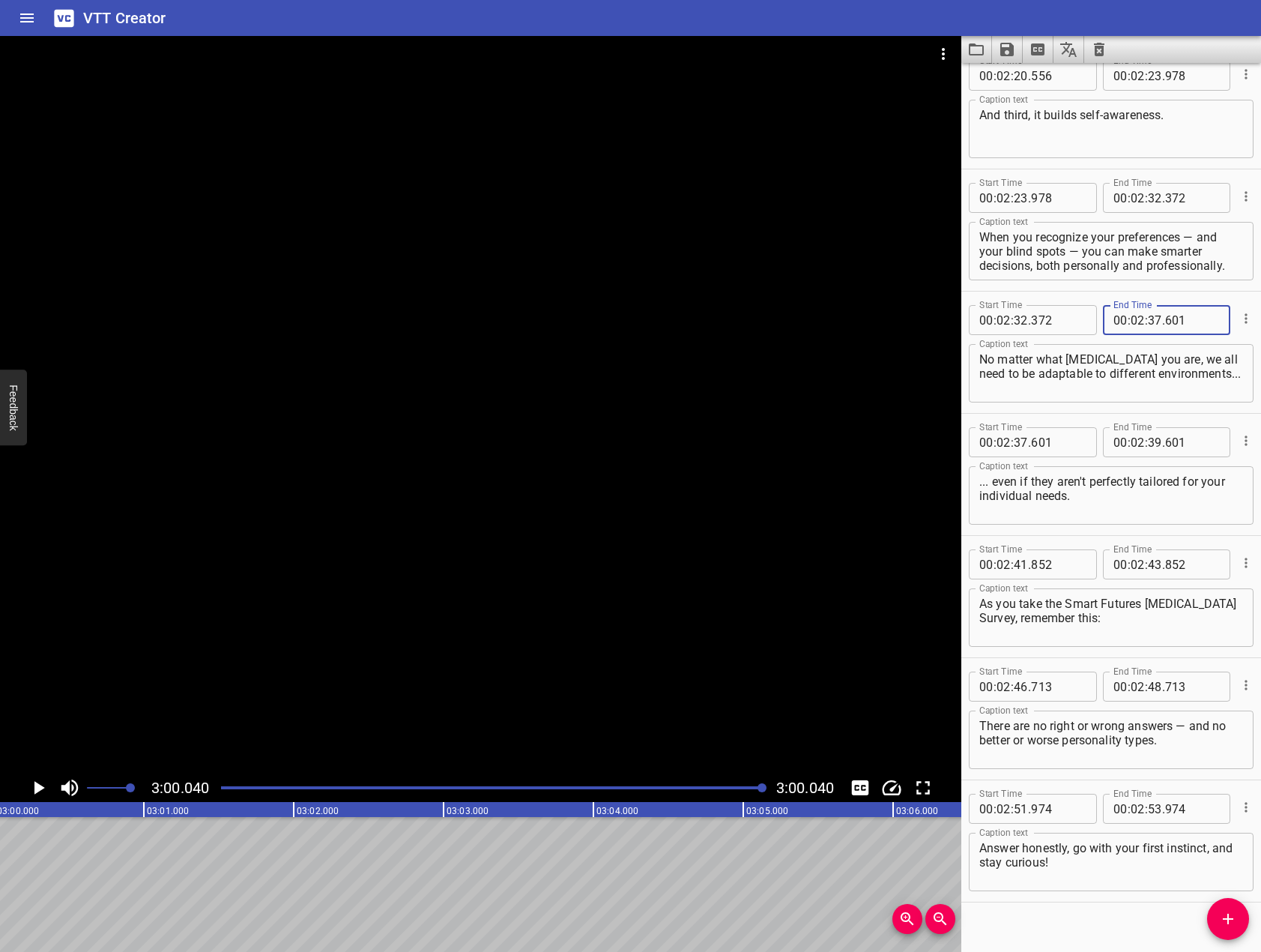
type input "601"
click at [1153, 436] on input "number" at bounding box center [1154, 442] width 14 height 30
type input "41"
click at [1177, 443] on input "862" at bounding box center [1193, 442] width 55 height 30
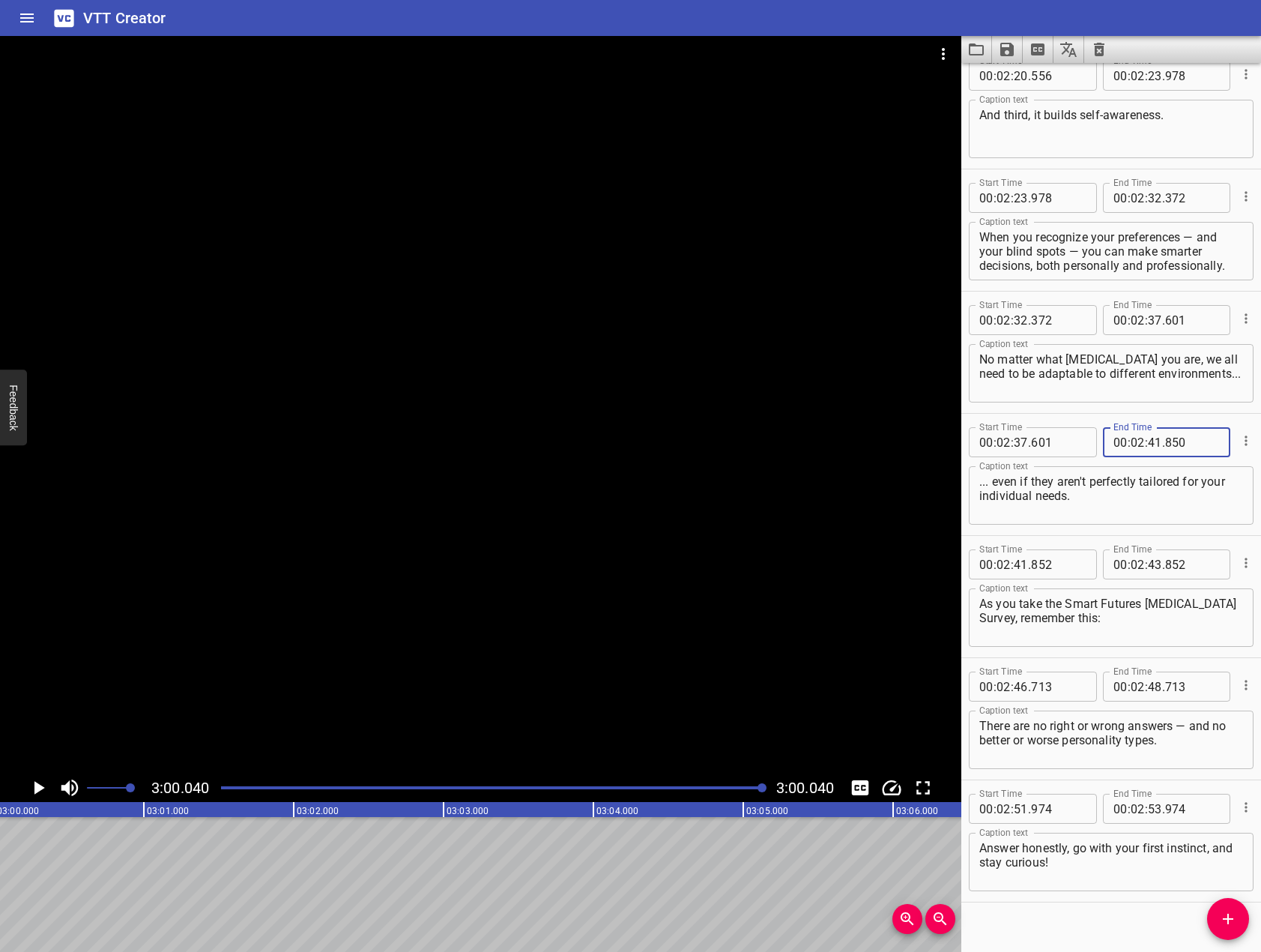
scroll to position [3090, 0]
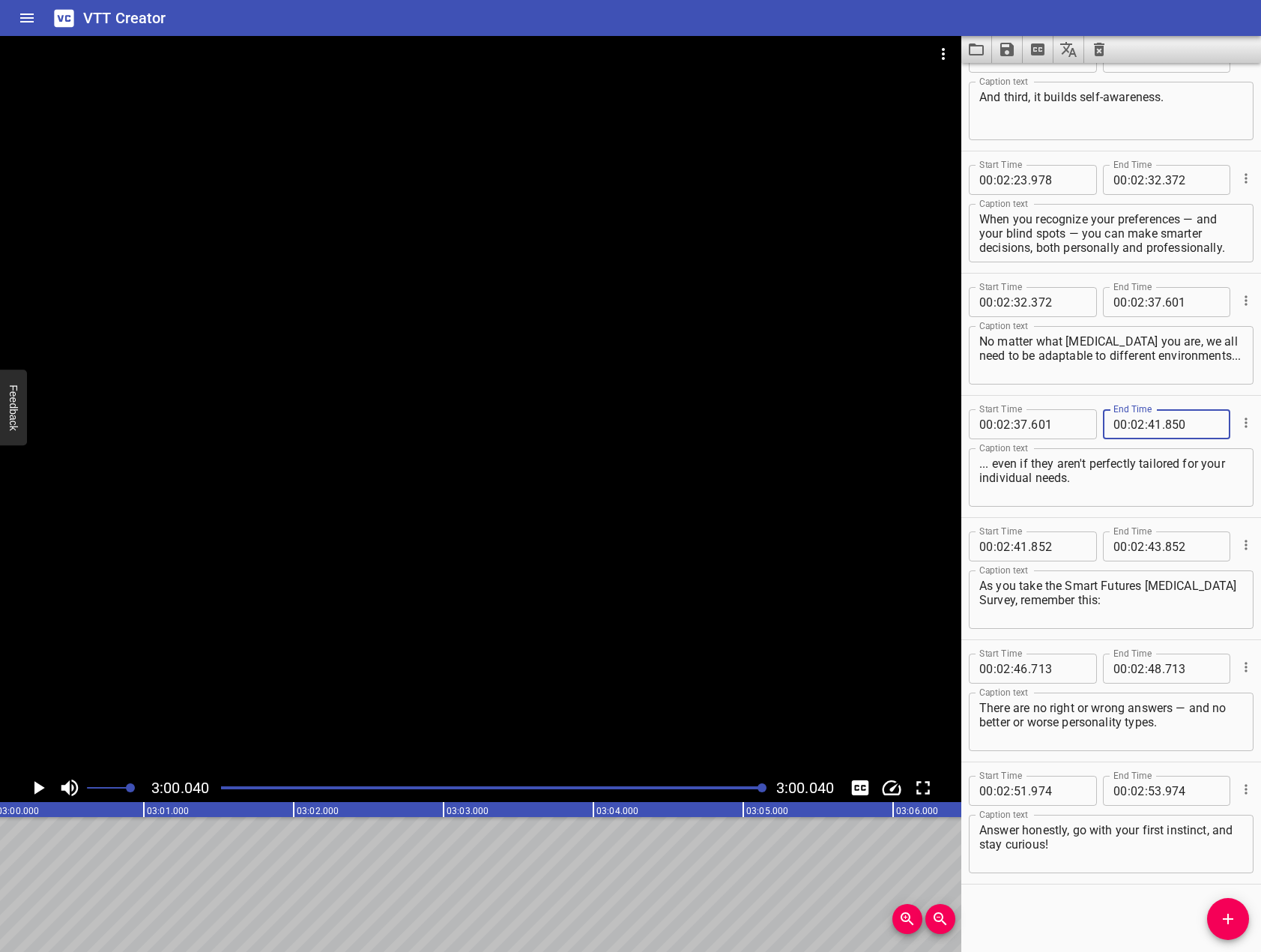
type input "850"
click at [1151, 542] on input "number" at bounding box center [1154, 547] width 14 height 30
type input "46"
type input "713"
click at [1152, 666] on input "number" at bounding box center [1154, 668] width 14 height 30
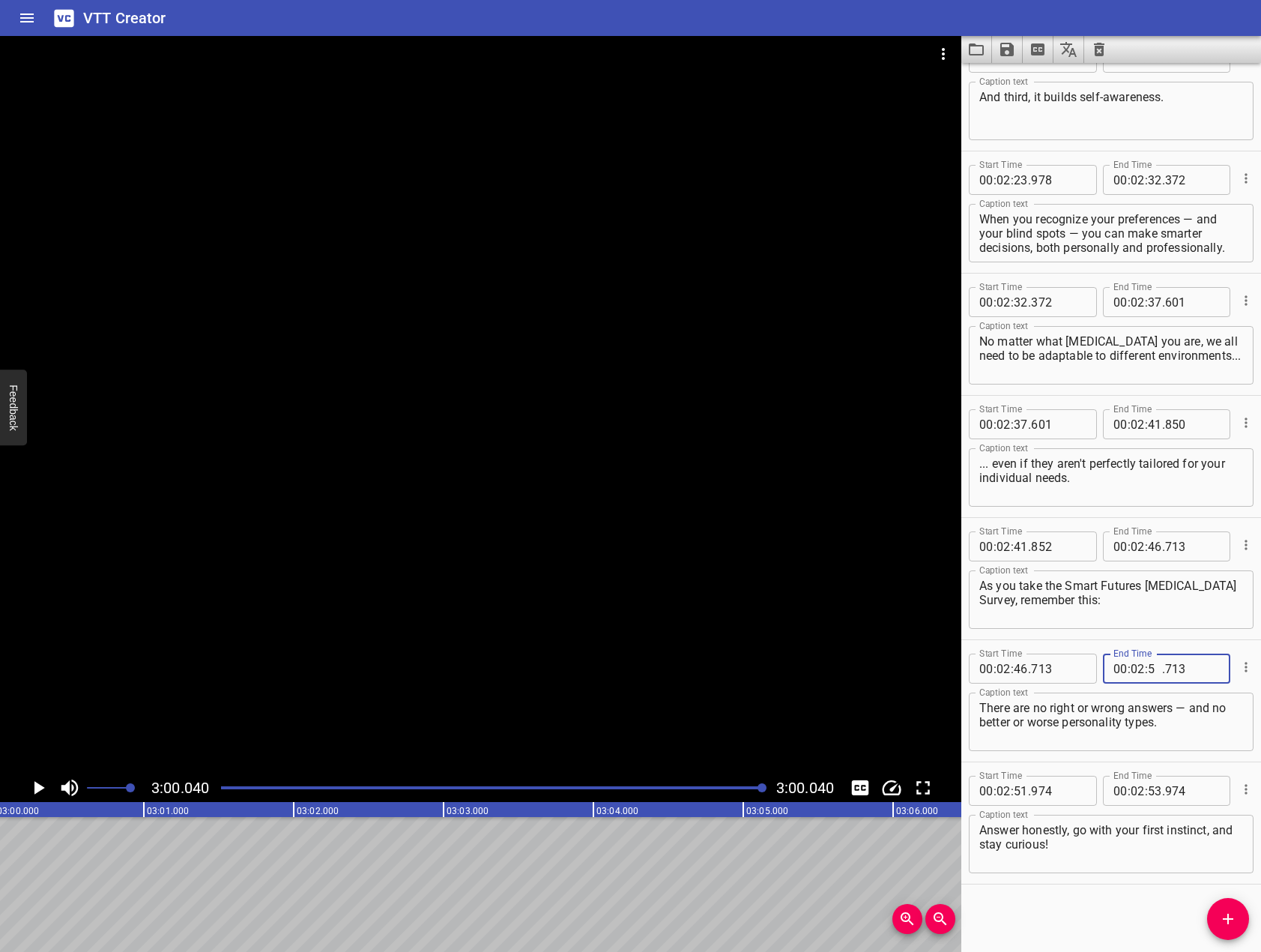
type input "51"
type input "974"
click at [1110, 863] on textarea "Answer honestly, go with your first instinct, and stay curious!" at bounding box center [1111, 844] width 264 height 43
click at [754, 788] on div "Play progress" at bounding box center [492, 787] width 543 height 3
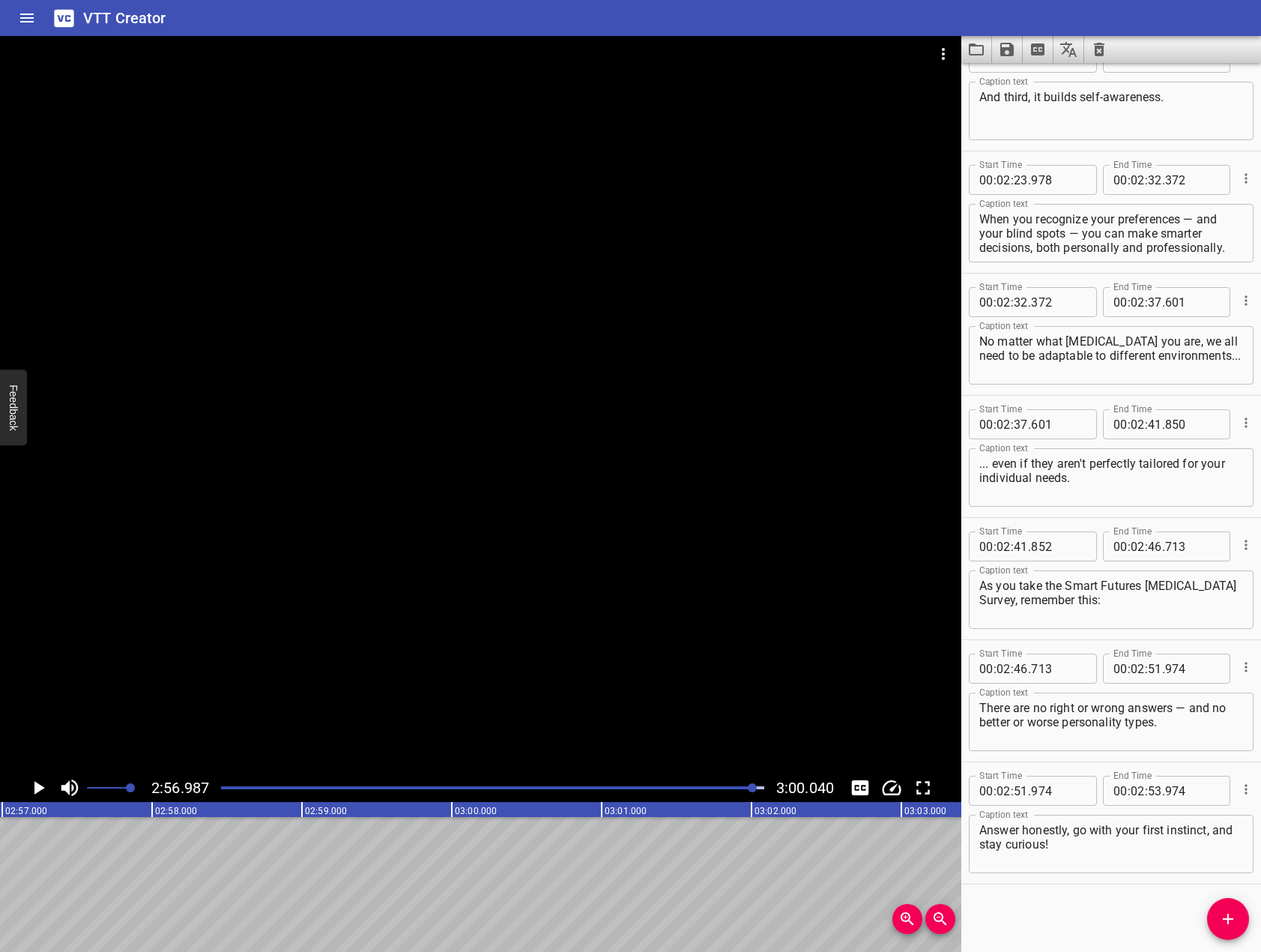
click at [745, 785] on div at bounding box center [492, 788] width 561 height 21
click at [38, 785] on icon "Play/Pause" at bounding box center [40, 787] width 11 height 13
click at [38, 785] on icon "Play/Pause" at bounding box center [37, 787] width 22 height 22
click at [38, 785] on icon "Play/Pause" at bounding box center [40, 787] width 11 height 13
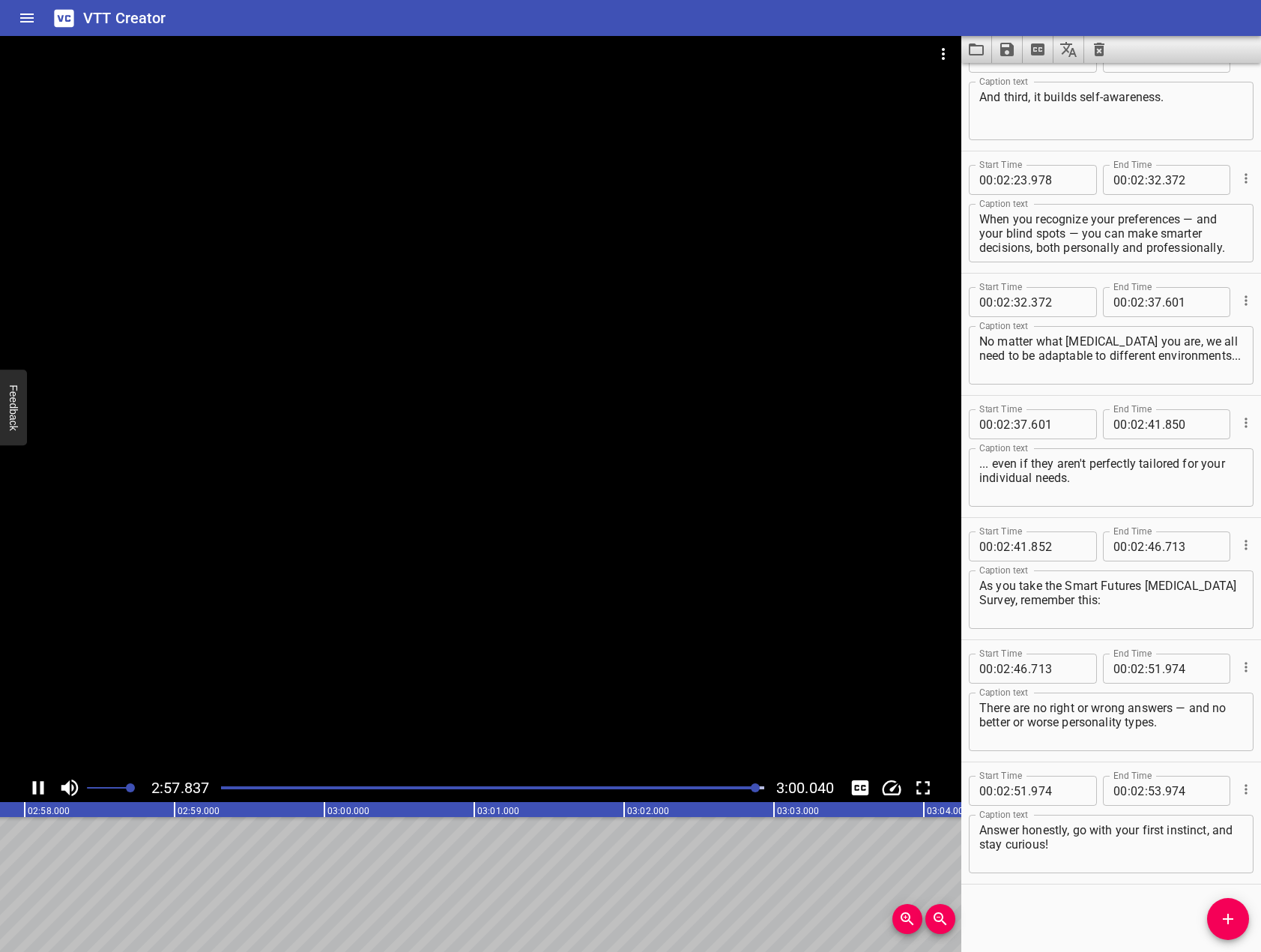
click at [38, 785] on icon "Play/Pause" at bounding box center [37, 787] width 22 height 22
click at [1152, 790] on input "number" at bounding box center [1154, 790] width 14 height 30
type input "58"
type input "000"
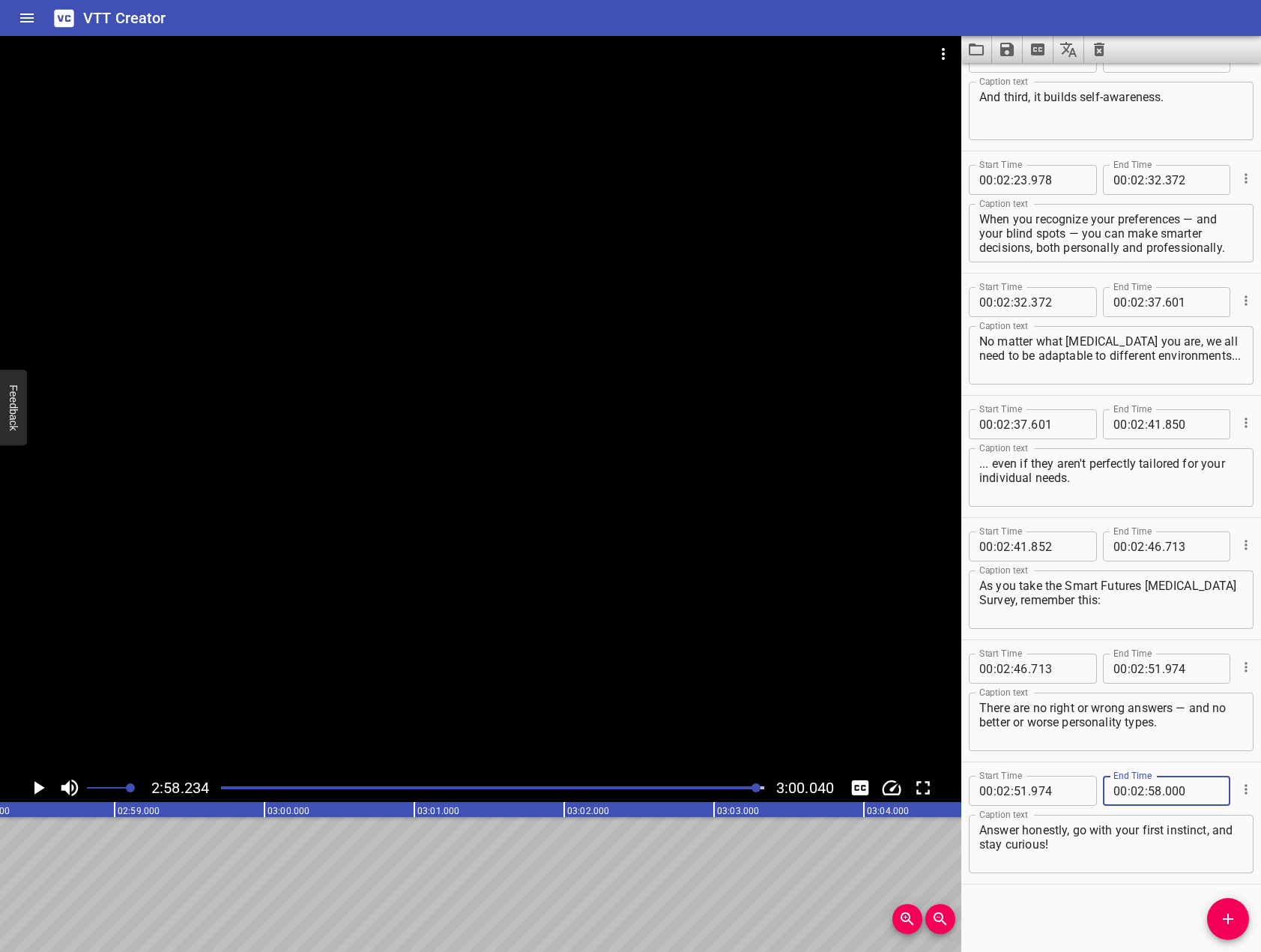
click at [1101, 891] on div "Start Time 00 : 00 : 01 . 332 Start Time End Time 00 : 00 : 06 . 896 End Time C…" at bounding box center [1111, 508] width 299 height 889
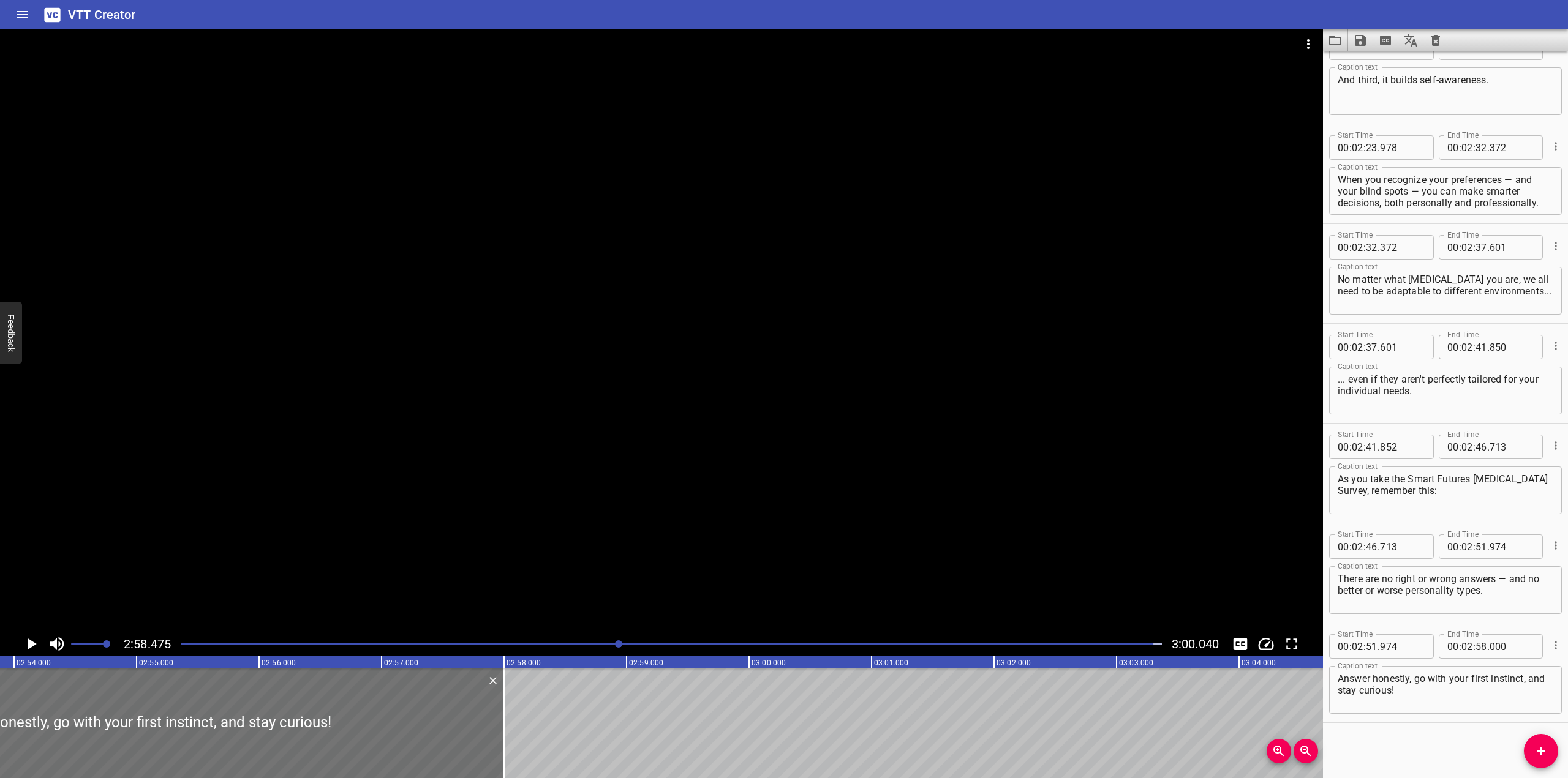
scroll to position [0, 21523]
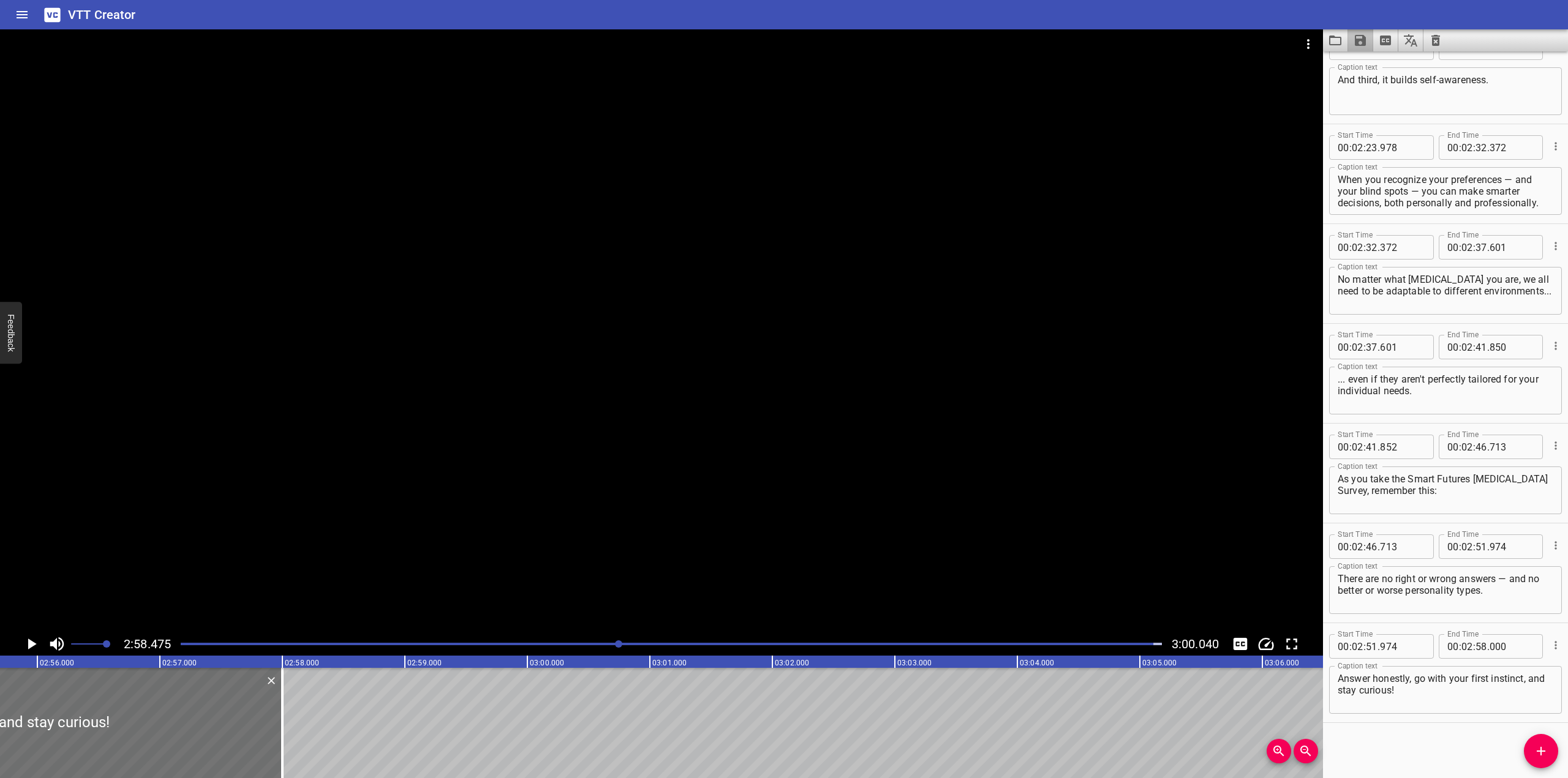
click at [1030, 48] on button "Save captions to file" at bounding box center [1360, 40] width 25 height 22
click at [1030, 65] on li "Save to VTT file" at bounding box center [1393, 68] width 90 height 22
